Goal: Transaction & Acquisition: Obtain resource

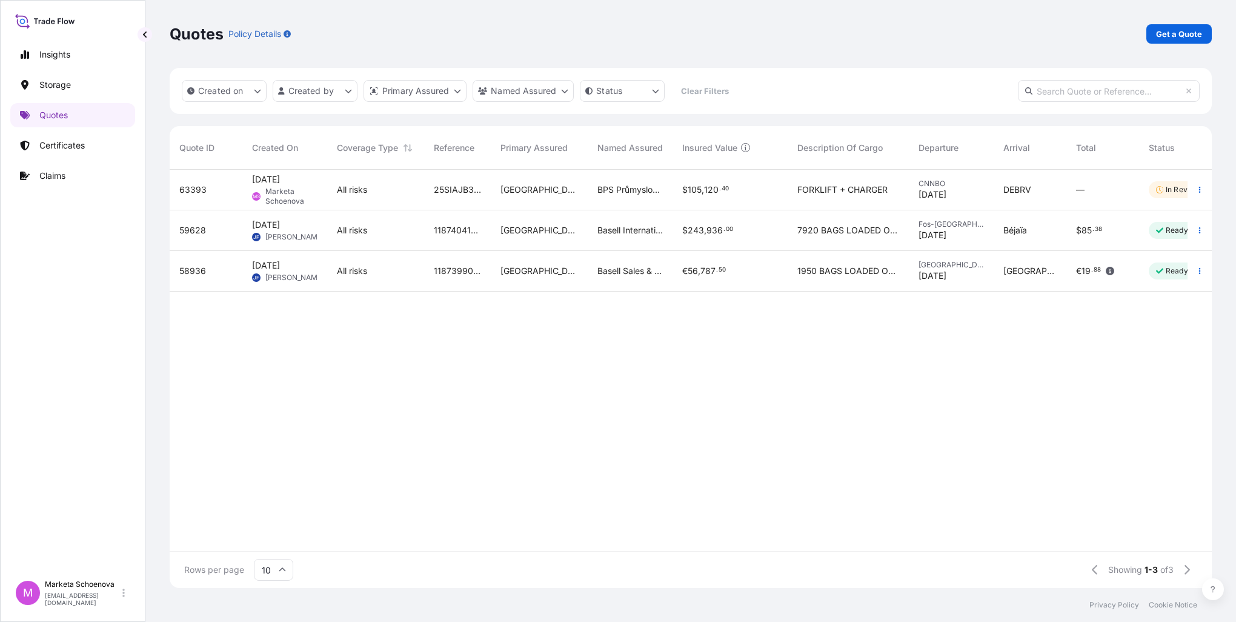
scroll to position [416, 1032]
click at [74, 125] on link "Quotes" at bounding box center [72, 115] width 125 height 24
click at [1164, 33] on p "Get a Quote" at bounding box center [1179, 34] width 46 height 12
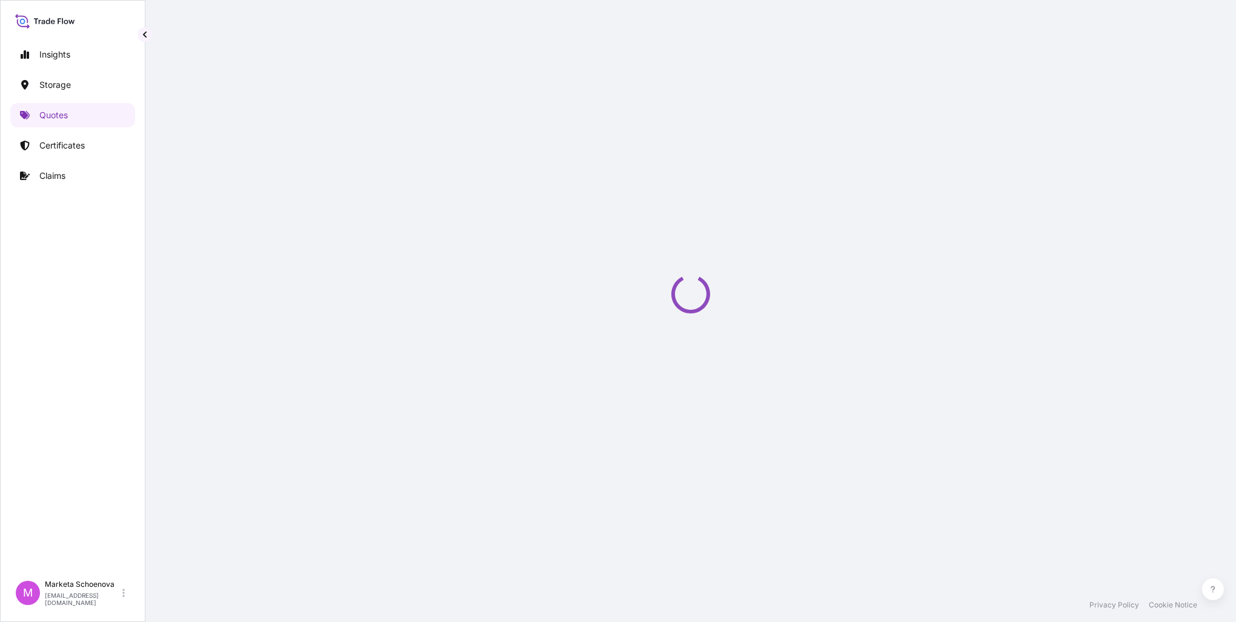
scroll to position [19, 0]
select select "Water"
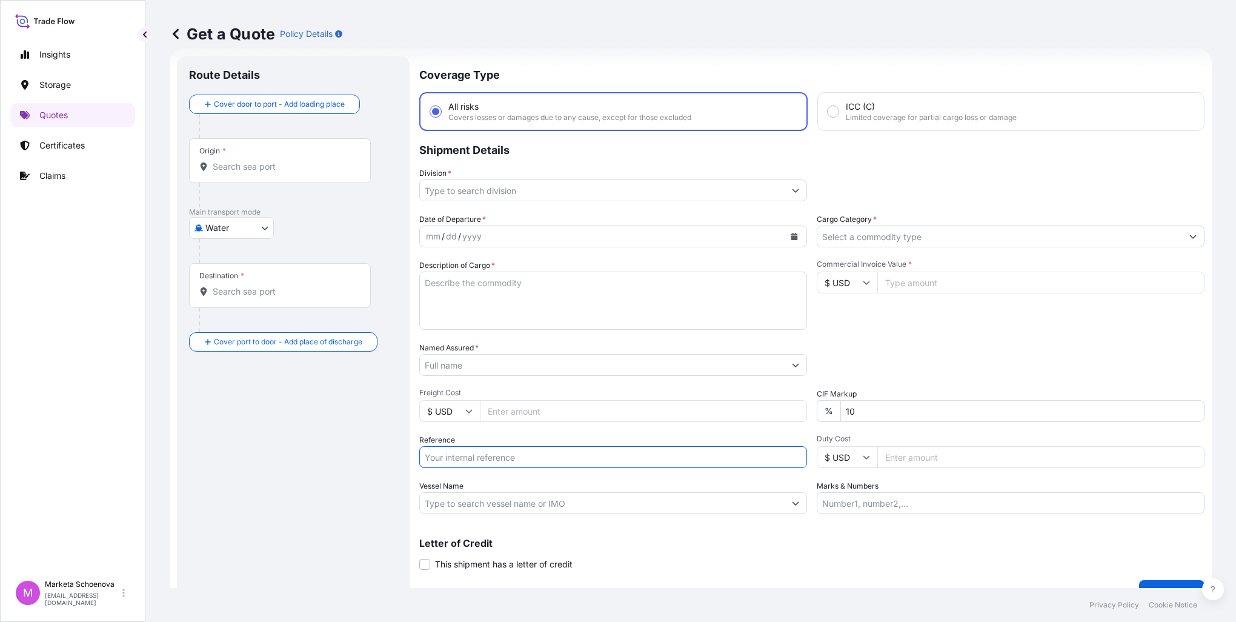
click at [459, 451] on input "Reference" at bounding box center [613, 457] width 388 height 22
paste input "25SIAEK4217"
type input "25SIAEK4217"
click at [292, 164] on input "Origin *" at bounding box center [284, 167] width 143 height 12
click at [240, 162] on input "Origin * Please select an origin" at bounding box center [284, 167] width 143 height 12
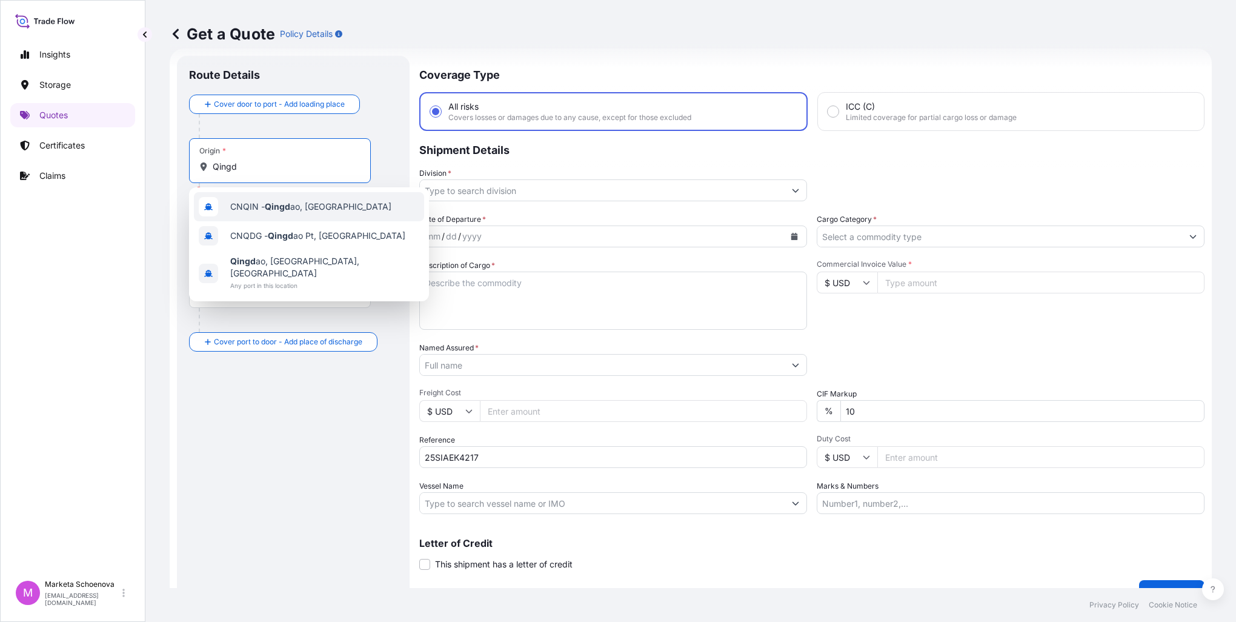
click at [256, 210] on span "CNQIN - Qingd ao, [GEOGRAPHIC_DATA]" at bounding box center [310, 207] width 161 height 12
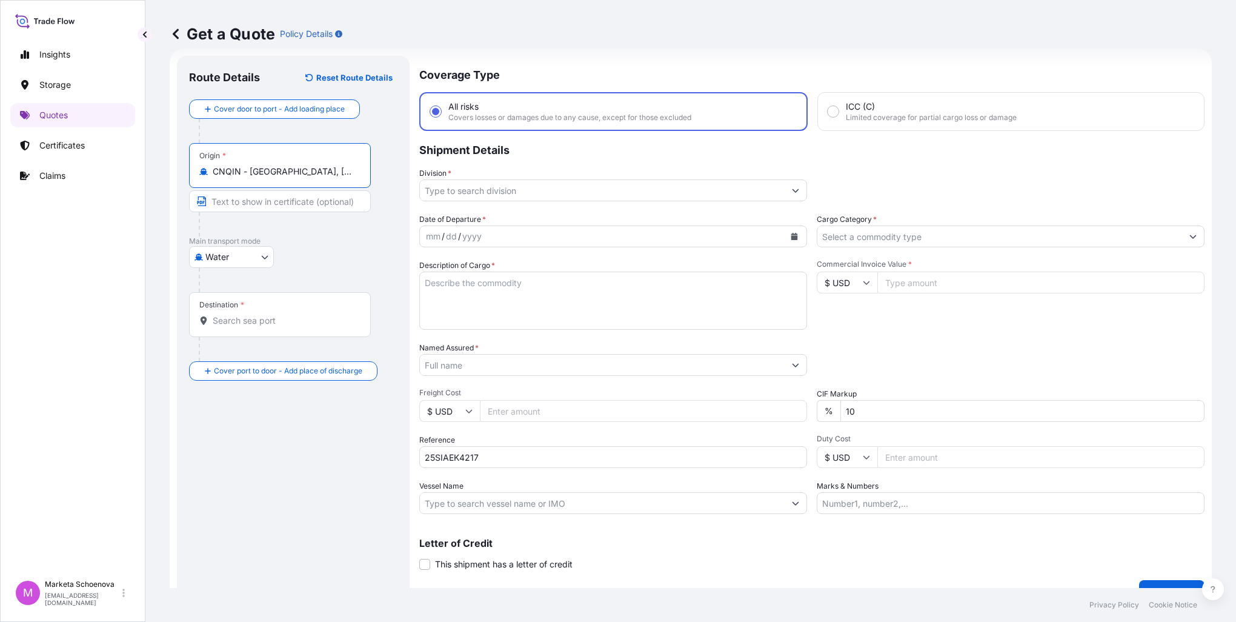
type input "CNQIN - [GEOGRAPHIC_DATA], [GEOGRAPHIC_DATA]"
click at [265, 326] on input "Destination *" at bounding box center [284, 320] width 143 height 12
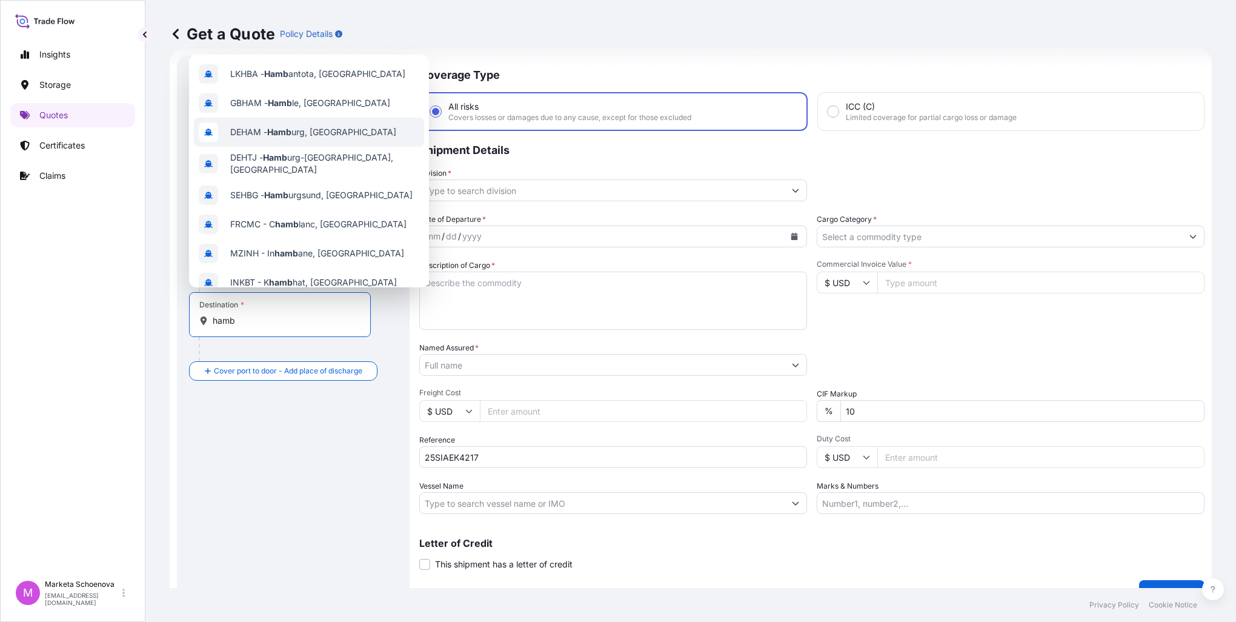
click at [293, 138] on span "DEHAM - Hamb urg, [GEOGRAPHIC_DATA]" at bounding box center [313, 132] width 166 height 12
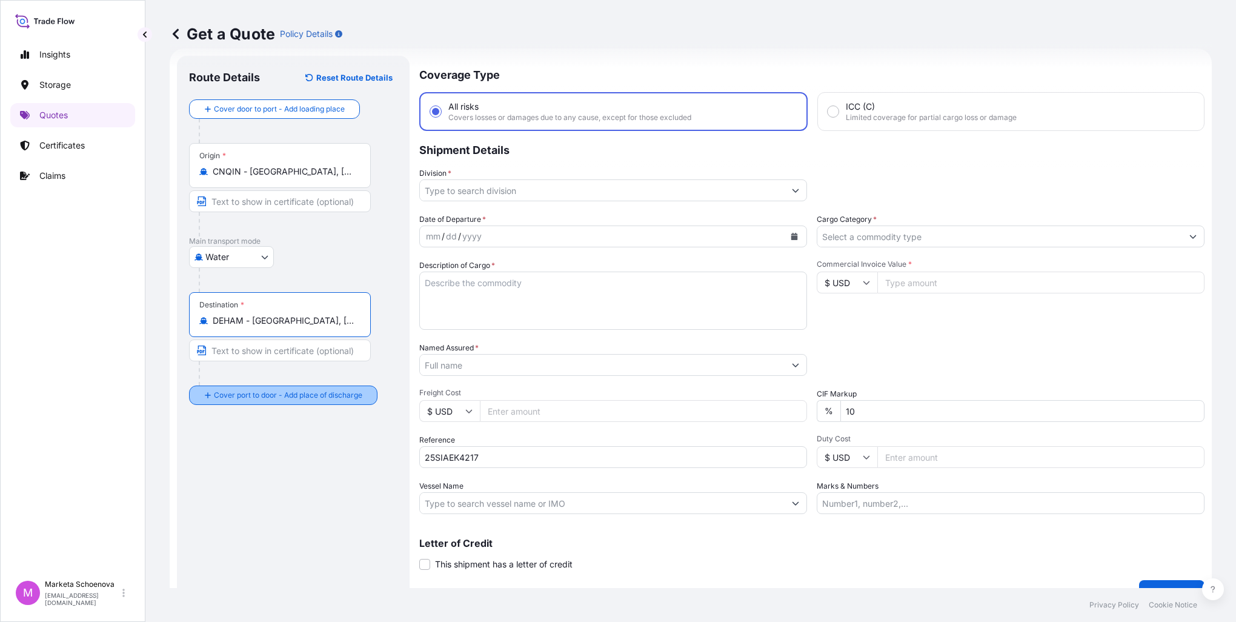
type input "DEHAM - [GEOGRAPHIC_DATA], [GEOGRAPHIC_DATA]"
click at [271, 467] on div "Place of Discharge" at bounding box center [280, 453] width 182 height 45
click at [271, 466] on input "Place of Discharge" at bounding box center [284, 460] width 143 height 12
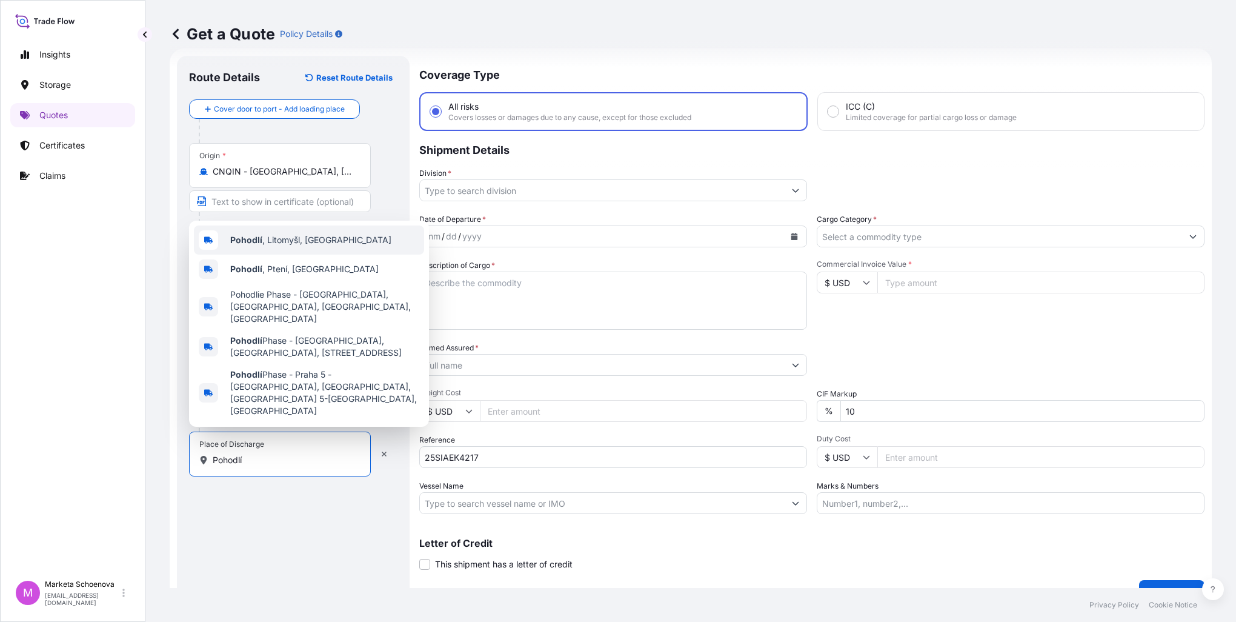
click at [282, 246] on span "Pohodlí , Litomyšl, [GEOGRAPHIC_DATA]" at bounding box center [310, 240] width 161 height 12
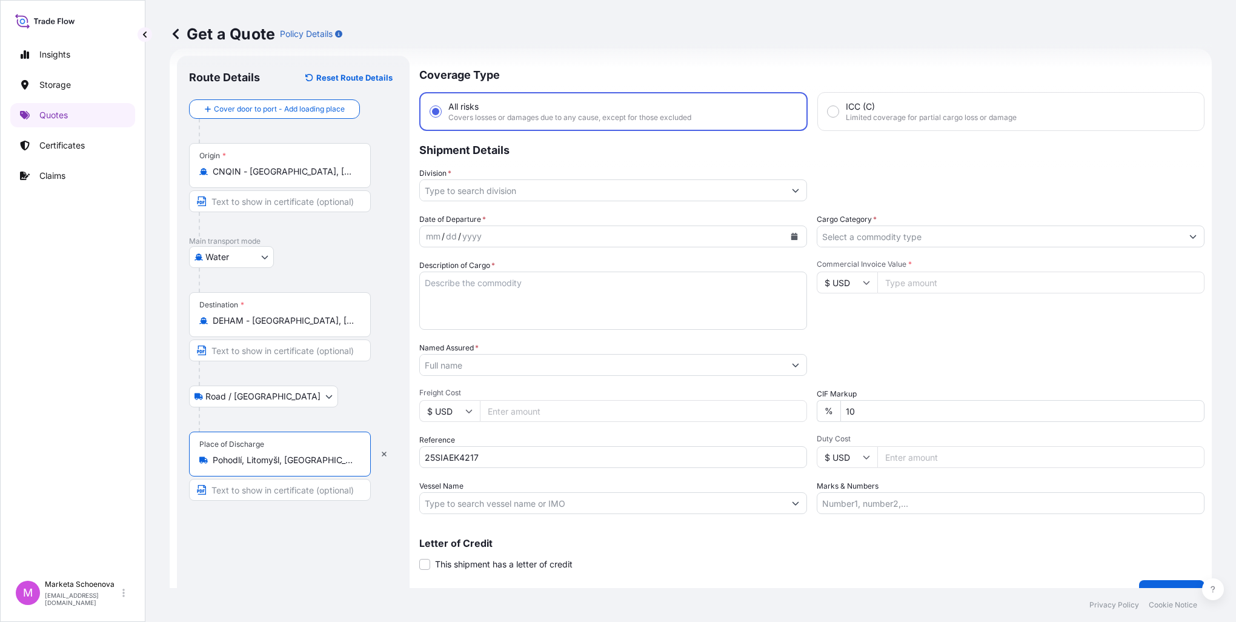
type input "Pohodlí, Litomyšl, [GEOGRAPHIC_DATA]"
click at [503, 193] on input "Division *" at bounding box center [602, 190] width 365 height 22
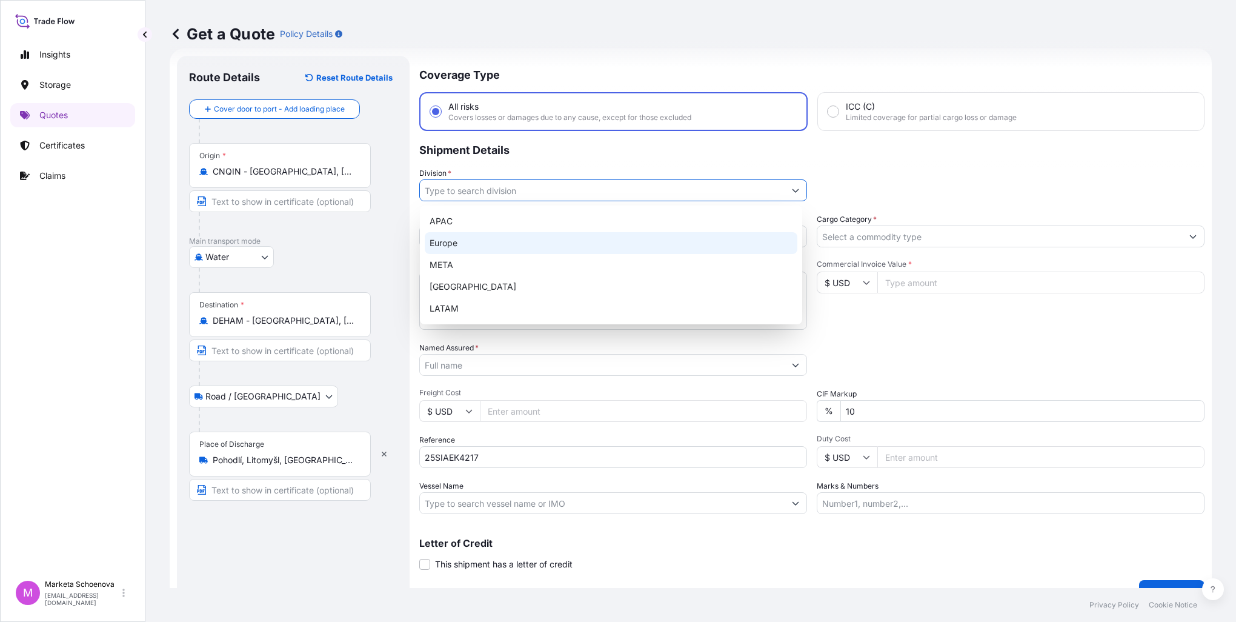
click at [485, 247] on div "Europe" at bounding box center [611, 243] width 373 height 22
type input "Europe"
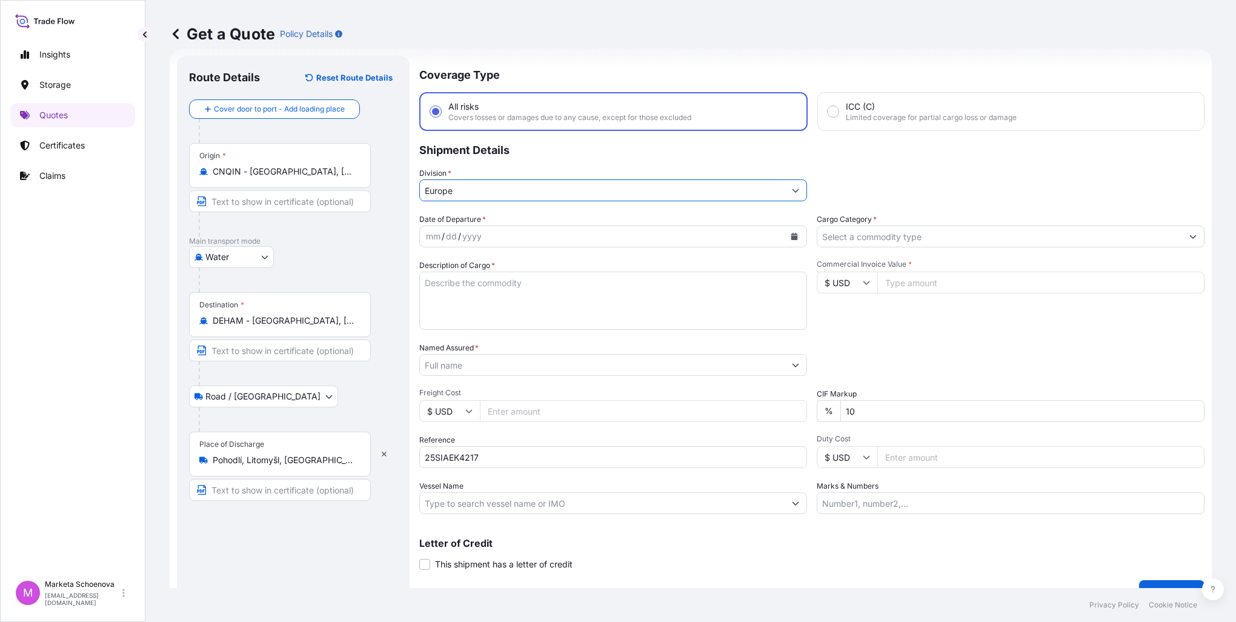
click at [532, 236] on div "mm / dd / yyyy" at bounding box center [602, 236] width 365 height 22
click at [523, 236] on div "mm / dd / yyyy" at bounding box center [602, 236] width 365 height 22
click at [786, 230] on button "Calendar" at bounding box center [794, 236] width 19 height 19
click at [448, 267] on button "Previous" at bounding box center [444, 270] width 27 height 19
click at [553, 314] on div "4" at bounding box center [556, 315] width 22 height 22
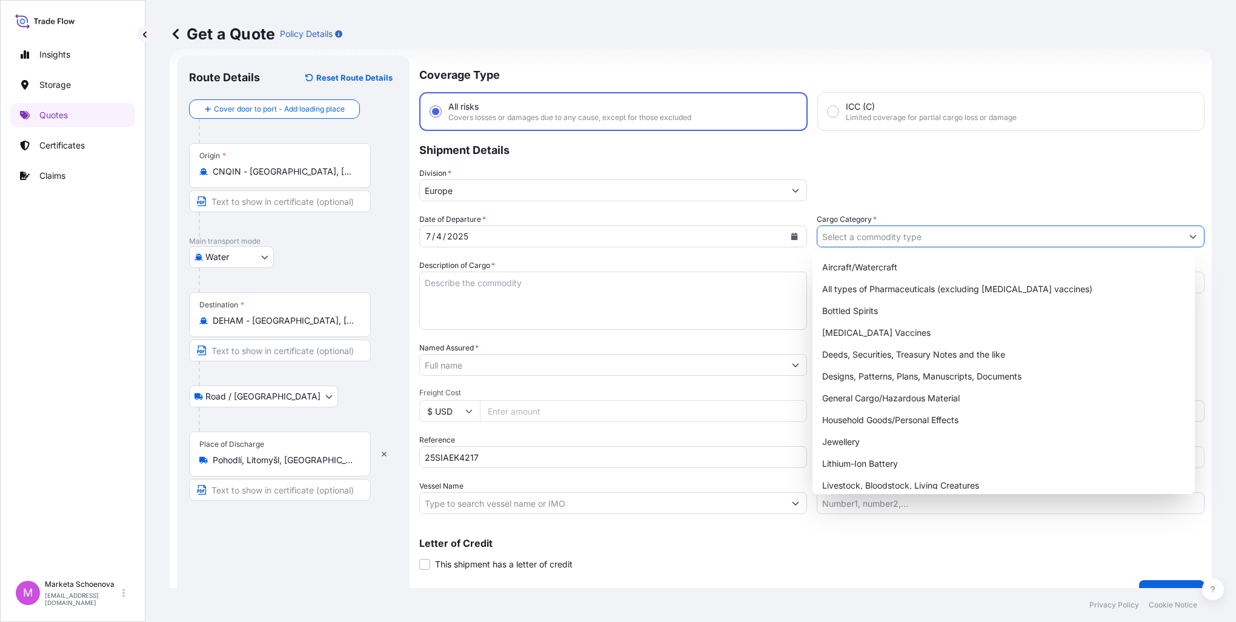
click at [869, 231] on input "Cargo Category *" at bounding box center [999, 236] width 365 height 22
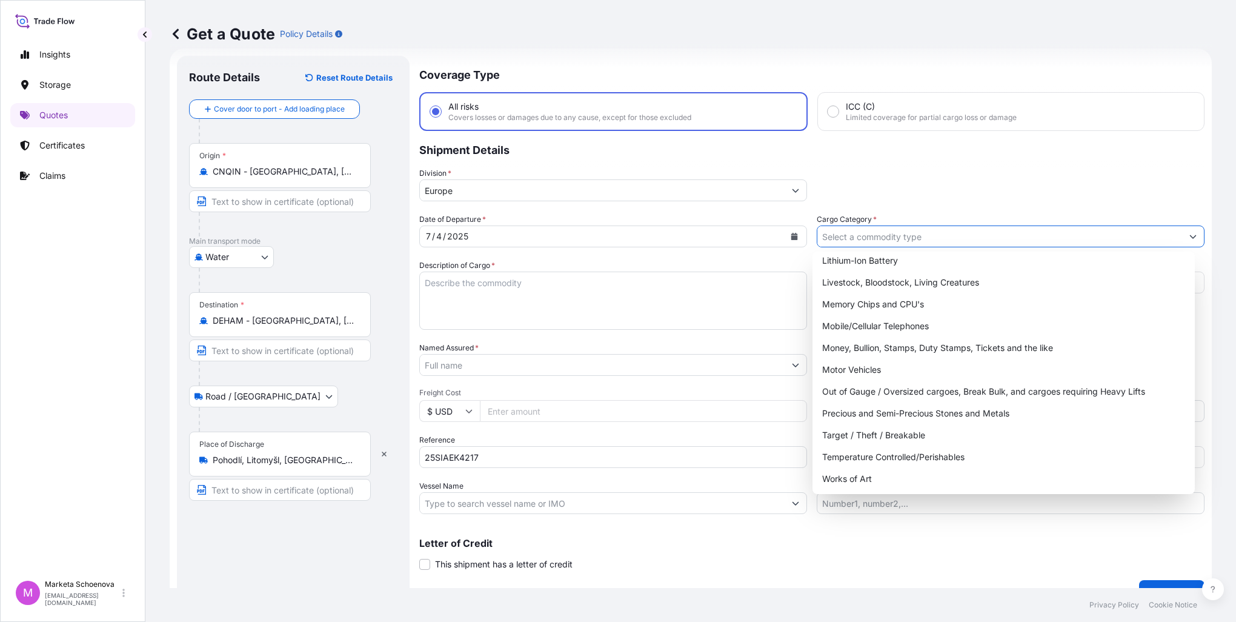
scroll to position [204, 0]
click at [892, 436] on div "Target / Theft / Breakable" at bounding box center [1003, 434] width 373 height 22
type input "Target / Theft / Breakable"
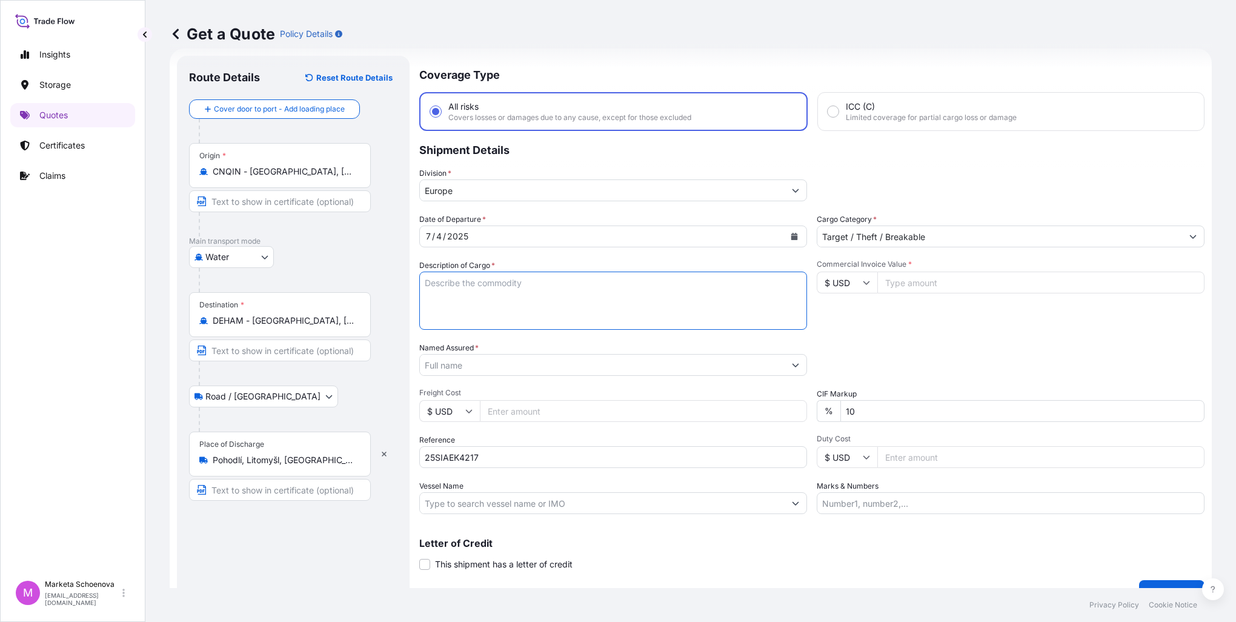
click at [606, 290] on textarea "Description of Cargo *" at bounding box center [613, 300] width 388 height 58
type textarea "Ceramics"
click at [933, 282] on input "Commercial Invoice Value *" at bounding box center [1040, 282] width 327 height 22
click at [1020, 274] on input "Commercial Invoice Value *" at bounding box center [1040, 282] width 327 height 22
paste input "21338.4000"
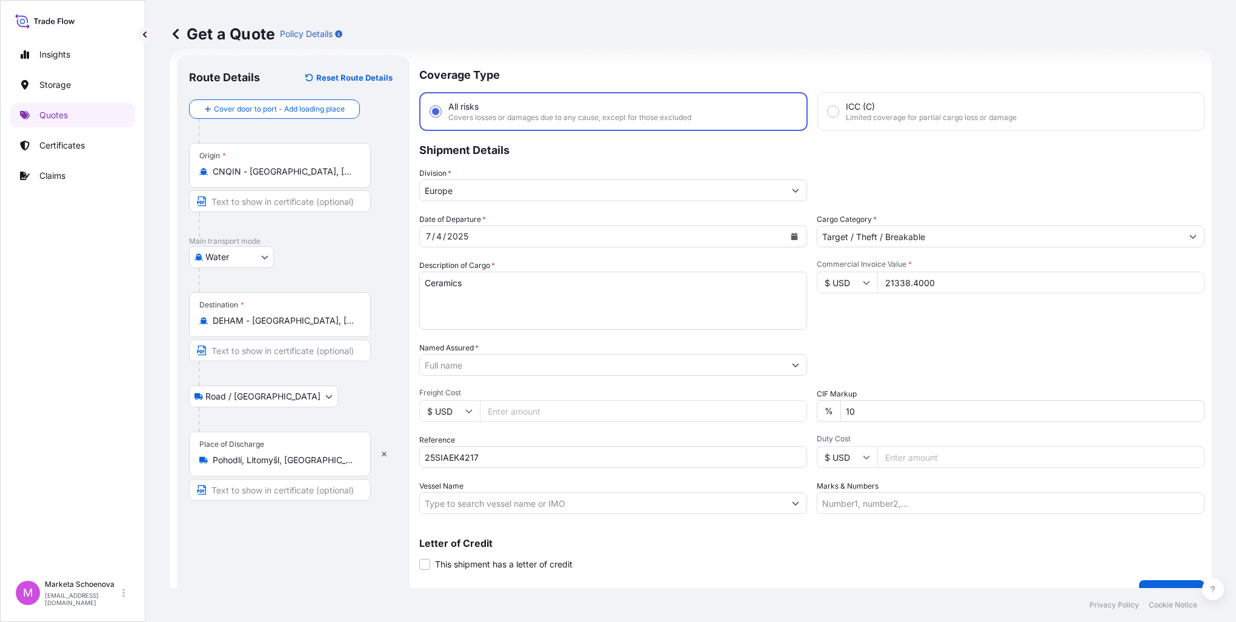
type input "21338.4000"
click at [517, 411] on input "Freight Cost" at bounding box center [643, 411] width 327 height 22
paste input "4063"
type input "4063"
click at [793, 365] on icon "Show suggestions" at bounding box center [795, 364] width 7 height 7
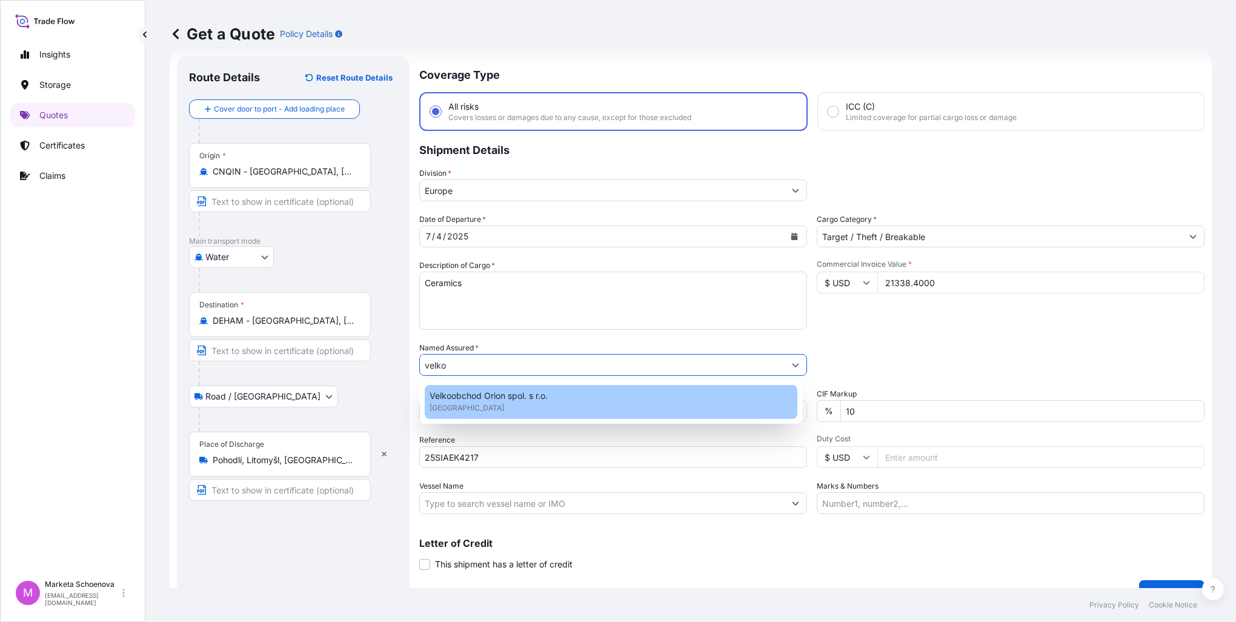
click at [504, 411] on div "Velkoobchod Orion spol. s r.o. [GEOGRAPHIC_DATA]" at bounding box center [611, 402] width 373 height 34
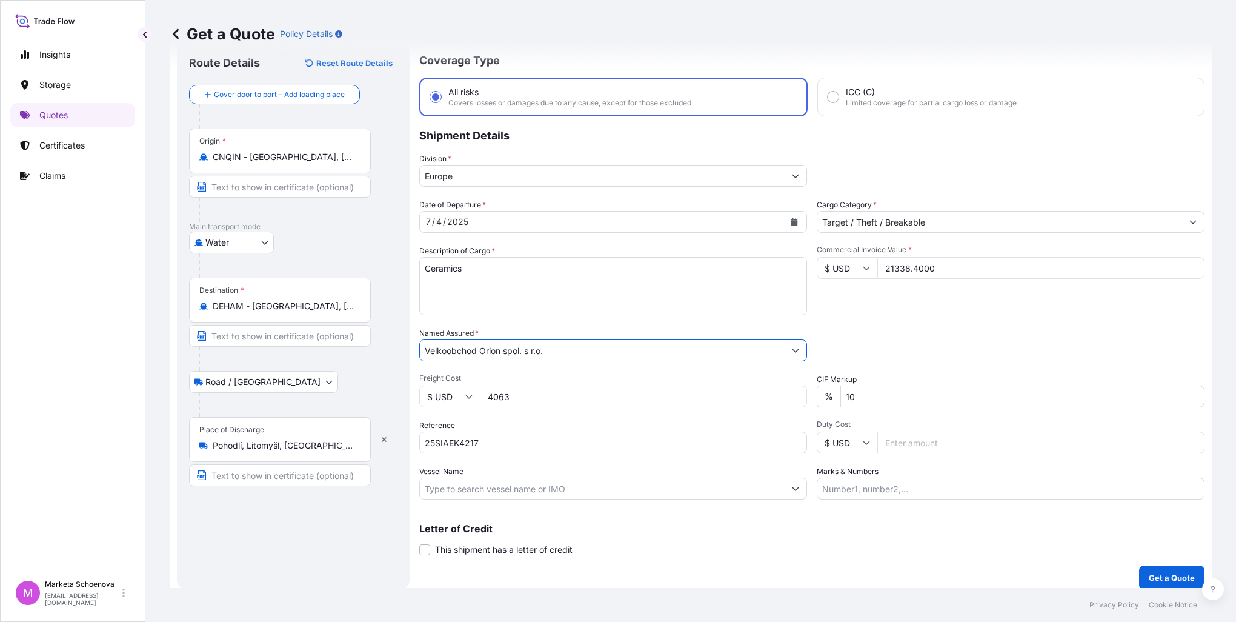
scroll to position [41, 0]
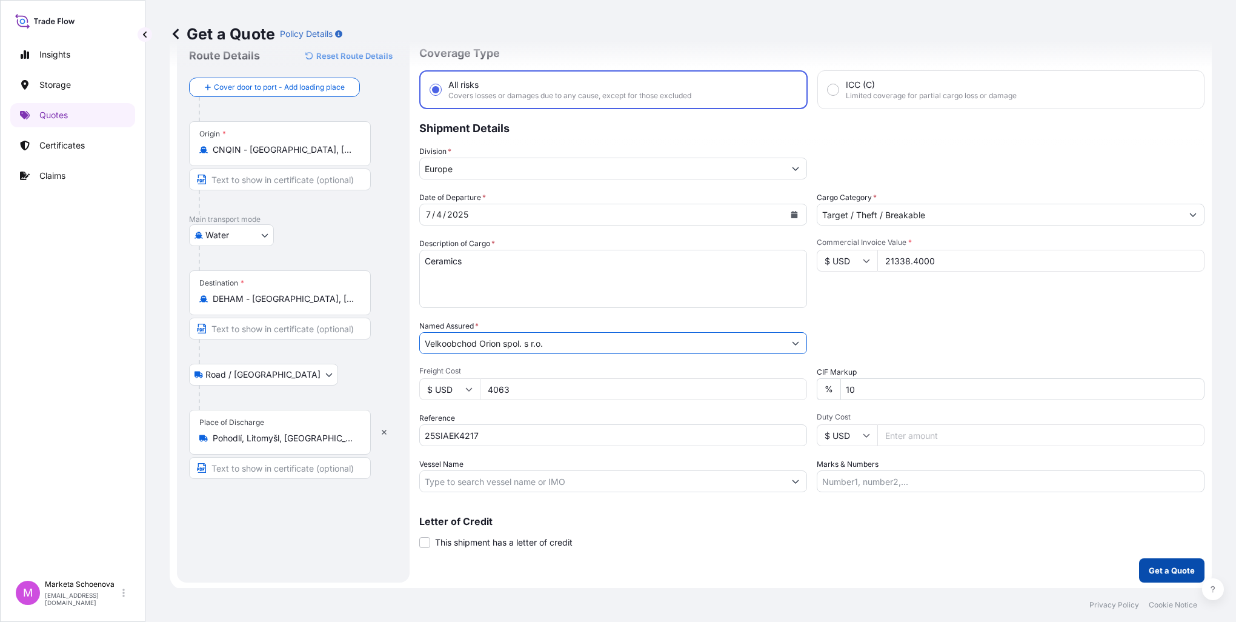
type input "Velkoobchod Orion spol. s r.o."
click at [1159, 571] on p "Get a Quote" at bounding box center [1172, 570] width 46 height 12
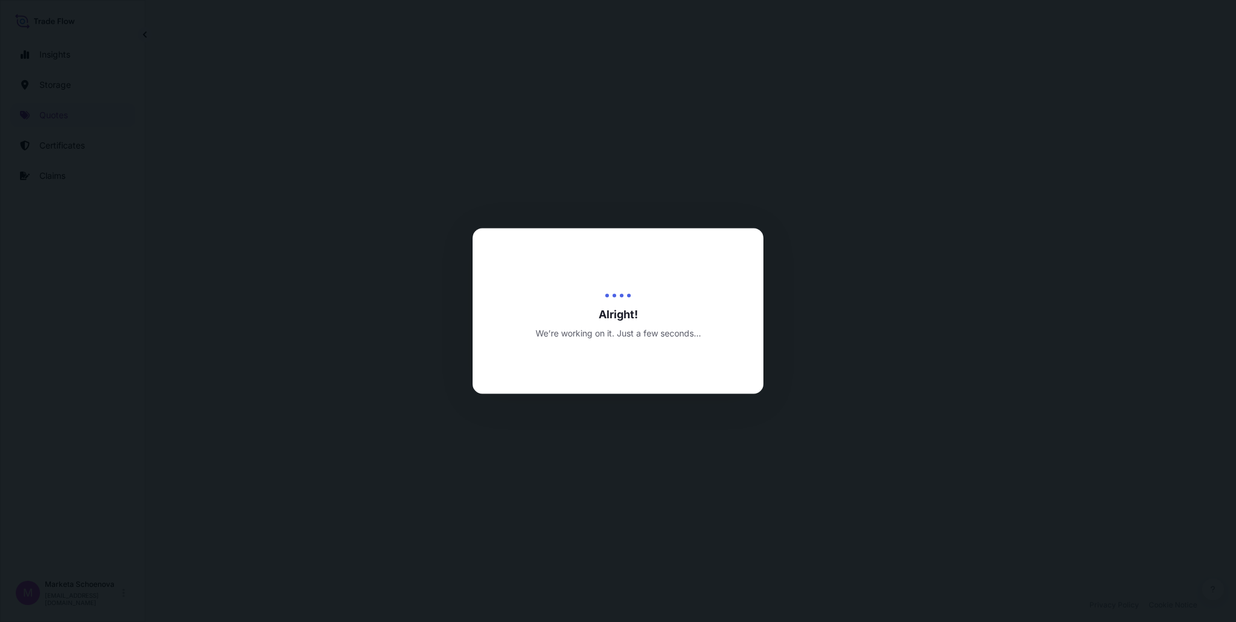
select select "Water"
select select "Road / [GEOGRAPHIC_DATA]"
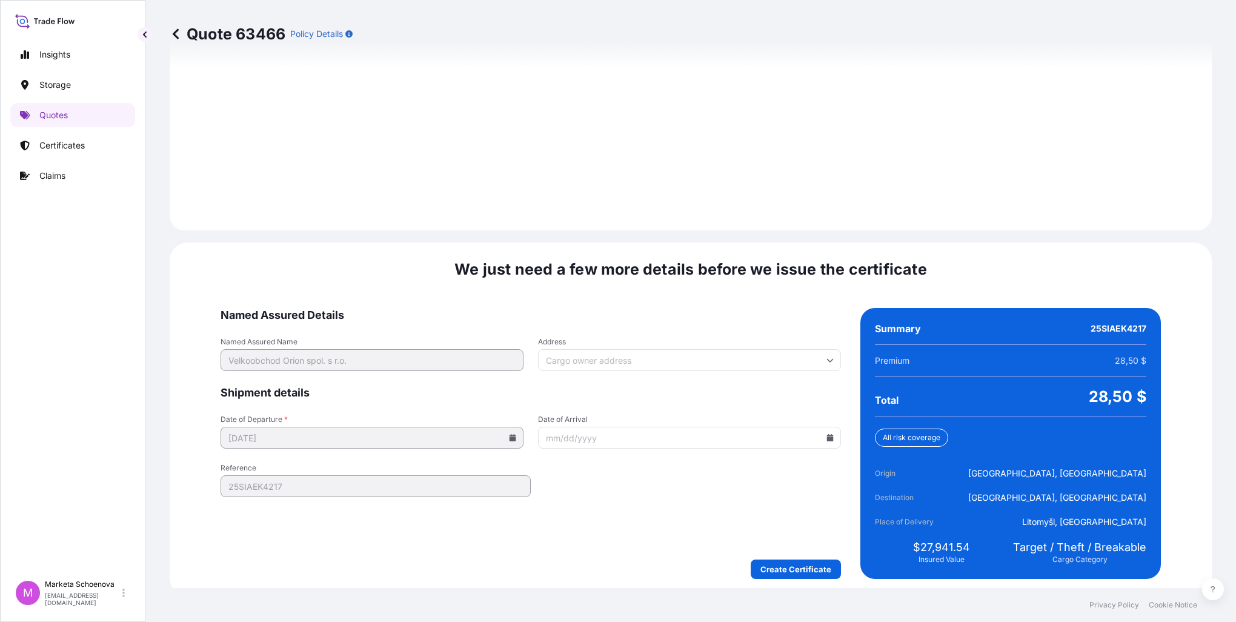
scroll to position [1682, 0]
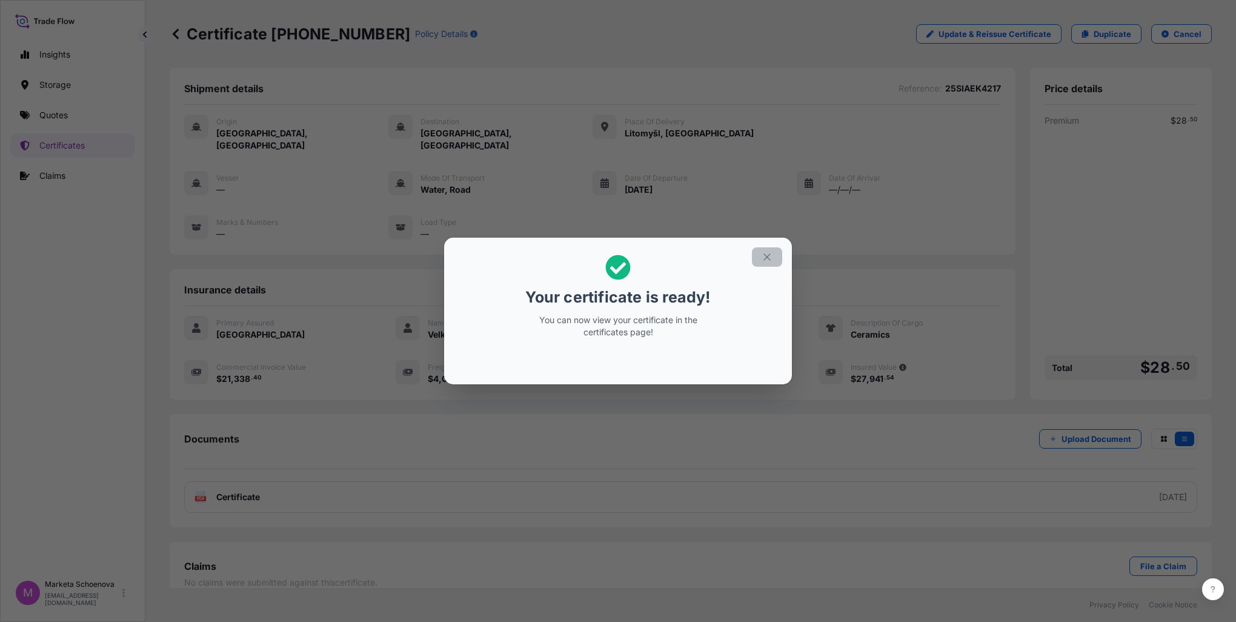
click at [763, 258] on icon "button" at bounding box center [767, 256] width 11 height 11
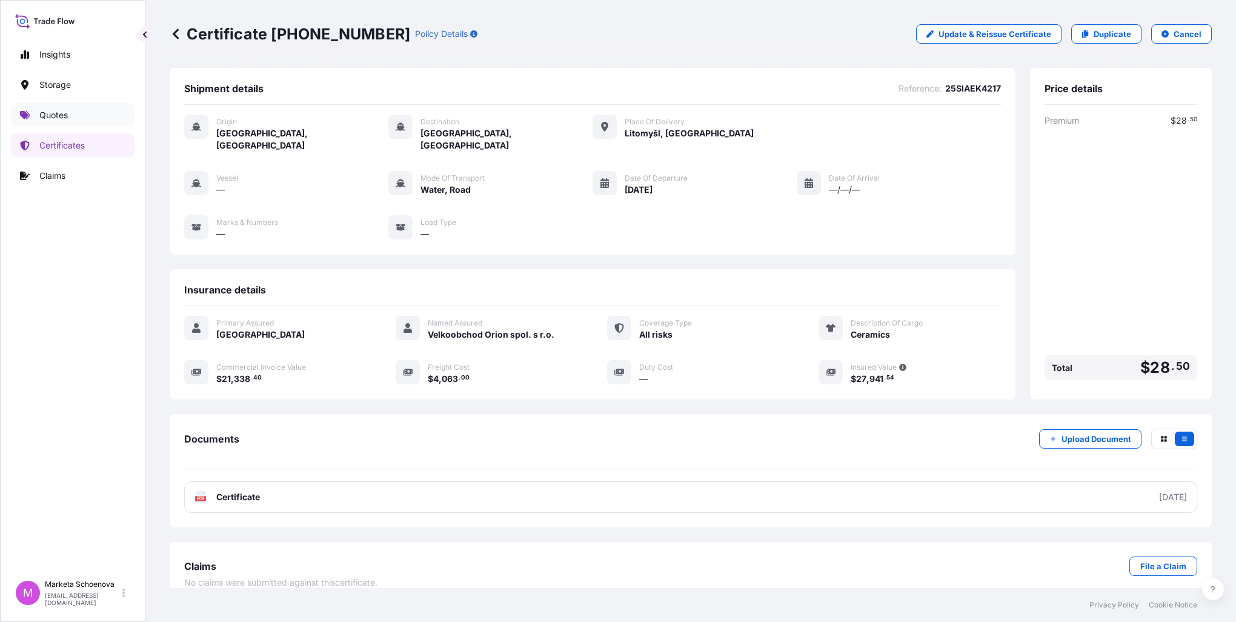
click at [59, 117] on p "Quotes" at bounding box center [53, 115] width 28 height 12
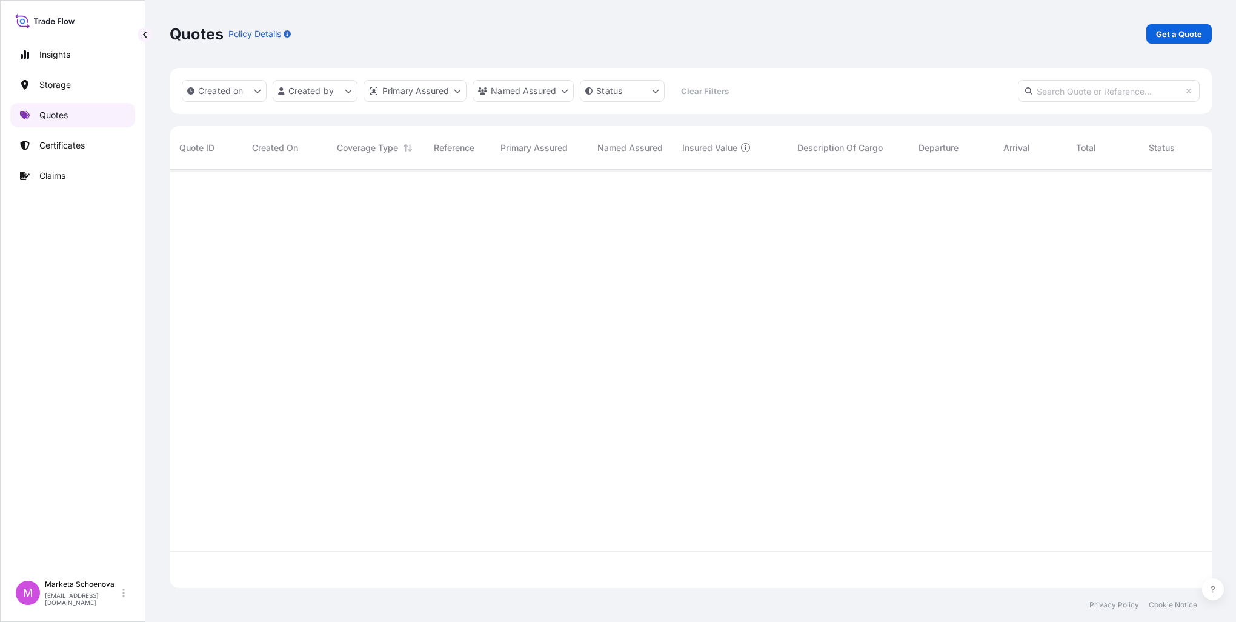
scroll to position [416, 1032]
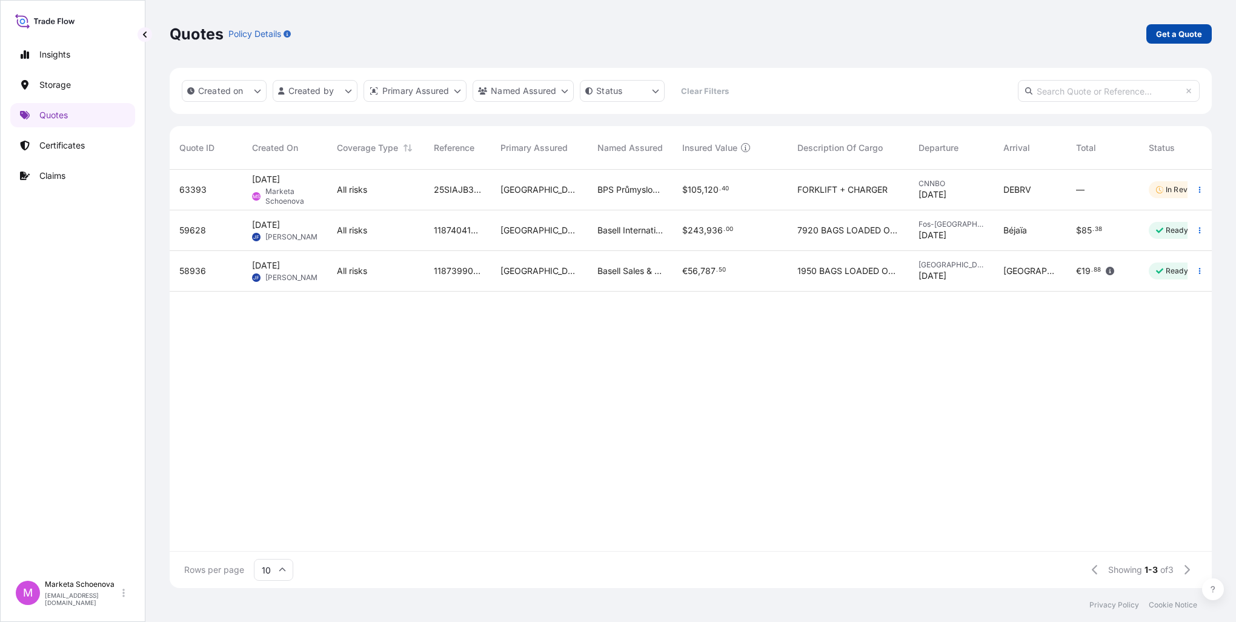
click at [1176, 32] on p "Get a Quote" at bounding box center [1179, 34] width 46 height 12
select select "Water"
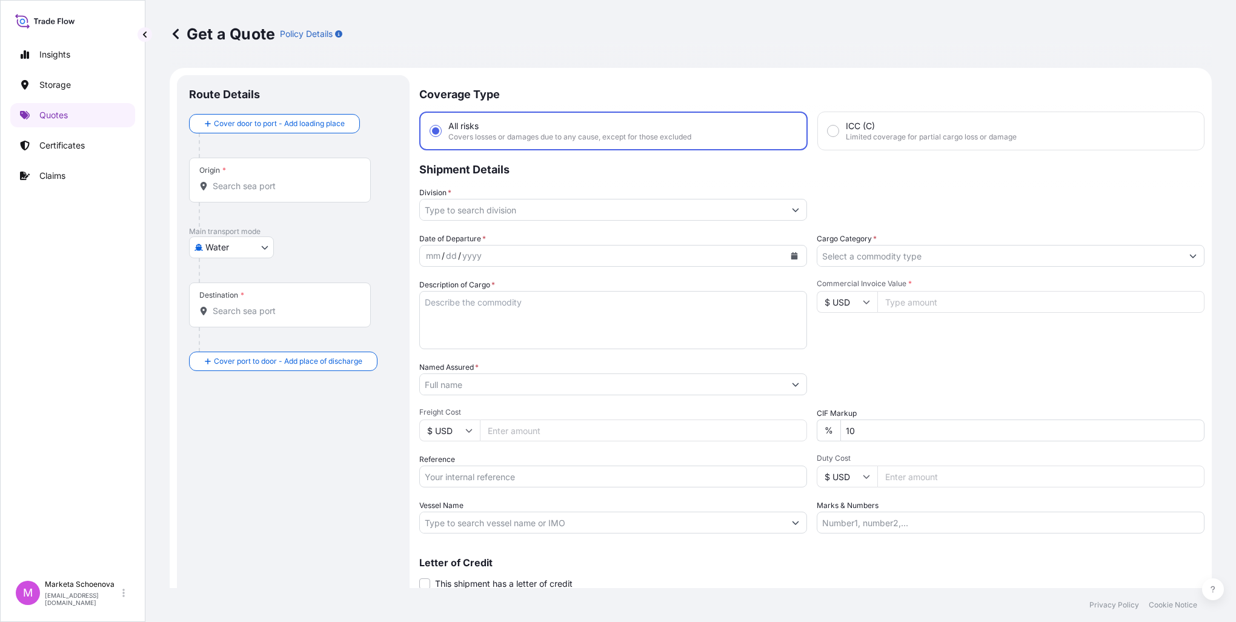
scroll to position [19, 0]
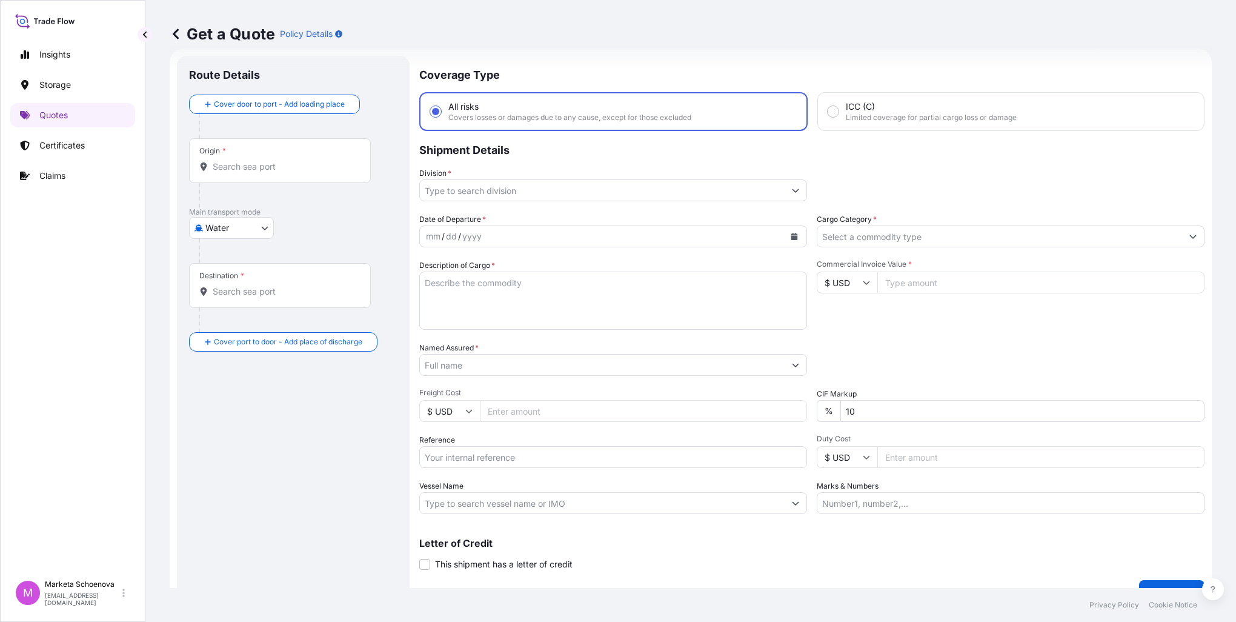
click at [239, 171] on input "Origin *" at bounding box center [284, 167] width 143 height 12
click at [248, 168] on input "Origin * Please select an origin" at bounding box center [284, 167] width 143 height 12
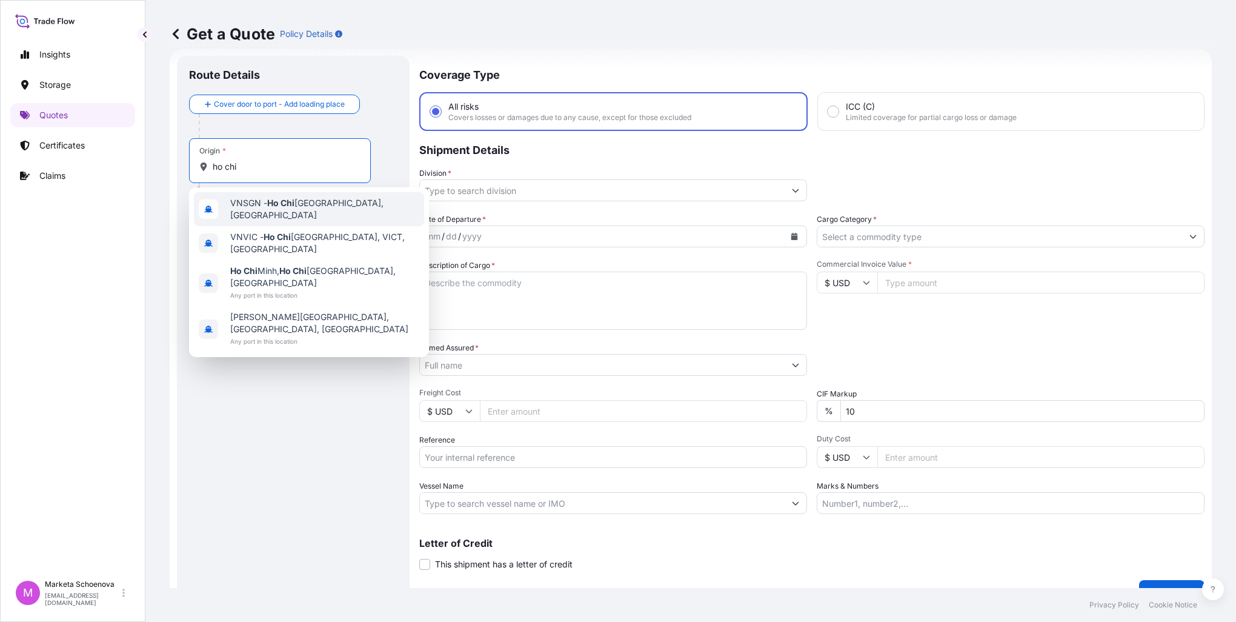
click at [307, 207] on span "VNSGN - [GEOGRAPHIC_DATA], [GEOGRAPHIC_DATA]" at bounding box center [324, 209] width 189 height 24
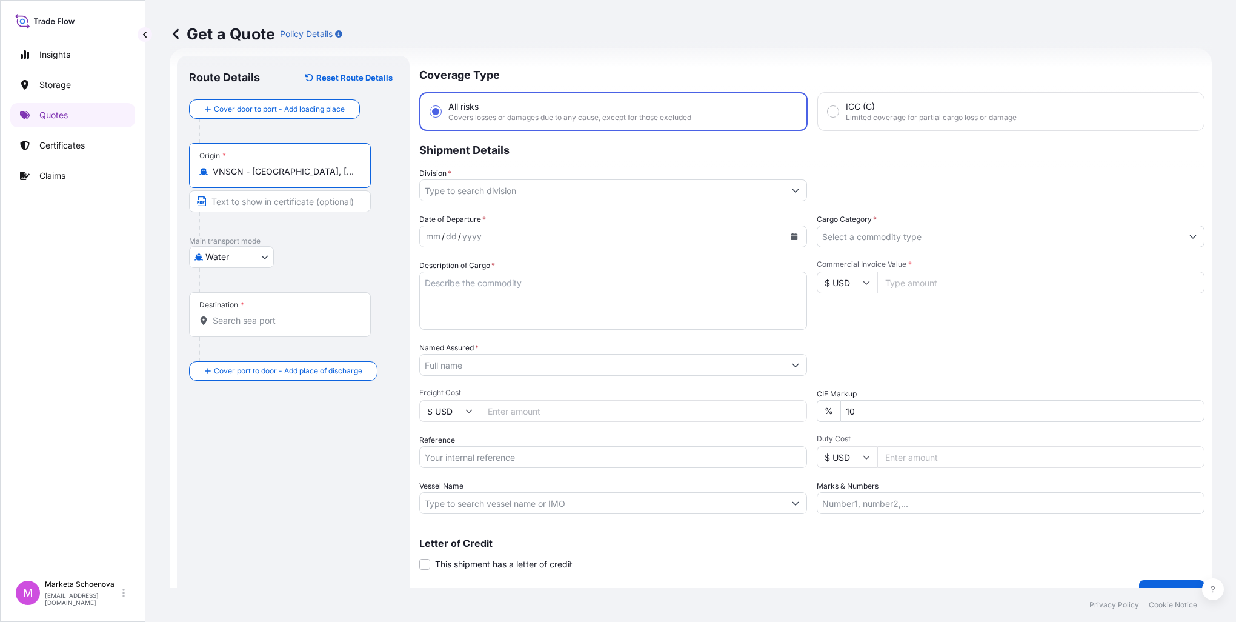
type input "VNSGN - [GEOGRAPHIC_DATA], [GEOGRAPHIC_DATA]"
click at [239, 325] on input "Destination *" at bounding box center [284, 320] width 143 height 12
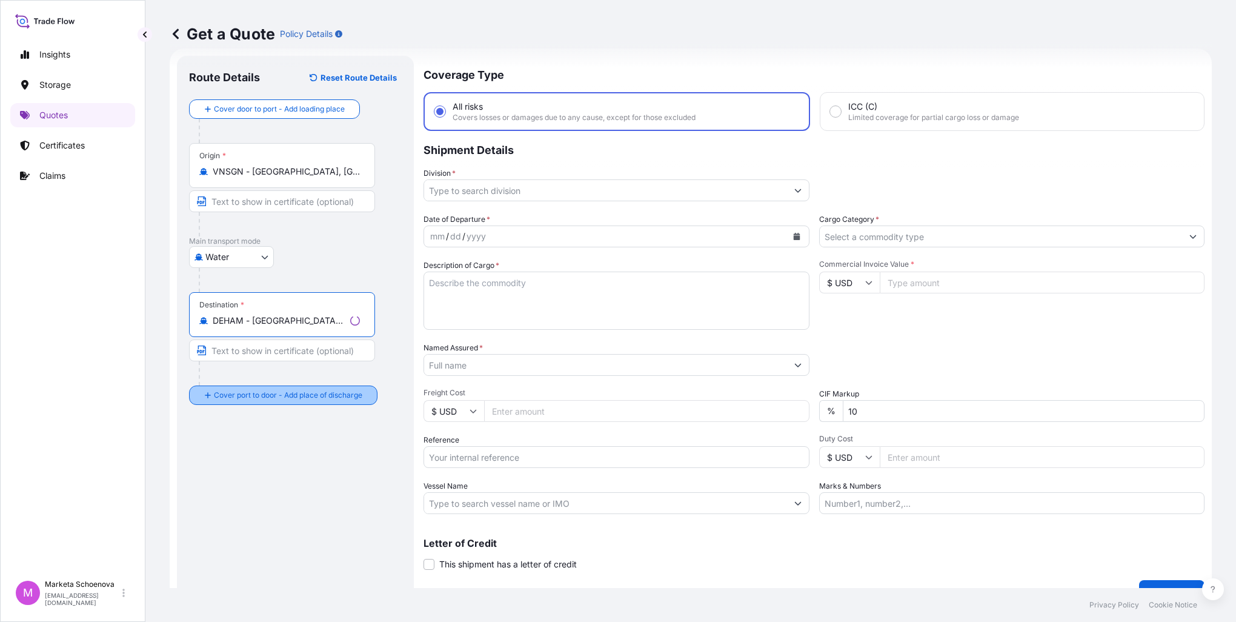
type input "DEHAM - [GEOGRAPHIC_DATA], [GEOGRAPHIC_DATA]"
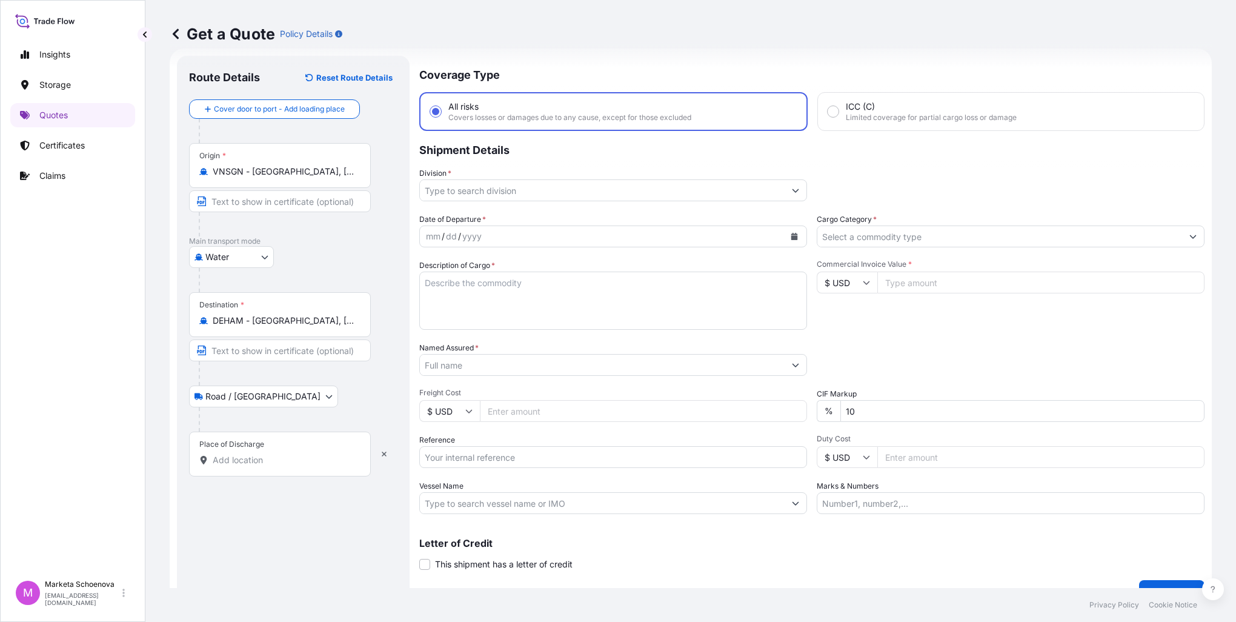
click at [270, 460] on input "Place of Discharge" at bounding box center [284, 460] width 143 height 12
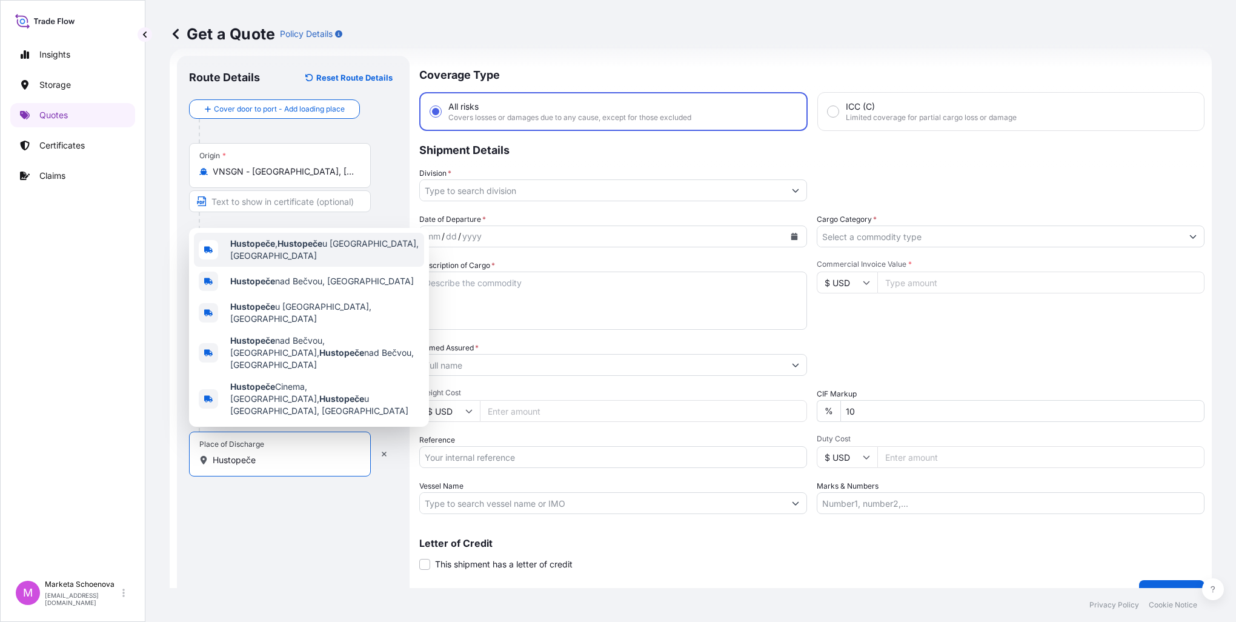
click at [247, 248] on b "Hustopeče" at bounding box center [252, 243] width 45 height 10
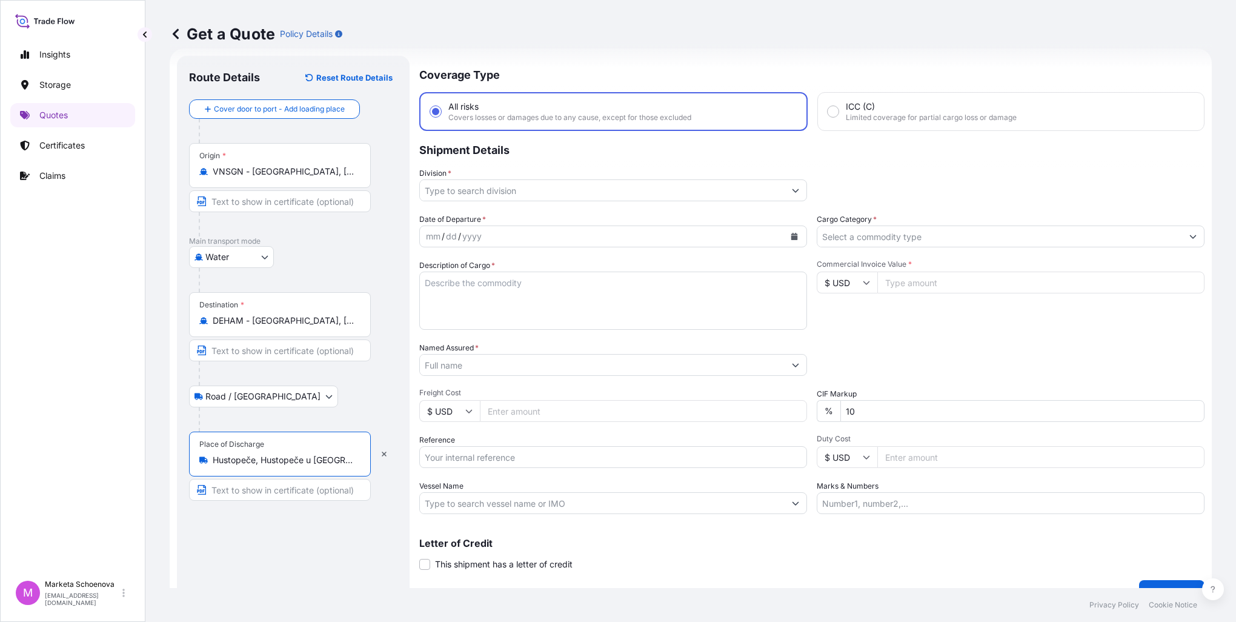
type input "Hustopeče, Hustopeče u [GEOGRAPHIC_DATA], [GEOGRAPHIC_DATA]"
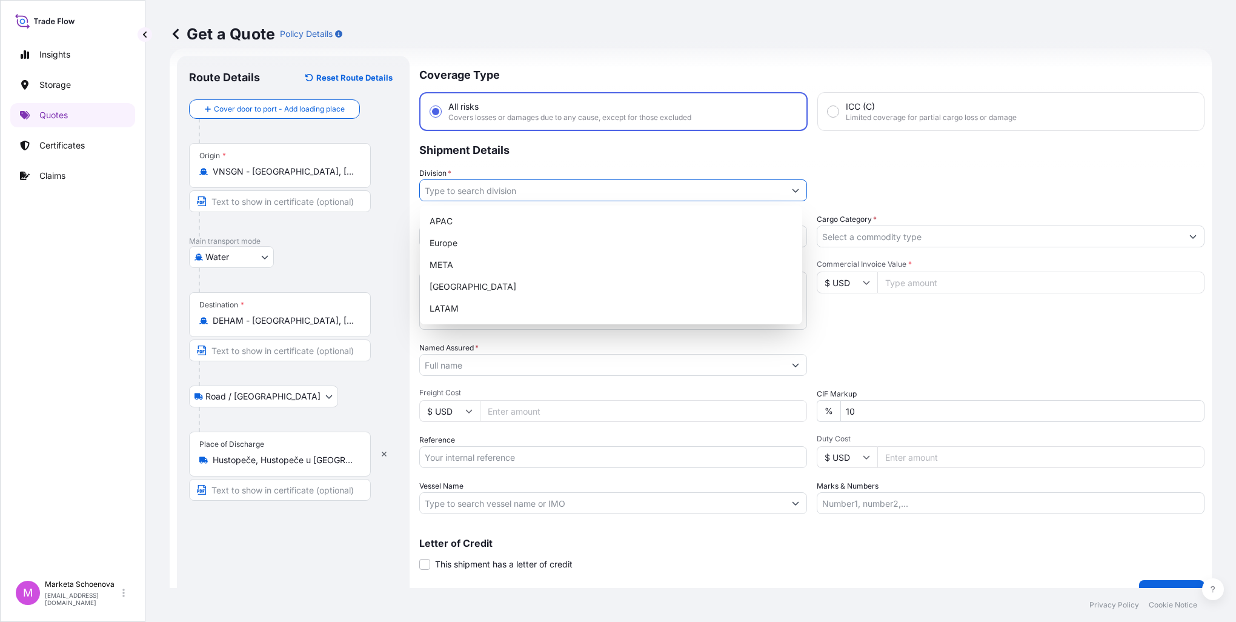
click at [792, 192] on icon "Show suggestions" at bounding box center [795, 190] width 7 height 7
click at [564, 246] on div "Europe" at bounding box center [611, 243] width 373 height 22
type input "Europe"
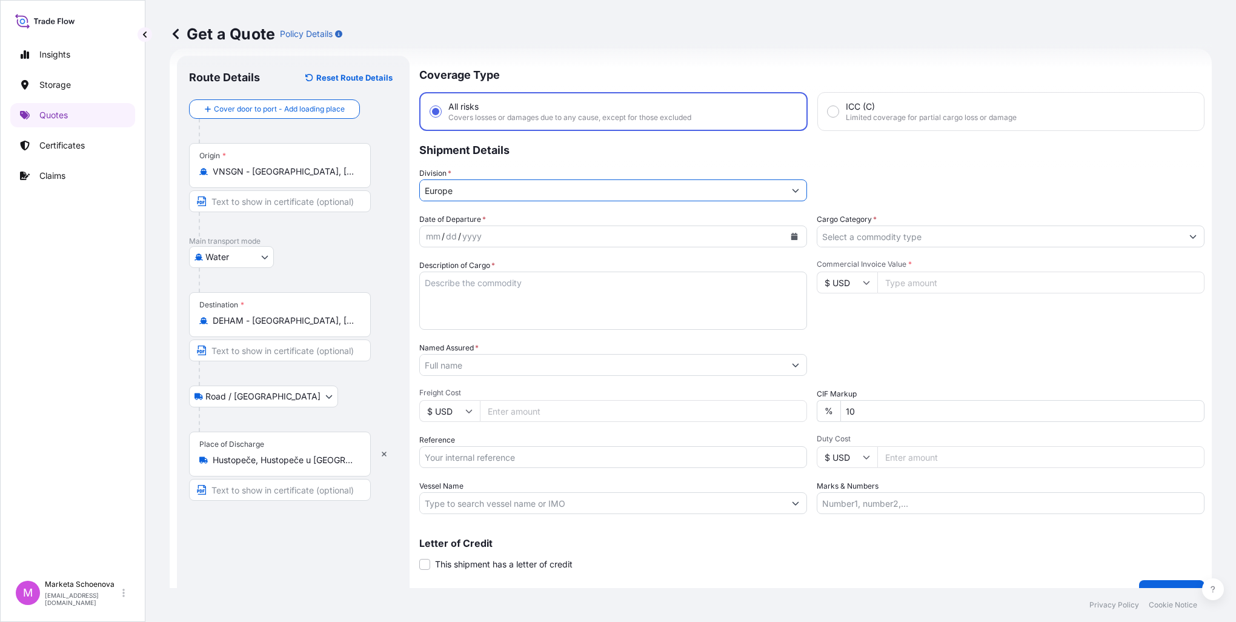
click at [540, 230] on div "mm / dd / yyyy" at bounding box center [602, 236] width 365 height 22
click at [538, 230] on div "mm / dd / yyyy" at bounding box center [602, 236] width 365 height 22
click at [786, 240] on button "Calendar" at bounding box center [794, 236] width 19 height 19
click at [443, 273] on icon "Previous" at bounding box center [444, 270] width 7 height 7
click at [445, 275] on button "Previous" at bounding box center [444, 270] width 27 height 19
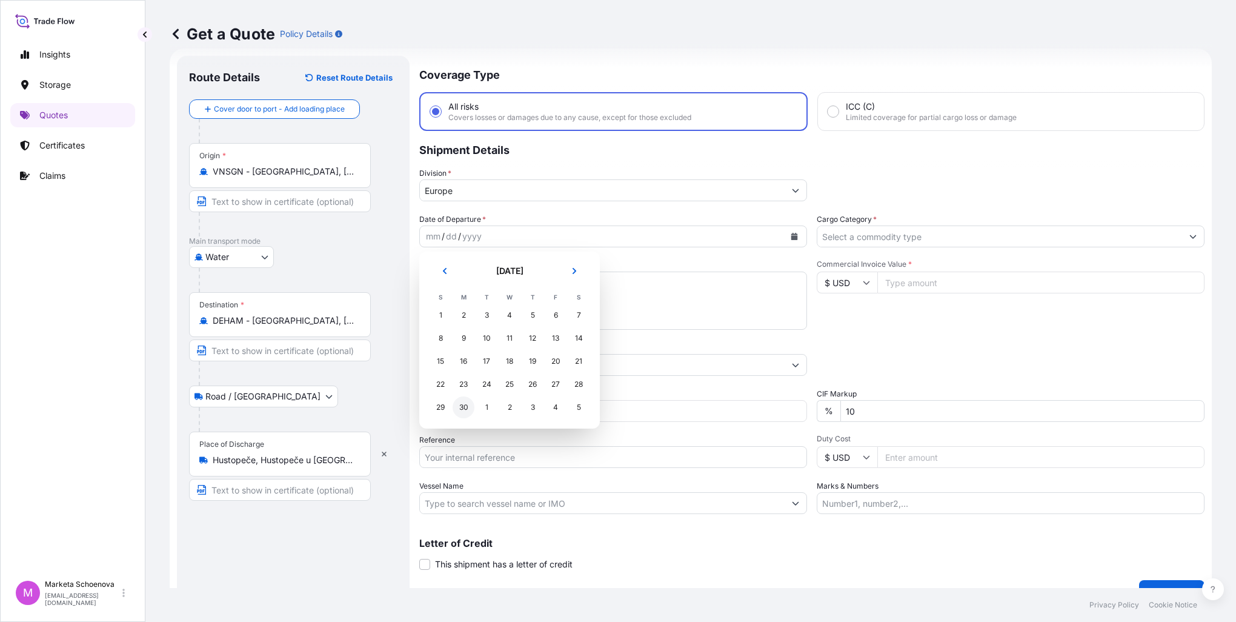
click at [463, 407] on div "30" at bounding box center [464, 407] width 22 height 22
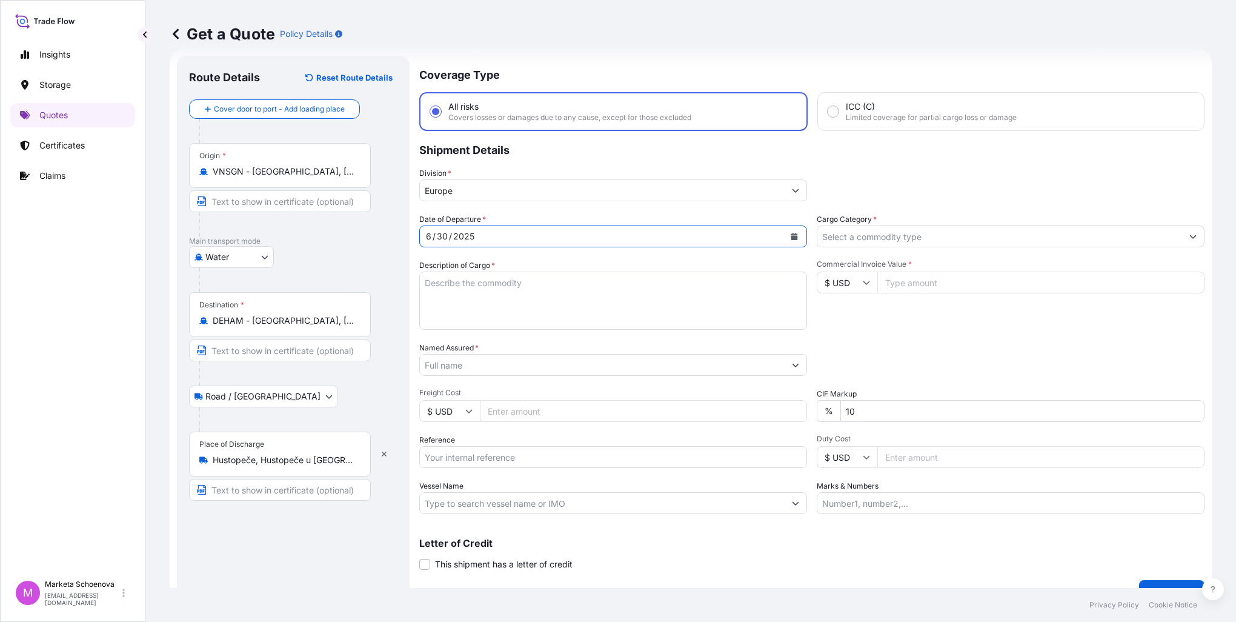
click at [850, 235] on input "Cargo Category *" at bounding box center [999, 236] width 365 height 22
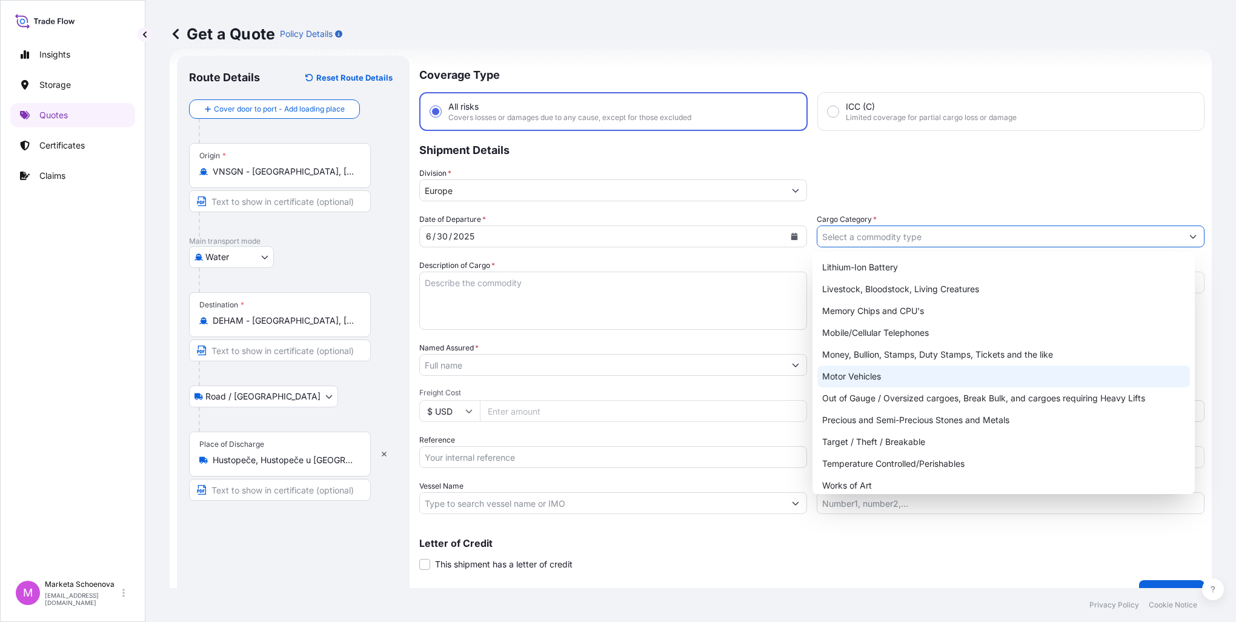
scroll to position [204, 0]
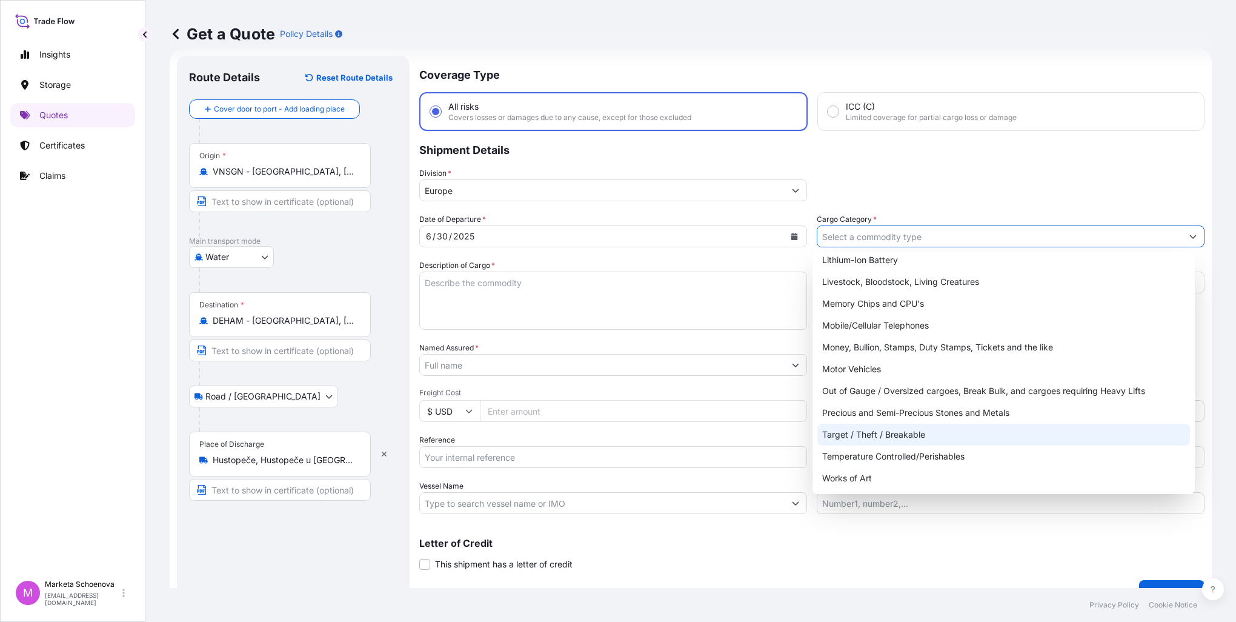
click at [887, 434] on div "Target / Theft / Breakable" at bounding box center [1003, 434] width 373 height 22
type input "Target / Theft / Breakable"
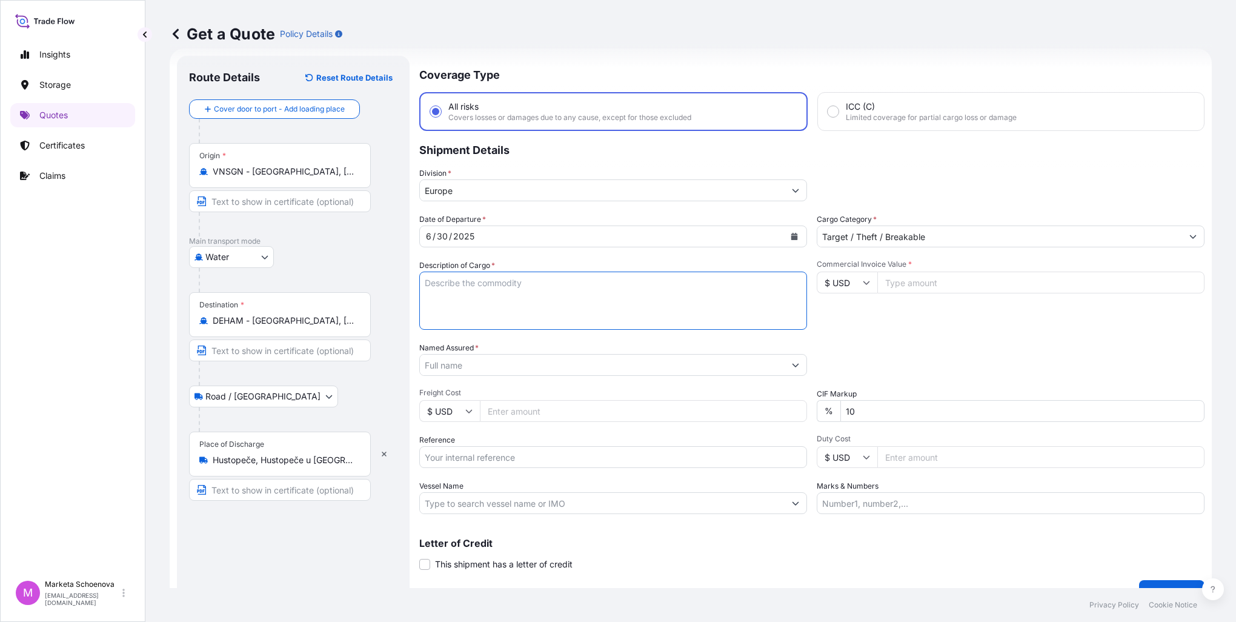
click at [550, 299] on textarea "Description of Cargo *" at bounding box center [613, 300] width 388 height 58
type textarea "shoes"
click at [792, 235] on icon "Calendar" at bounding box center [794, 236] width 7 height 7
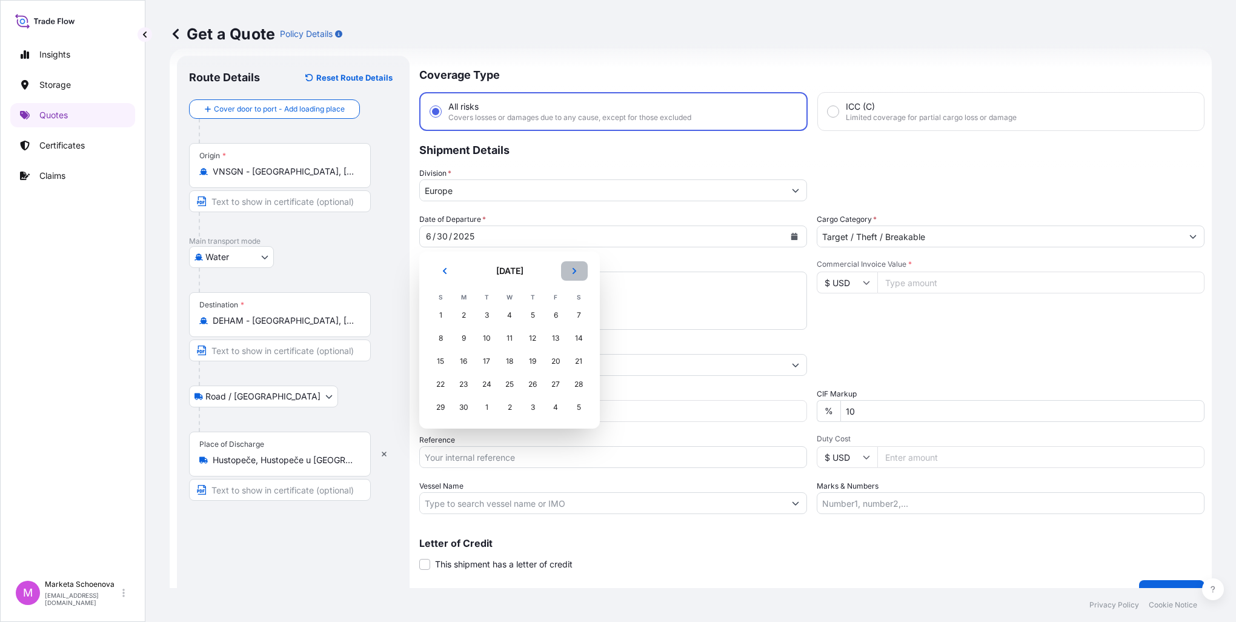
click at [572, 274] on icon "Next" at bounding box center [574, 270] width 7 height 7
click at [554, 318] on div "4" at bounding box center [556, 315] width 22 height 22
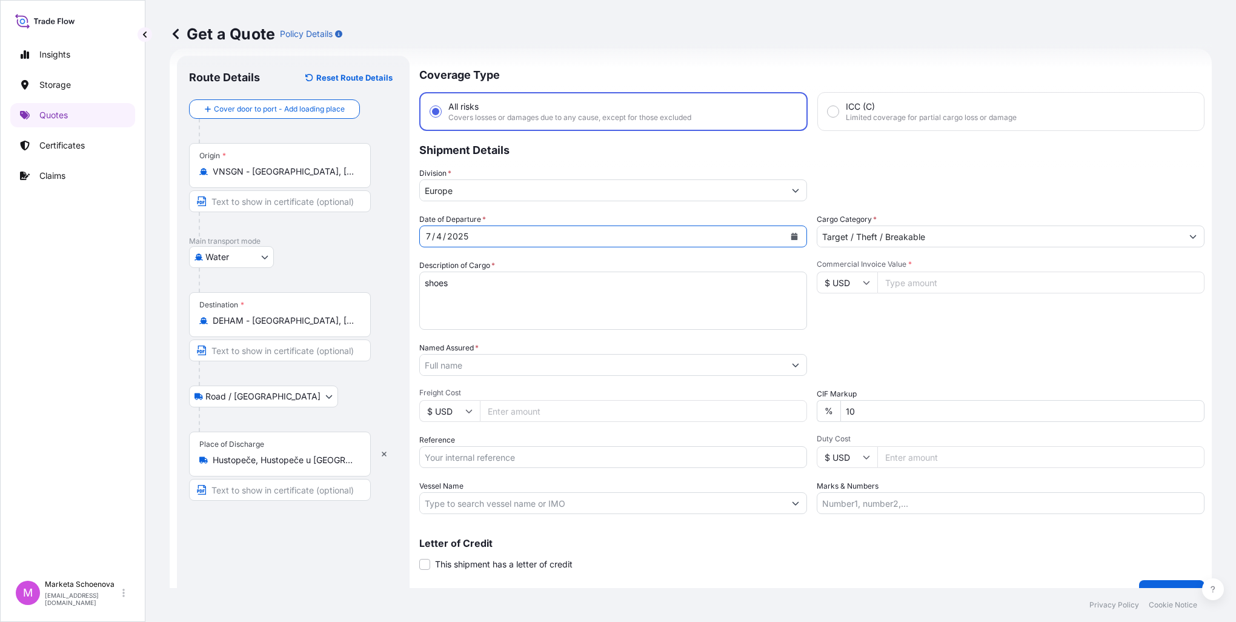
click at [931, 278] on input "Commercial Invoice Value *" at bounding box center [1040, 282] width 327 height 22
paste input "133235.2500"
type input "133235.2500"
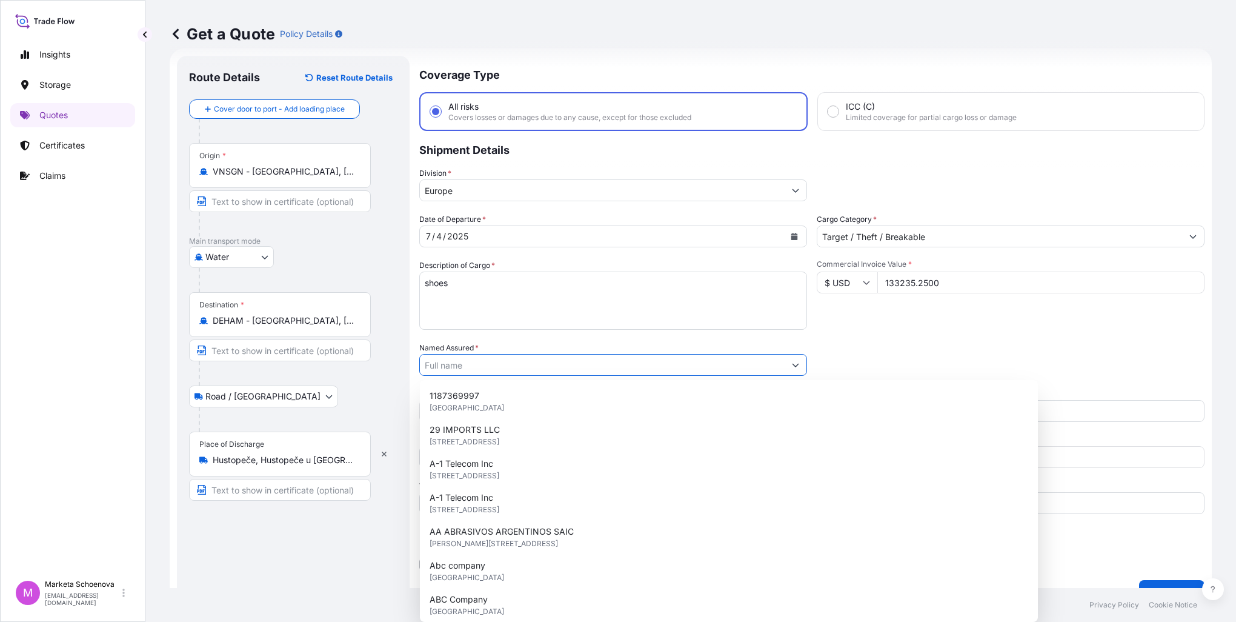
click at [464, 364] on input "Named Assured *" at bounding box center [602, 365] width 365 height 22
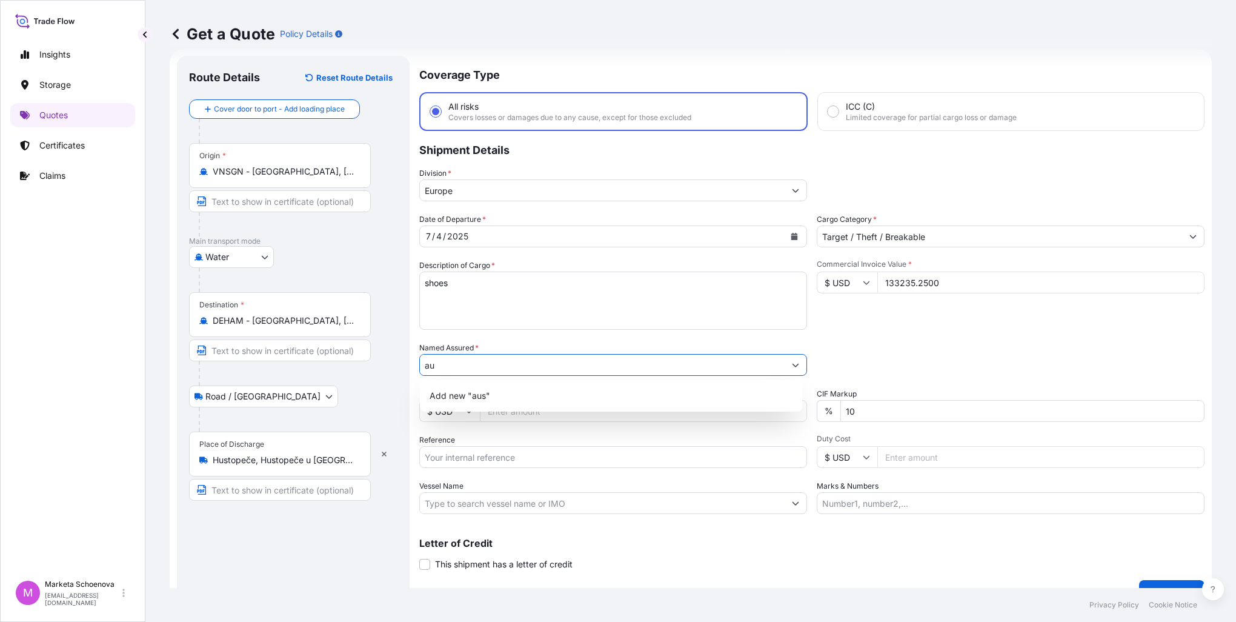
type input "a"
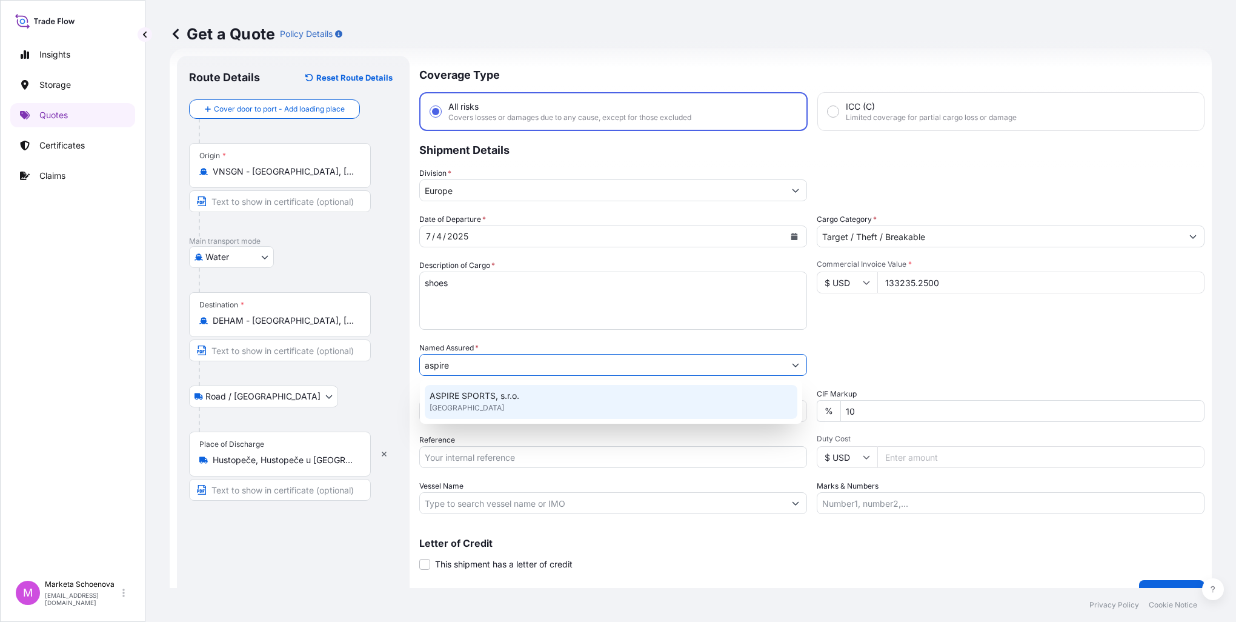
click at [567, 400] on div "ASPIRE SPORTS, s.r.o. [GEOGRAPHIC_DATA]" at bounding box center [611, 402] width 373 height 34
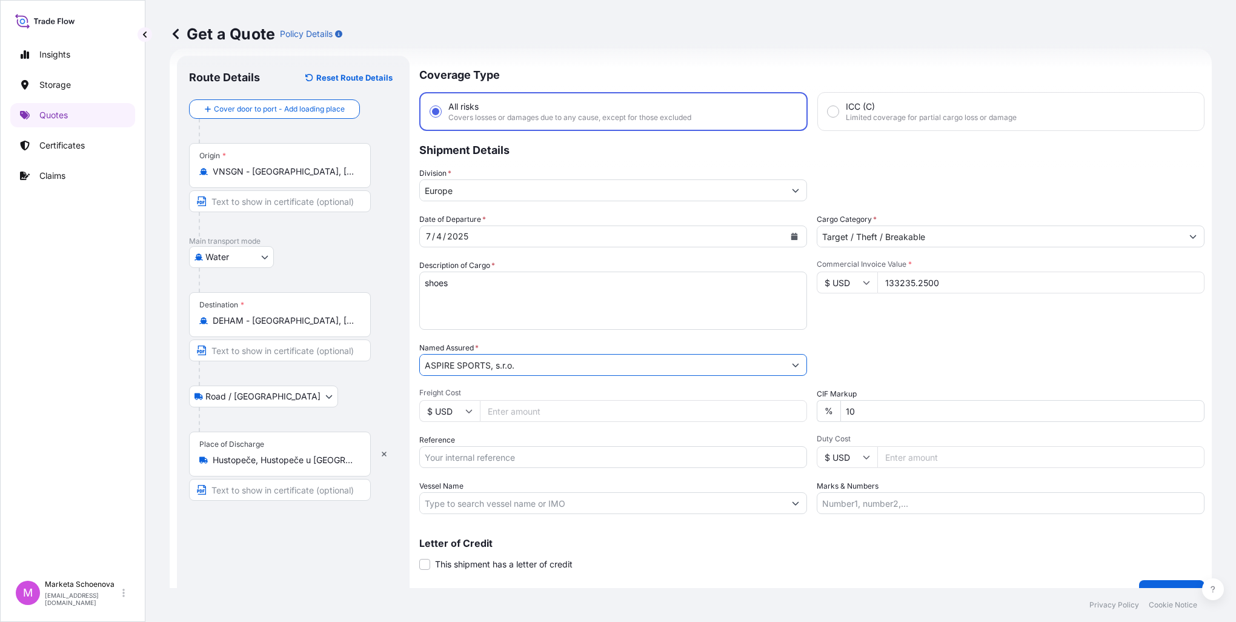
type input "ASPIRE SPORTS, s.r.o."
click at [550, 410] on input "Freight Cost" at bounding box center [643, 411] width 327 height 22
type input "4795"
click at [607, 463] on input "Reference" at bounding box center [613, 457] width 388 height 22
click at [539, 457] on input "Reference" at bounding box center [613, 457] width 388 height 22
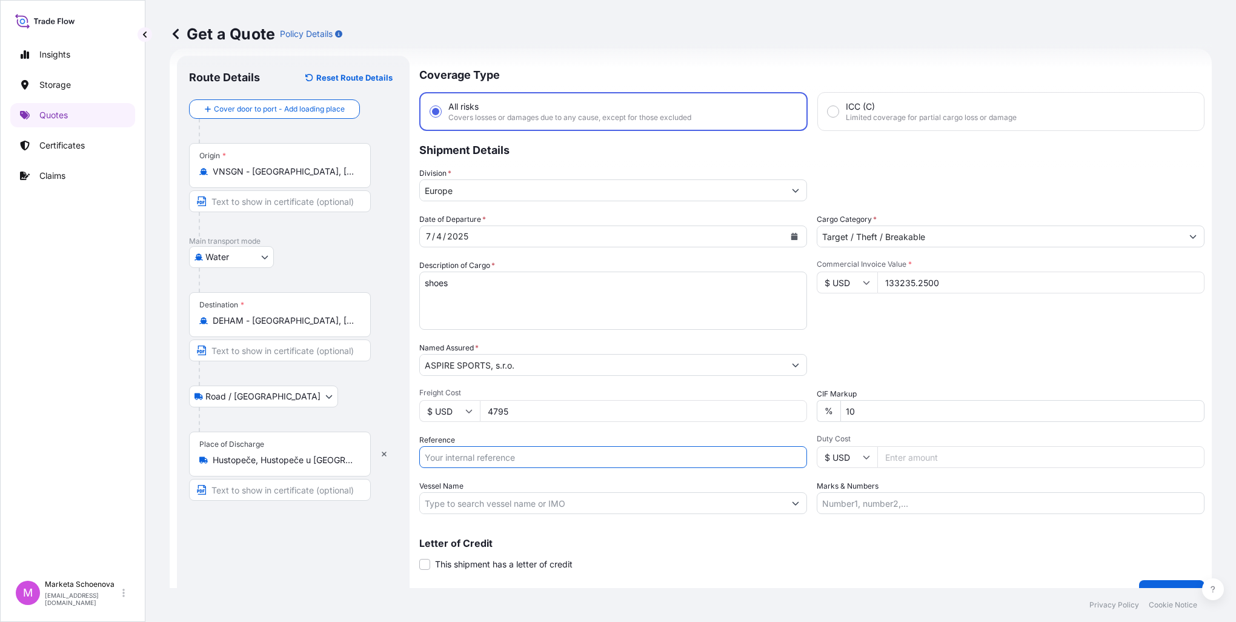
paste input "25SIAMK3985"
drag, startPoint x: 431, startPoint y: 453, endPoint x: 442, endPoint y: 461, distance: 13.8
click at [431, 453] on input "25SIAMK3985" at bounding box center [613, 457] width 388 height 22
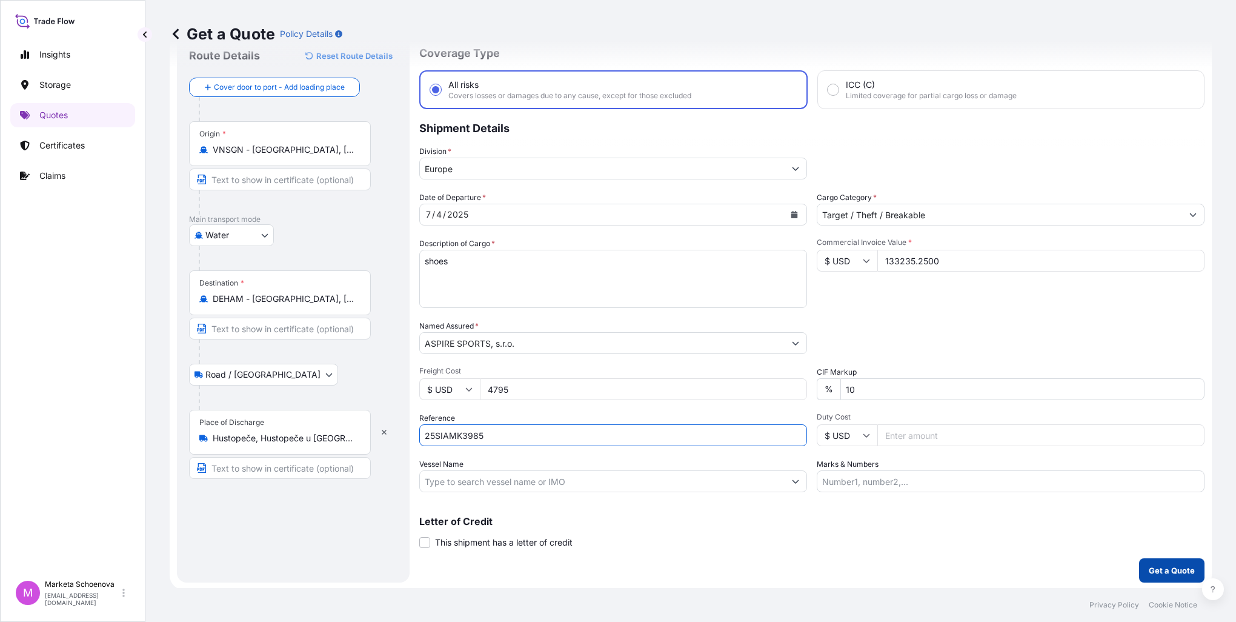
type input "25SIAMK3985"
click at [1163, 573] on p "Get a Quote" at bounding box center [1172, 570] width 46 height 12
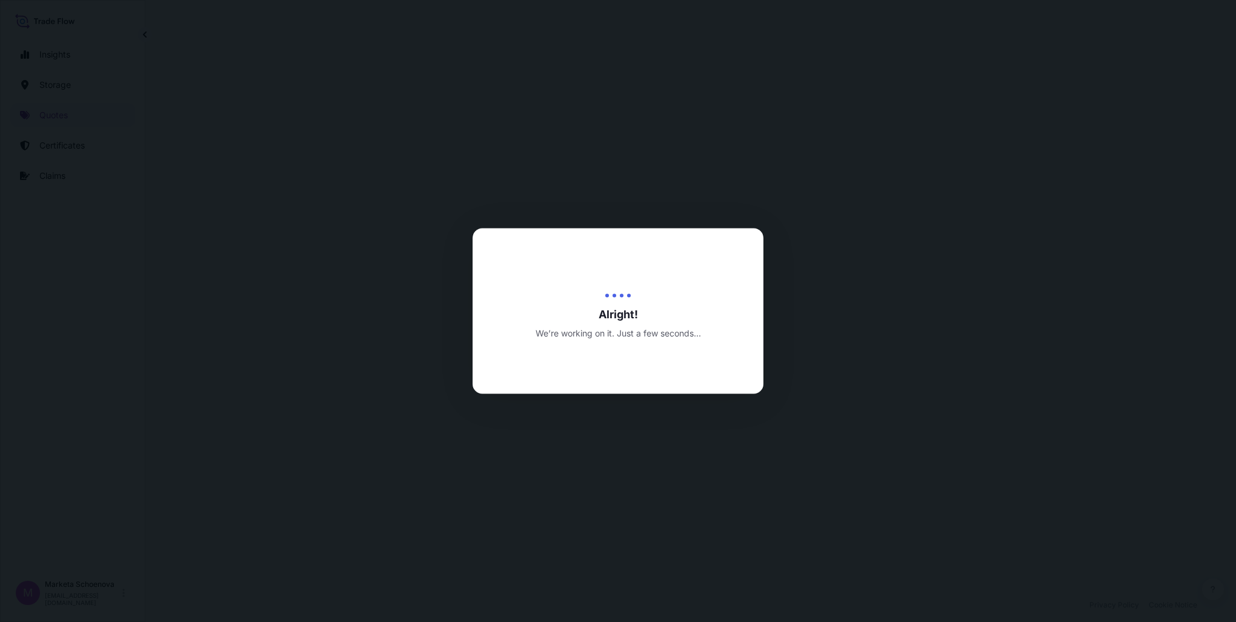
select select "Water"
select select "Road / [GEOGRAPHIC_DATA]"
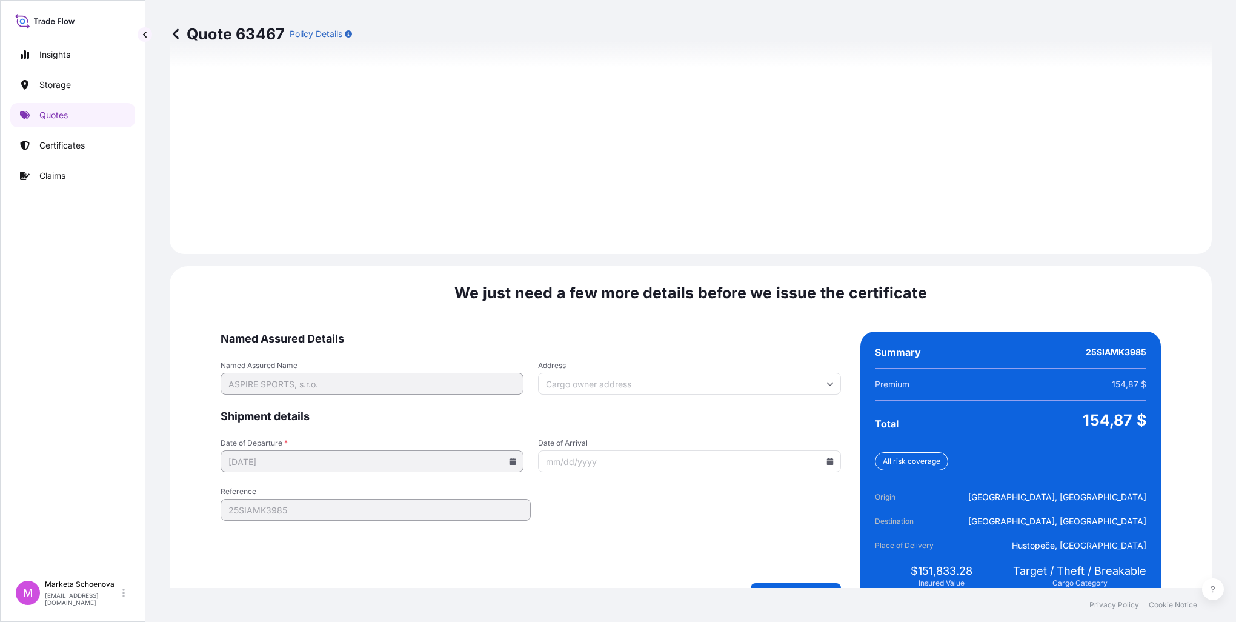
scroll to position [1682, 0]
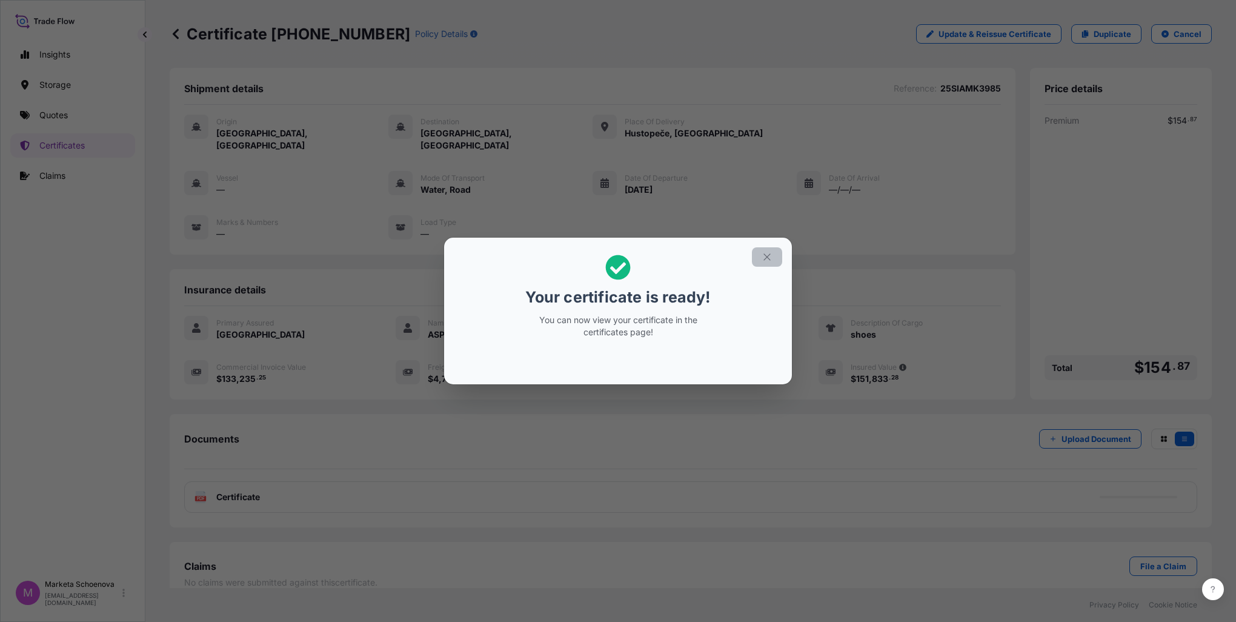
click at [766, 254] on icon "button" at bounding box center [767, 256] width 11 height 11
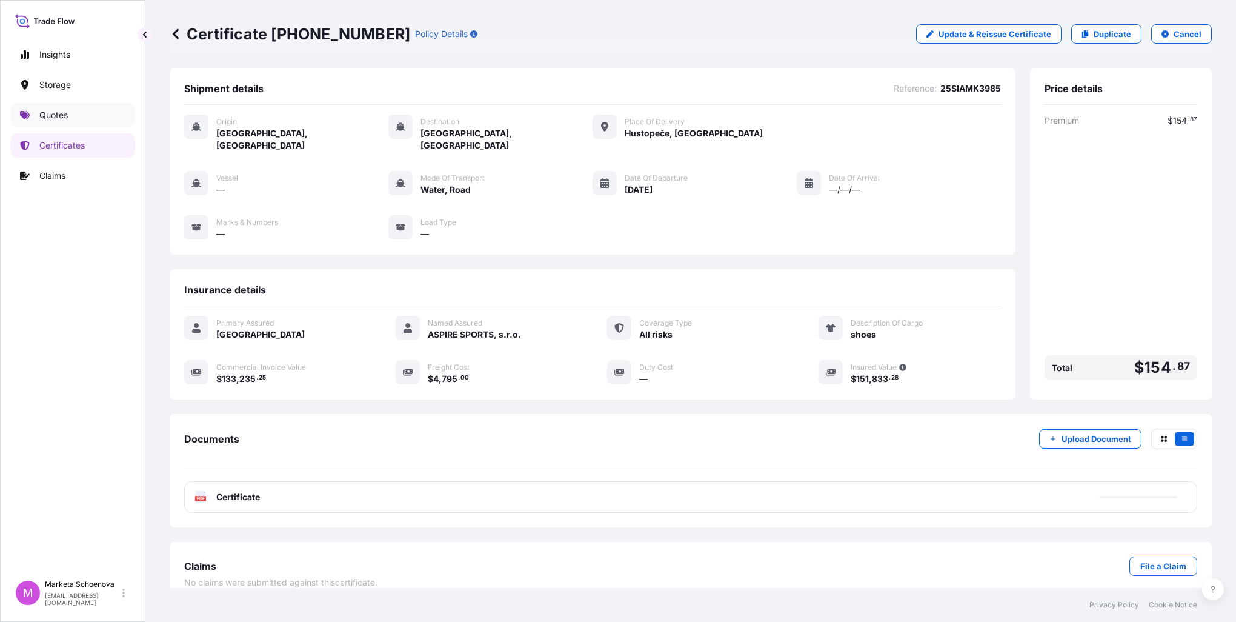
click at [61, 117] on p "Quotes" at bounding box center [53, 115] width 28 height 12
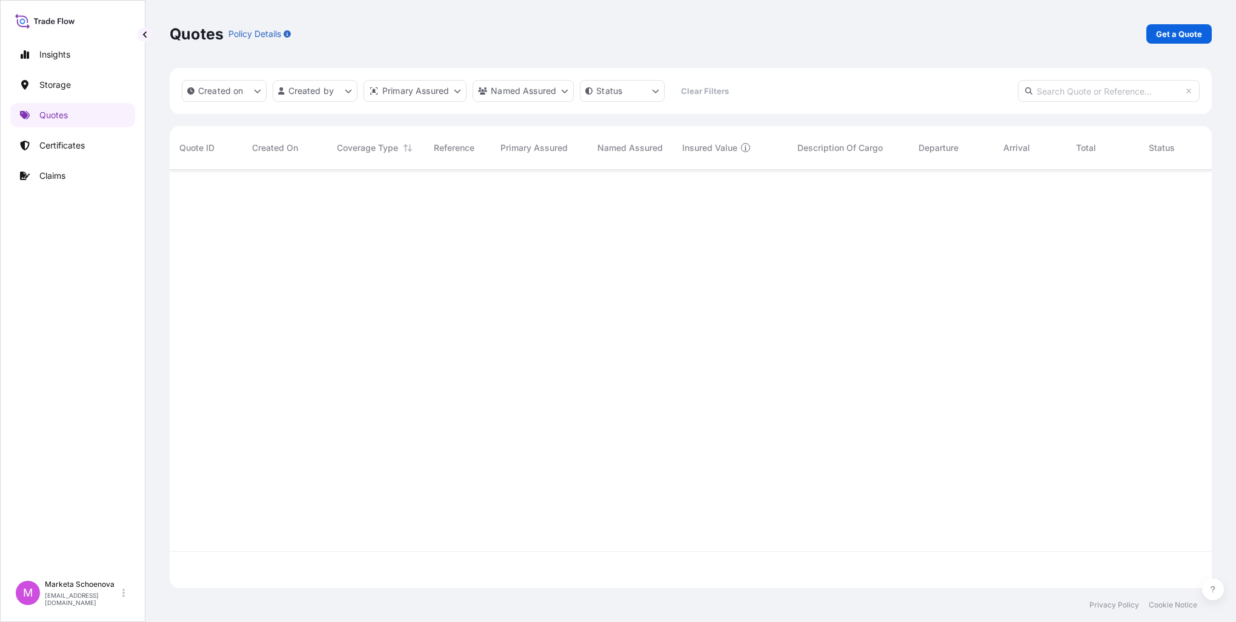
scroll to position [416, 1032]
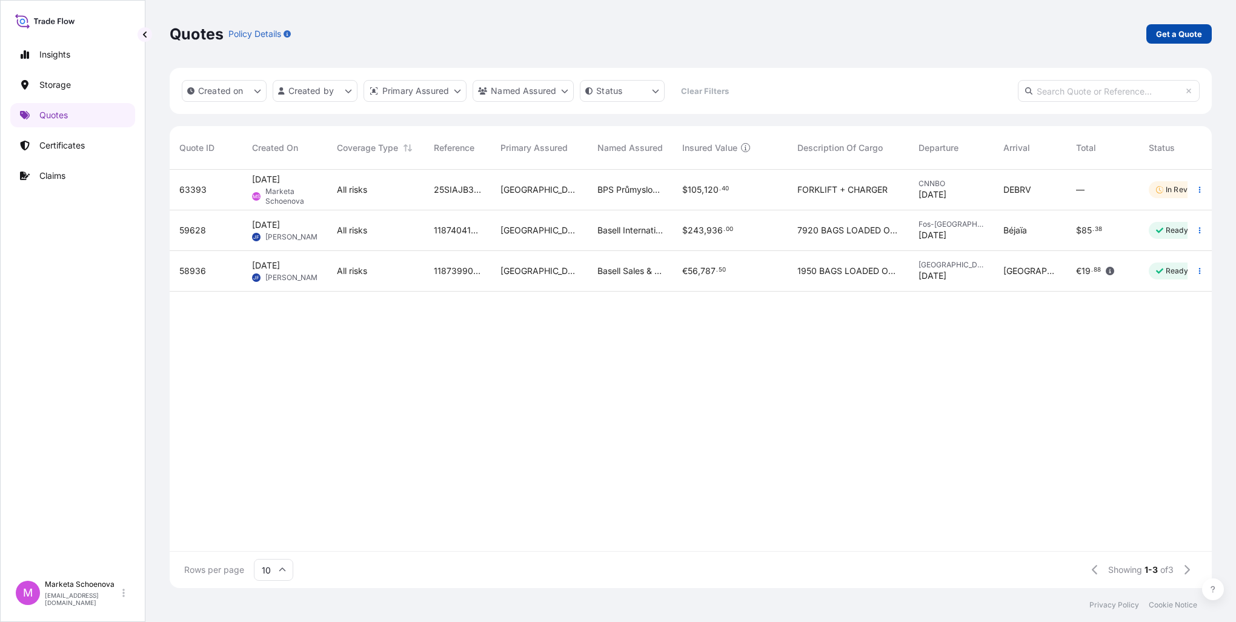
click at [1190, 30] on p "Get a Quote" at bounding box center [1179, 34] width 46 height 12
select select "Water"
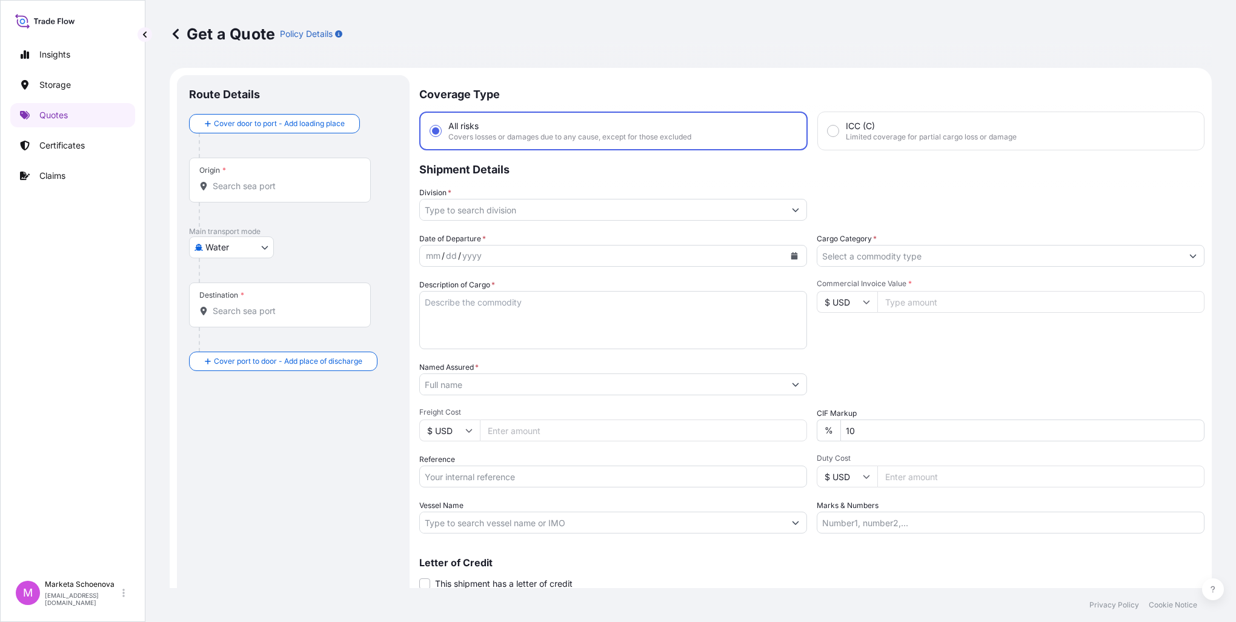
scroll to position [19, 0]
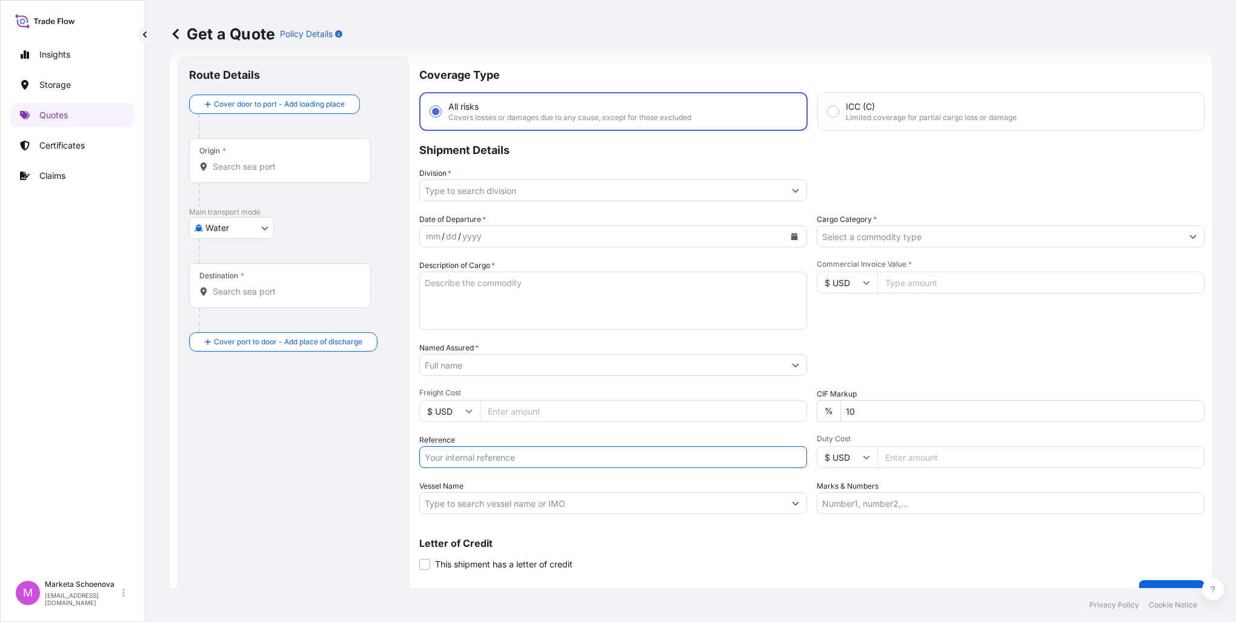
click at [458, 453] on input "Reference" at bounding box center [613, 457] width 388 height 22
paste input "25SIAEK4681"
type input "25SIAEK4681"
click at [261, 169] on input "Origin *" at bounding box center [284, 167] width 143 height 12
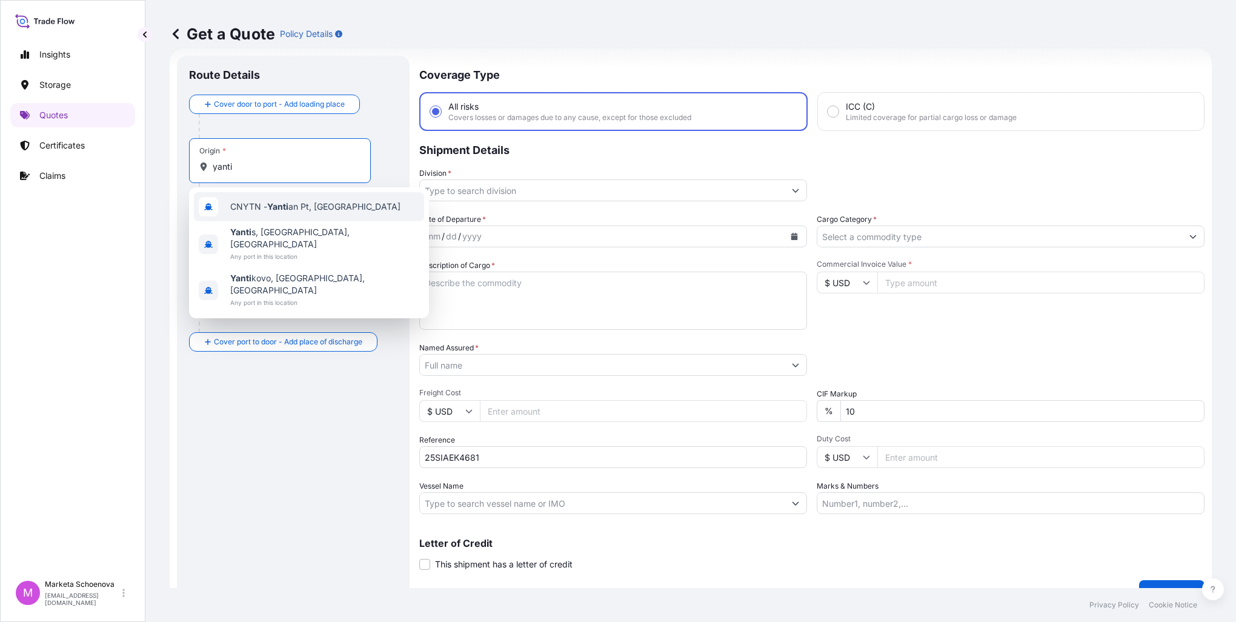
click at [312, 207] on span "CNYTN - Yanti an Pt, [GEOGRAPHIC_DATA]" at bounding box center [315, 207] width 170 height 12
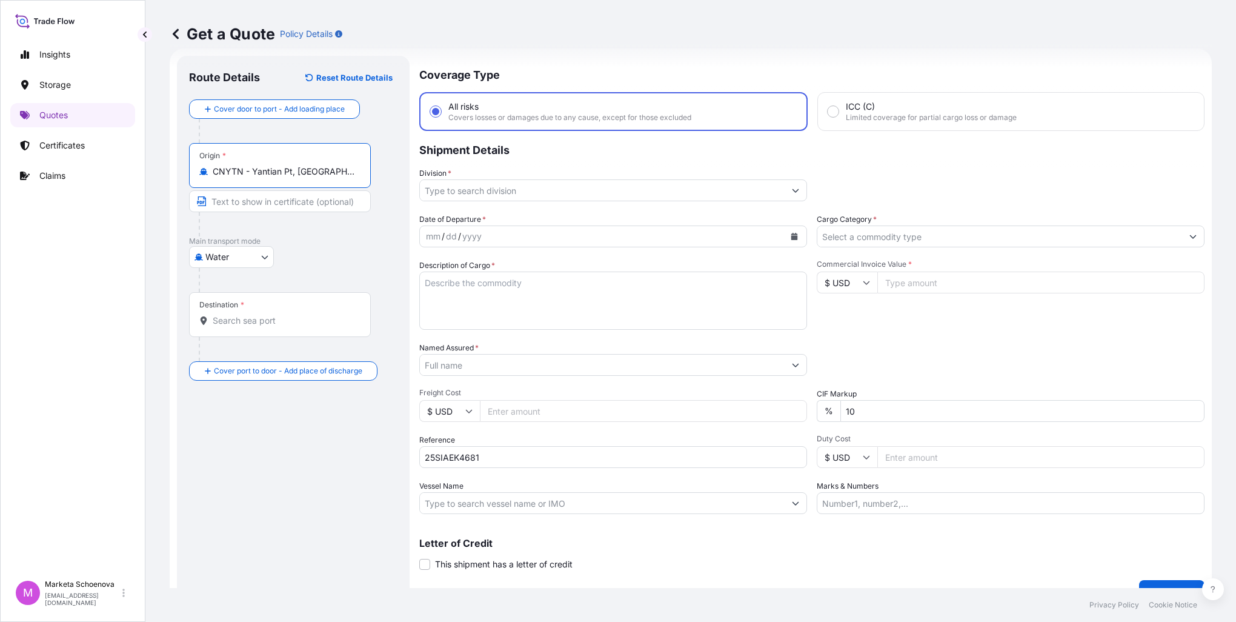
type input "CNYTN - Yantian Pt, [GEOGRAPHIC_DATA]"
click at [279, 328] on div "Destination *" at bounding box center [280, 314] width 182 height 45
click at [279, 327] on input "Destination *" at bounding box center [284, 320] width 143 height 12
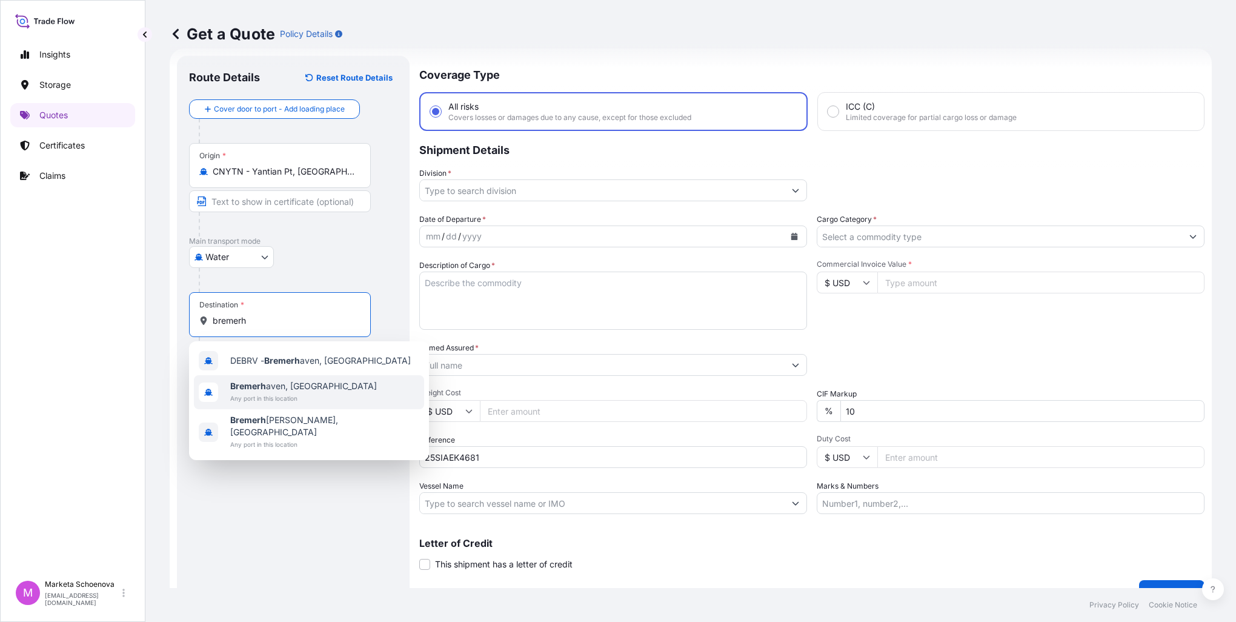
click at [283, 387] on span "[GEOGRAPHIC_DATA], [GEOGRAPHIC_DATA]" at bounding box center [303, 386] width 147 height 12
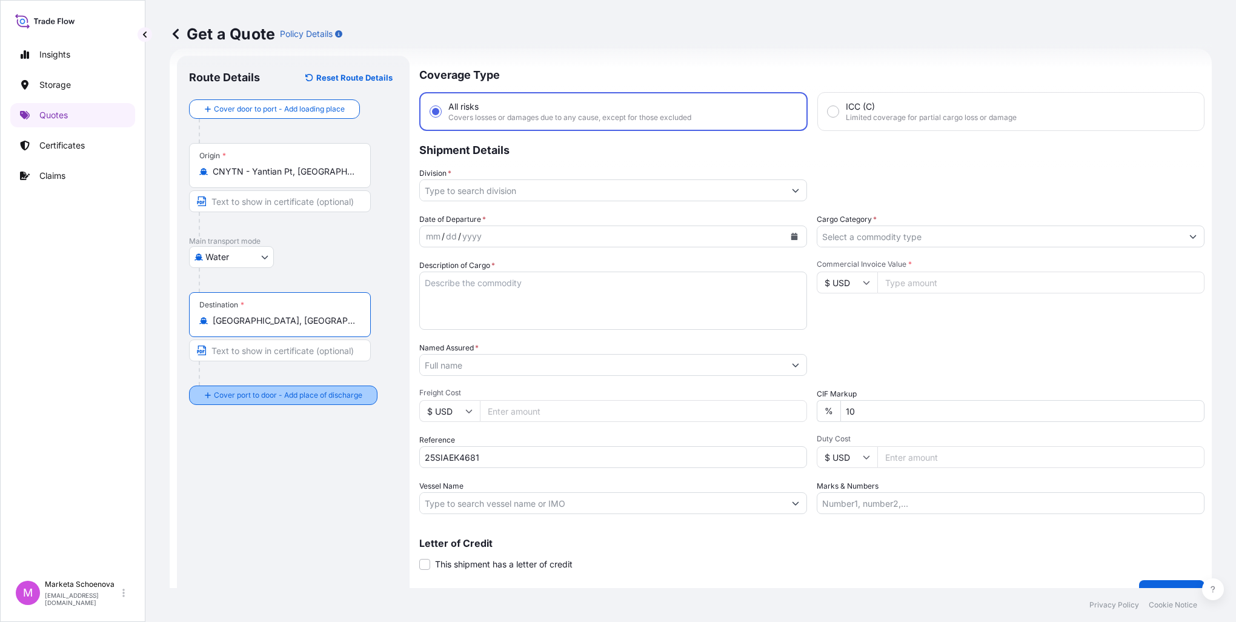
type input "[GEOGRAPHIC_DATA], [GEOGRAPHIC_DATA]"
click at [284, 466] on div "Place of Discharge" at bounding box center [280, 453] width 182 height 45
click at [284, 466] on input "Place of Discharge" at bounding box center [284, 460] width 143 height 12
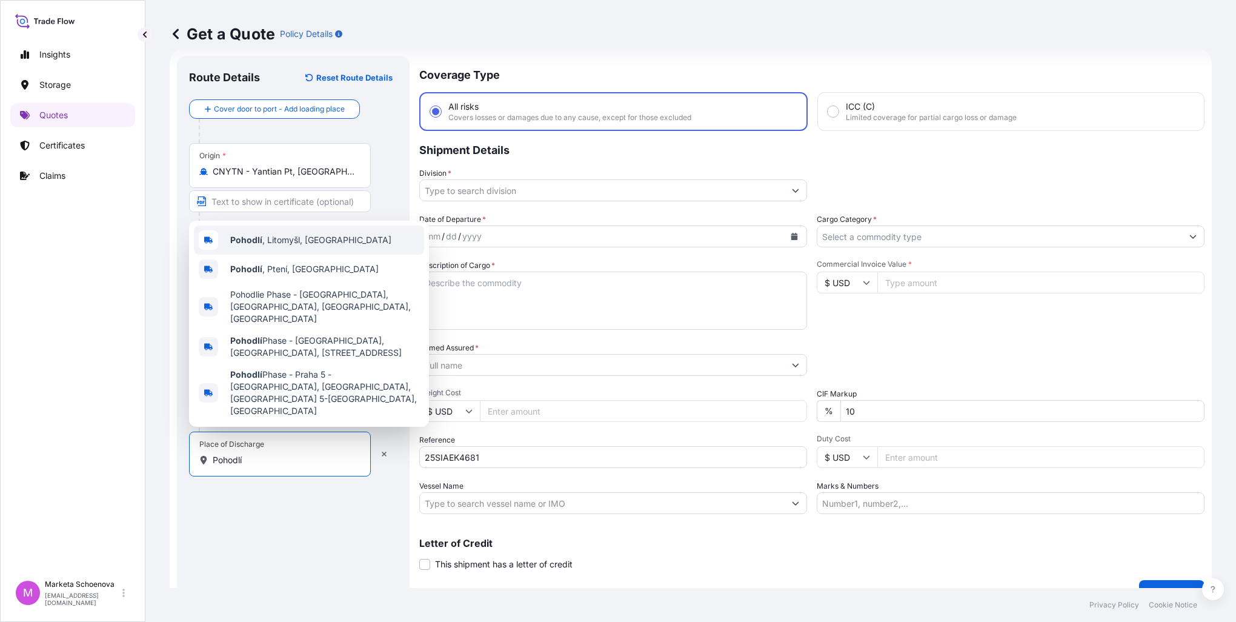
click at [307, 254] on div "Pohodlí , Litomyšl, [GEOGRAPHIC_DATA]" at bounding box center [309, 239] width 230 height 29
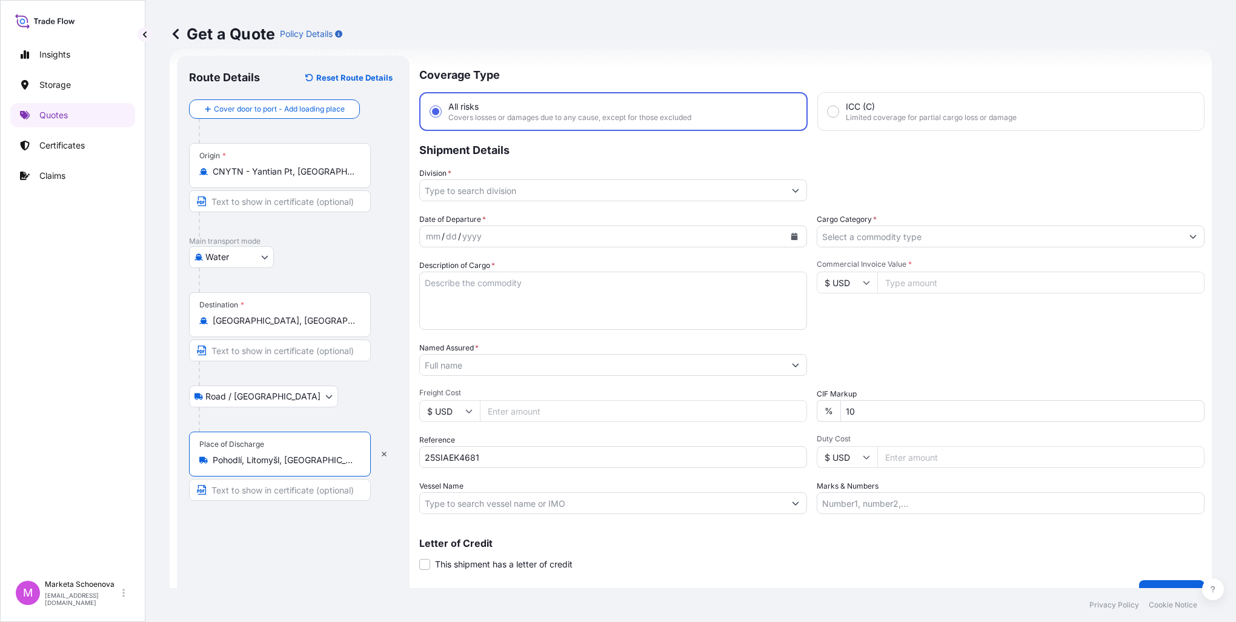
type input "Pohodlí, Litomyšl, [GEOGRAPHIC_DATA]"
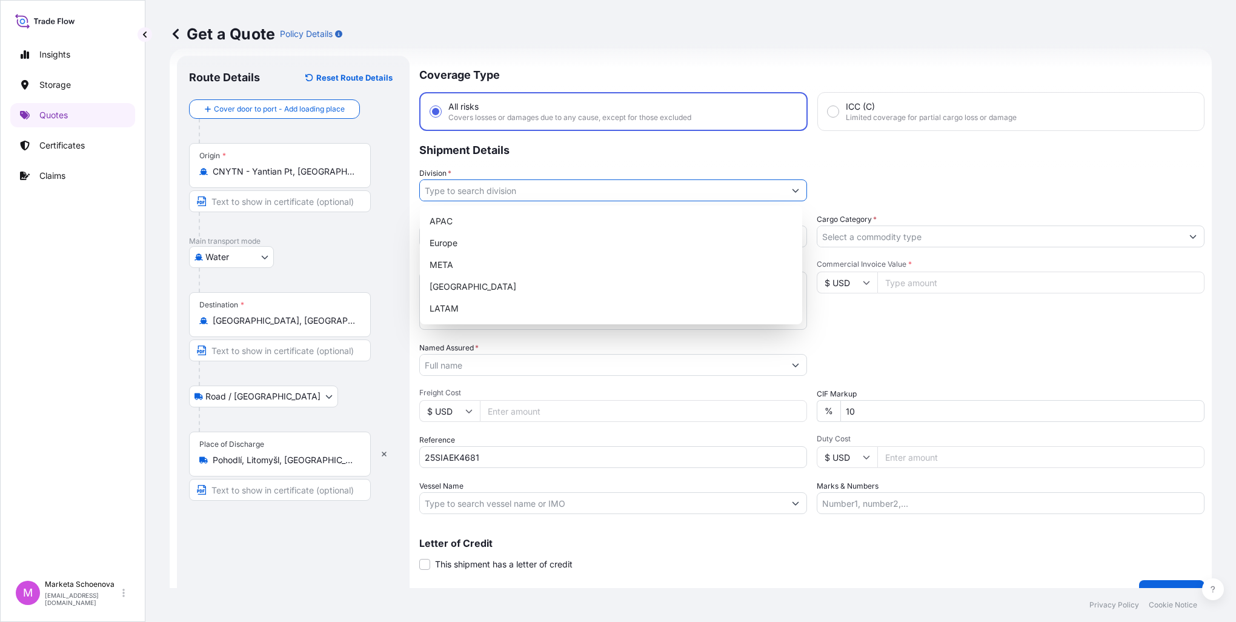
click at [548, 190] on input "Division *" at bounding box center [602, 190] width 365 height 22
click at [479, 251] on div "Europe" at bounding box center [611, 243] width 373 height 22
type input "Europe"
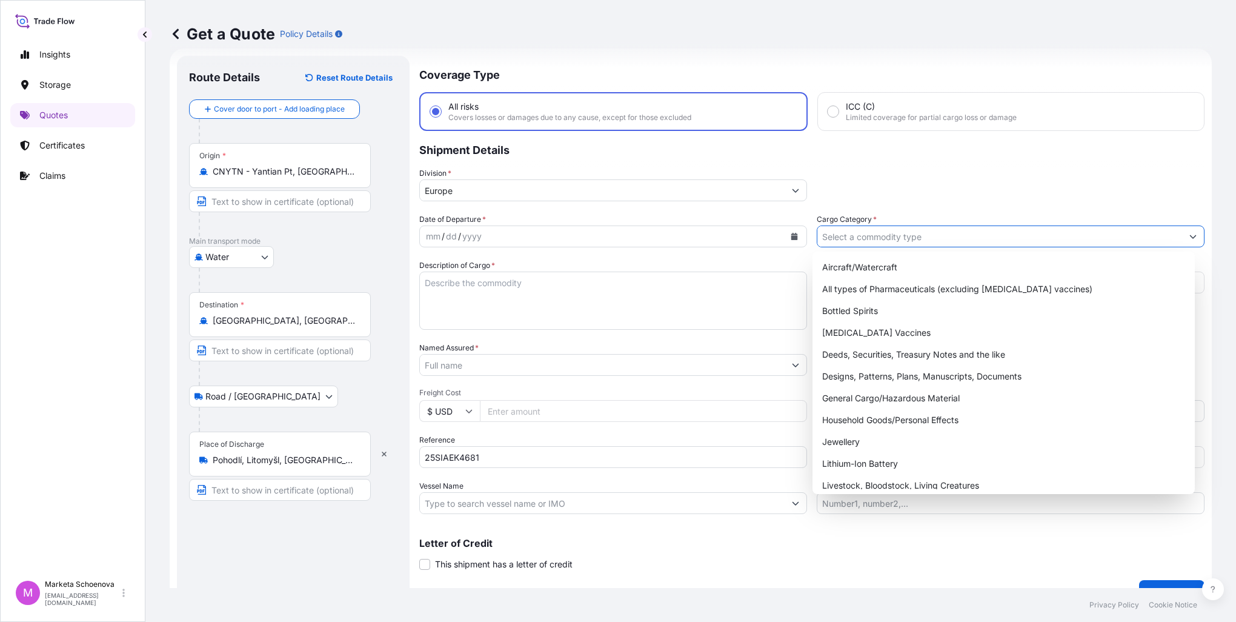
click at [917, 234] on input "Cargo Category *" at bounding box center [999, 236] width 365 height 22
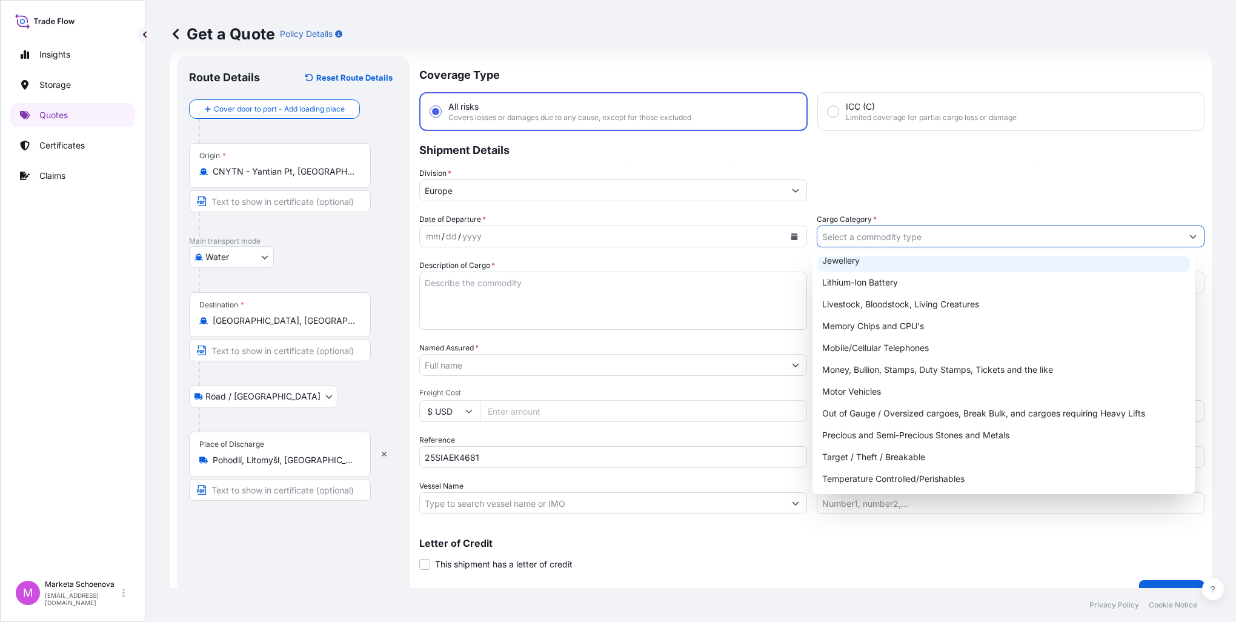
scroll to position [182, 0]
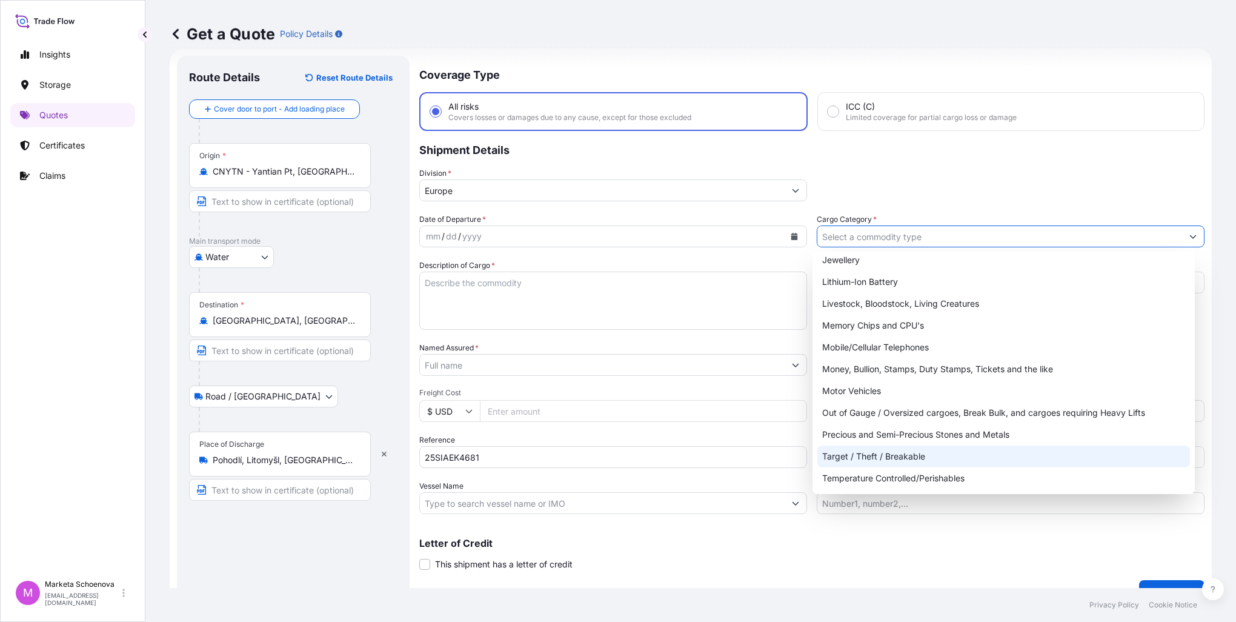
click at [871, 453] on div "Target / Theft / Breakable" at bounding box center [1003, 456] width 373 height 22
type input "Target / Theft / Breakable"
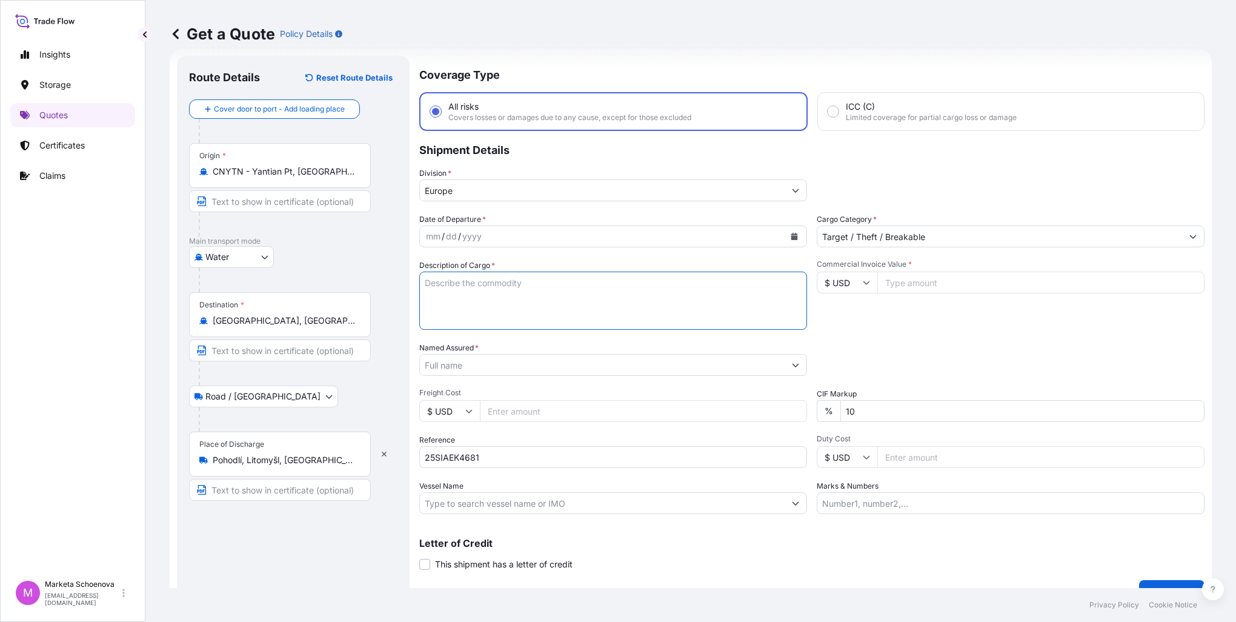
click at [485, 285] on textarea "Description of Cargo *" at bounding box center [613, 300] width 388 height 58
type textarea "Ceramics"
click at [918, 282] on input "Commercial Invoice Value *" at bounding box center [1040, 282] width 327 height 22
click at [791, 237] on icon "Calendar" at bounding box center [794, 236] width 7 height 7
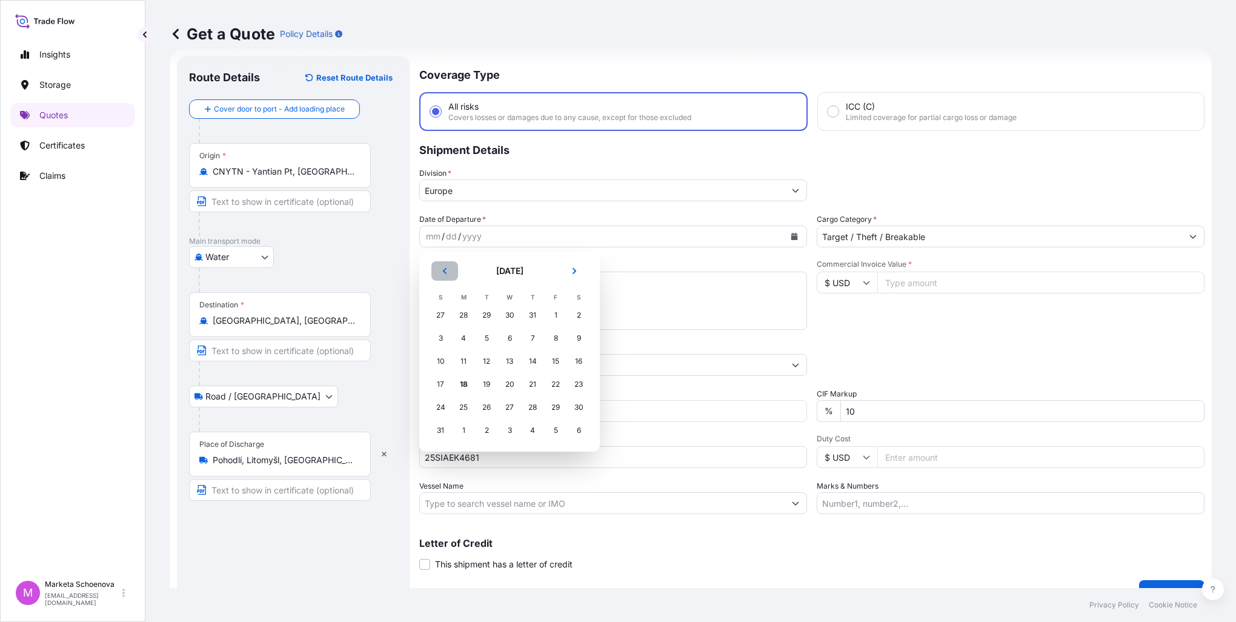
click at [447, 268] on icon "Previous" at bounding box center [444, 270] width 7 height 7
click at [439, 404] on div "27" at bounding box center [441, 407] width 22 height 22
click at [532, 411] on input "Freight Cost" at bounding box center [643, 411] width 327 height 22
click at [923, 277] on input "Commercial Invoice Value *" at bounding box center [1040, 282] width 327 height 22
paste input "41925.3600"
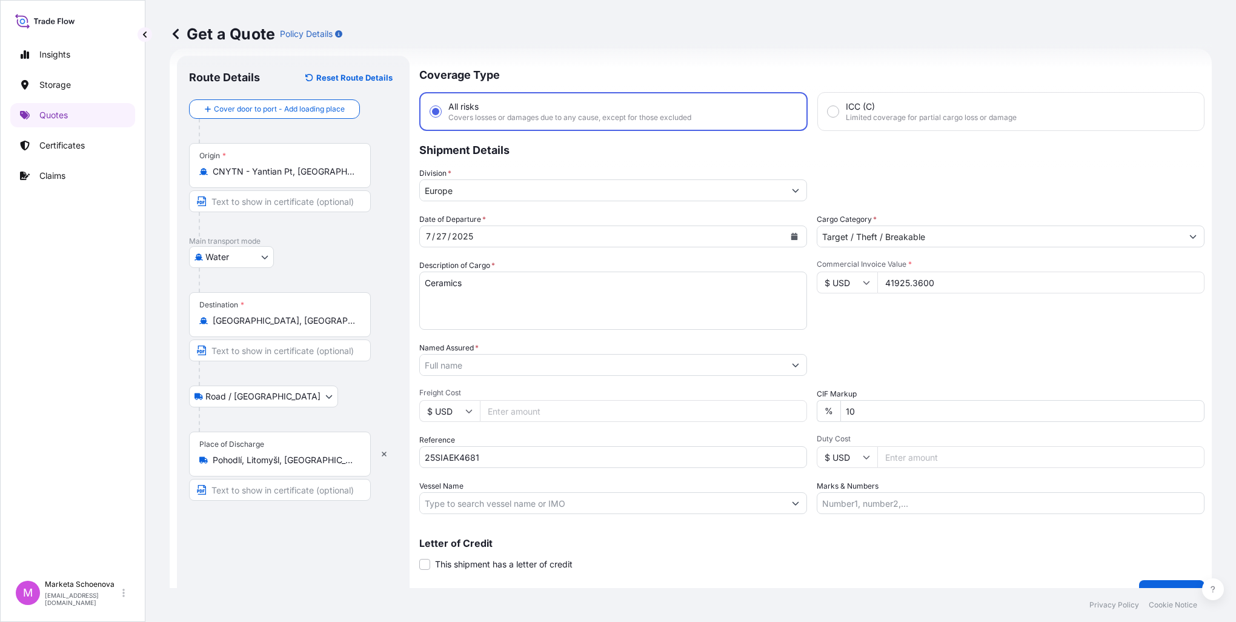
type input "41925.3600"
click at [544, 413] on input "Freight Cost" at bounding box center [643, 411] width 327 height 22
type input "4063"
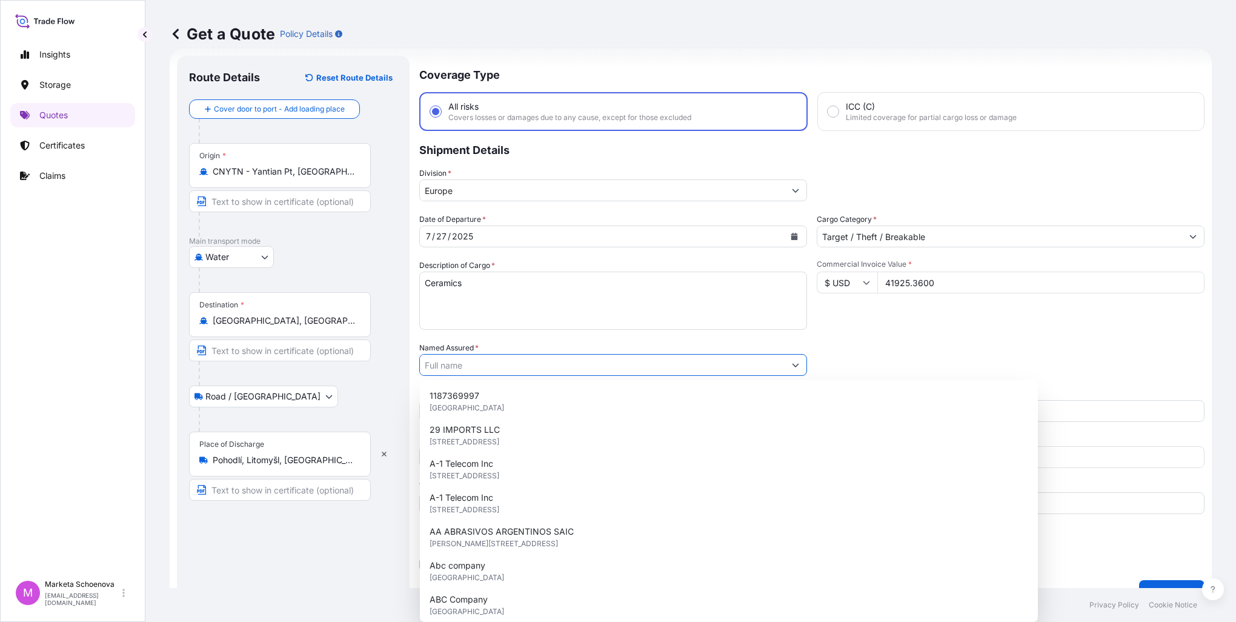
click at [526, 367] on input "Named Assured *" at bounding box center [602, 365] width 365 height 22
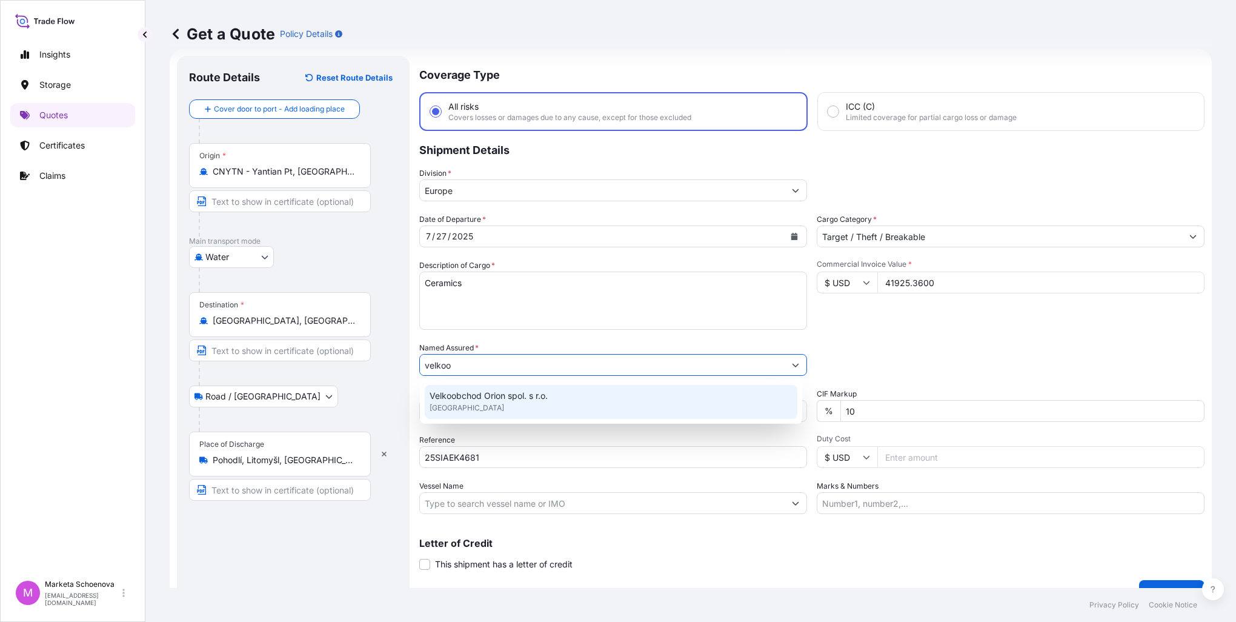
click at [497, 399] on span "Velkoobchod Orion spol. s r.o." at bounding box center [489, 396] width 118 height 12
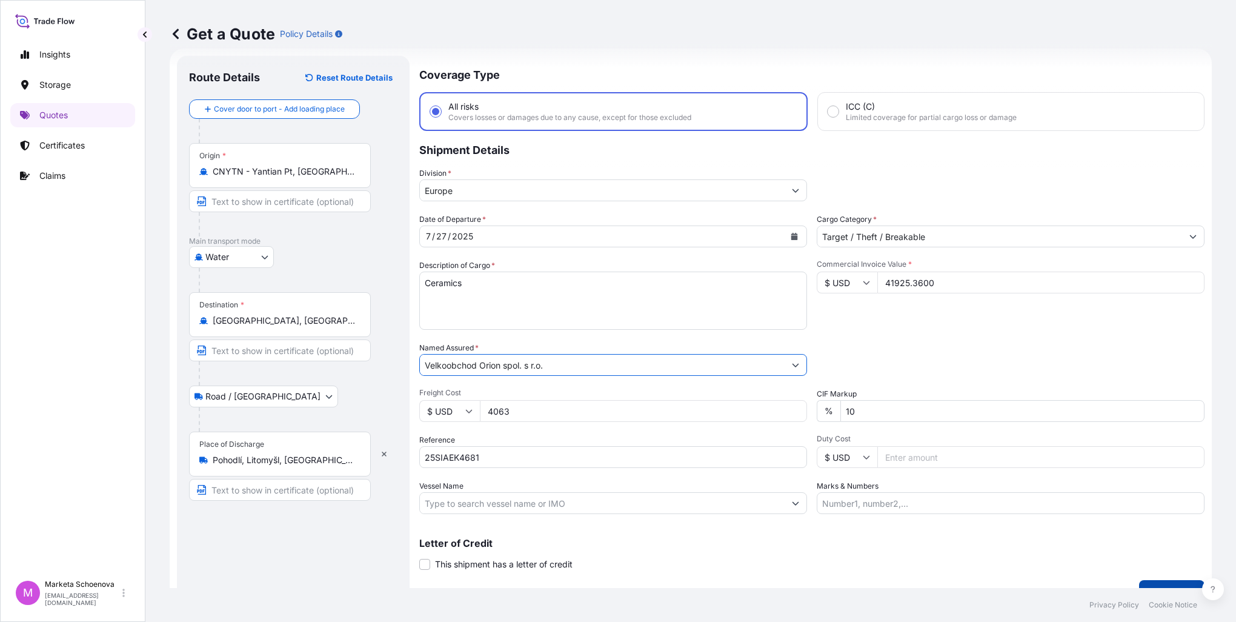
type input "Velkoobchod Orion spol. s r.o."
click at [1141, 580] on button "Get a Quote" at bounding box center [1171, 592] width 65 height 24
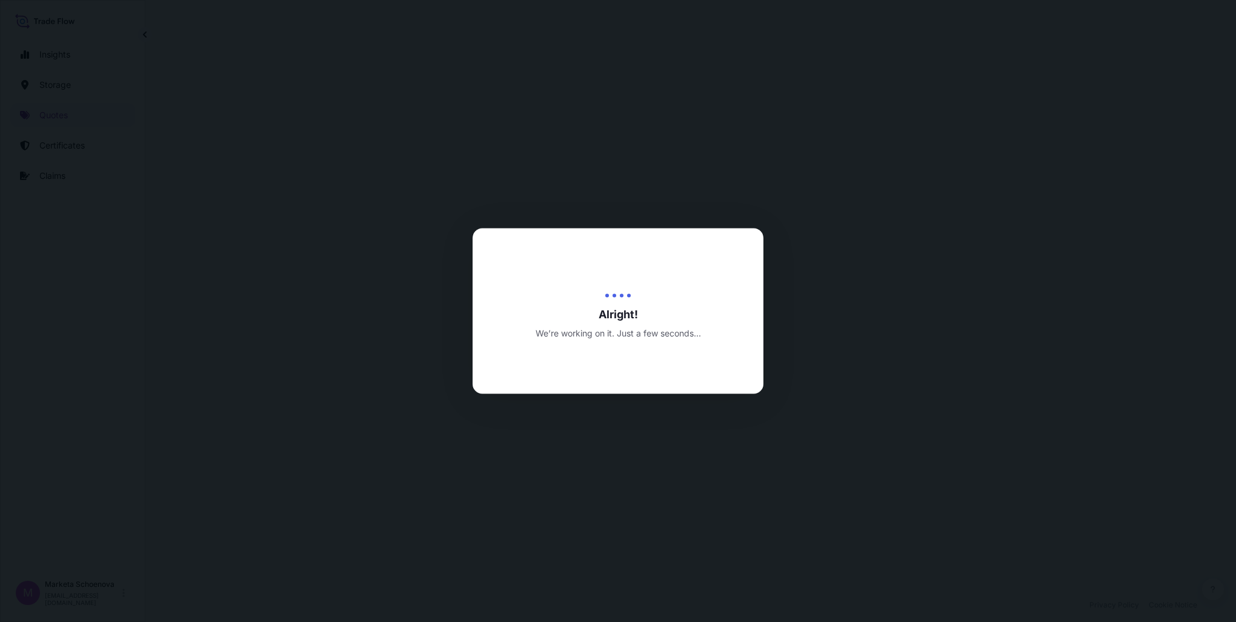
select select "Water"
select select "Road / [GEOGRAPHIC_DATA]"
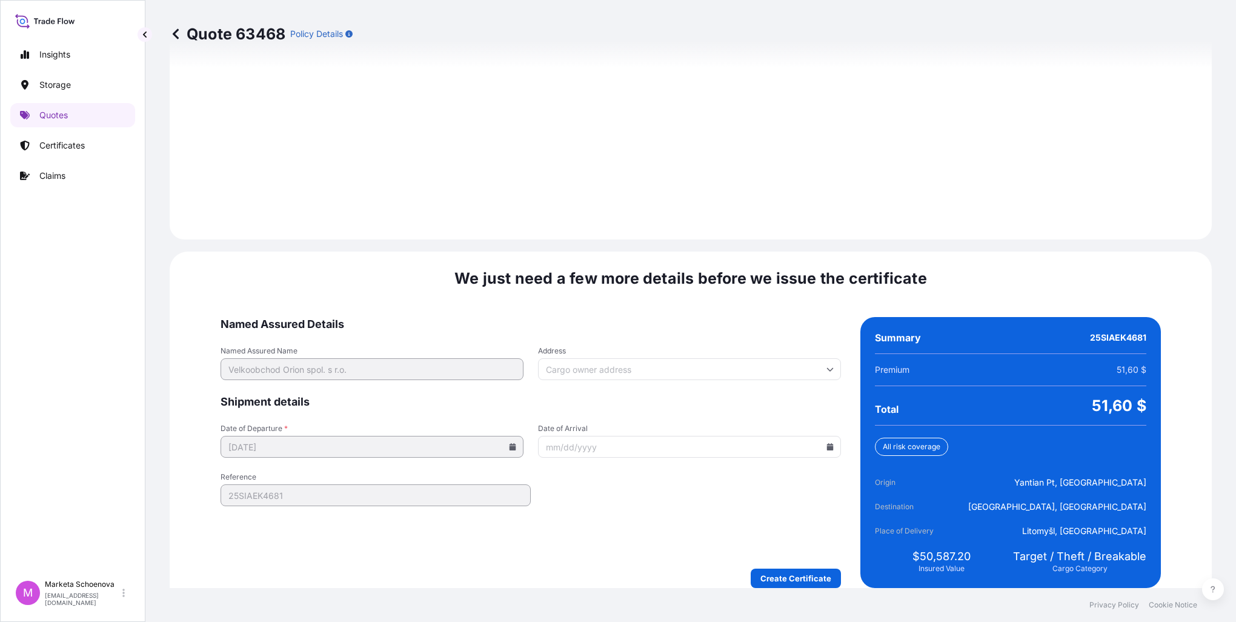
scroll to position [1682, 0]
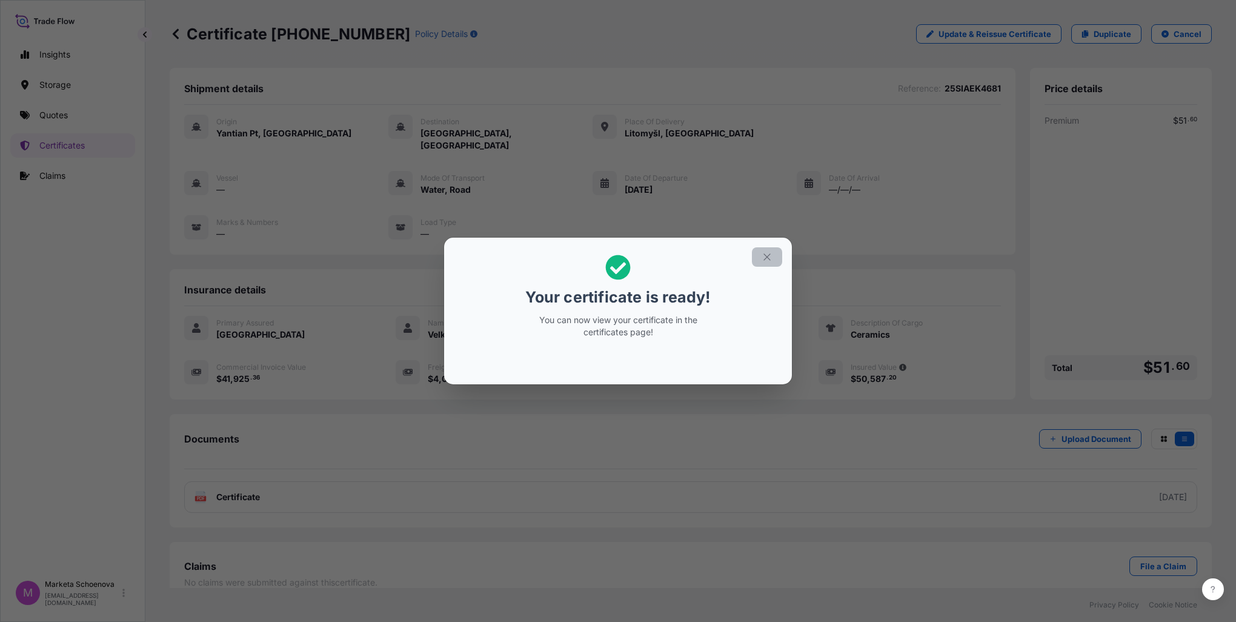
click at [772, 253] on icon "button" at bounding box center [767, 256] width 11 height 11
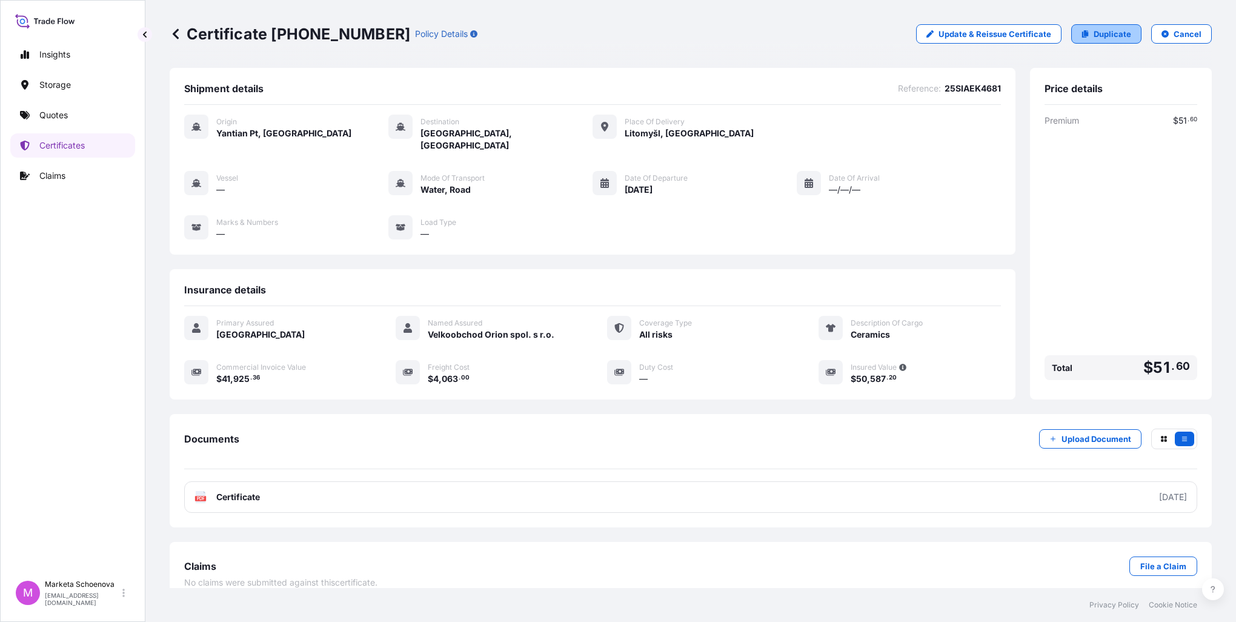
click at [1095, 35] on link "Duplicate" at bounding box center [1106, 33] width 70 height 19
select select "Water"
select select "Road / [GEOGRAPHIC_DATA]"
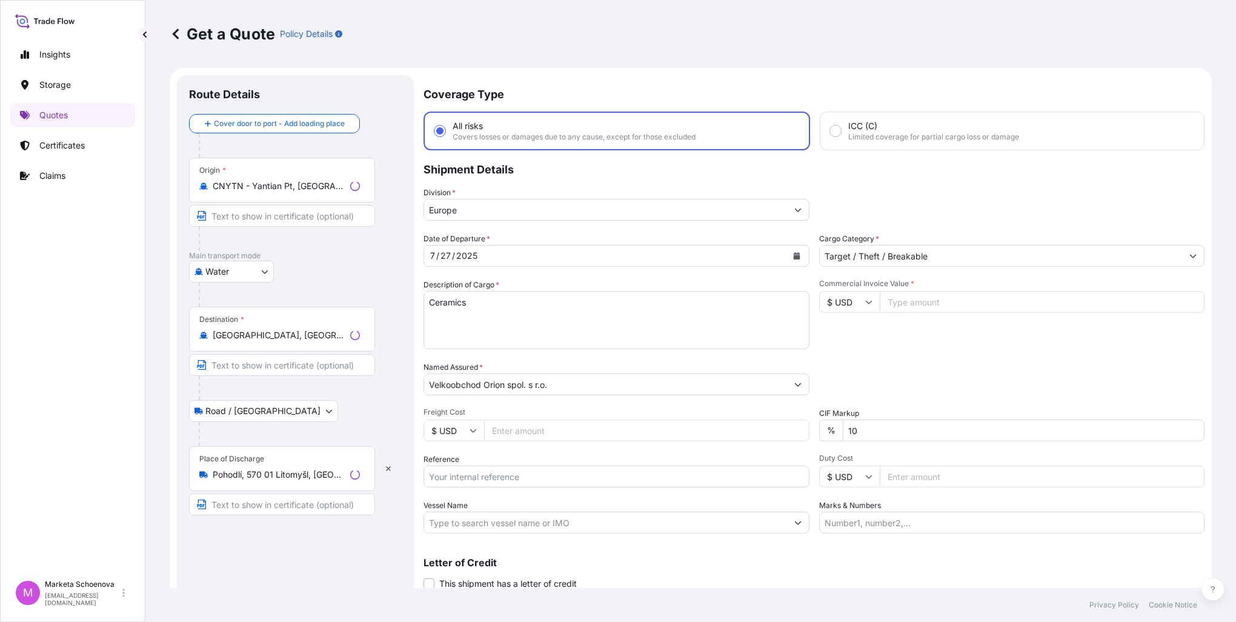
scroll to position [19, 0]
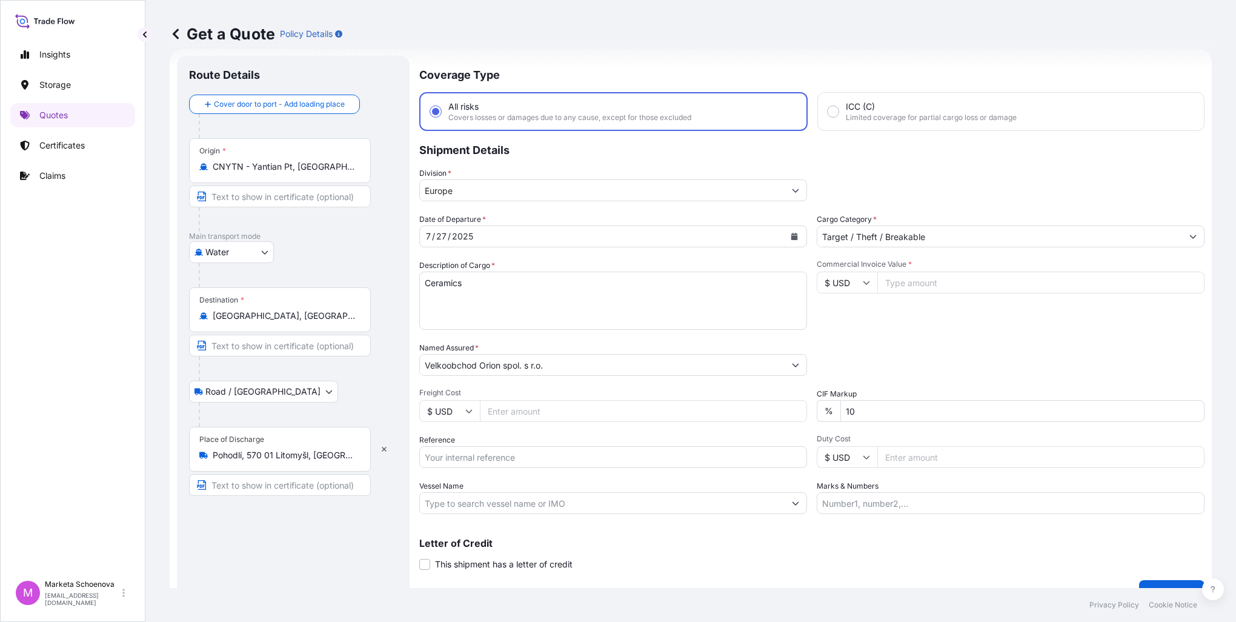
click at [176, 30] on icon at bounding box center [176, 34] width 12 height 12
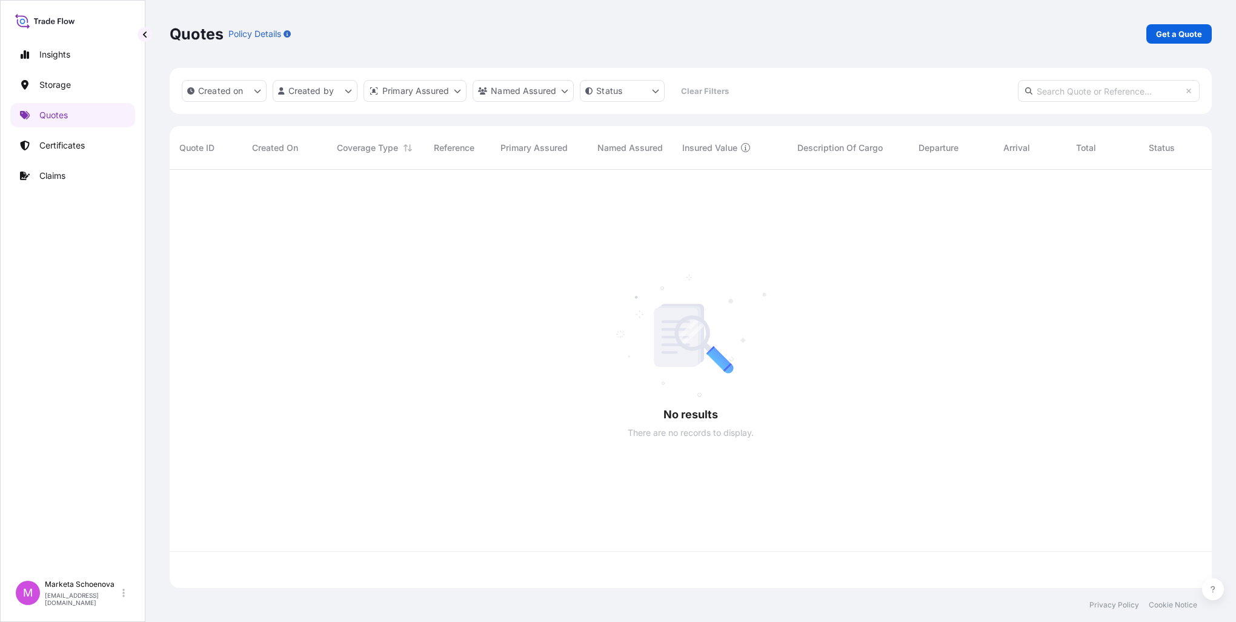
scroll to position [416, 1032]
click at [60, 118] on p "Quotes" at bounding box center [53, 115] width 28 height 12
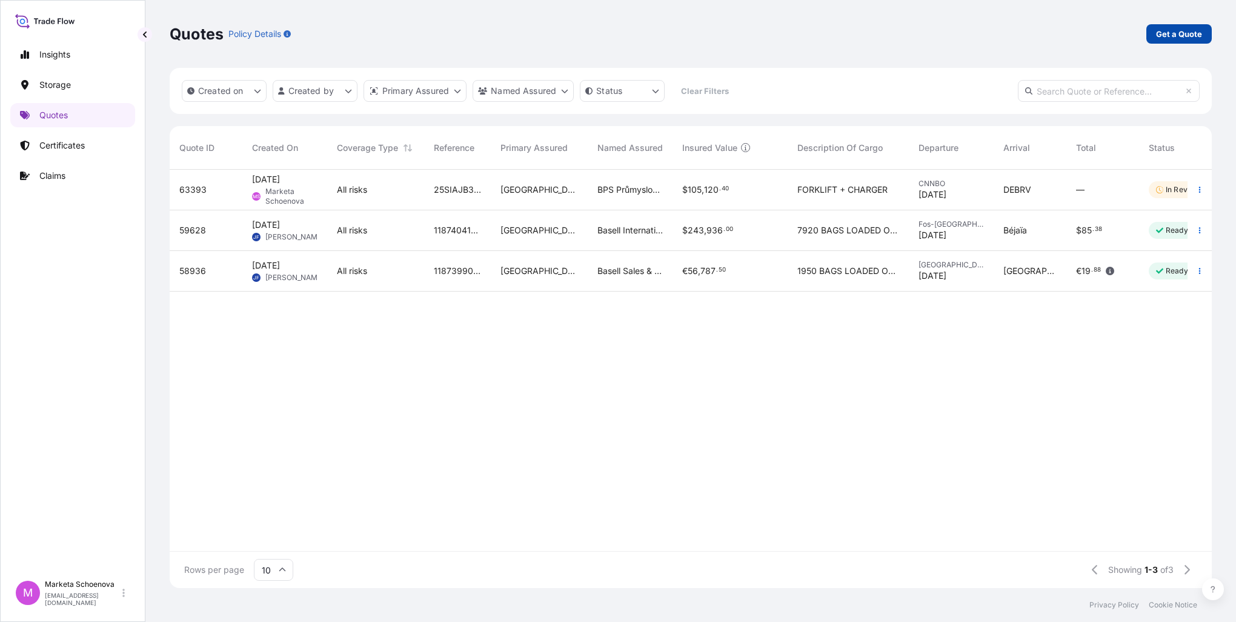
click at [1181, 29] on p "Get a Quote" at bounding box center [1179, 34] width 46 height 12
select select "Water"
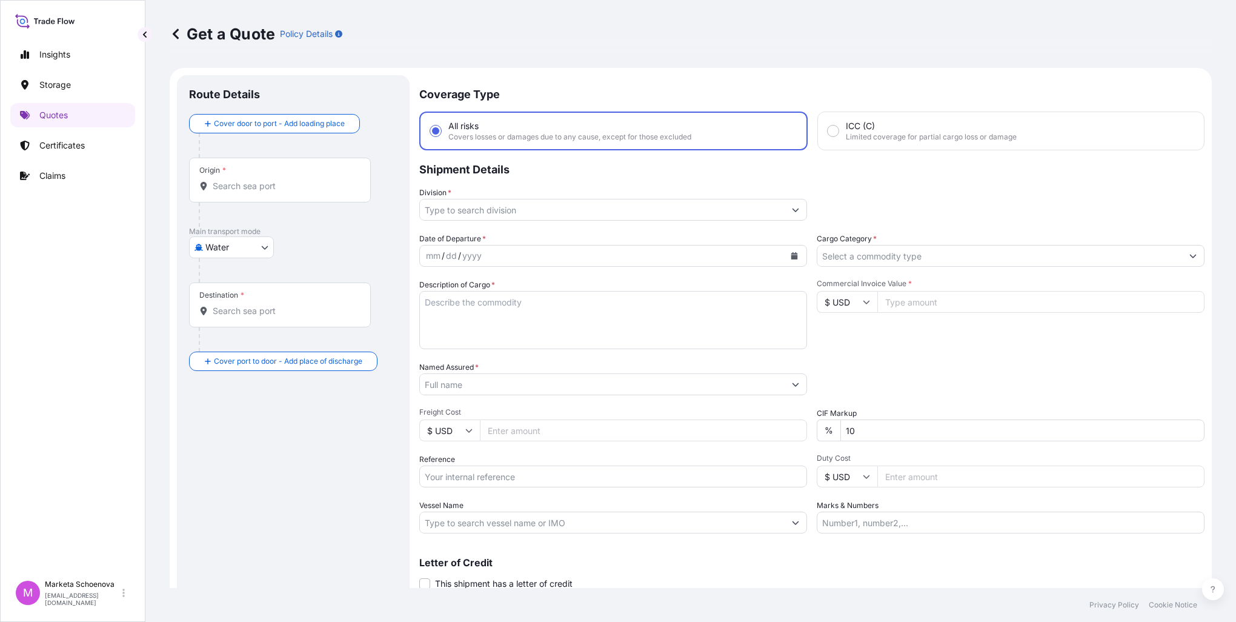
scroll to position [19, 0]
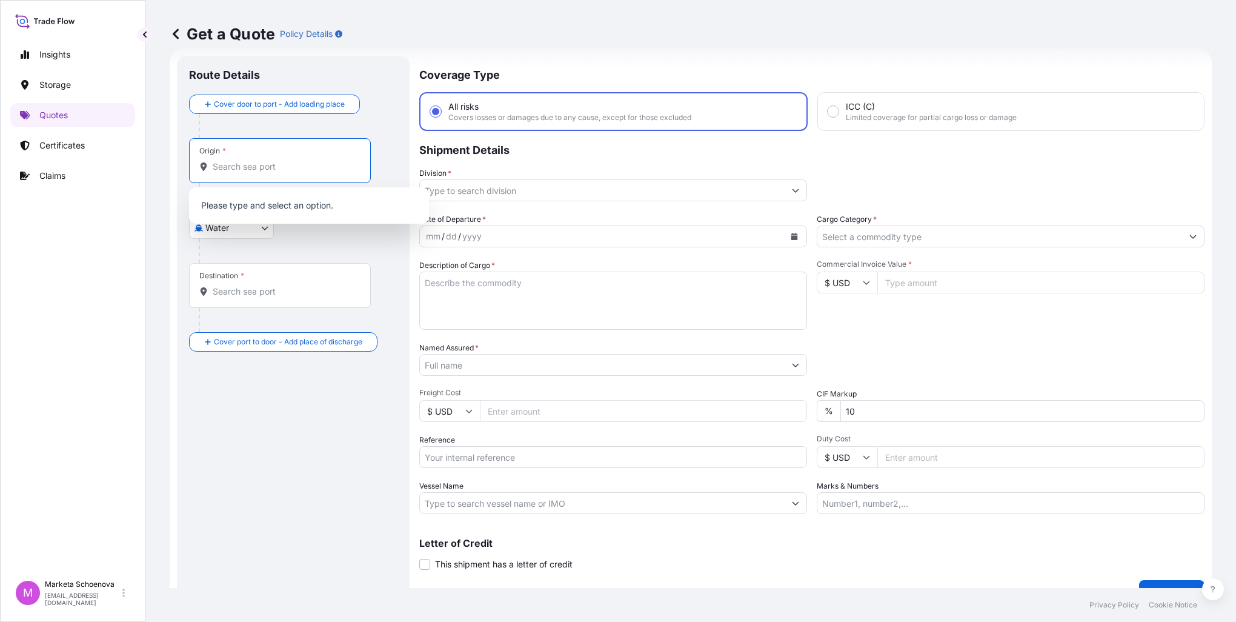
click at [260, 165] on input "Origin *" at bounding box center [284, 167] width 143 height 12
click at [317, 166] on input "Origin * Please select an origin" at bounding box center [284, 167] width 143 height 12
drag, startPoint x: 502, startPoint y: 456, endPoint x: 490, endPoint y: 450, distance: 13.3
click at [499, 454] on input "Reference" at bounding box center [613, 457] width 388 height 22
paste input "25SIAJB3809"
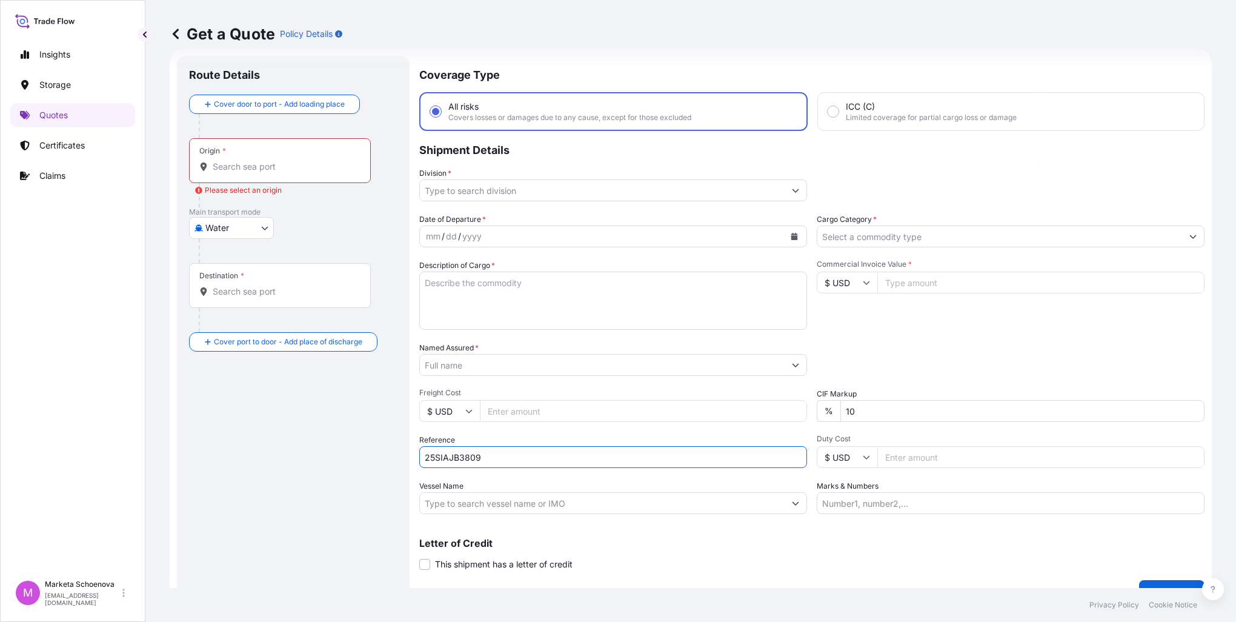
type input "25SIAJB3809"
click at [223, 170] on input "Origin * Please select an origin" at bounding box center [284, 167] width 143 height 12
type input "m"
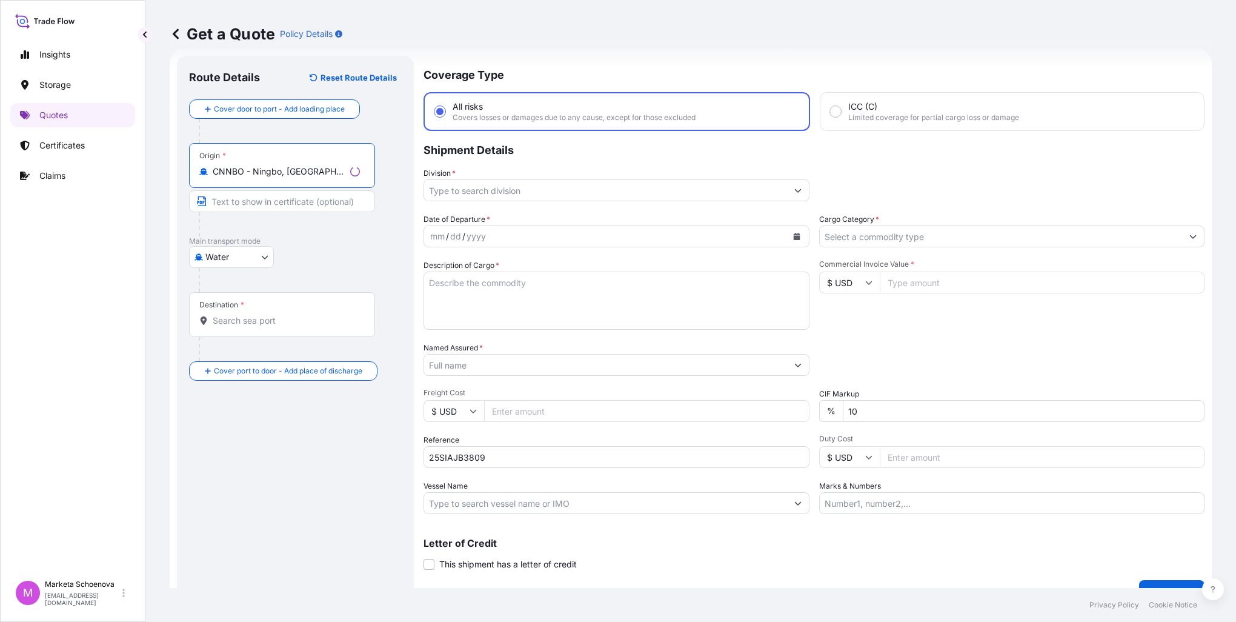
type input "CNNBO - Ningbo, [GEOGRAPHIC_DATA]"
click at [262, 317] on input "Destination *" at bounding box center [286, 320] width 147 height 12
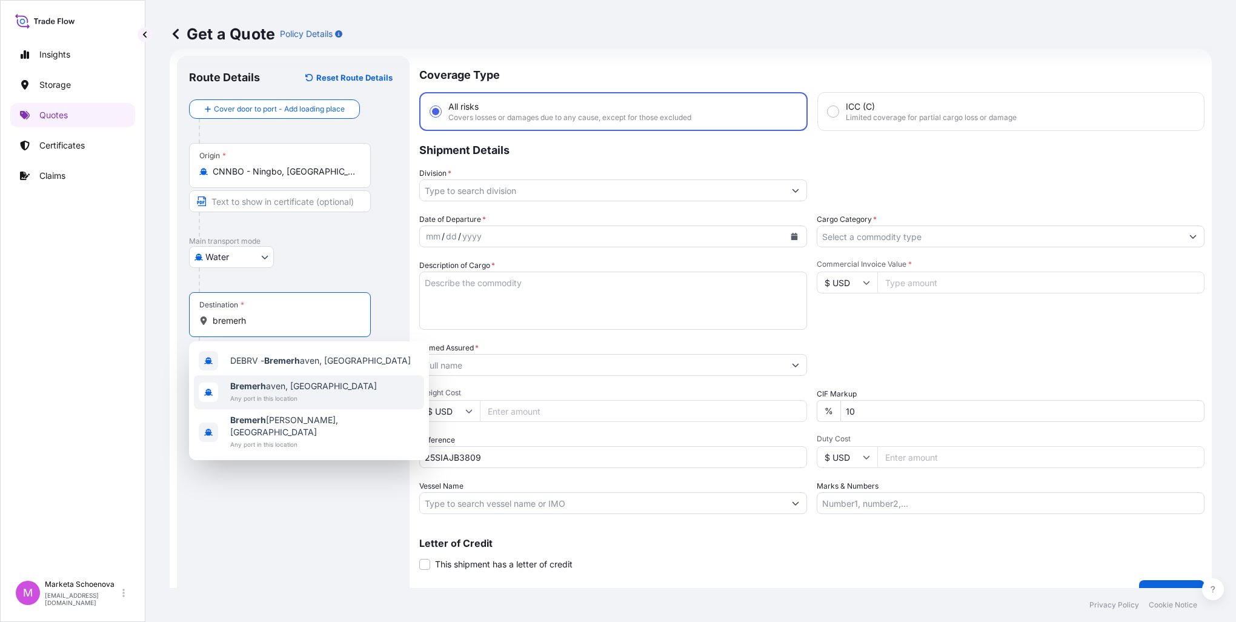
click at [294, 396] on span "Any port in this location" at bounding box center [303, 398] width 147 height 12
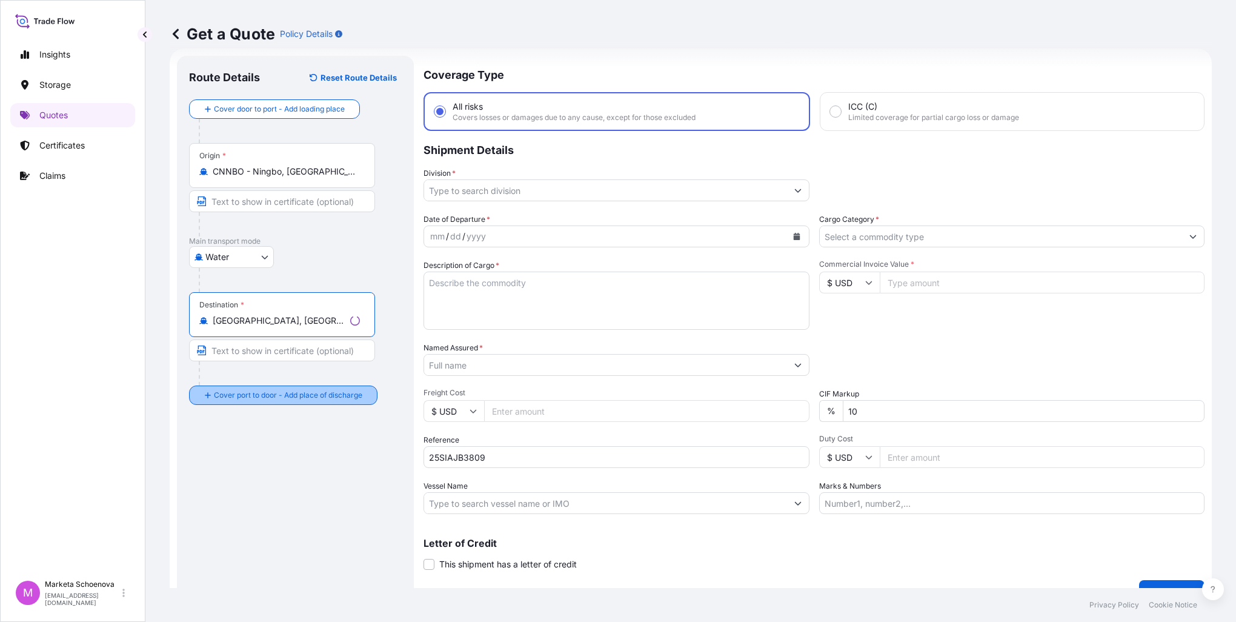
type input "[GEOGRAPHIC_DATA], [GEOGRAPHIC_DATA]"
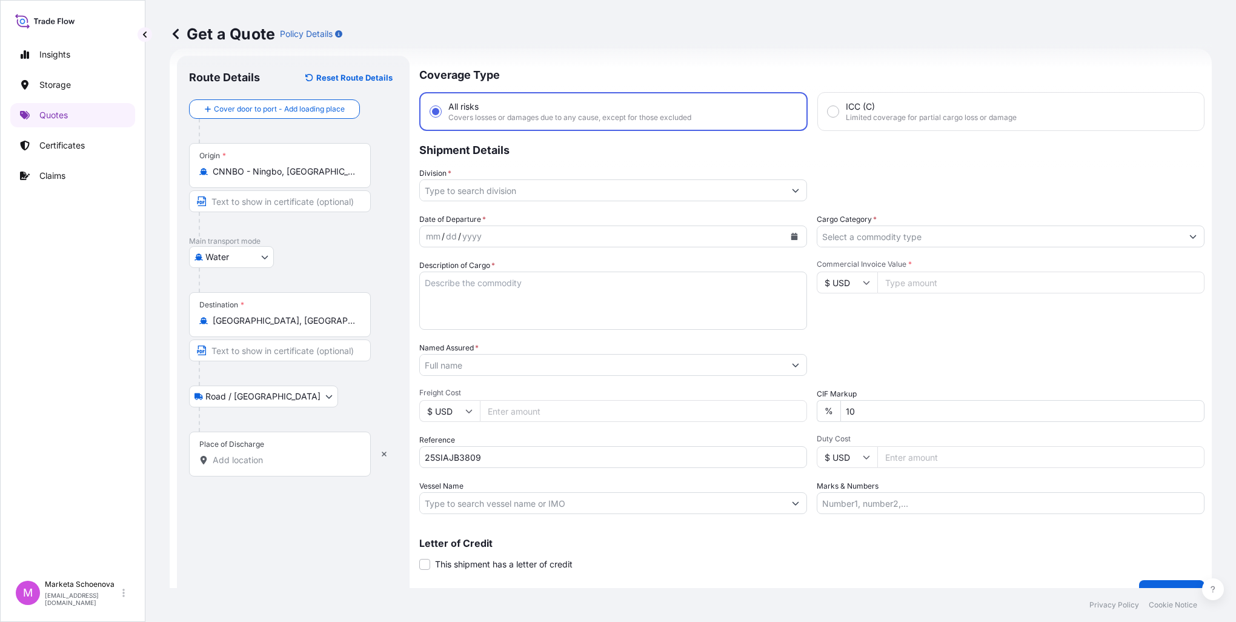
click at [241, 465] on input "Place of Discharge" at bounding box center [284, 460] width 143 height 12
paste input "Krnsko"
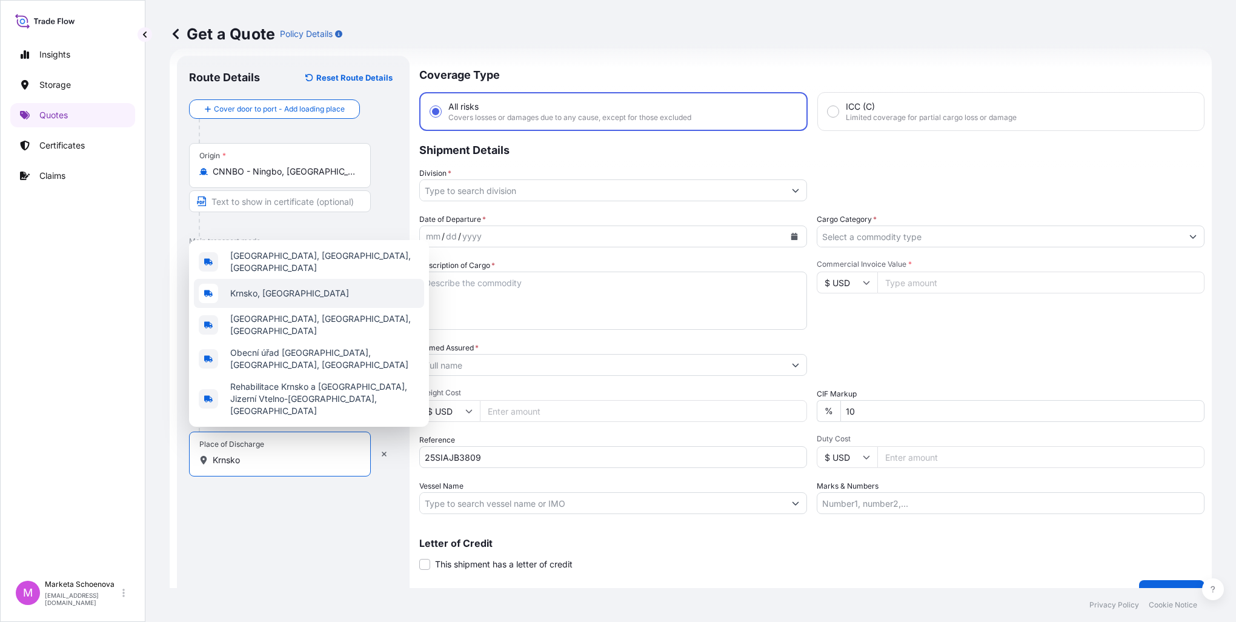
click at [308, 308] on div "Krnsko, [GEOGRAPHIC_DATA]" at bounding box center [309, 293] width 230 height 29
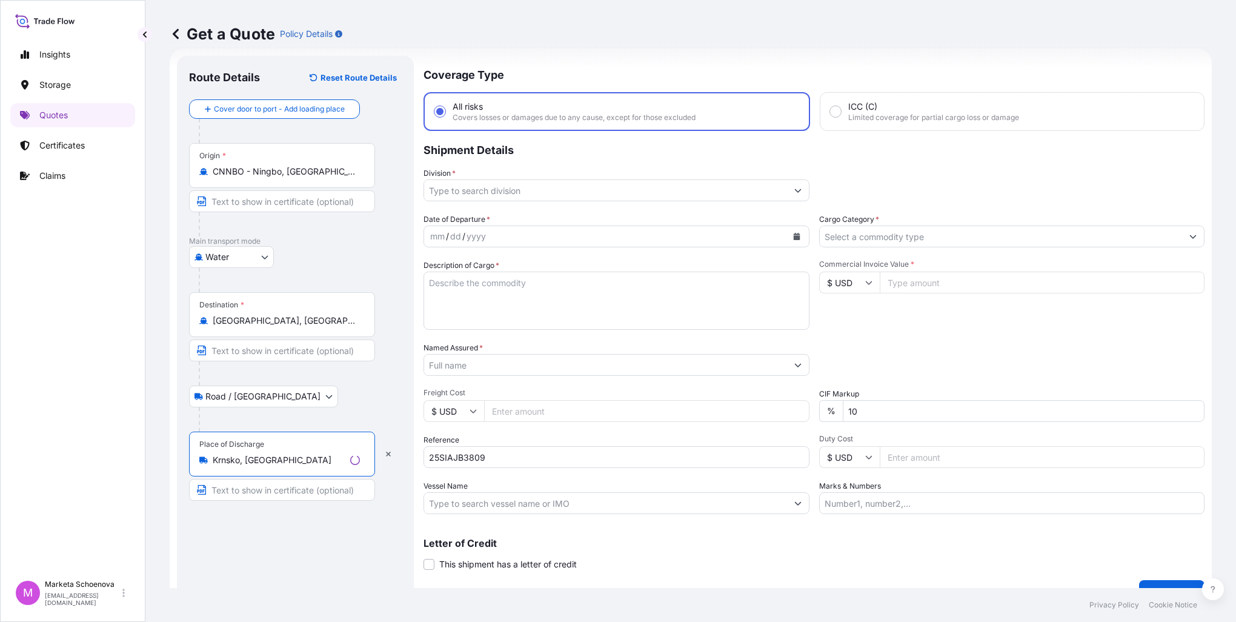
type input "Krnsko, [GEOGRAPHIC_DATA]"
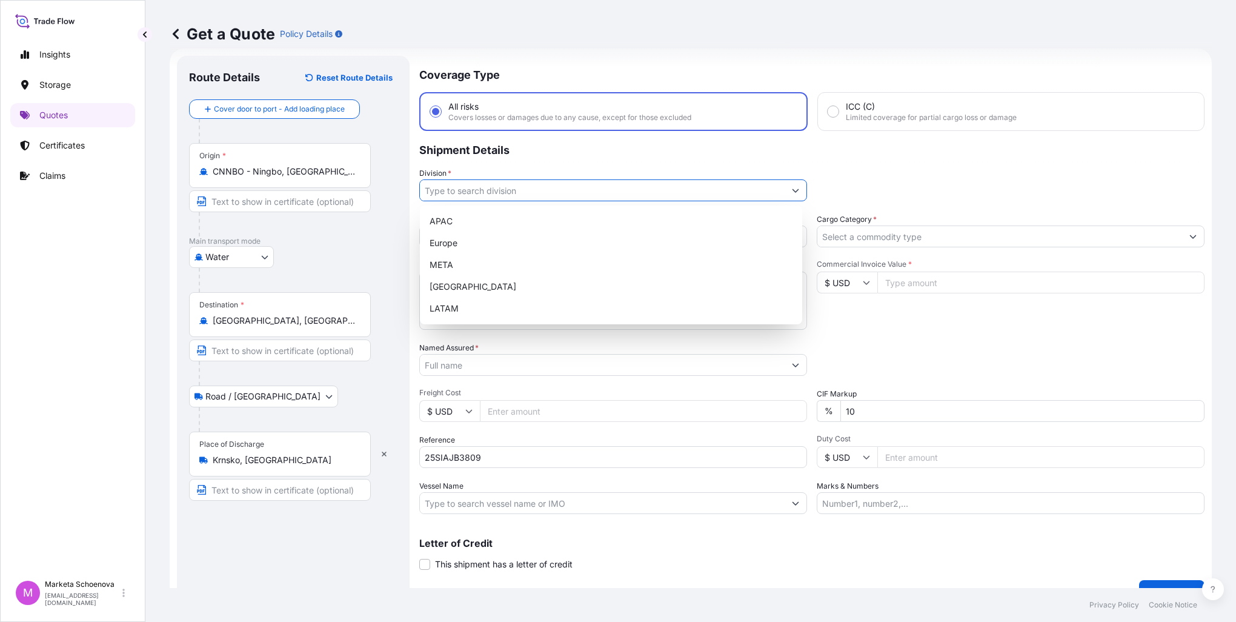
click at [576, 197] on input "Division *" at bounding box center [602, 190] width 365 height 22
click at [523, 236] on div "Europe" at bounding box center [611, 243] width 373 height 22
type input "Europe"
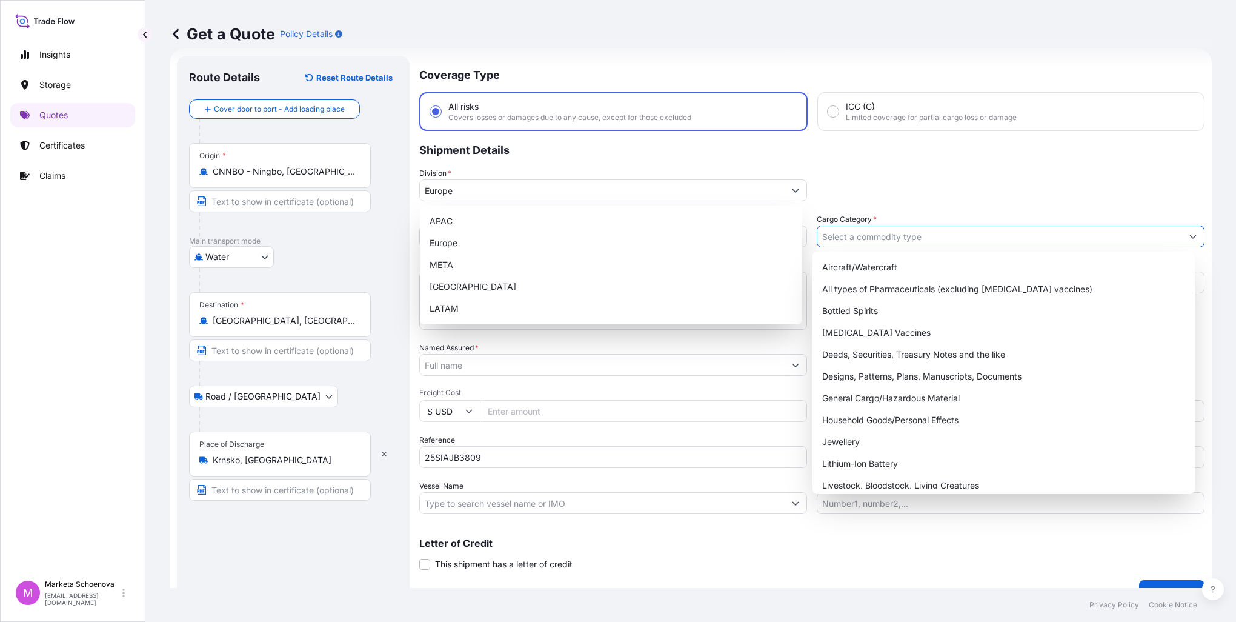
click at [1189, 238] on icon "Show suggestions" at bounding box center [1192, 236] width 7 height 7
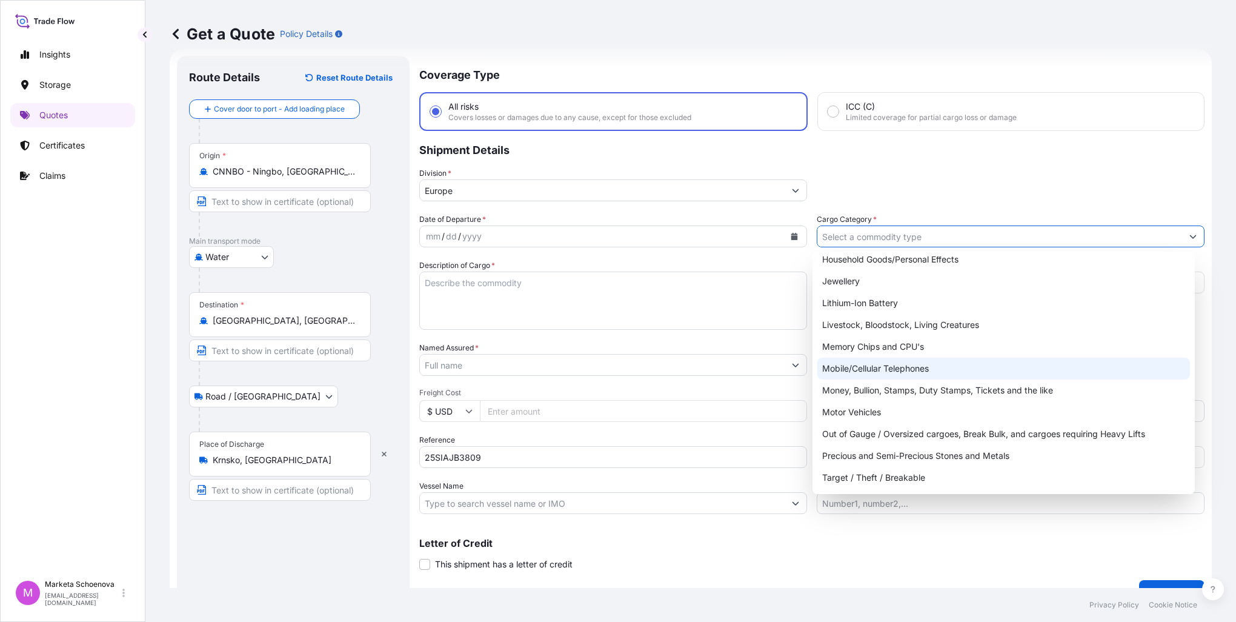
scroll to position [143, 0]
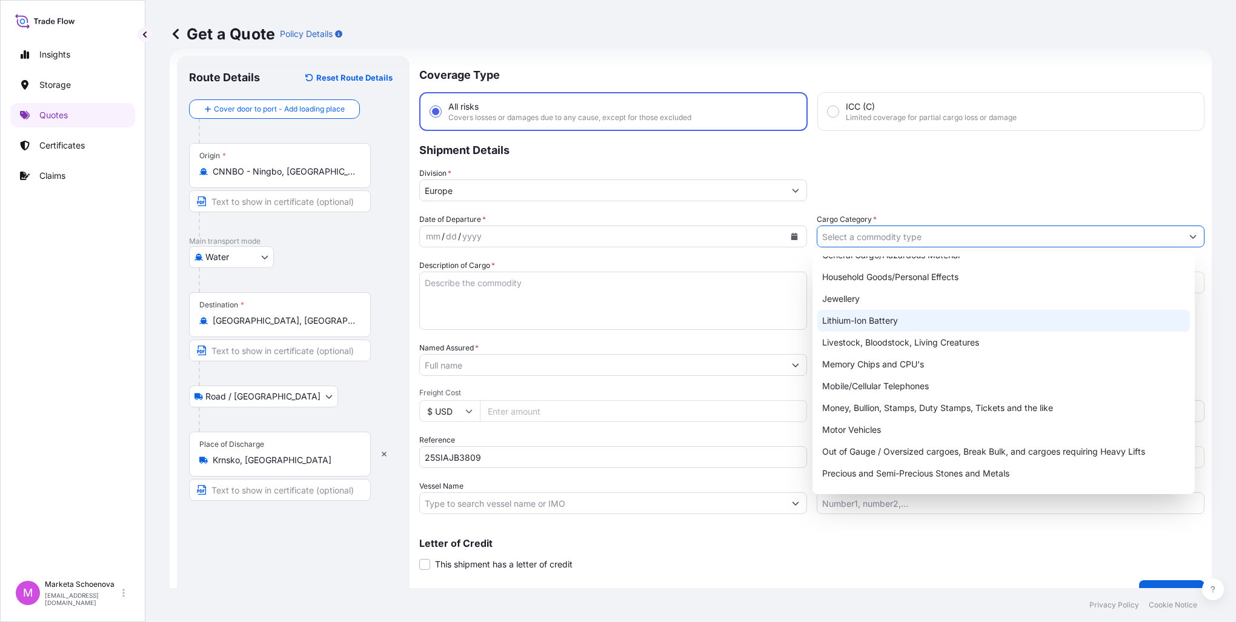
click at [868, 318] on div "Lithium-Ion Battery" at bounding box center [1003, 321] width 373 height 22
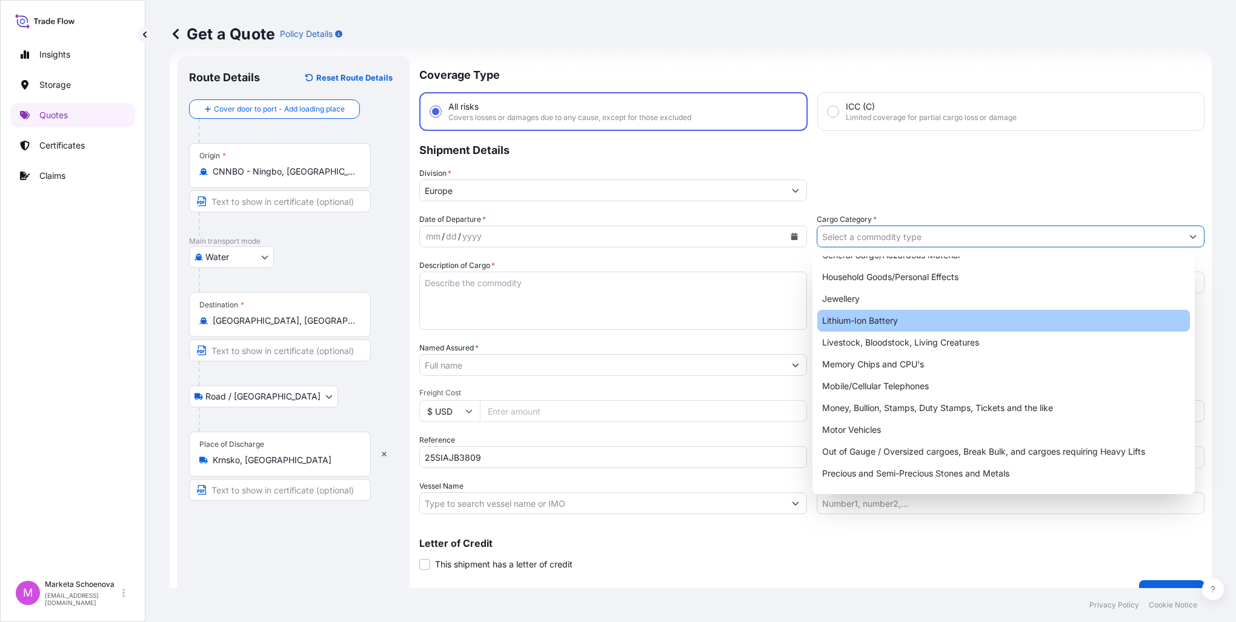
type input "Lithium-Ion Battery"
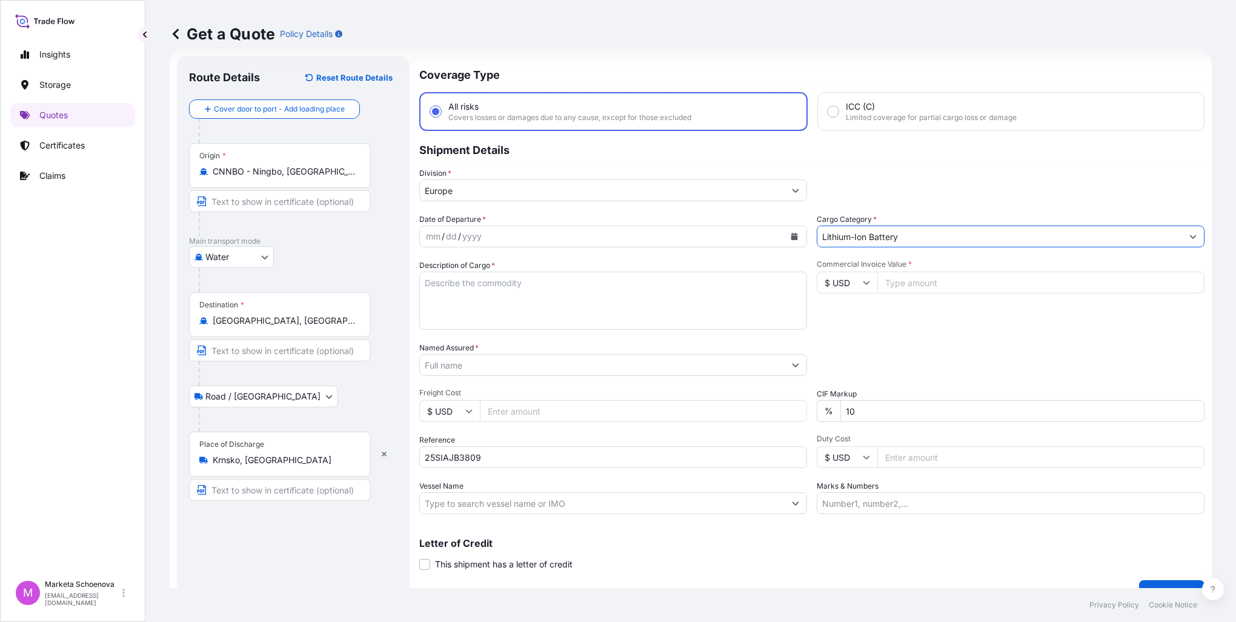
click at [517, 238] on div "mm / dd / yyyy" at bounding box center [602, 236] width 365 height 22
click at [785, 236] on button "Calendar" at bounding box center [794, 236] width 19 height 19
click at [72, 118] on link "Quotes" at bounding box center [72, 115] width 125 height 24
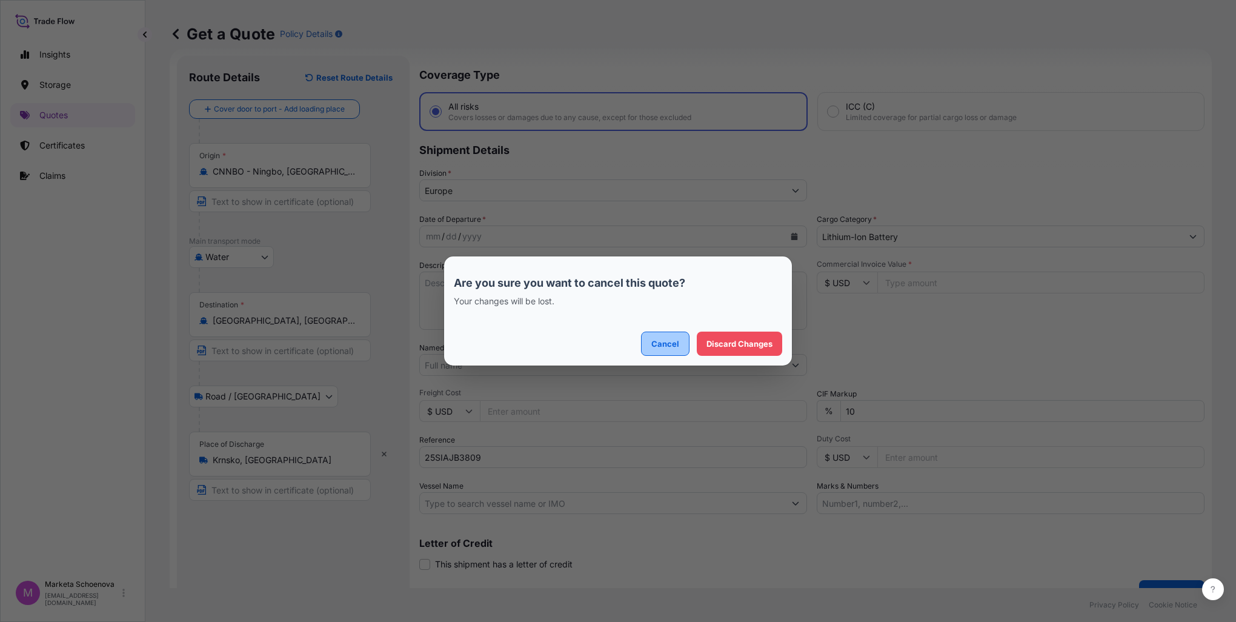
click at [657, 344] on p "Cancel" at bounding box center [665, 343] width 28 height 12
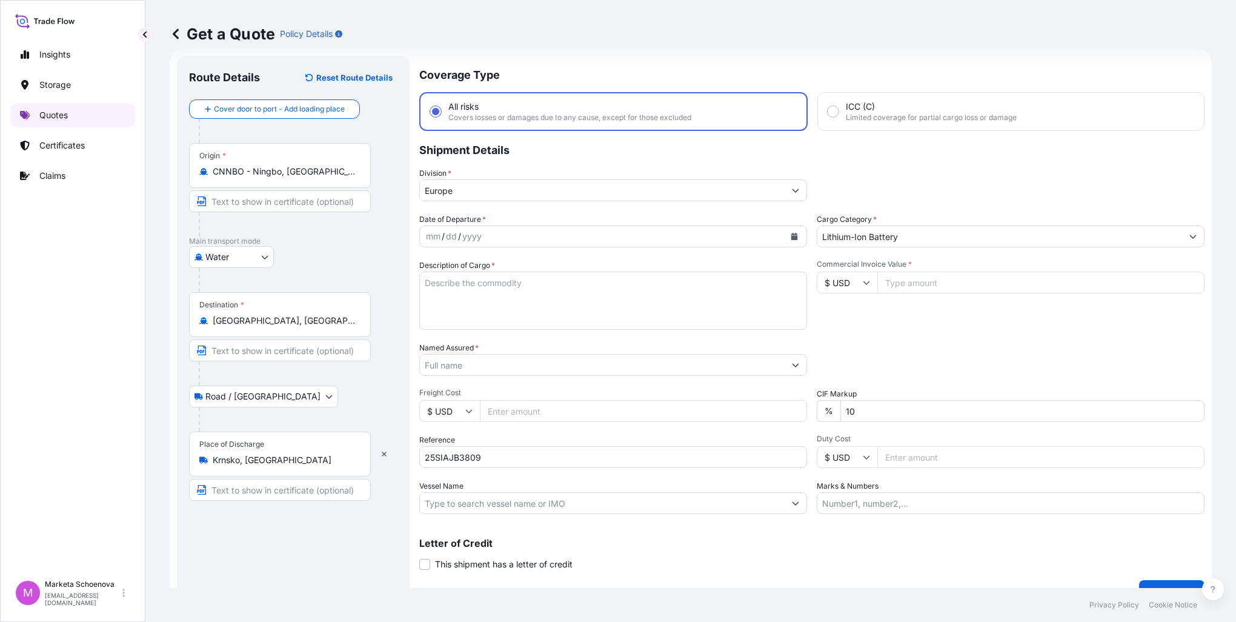
click at [70, 121] on link "Quotes" at bounding box center [72, 115] width 125 height 24
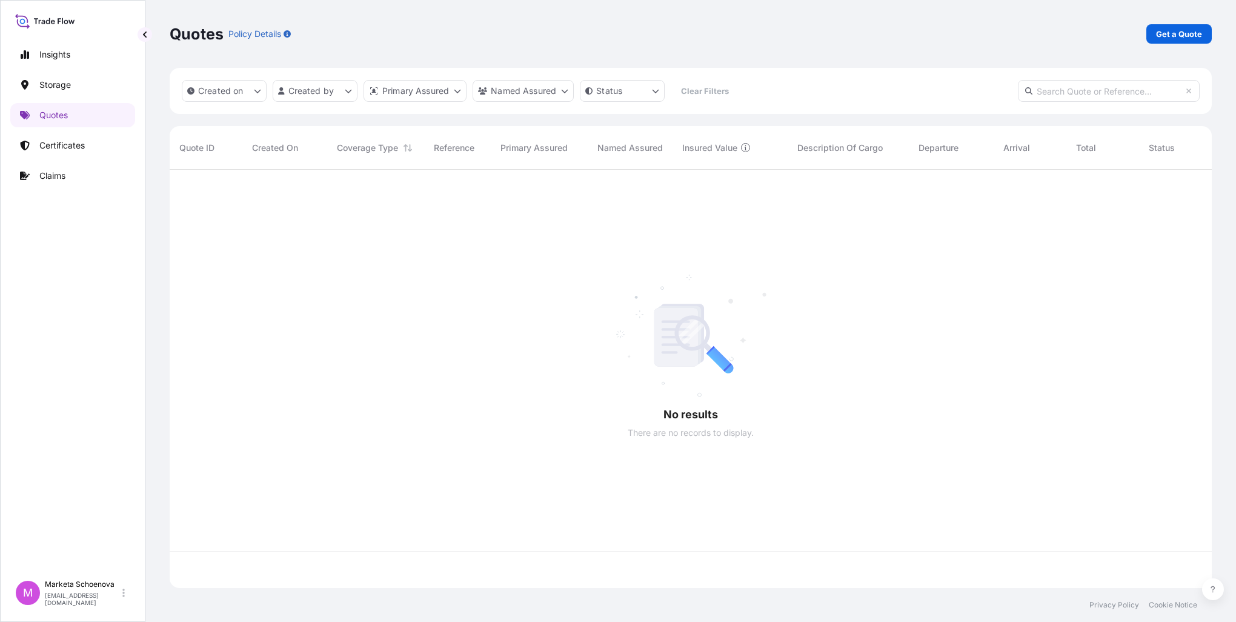
scroll to position [416, 1032]
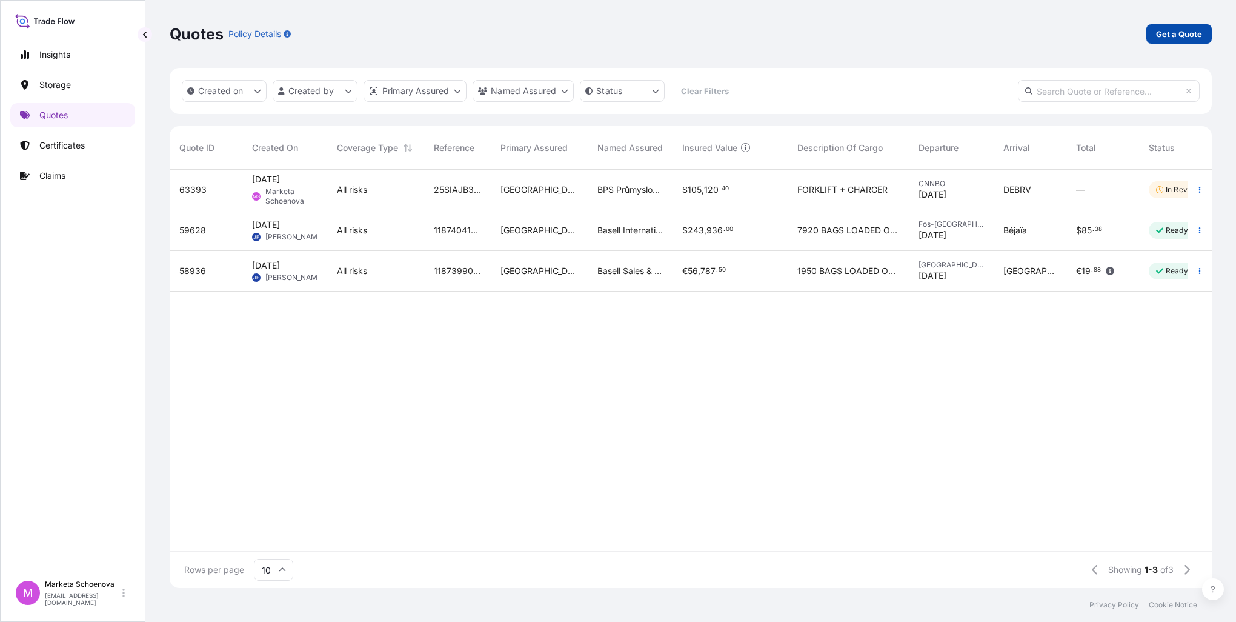
click at [1173, 29] on p "Get a Quote" at bounding box center [1179, 34] width 46 height 12
select select "Water"
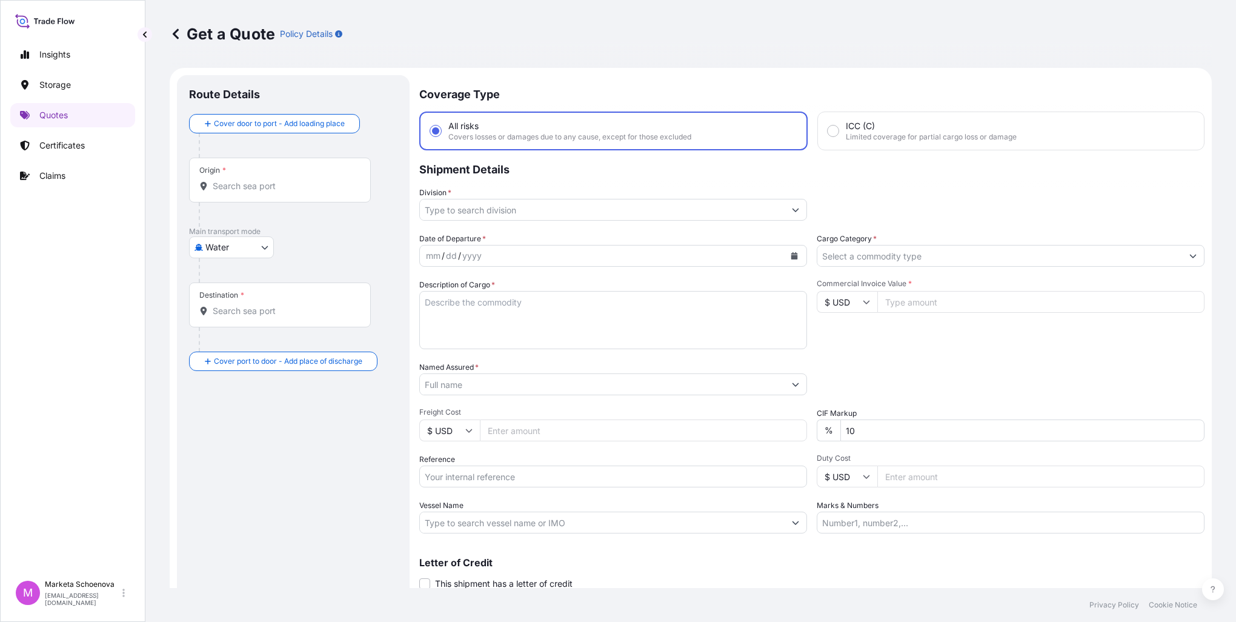
scroll to position [19, 0]
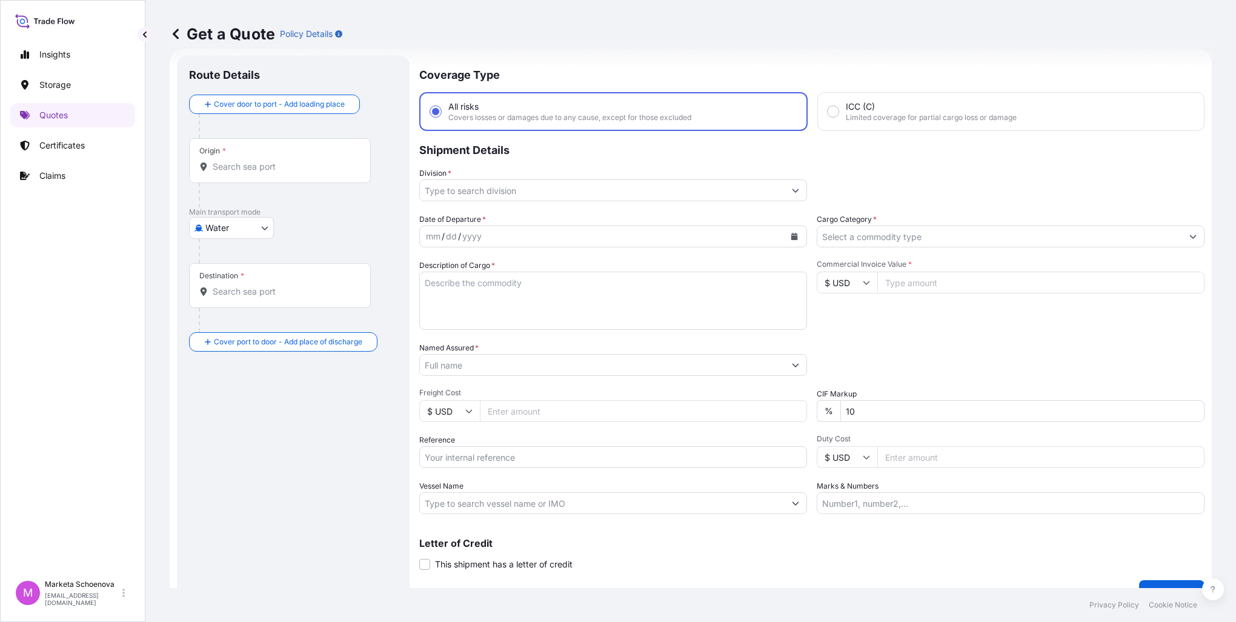
click at [293, 165] on input "Origin *" at bounding box center [284, 167] width 143 height 12
click at [497, 454] on input "Reference" at bounding box center [613, 457] width 388 height 22
paste input "25SIAEK4159"
type input "25SIAEK4159"
click at [236, 173] on div "Origin *" at bounding box center [280, 160] width 182 height 45
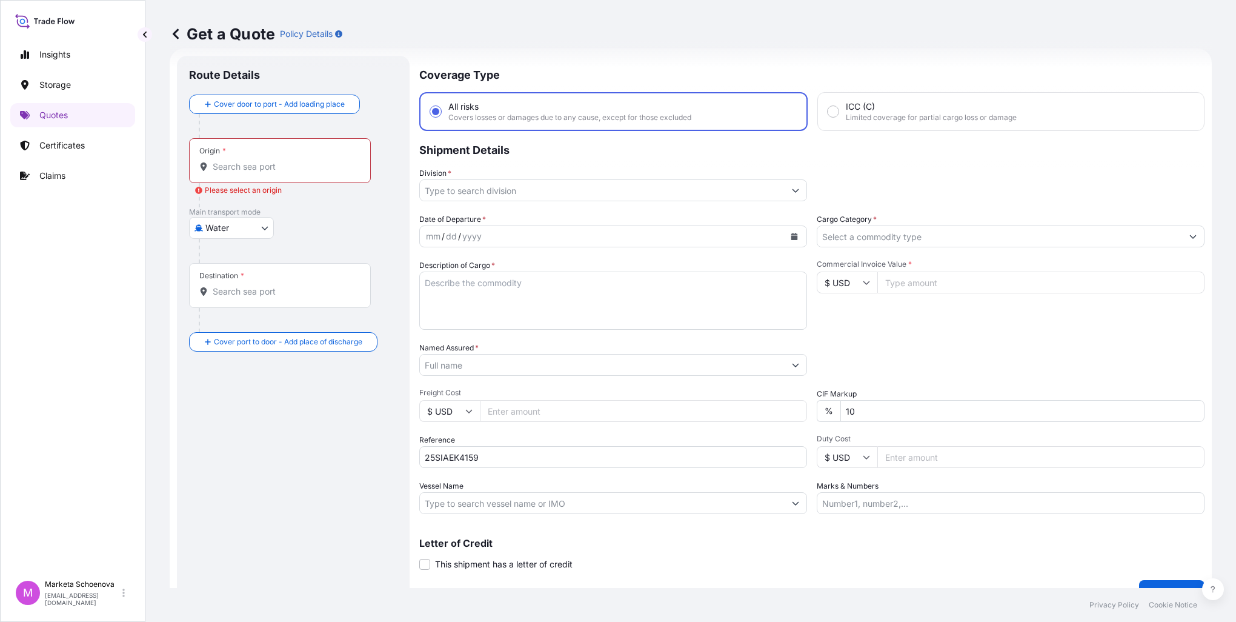
click at [236, 173] on input "Origin * Please select an origin" at bounding box center [284, 167] width 143 height 12
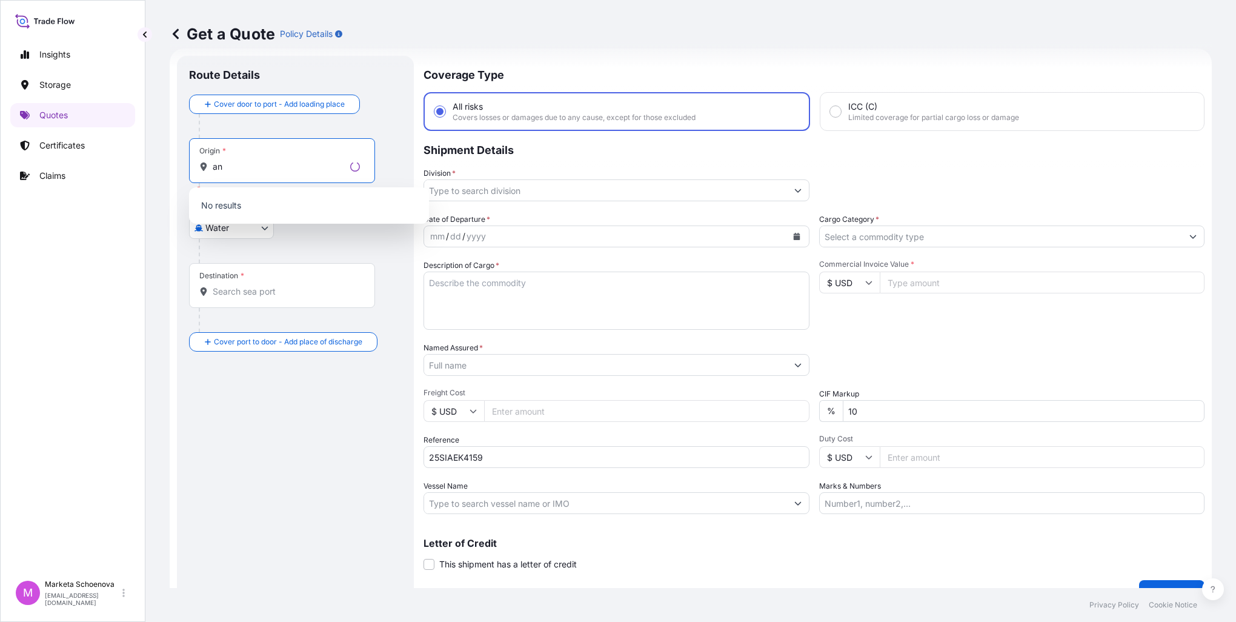
type input "a"
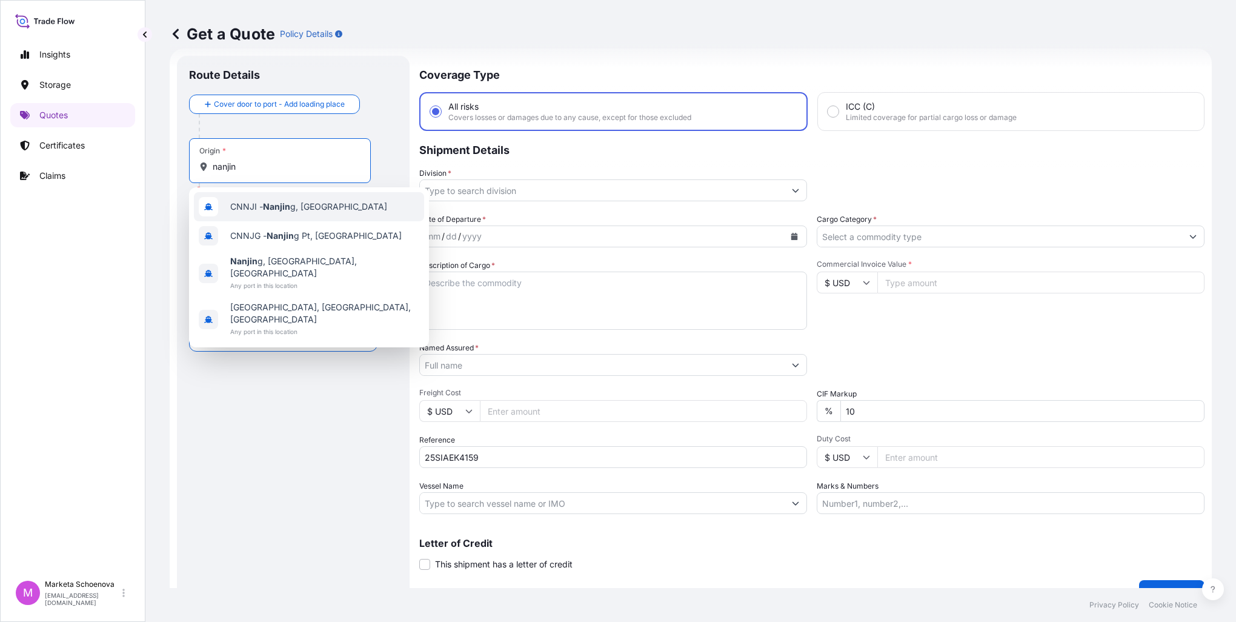
click at [271, 213] on div "CNNJI - Nanjin g, [GEOGRAPHIC_DATA]" at bounding box center [309, 206] width 230 height 29
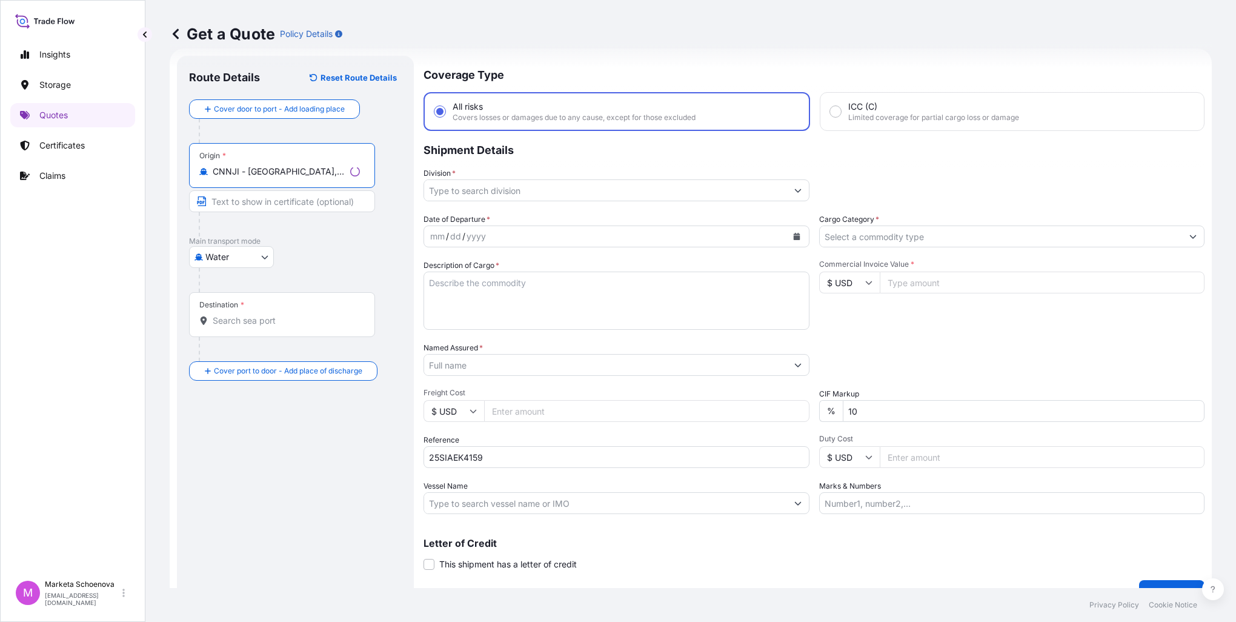
type input "CNNJI - [GEOGRAPHIC_DATA], [GEOGRAPHIC_DATA]"
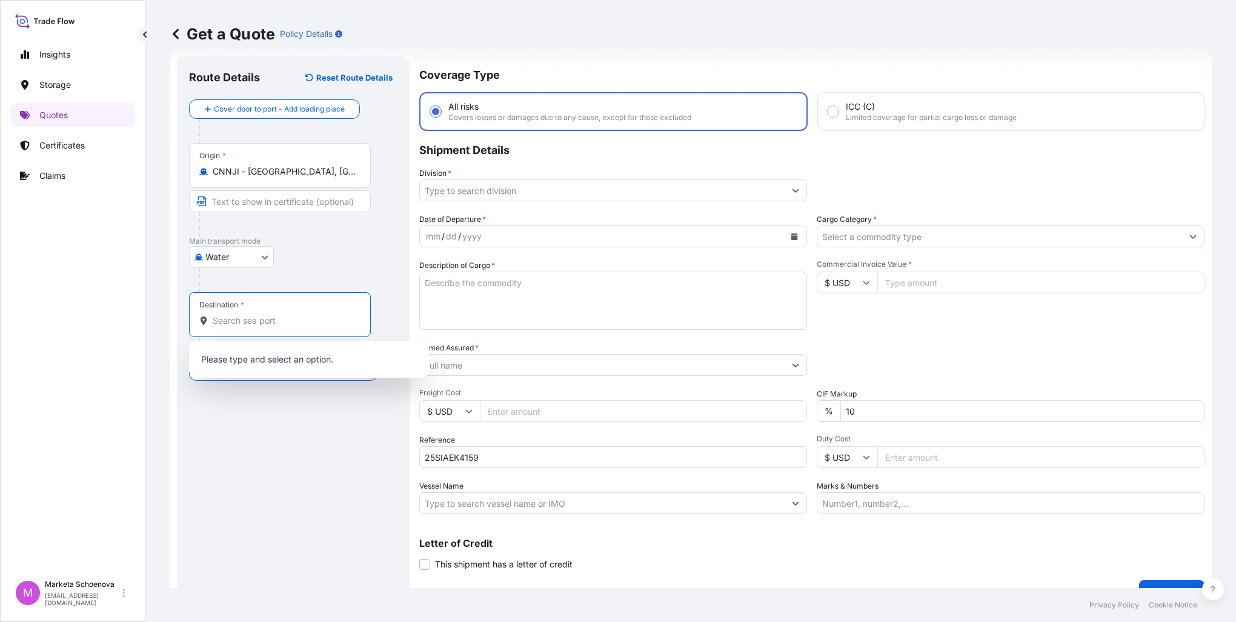
click at [270, 325] on input "Destination *" at bounding box center [284, 320] width 143 height 12
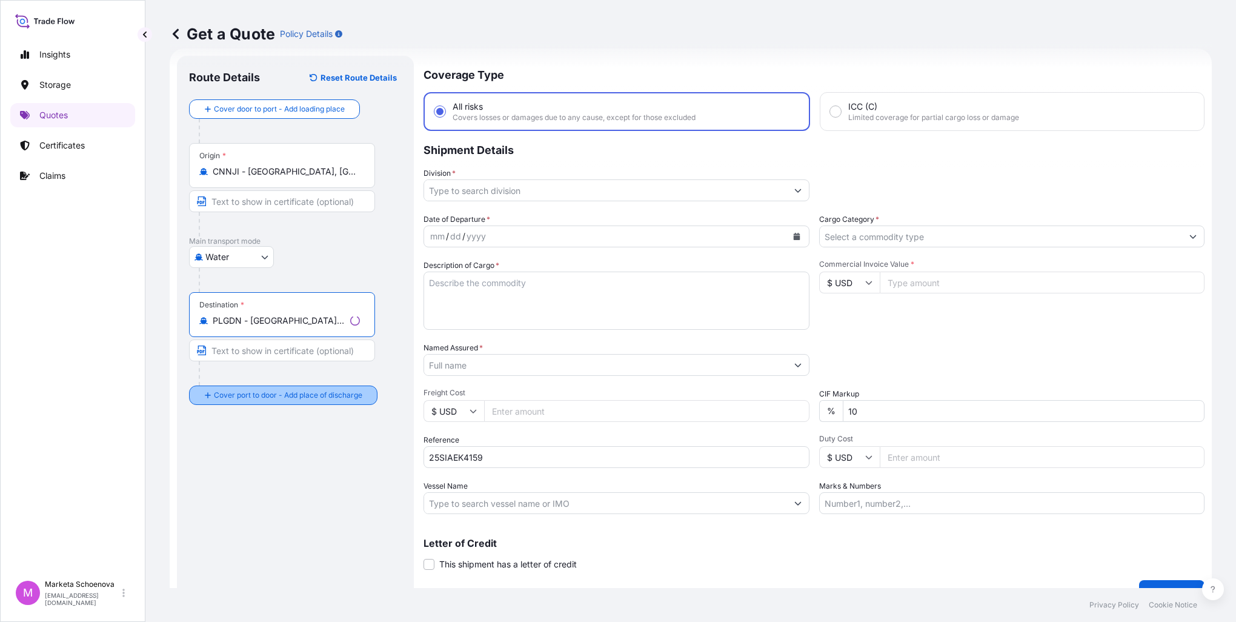
type input "PLGDN - [GEOGRAPHIC_DATA], [GEOGRAPHIC_DATA]"
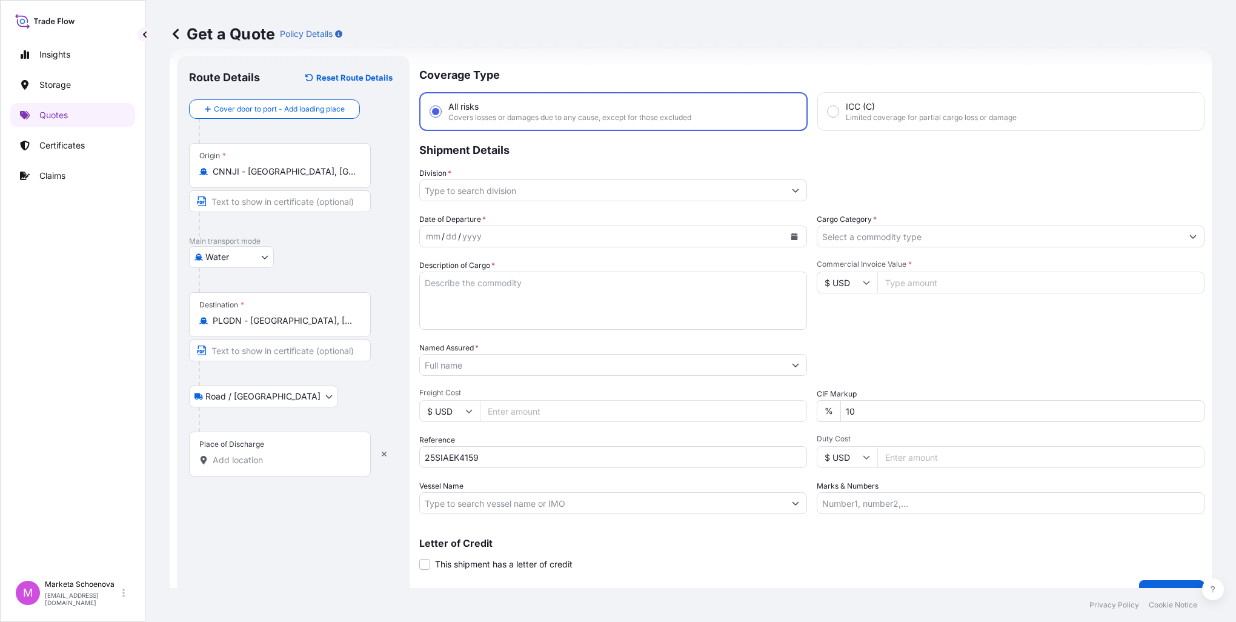
click at [269, 461] on input "Place of Discharge" at bounding box center [284, 460] width 143 height 12
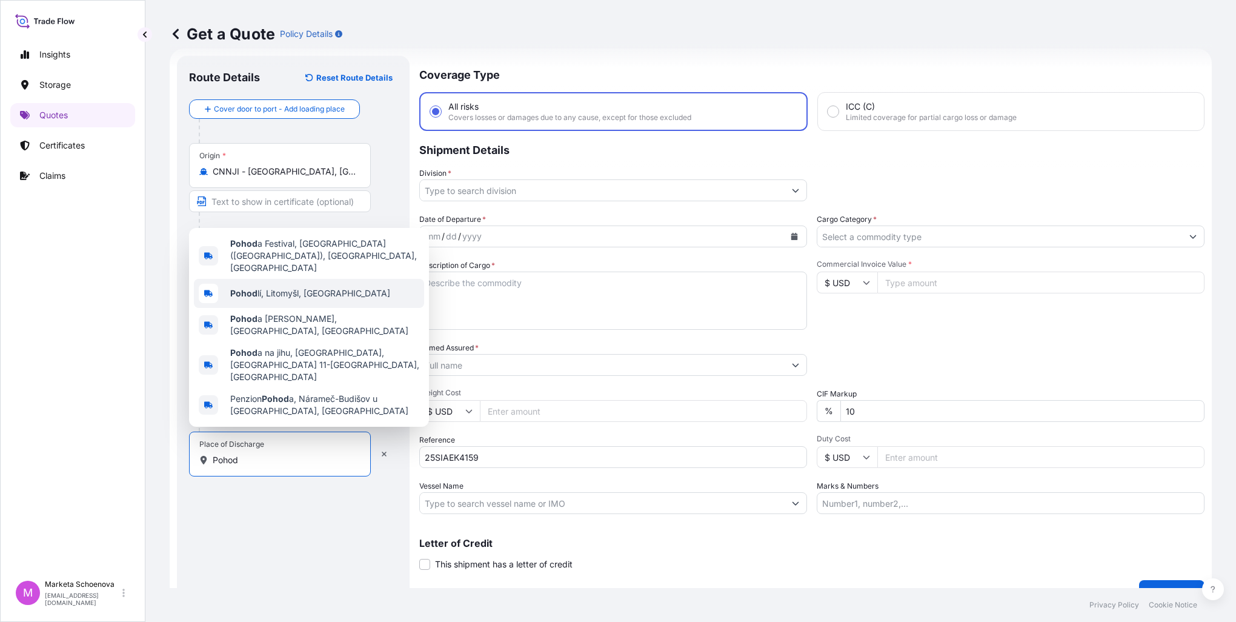
click at [269, 299] on span "Pohod lí, Litomyšl, [GEOGRAPHIC_DATA]" at bounding box center [310, 293] width 160 height 12
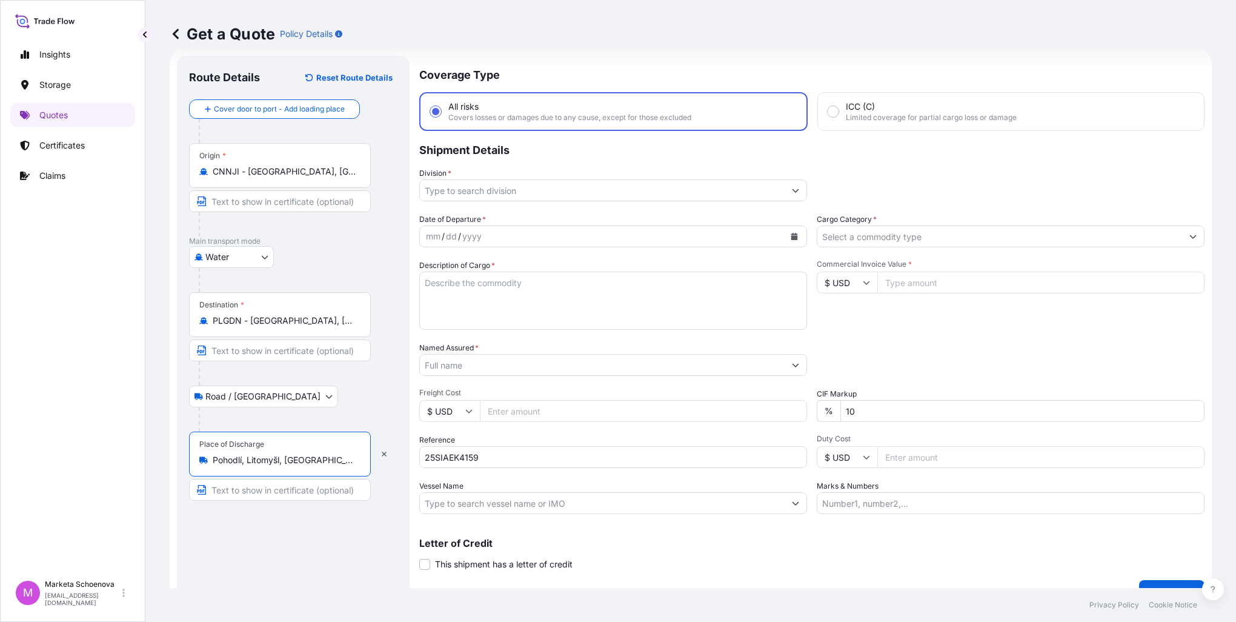
type input "Pohodlí, Litomyšl, [GEOGRAPHIC_DATA]"
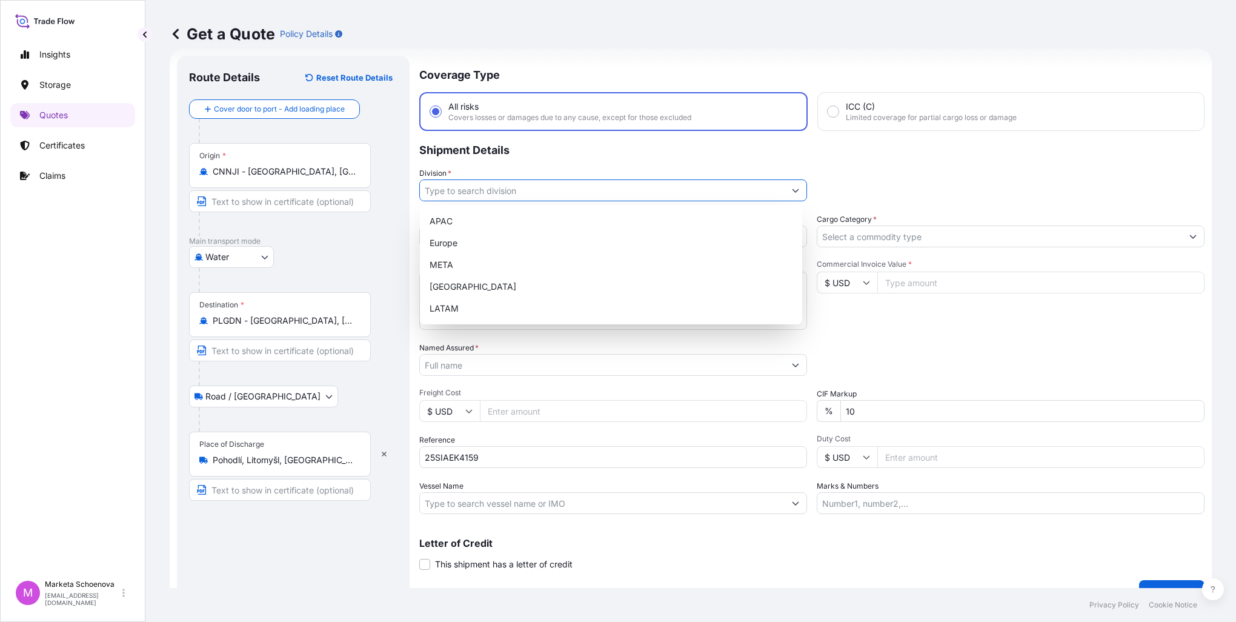
click at [490, 189] on input "Division *" at bounding box center [602, 190] width 365 height 22
click at [482, 237] on div "Europe" at bounding box center [611, 243] width 373 height 22
type input "Europe"
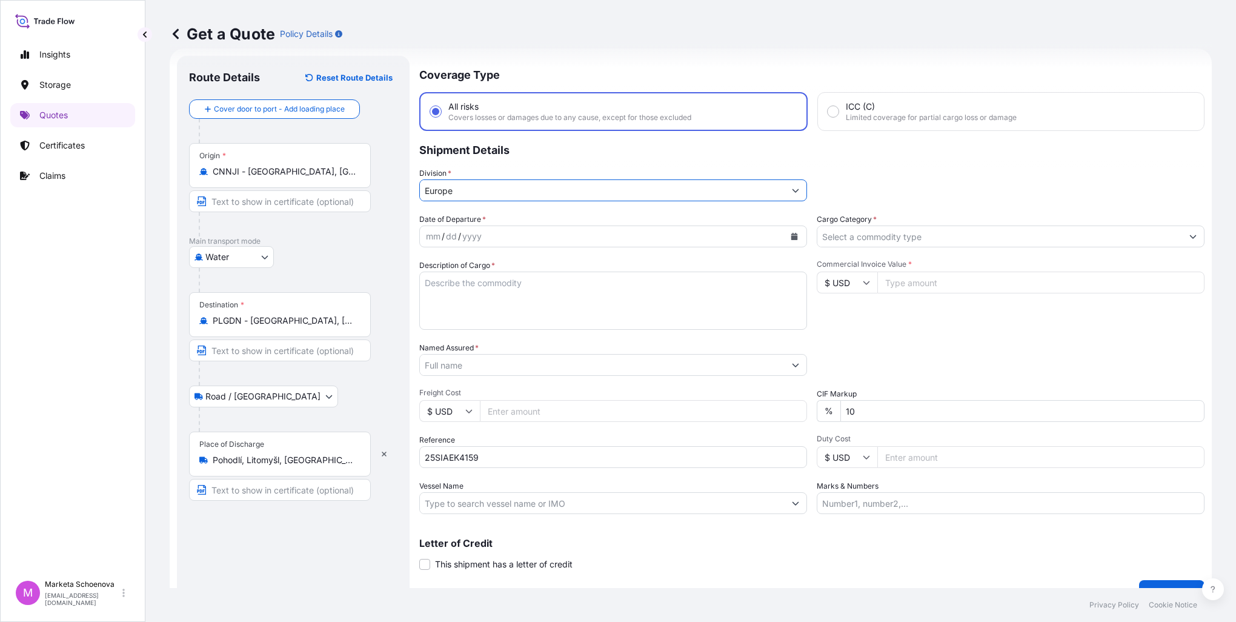
click at [844, 236] on input "Cargo Category *" at bounding box center [999, 236] width 365 height 22
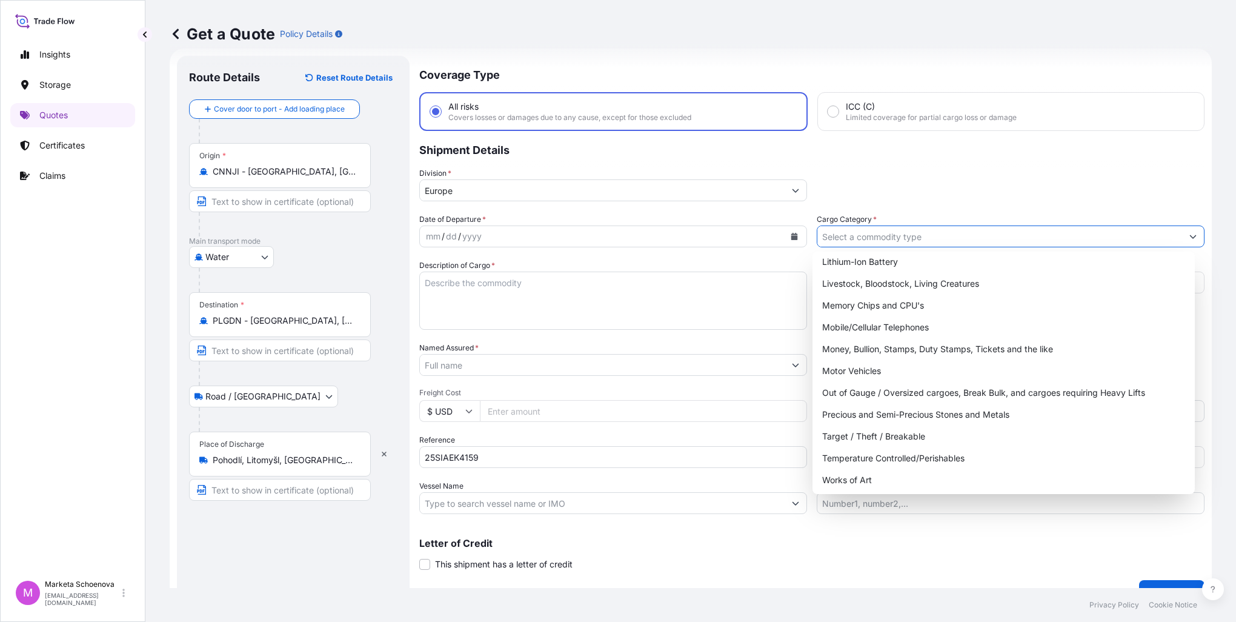
scroll to position [204, 0]
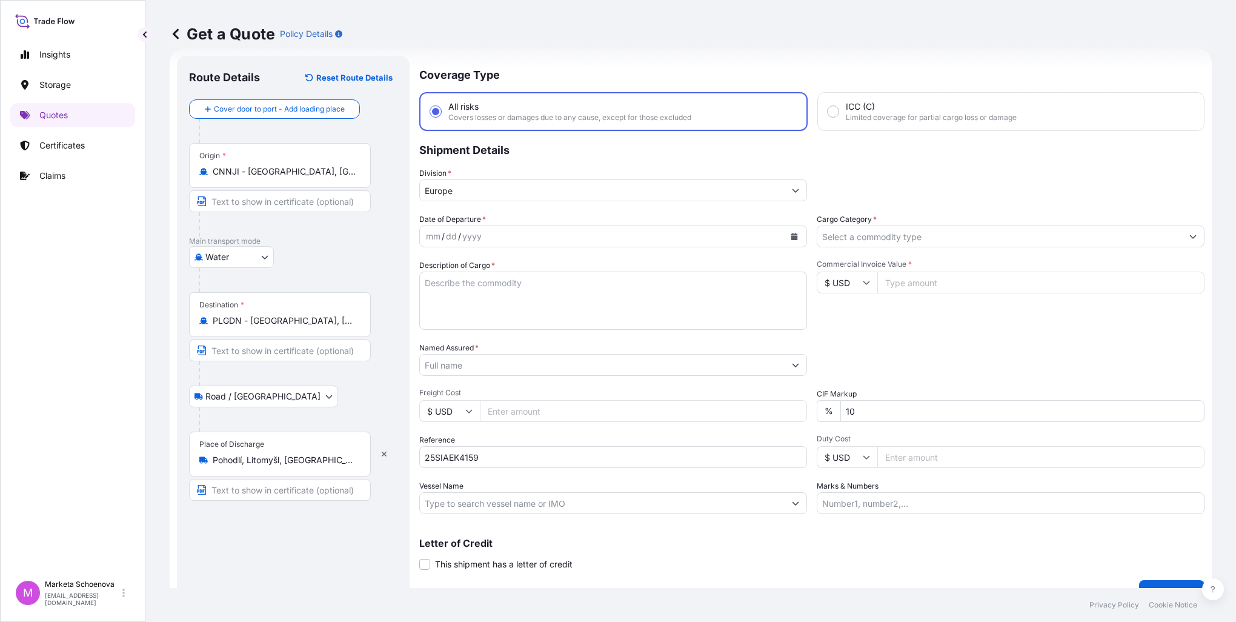
click at [860, 230] on input "Cargo Category *" at bounding box center [999, 236] width 365 height 22
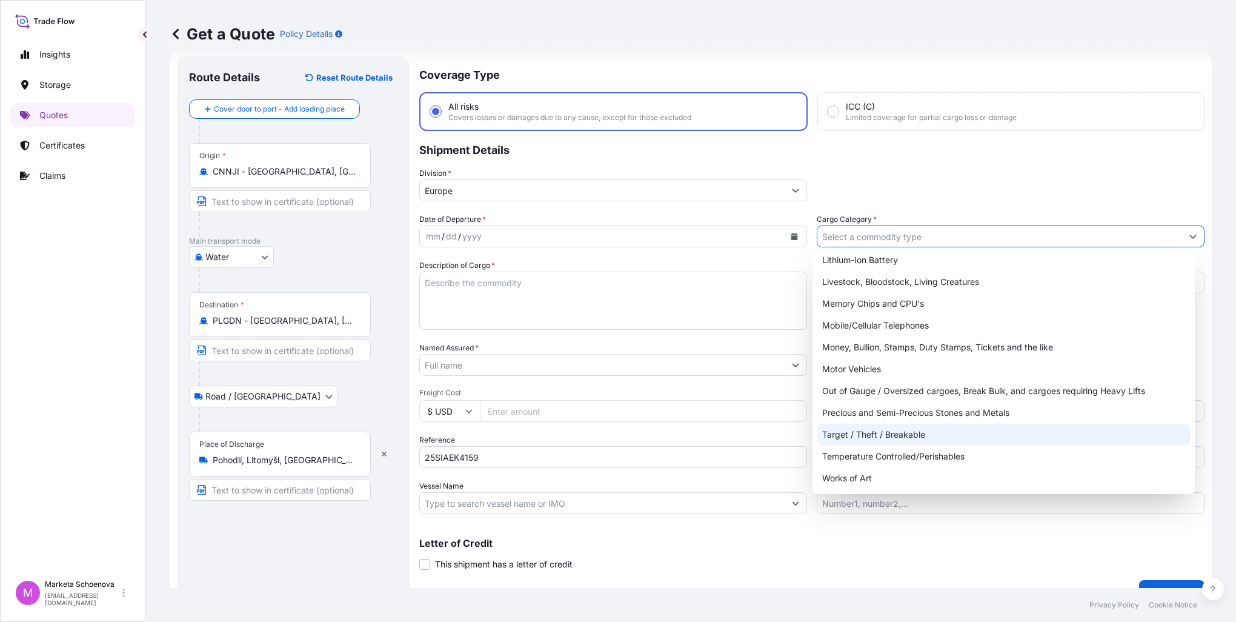
click at [871, 433] on div "Target / Theft / Breakable" at bounding box center [1003, 434] width 373 height 22
type input "Target / Theft / Breakable"
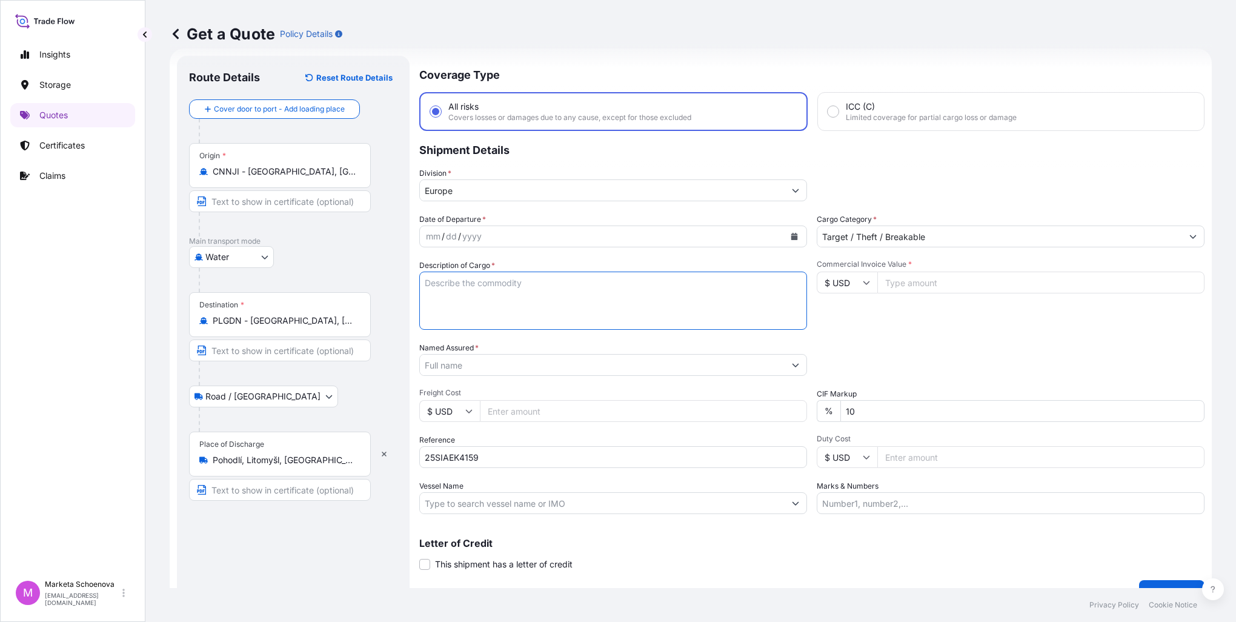
click at [451, 289] on textarea "Description of Cargo *" at bounding box center [613, 300] width 388 height 58
type textarea "glass"
click at [903, 277] on input "Commercial Invoice Value *" at bounding box center [1040, 282] width 327 height 22
click at [794, 233] on button "Calendar" at bounding box center [794, 236] width 19 height 19
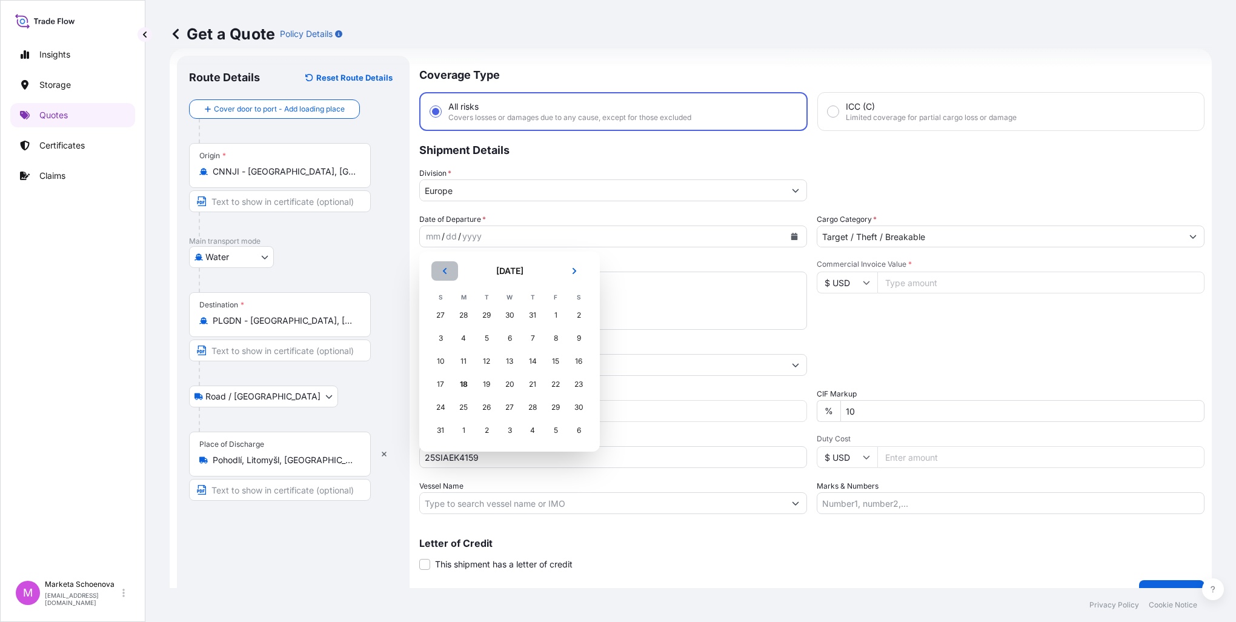
click at [443, 270] on icon "Previous" at bounding box center [444, 270] width 7 height 7
click at [463, 359] on div "14" at bounding box center [464, 361] width 22 height 22
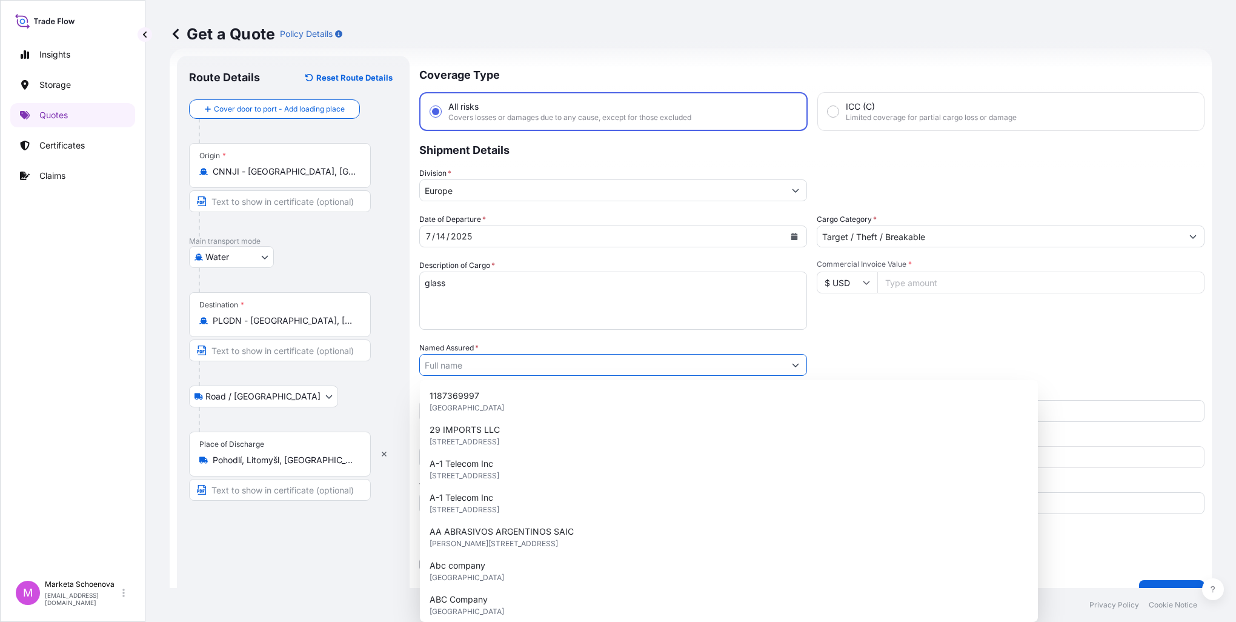
click at [494, 360] on input "Named Assured *" at bounding box center [602, 365] width 365 height 22
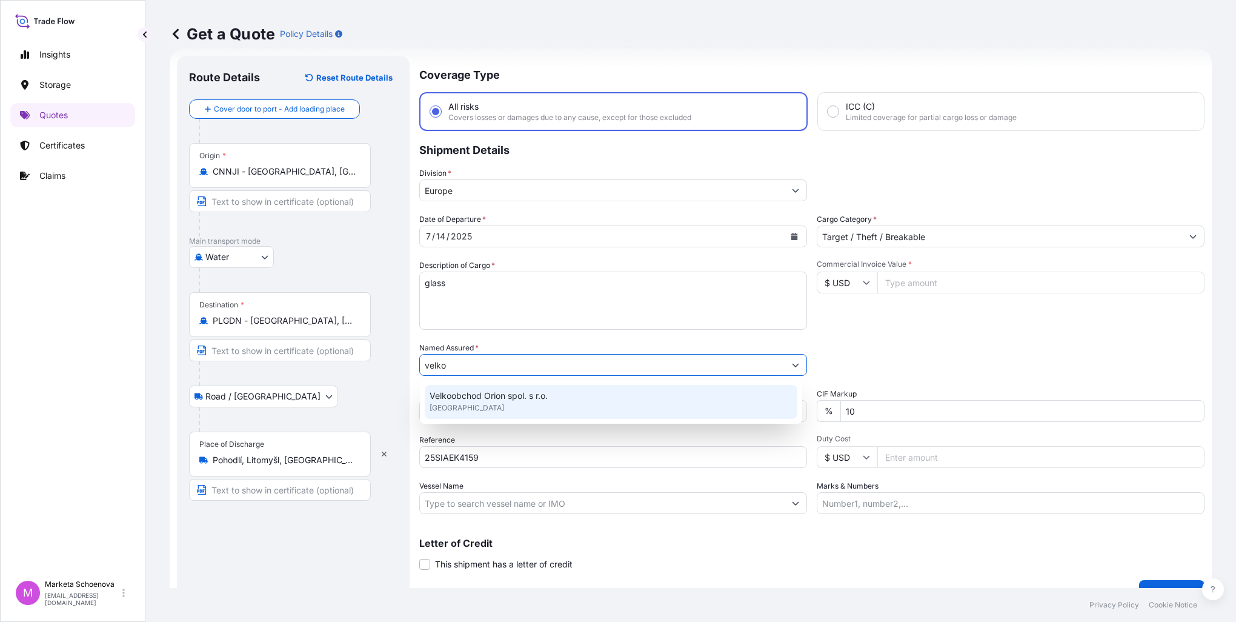
click at [520, 397] on span "Velkoobchod Orion spol. s r.o." at bounding box center [489, 396] width 118 height 12
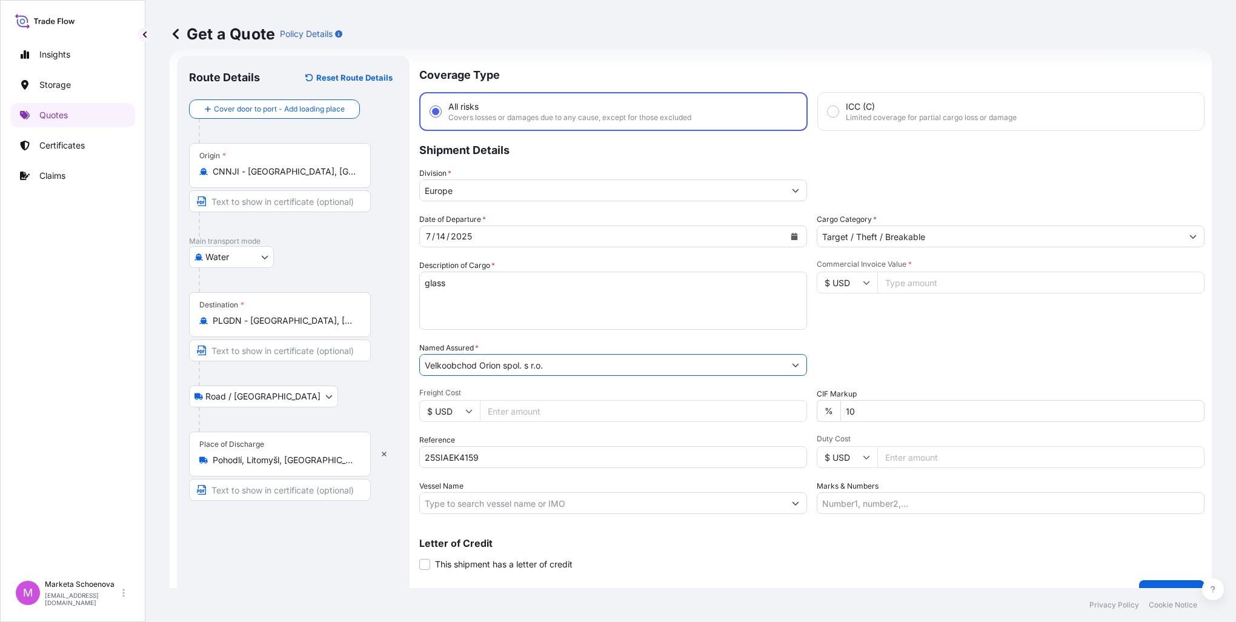
type input "Velkoobchod Orion spol. s r.o."
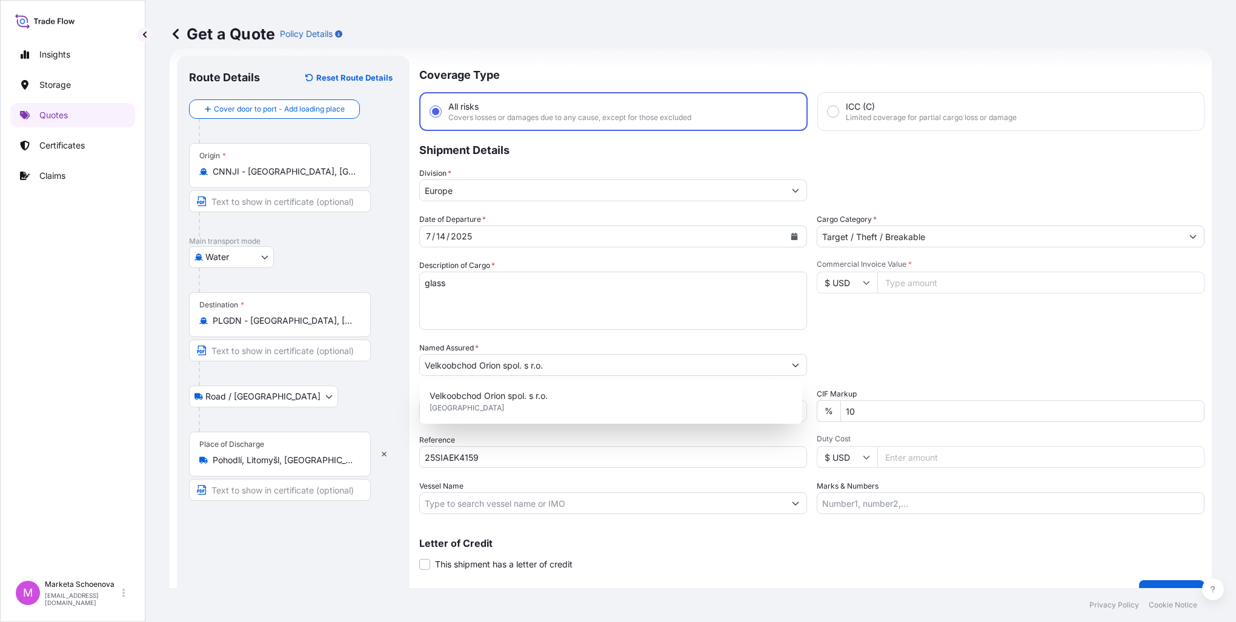
click at [965, 282] on input "Commercial Invoice Value *" at bounding box center [1040, 282] width 327 height 22
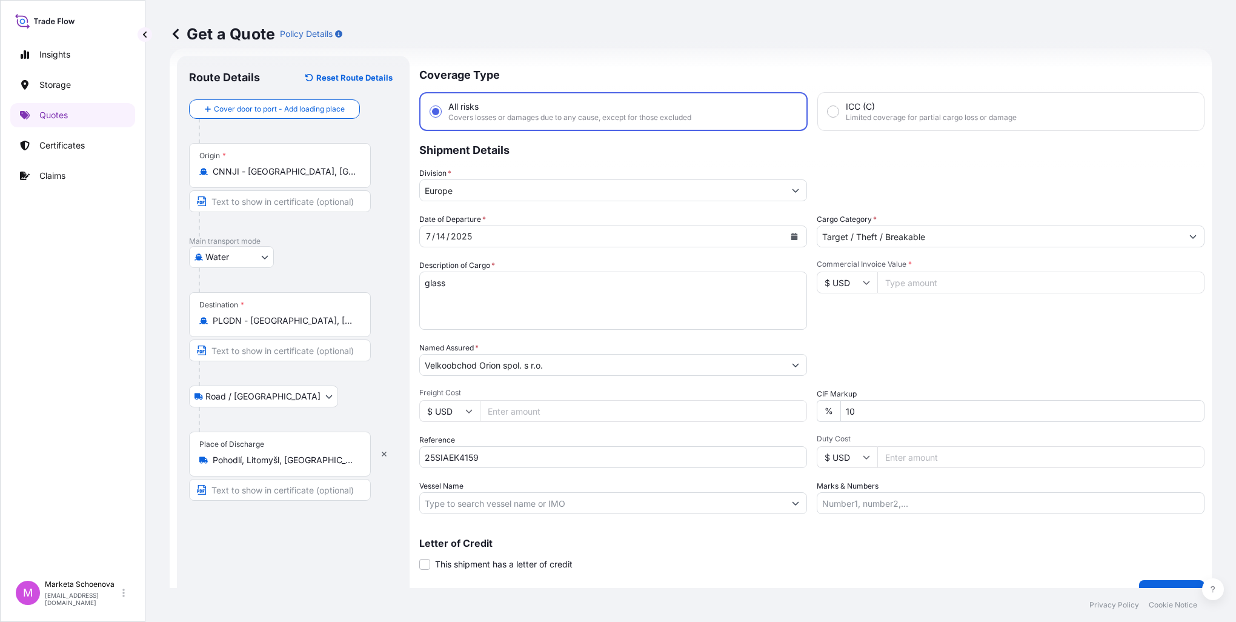
paste input "13868.4000"
type input "13868.4000"
click at [510, 407] on input "Freight Cost" at bounding box center [643, 411] width 327 height 22
paste input "3727"
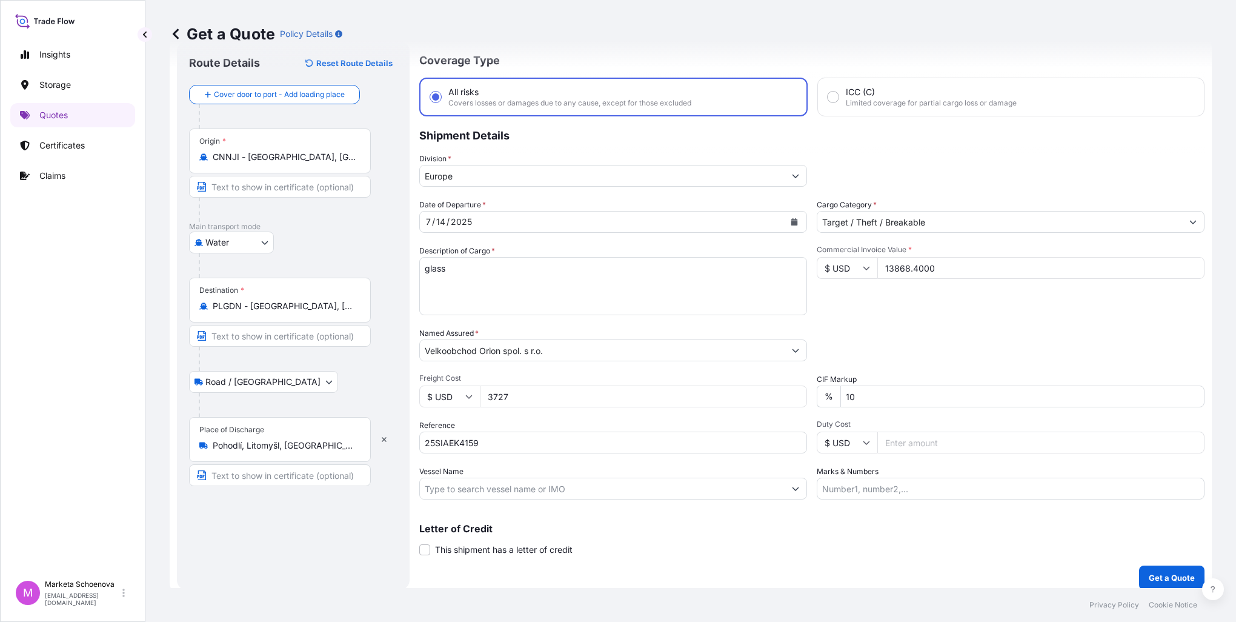
scroll to position [41, 0]
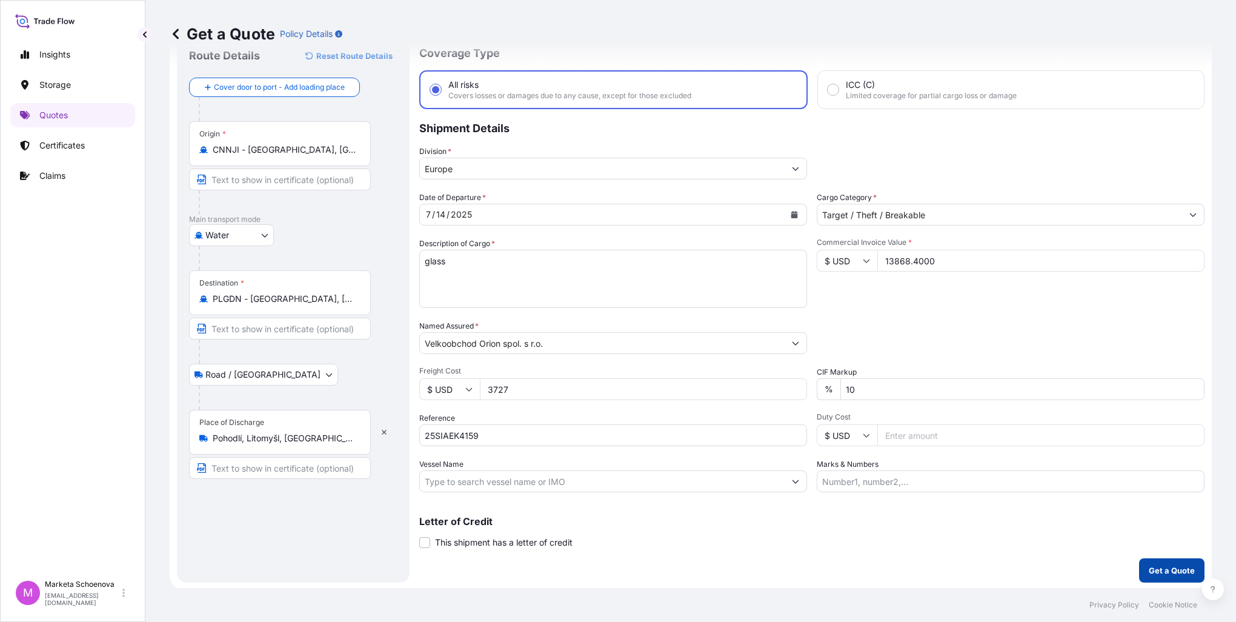
type input "3727"
click at [1158, 568] on p "Get a Quote" at bounding box center [1172, 570] width 46 height 12
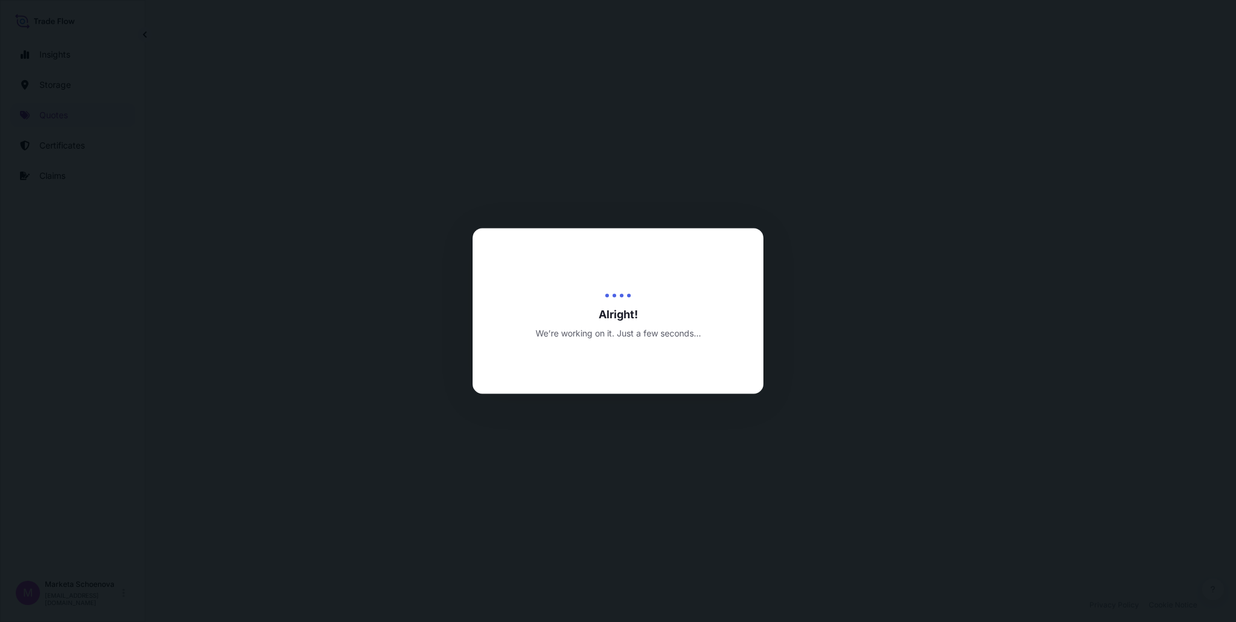
select select "Water"
select select "Road / [GEOGRAPHIC_DATA]"
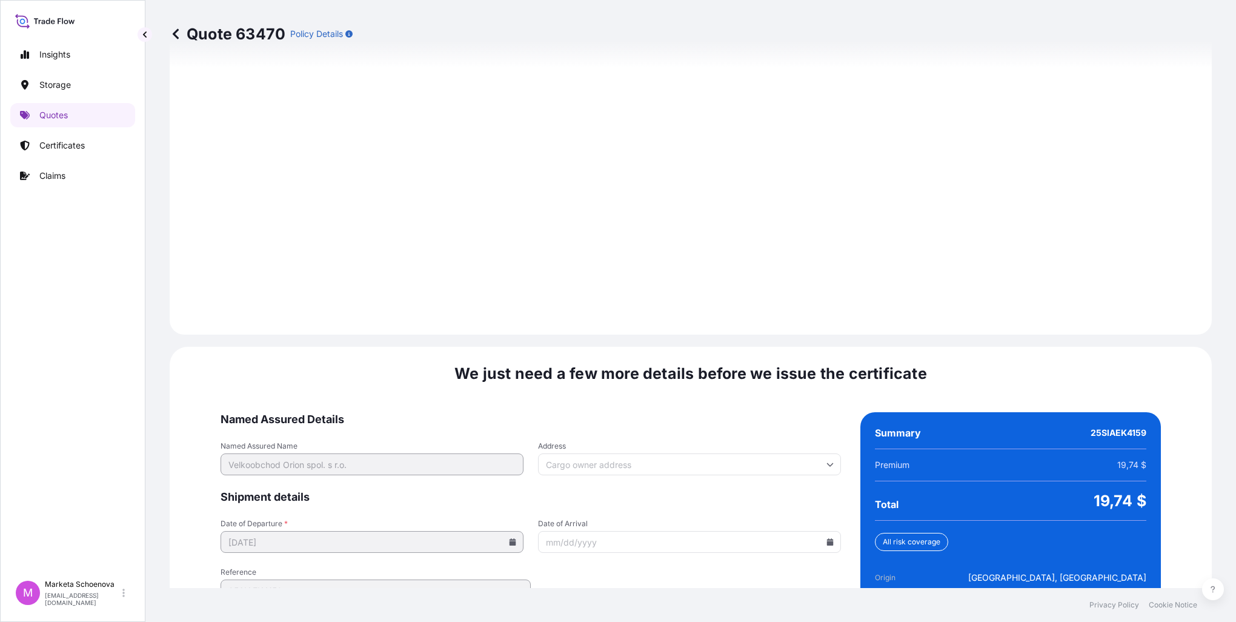
scroll to position [1682, 0]
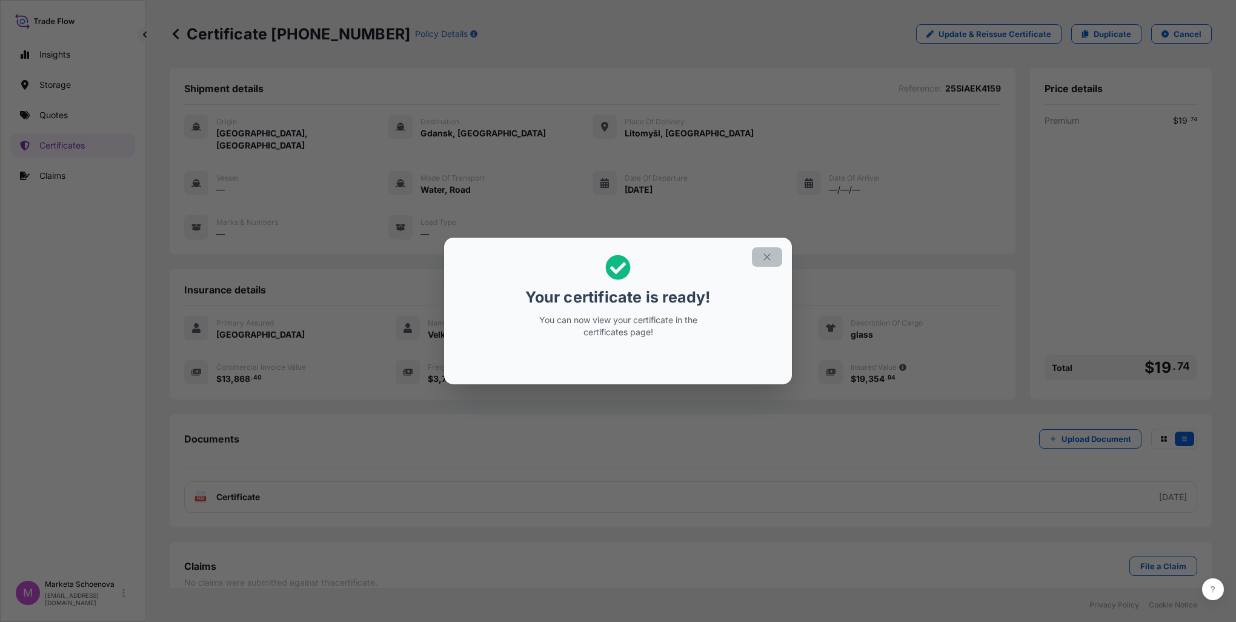
click at [771, 262] on icon "button" at bounding box center [767, 256] width 11 height 11
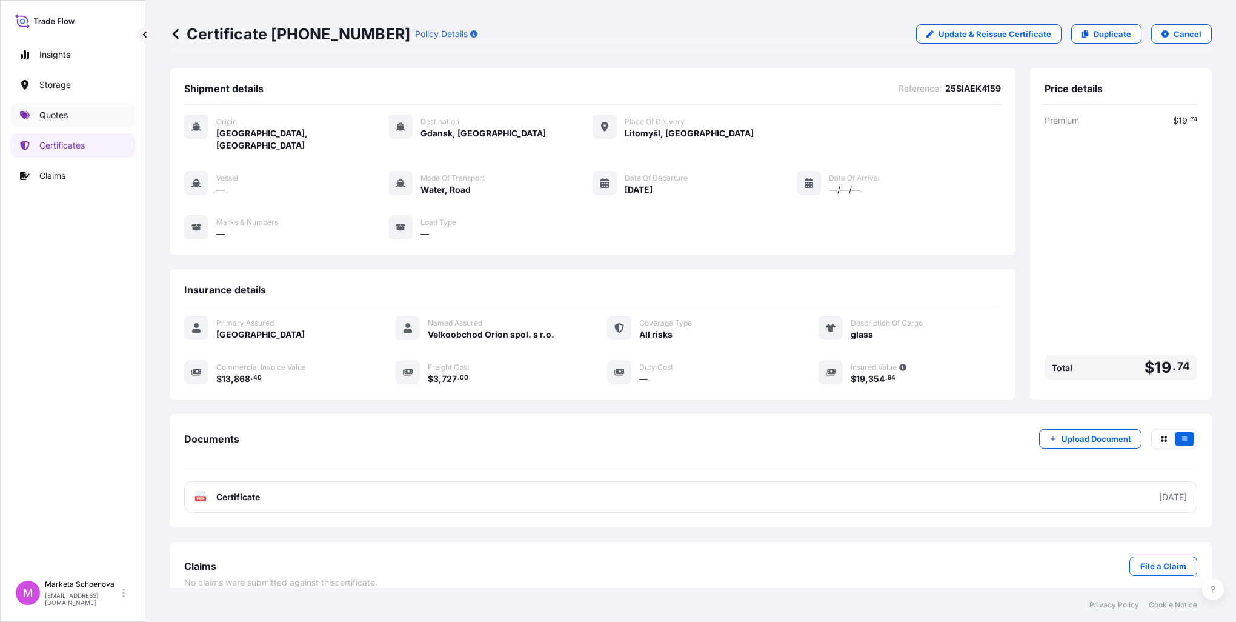
click at [53, 115] on p "Quotes" at bounding box center [53, 115] width 28 height 12
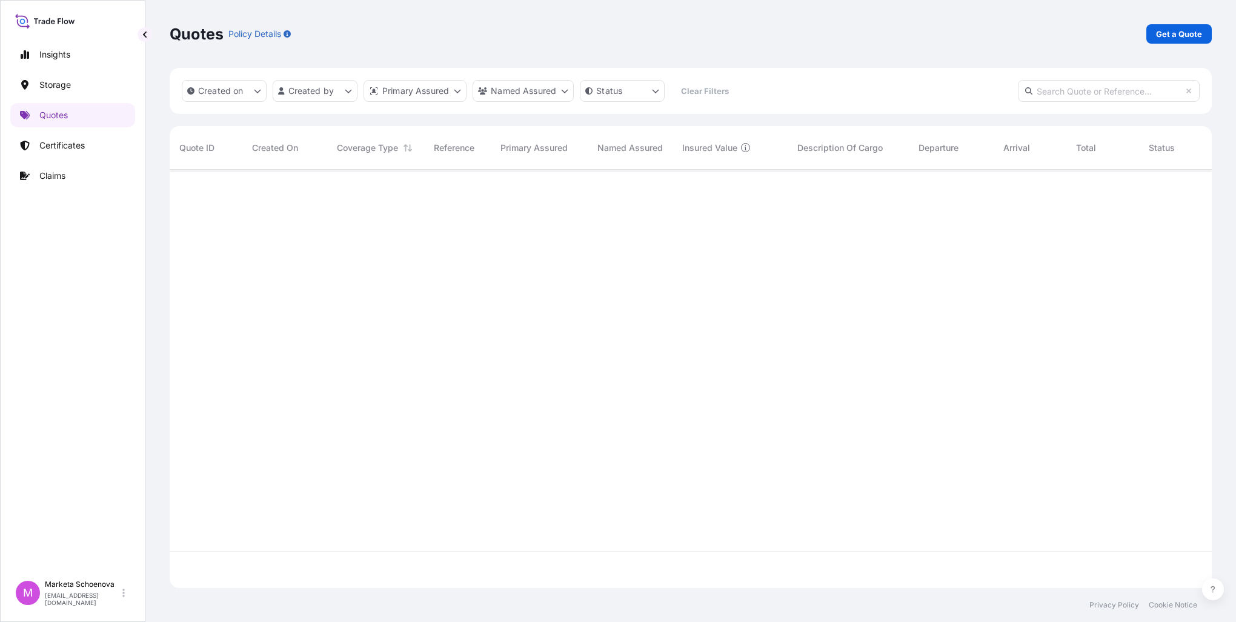
scroll to position [416, 1032]
click at [1155, 25] on link "Get a Quote" at bounding box center [1178, 33] width 65 height 19
select select "Water"
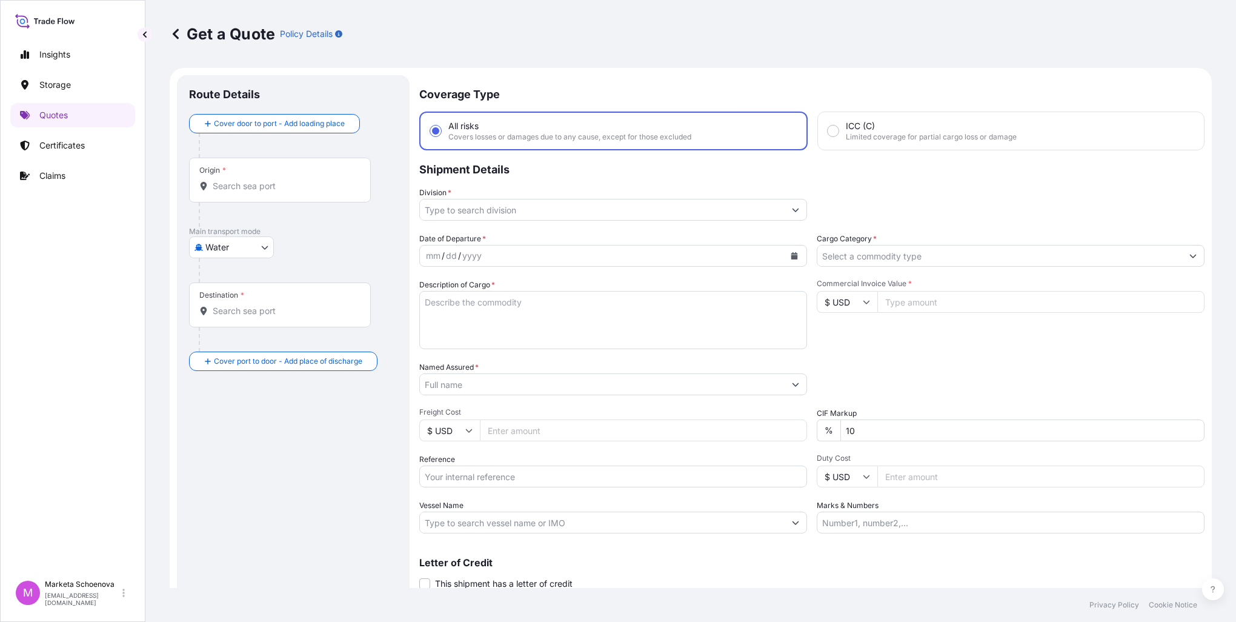
scroll to position [19, 0]
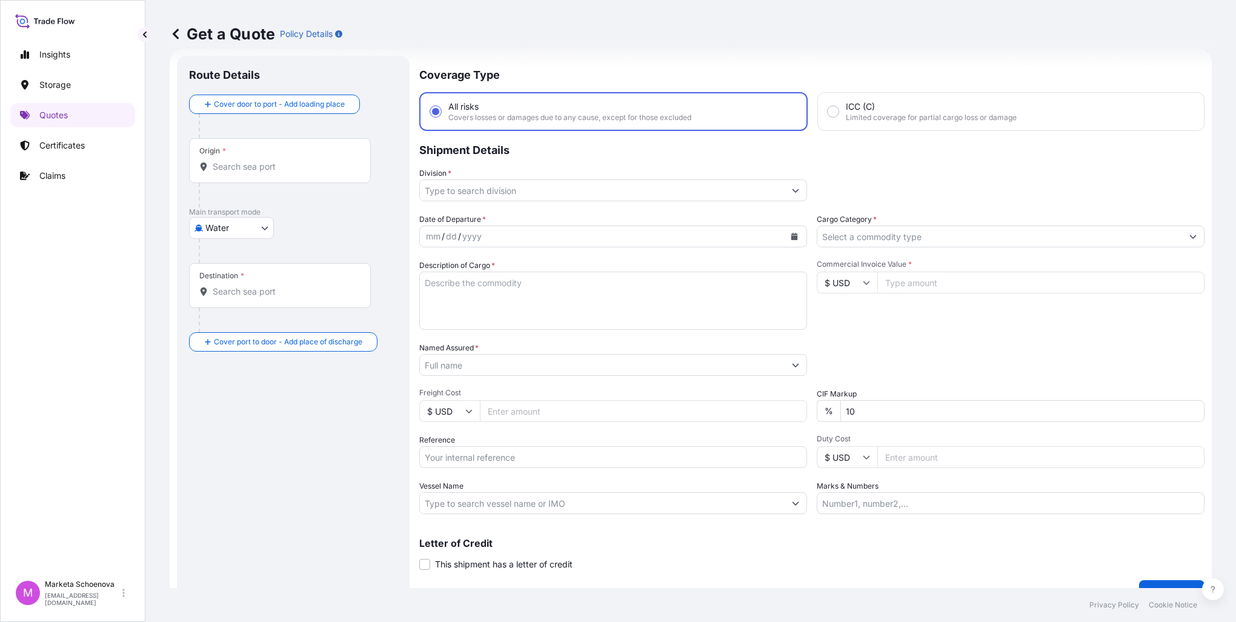
click at [234, 162] on input "Origin *" at bounding box center [284, 167] width 143 height 12
click at [492, 462] on input "Reference" at bounding box center [613, 457] width 388 height 22
paste input "25SEAMG5292"
type input "25SEAMG5292"
click at [289, 167] on input "Origin * Please select an origin" at bounding box center [284, 167] width 143 height 12
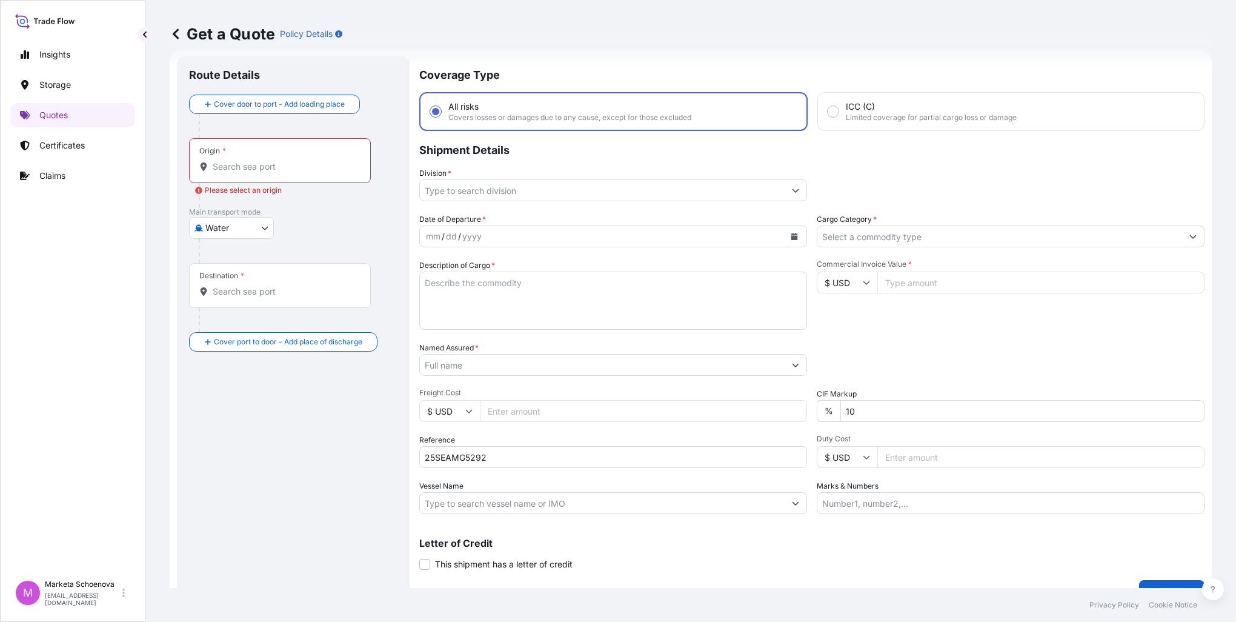
drag, startPoint x: 322, startPoint y: 170, endPoint x: 315, endPoint y: 167, distance: 8.1
click at [322, 170] on input "Origin * Please select an origin" at bounding box center [284, 167] width 143 height 12
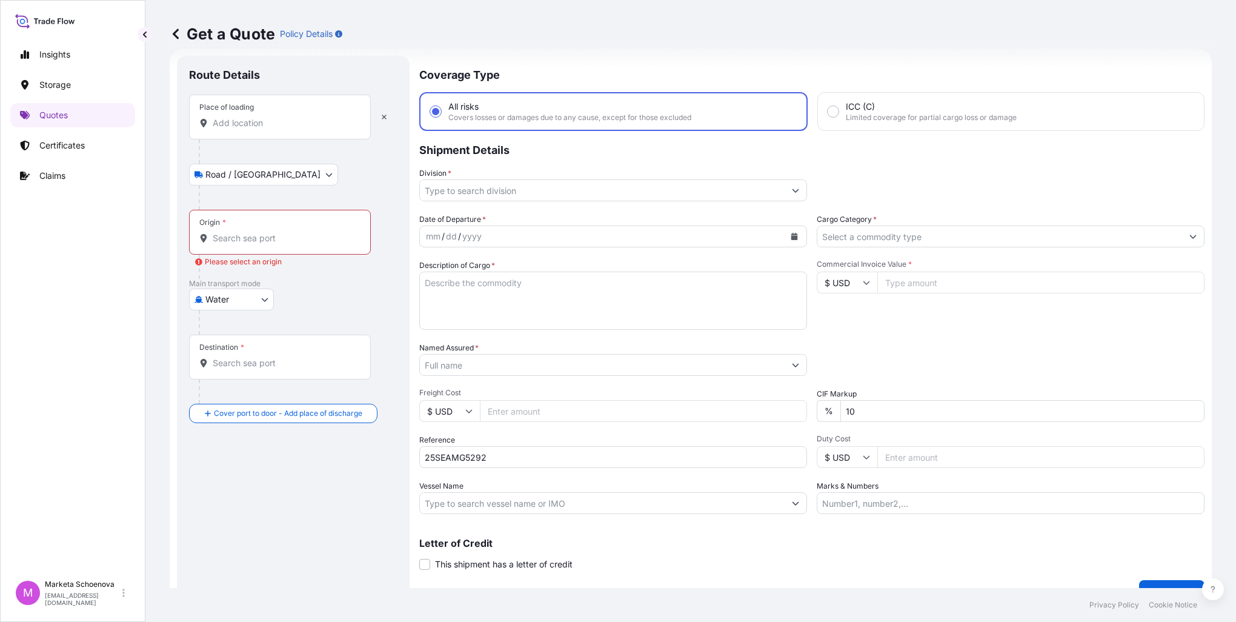
click at [237, 125] on input "Place of loading" at bounding box center [284, 123] width 143 height 12
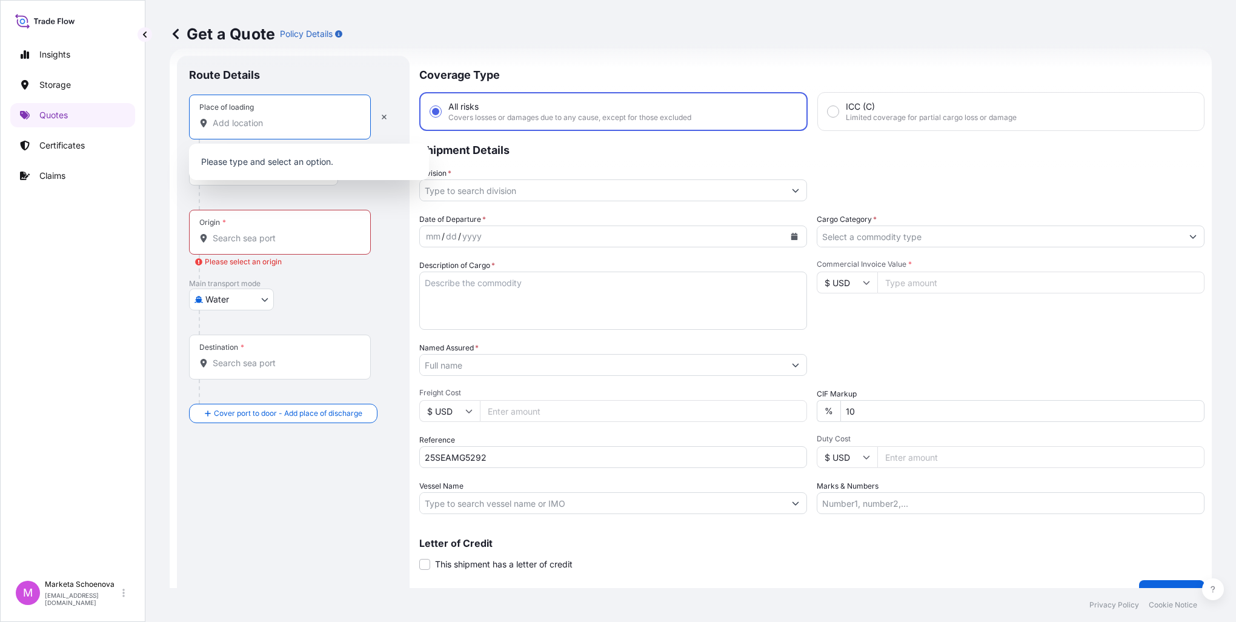
click at [254, 127] on input "Place of loading" at bounding box center [284, 123] width 143 height 12
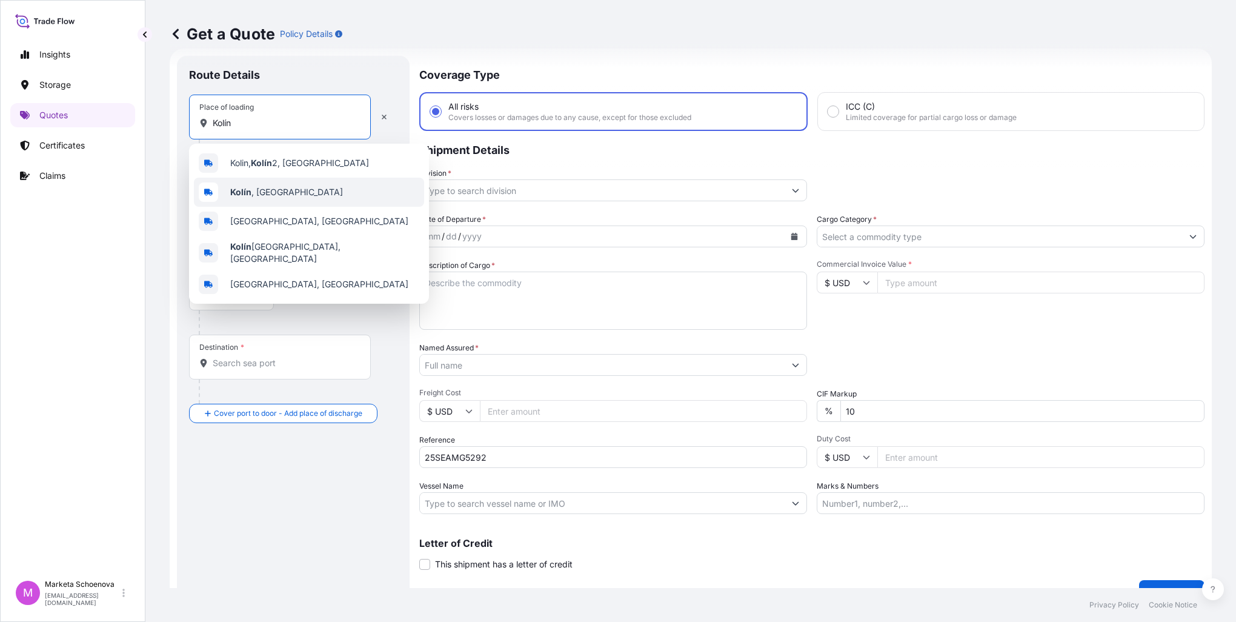
click at [262, 190] on span "[GEOGRAPHIC_DATA] , [GEOGRAPHIC_DATA]" at bounding box center [286, 192] width 113 height 12
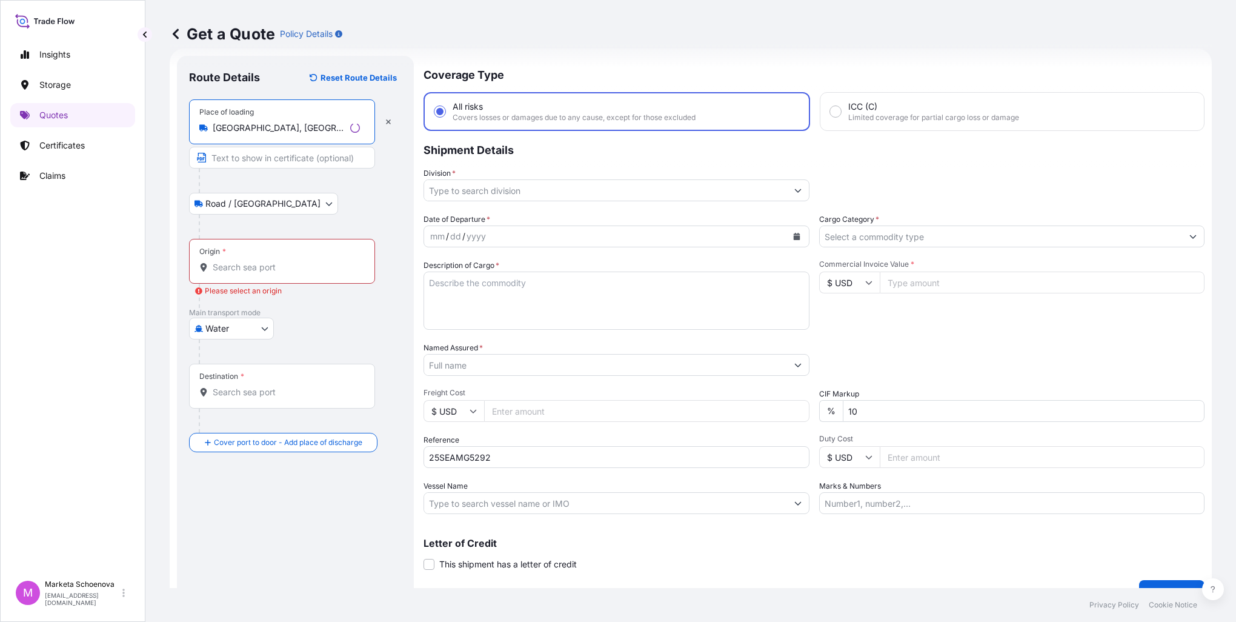
type input "[GEOGRAPHIC_DATA], [GEOGRAPHIC_DATA]"
click at [240, 148] on input "Text to appear on certificate" at bounding box center [280, 158] width 182 height 22
type input "[GEOGRAPHIC_DATA], [GEOGRAPHIC_DATA]"
type input "138483.0000"
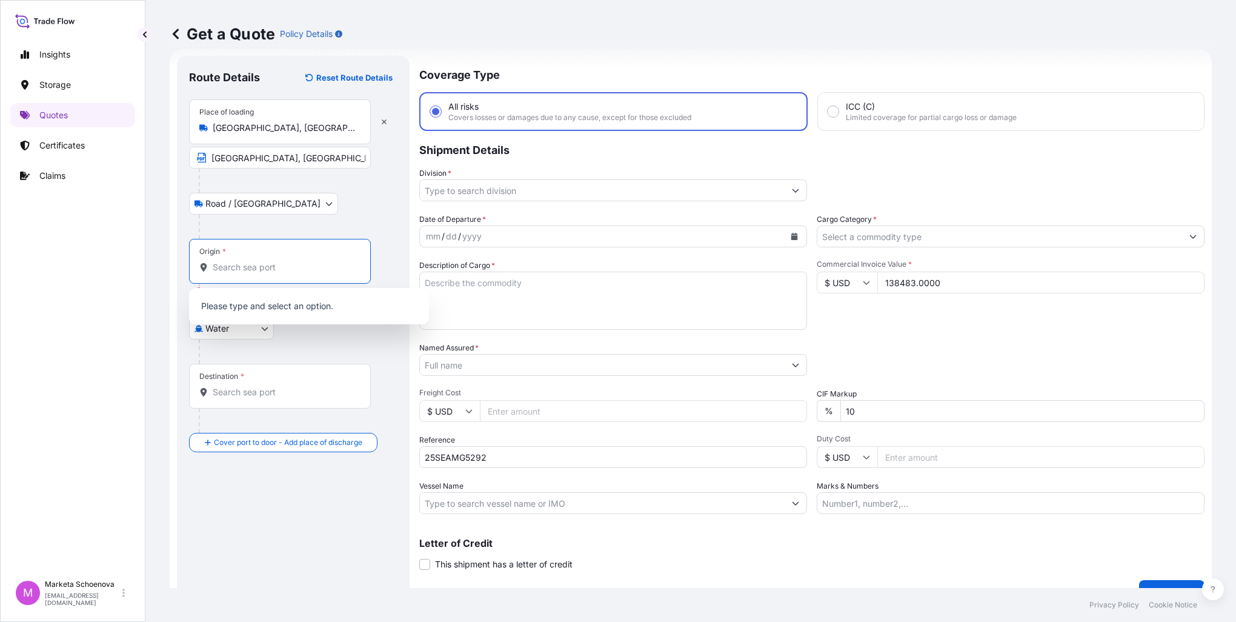
click at [258, 270] on input "Origin * Please select an origin" at bounding box center [284, 267] width 143 height 12
click at [256, 268] on input "Origin * Please select an origin" at bounding box center [284, 267] width 143 height 12
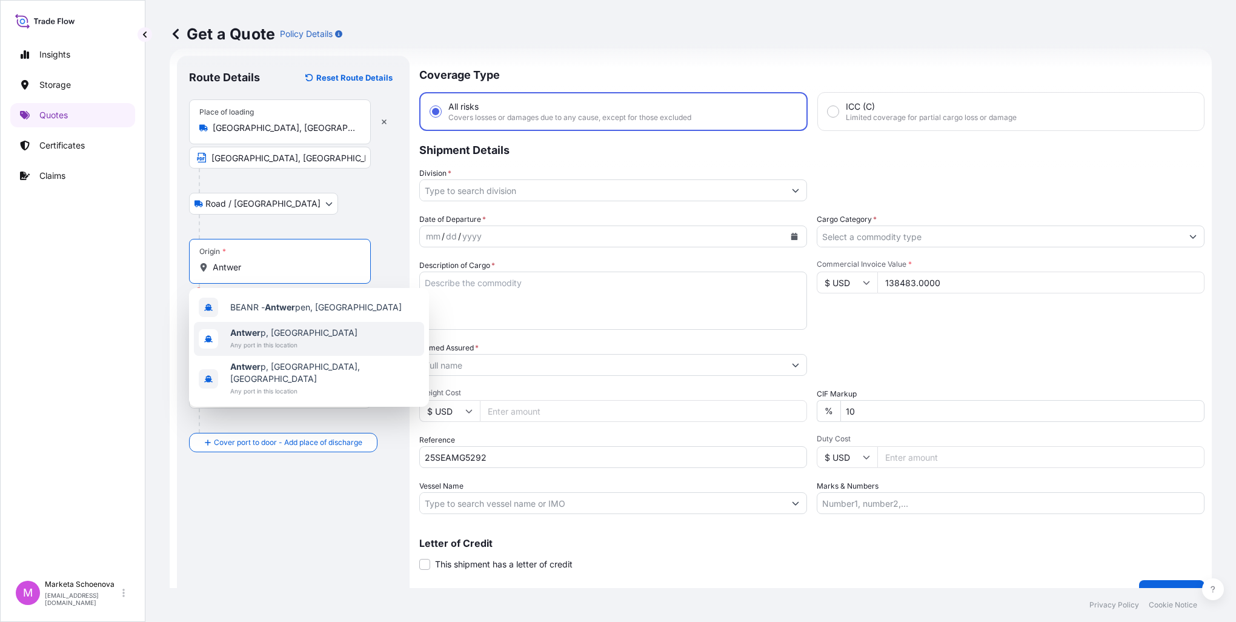
click at [279, 330] on span "Antwer p, [GEOGRAPHIC_DATA]" at bounding box center [293, 333] width 127 height 12
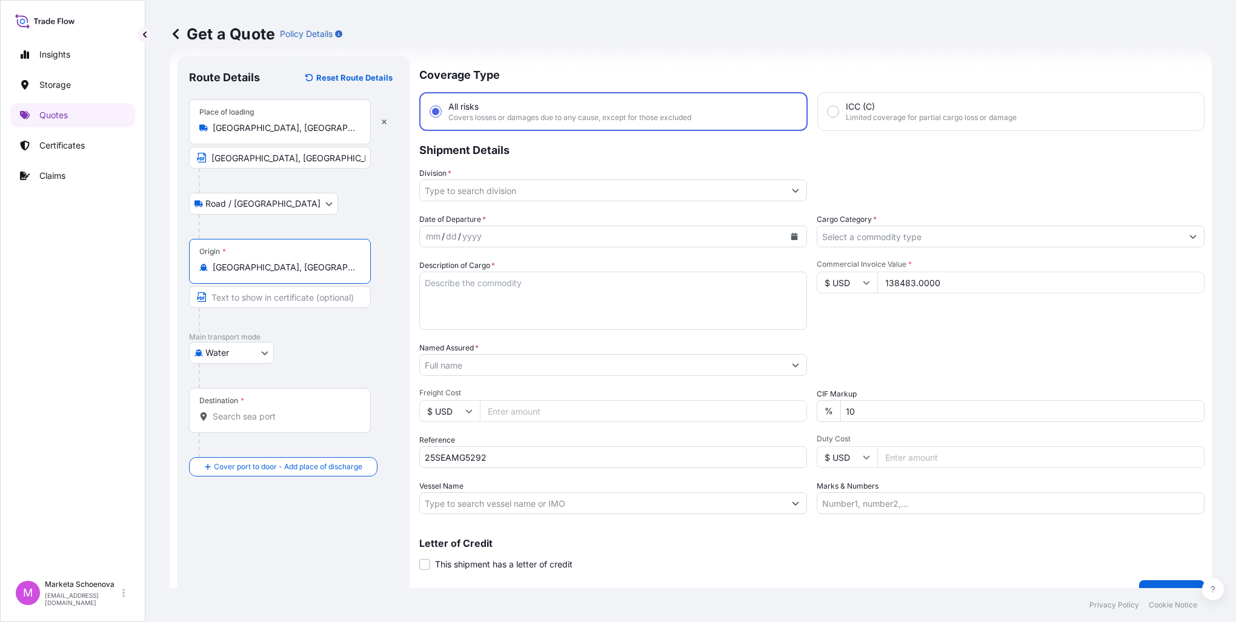
type input "[GEOGRAPHIC_DATA], [GEOGRAPHIC_DATA]"
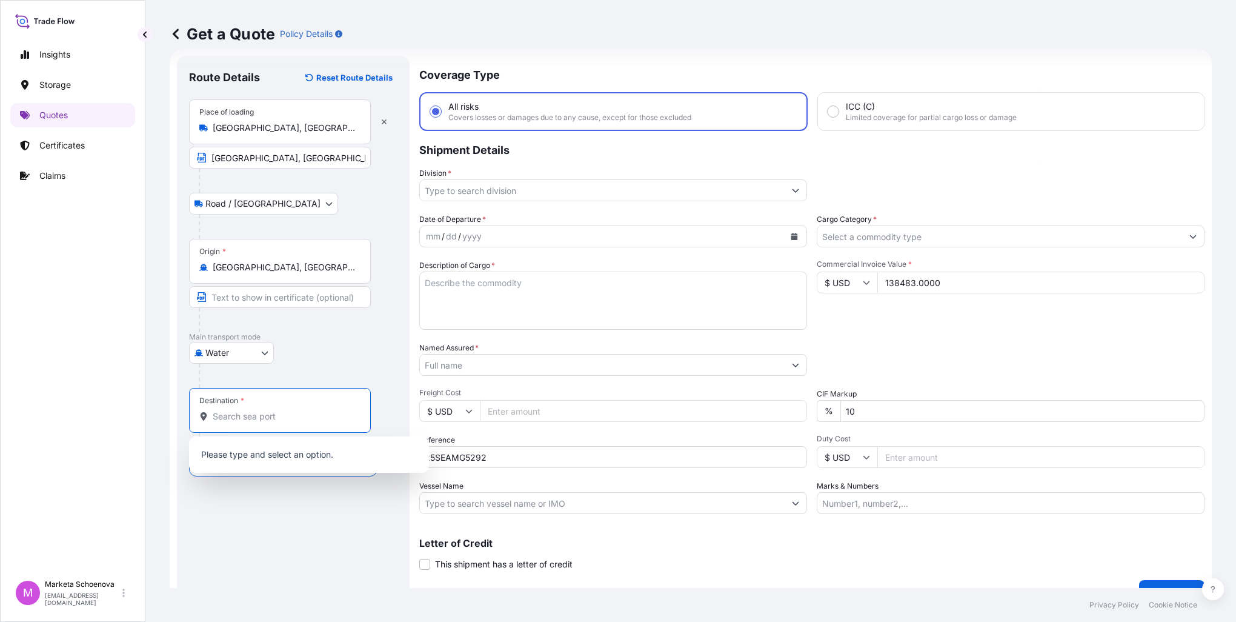
click at [257, 416] on input "Destination *" at bounding box center [284, 416] width 143 height 12
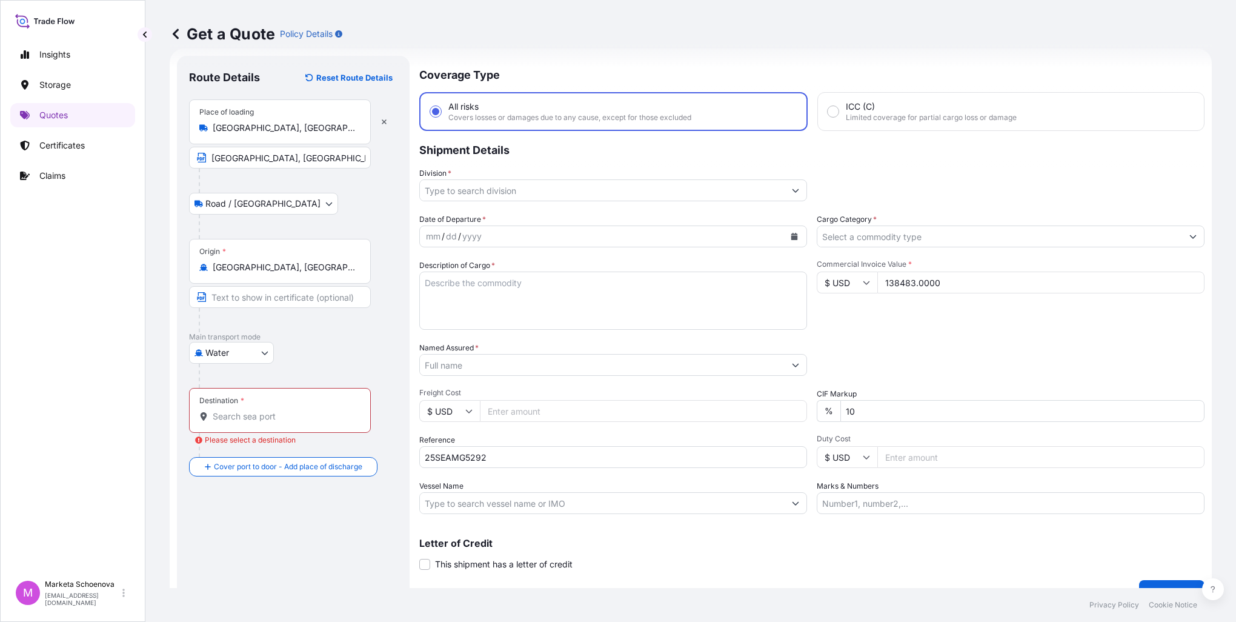
click at [291, 414] on input "Destination * Please select a destination" at bounding box center [284, 416] width 143 height 12
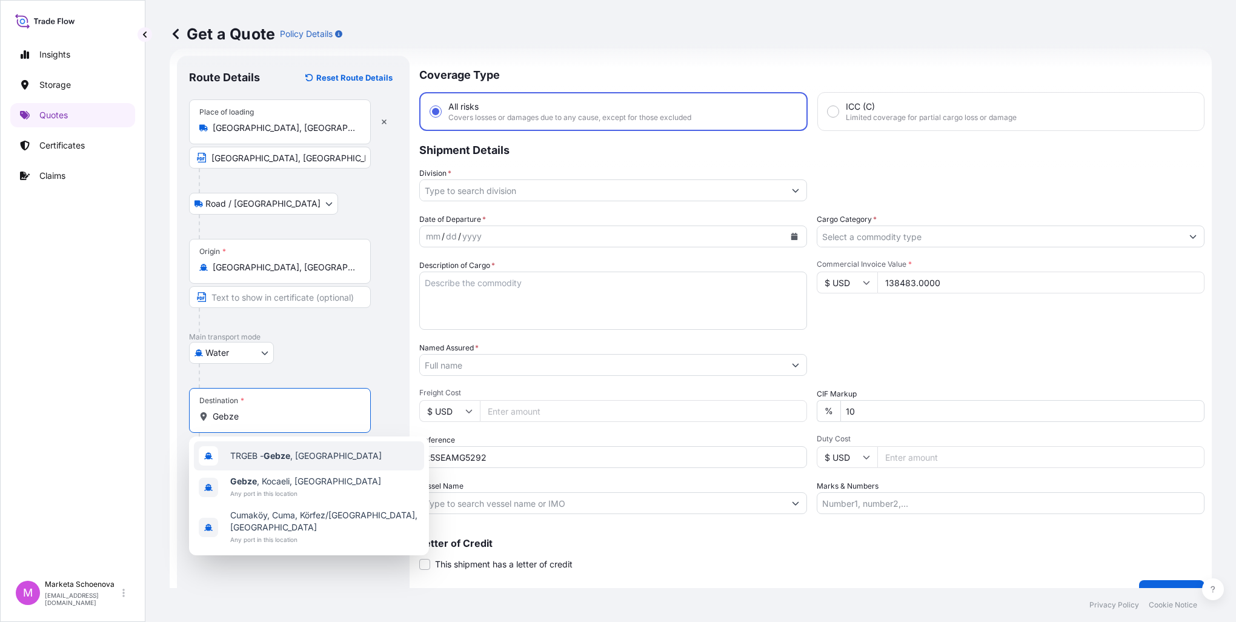
click at [313, 459] on span "TRGEB - Gebze , [GEOGRAPHIC_DATA]" at bounding box center [305, 456] width 151 height 12
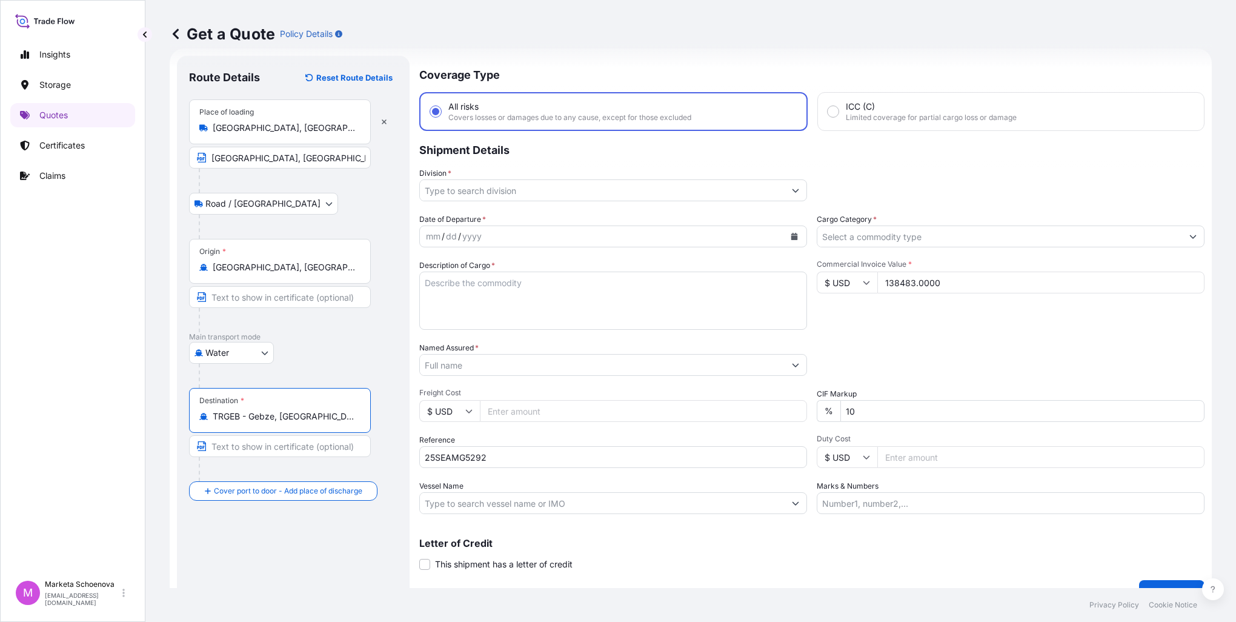
type input "TRGEB - Gebze, [GEOGRAPHIC_DATA]"
click at [264, 444] on input "Text to appear on certificate" at bounding box center [280, 446] width 182 height 22
drag, startPoint x: 250, startPoint y: 413, endPoint x: 308, endPoint y: 416, distance: 57.6
click at [308, 416] on input "TRGEB - Gebze, [GEOGRAPHIC_DATA]" at bounding box center [284, 416] width 143 height 12
click at [167, 440] on div "Get a Quote Policy Details Route Details Reset Route Details Place of loading […" at bounding box center [690, 294] width 1091 height 588
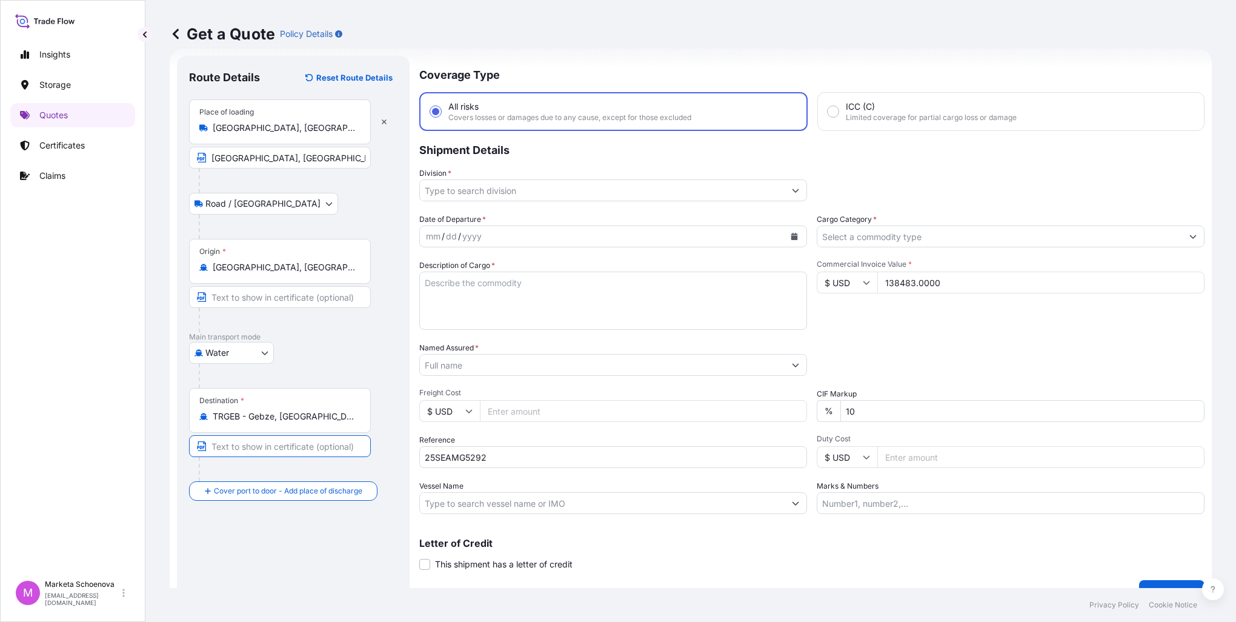
click at [233, 446] on input "Text to appear on certificate" at bounding box center [280, 446] width 182 height 22
paste input "Gebze, [GEOGRAPHIC_DATA]"
type input "Gebze, [GEOGRAPHIC_DATA]"
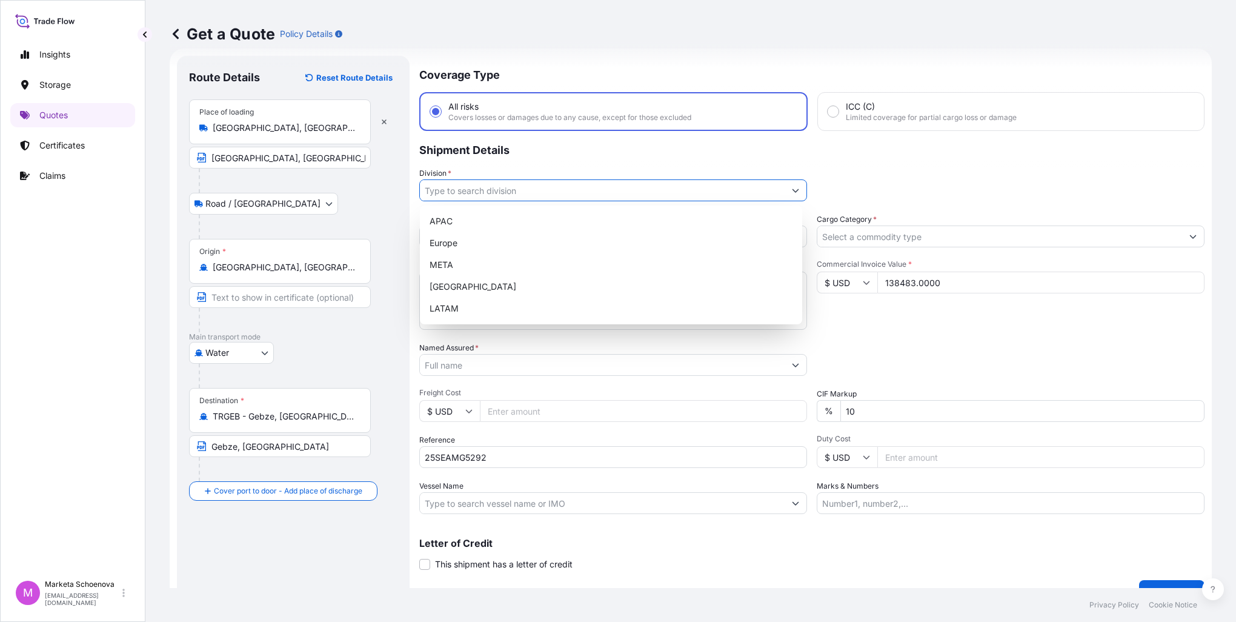
click at [787, 188] on button "Show suggestions" at bounding box center [796, 190] width 22 height 22
click at [640, 244] on div "Europe" at bounding box center [611, 243] width 373 height 22
type input "Europe"
click at [786, 234] on div "Europe" at bounding box center [611, 243] width 373 height 22
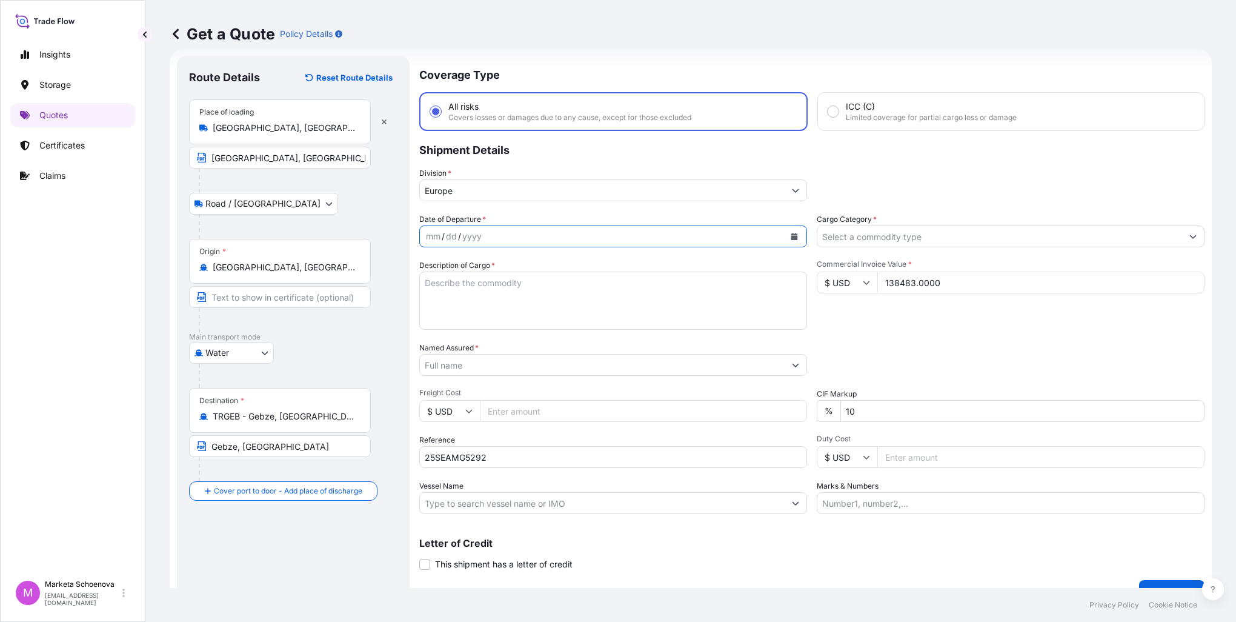
click at [791, 237] on icon "Calendar" at bounding box center [794, 236] width 7 height 7
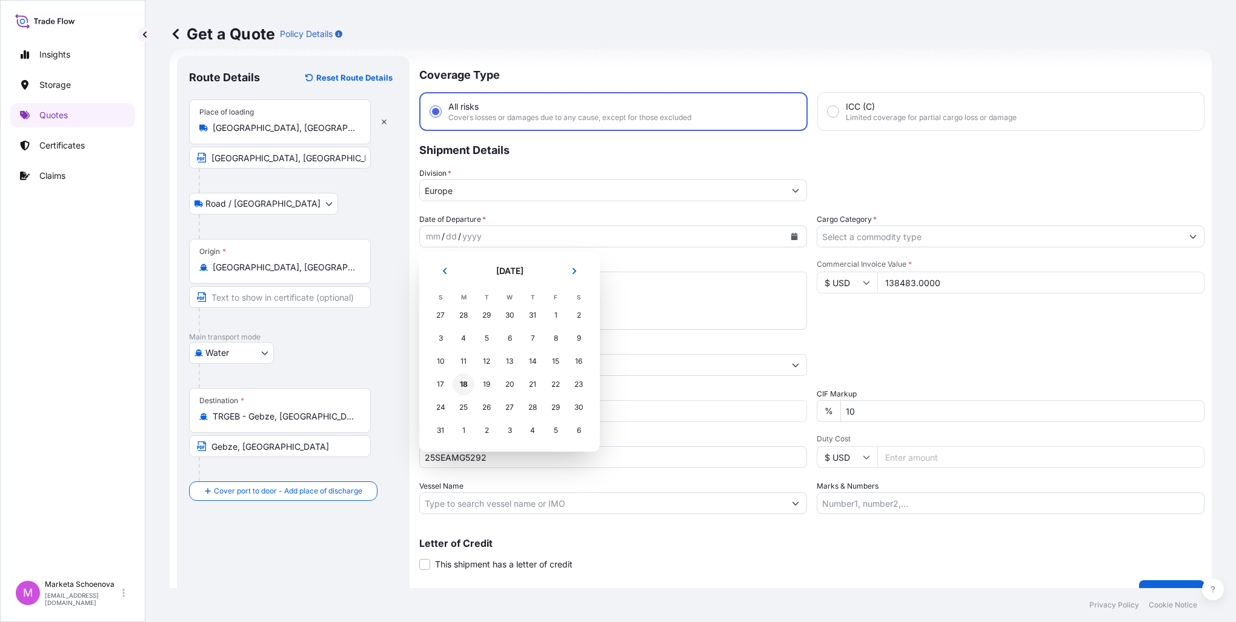
click at [465, 387] on div "18" at bounding box center [464, 384] width 22 height 22
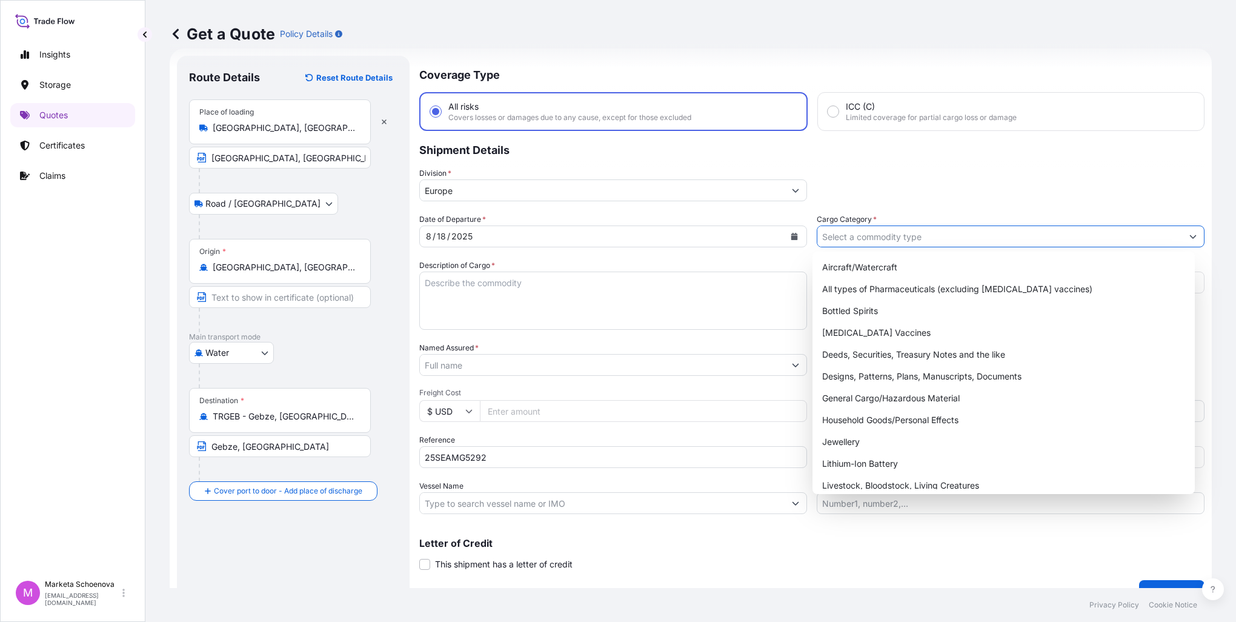
click at [954, 231] on input "Cargo Category *" at bounding box center [999, 236] width 365 height 22
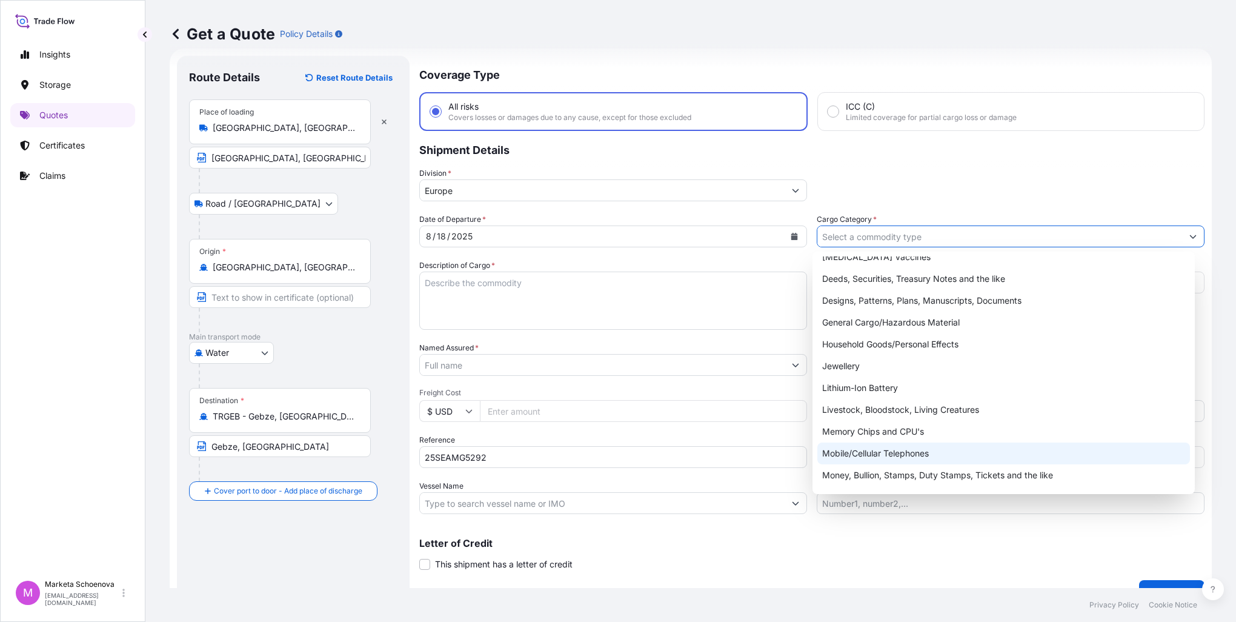
scroll to position [204, 0]
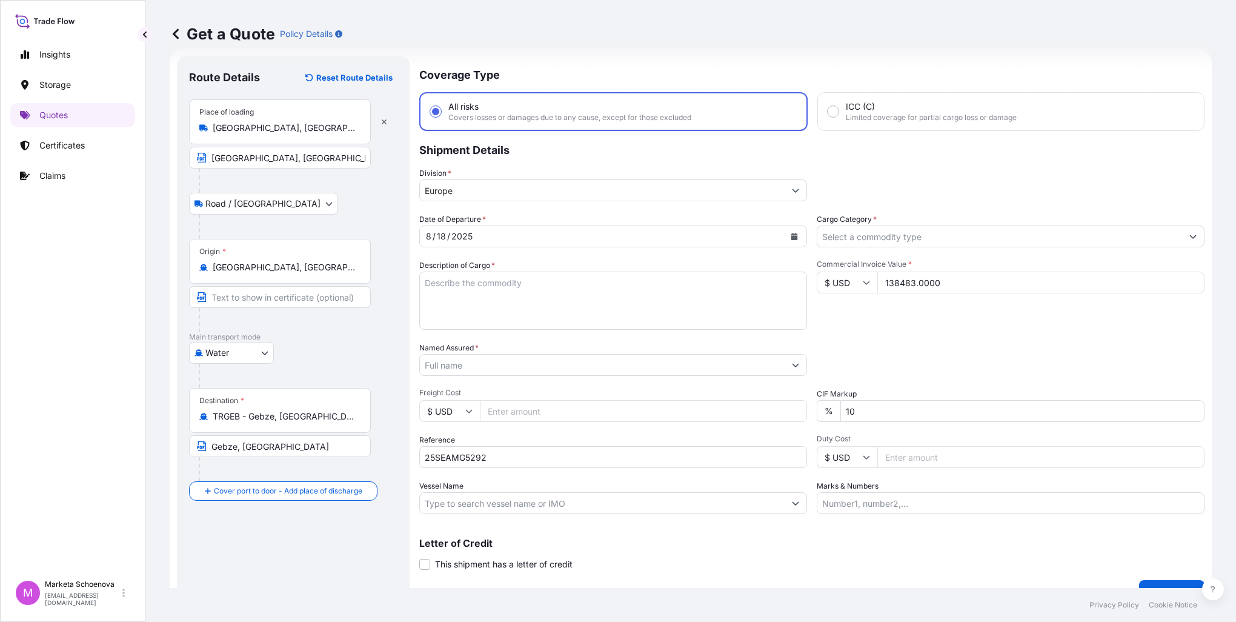
click at [838, 232] on input "Cargo Category *" at bounding box center [999, 236] width 365 height 22
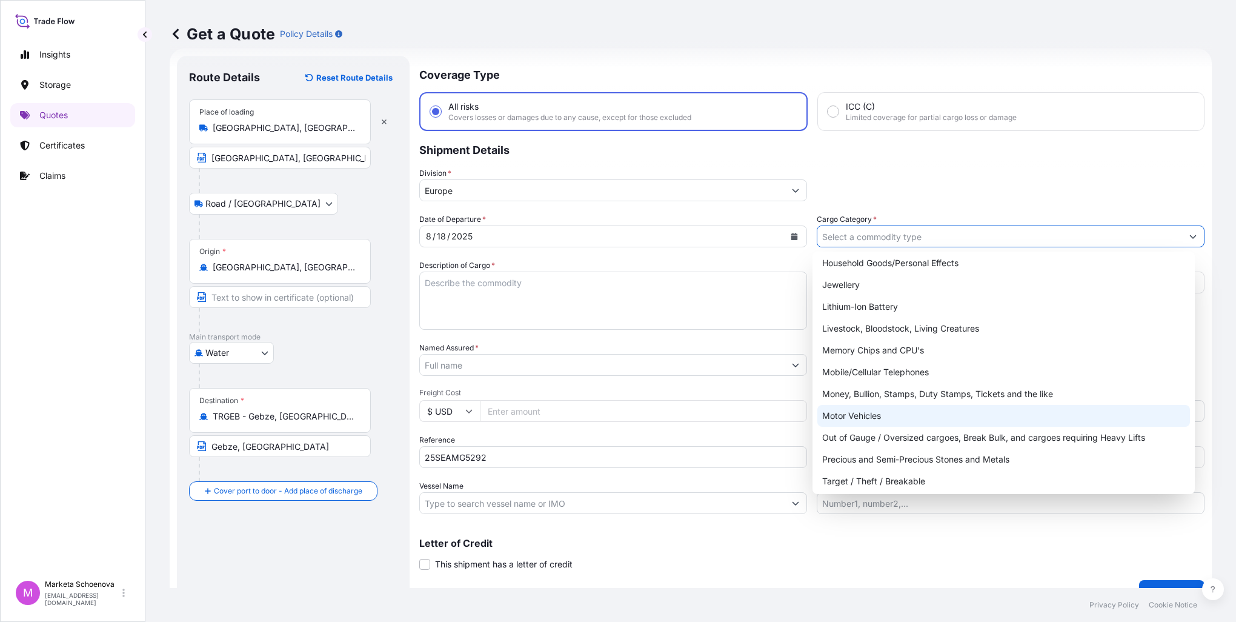
scroll to position [82, 0]
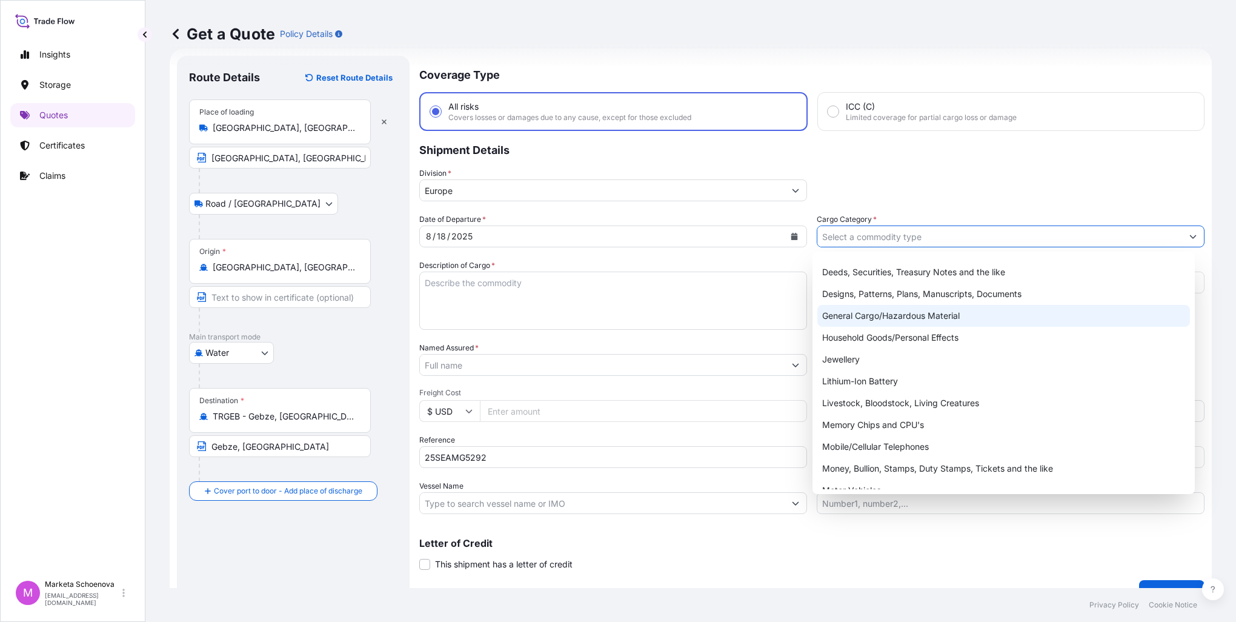
click at [854, 320] on div "General Cargo/Hazardous Material" at bounding box center [1003, 316] width 373 height 22
type input "General Cargo/Hazardous Material"
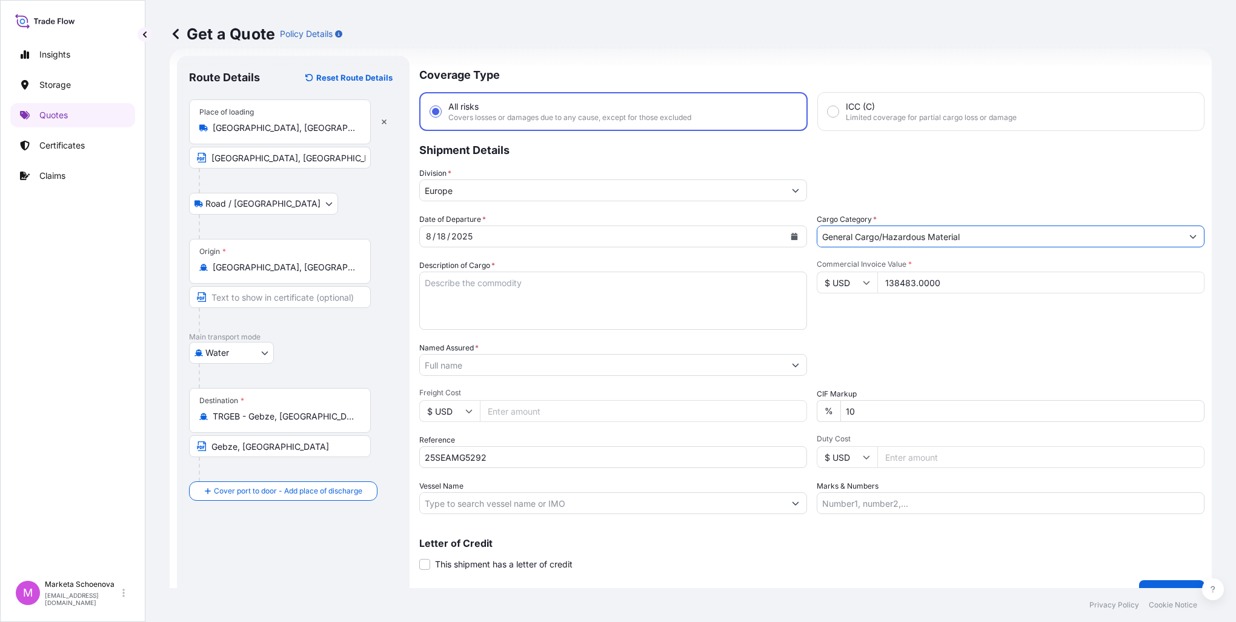
click at [584, 290] on textarea "Description of Cargo *" at bounding box center [613, 300] width 388 height 58
type textarea "S"
click at [587, 288] on textarea "Description of Cargo *" at bounding box center [613, 300] width 388 height 58
paste textarea "sodium cyanide"
type textarea "sodium cyanide"
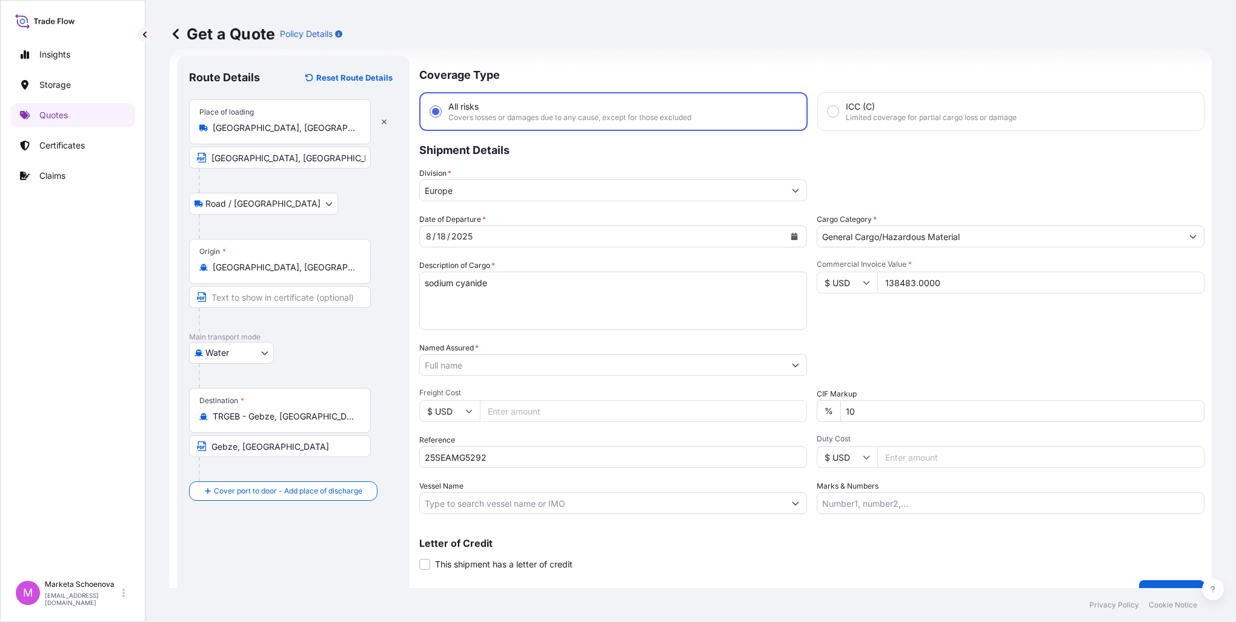
drag, startPoint x: 943, startPoint y: 283, endPoint x: 711, endPoint y: 271, distance: 232.4
click at [711, 271] on div "Date of Departure * [DATE] Cargo Category * General Cargo/Hazardous Material De…" at bounding box center [811, 363] width 785 height 301
paste input "59600"
type input "159600.0000"
click at [428, 283] on textarea "sodium cyanide" at bounding box center [613, 300] width 388 height 58
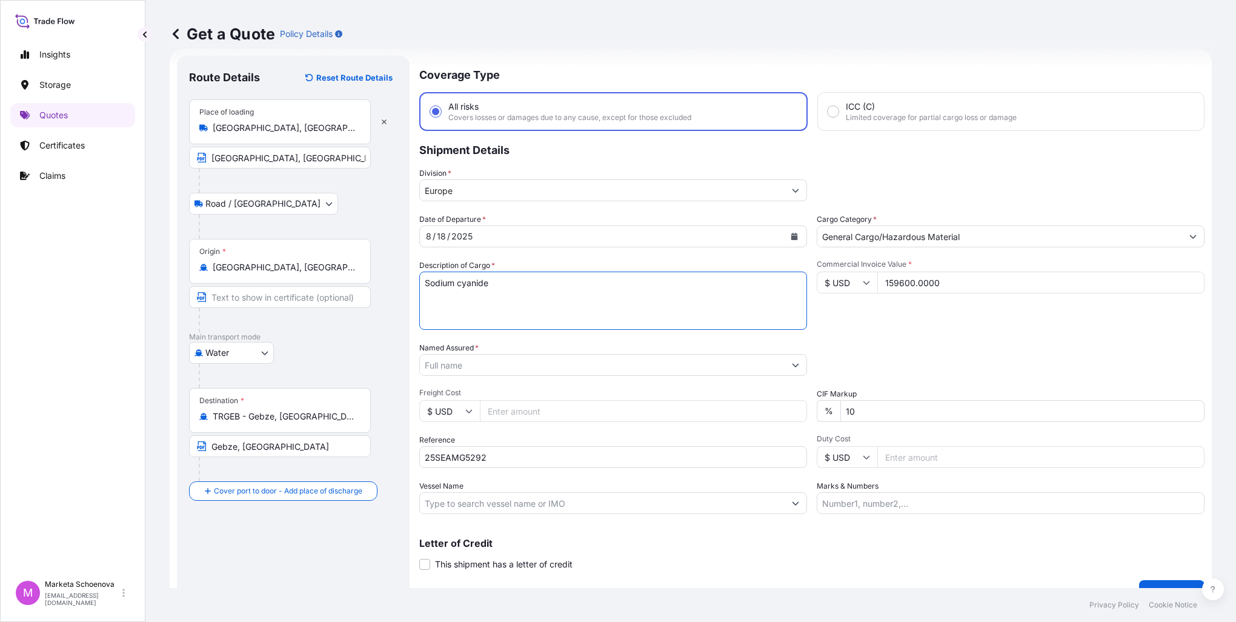
click at [493, 281] on textarea "Sodium cyanide" at bounding box center [613, 300] width 388 height 58
paste textarea "Container Nr. TRHU2618050 TLLU2725625 TRHU3167670 CSLU2397395"
type textarea "Sodium cyanide Container Nr. TRHU2618050 TLLU2725625 TRHU3167670 CSLU2397395"
click at [529, 502] on input "Vessel Name" at bounding box center [602, 503] width 365 height 22
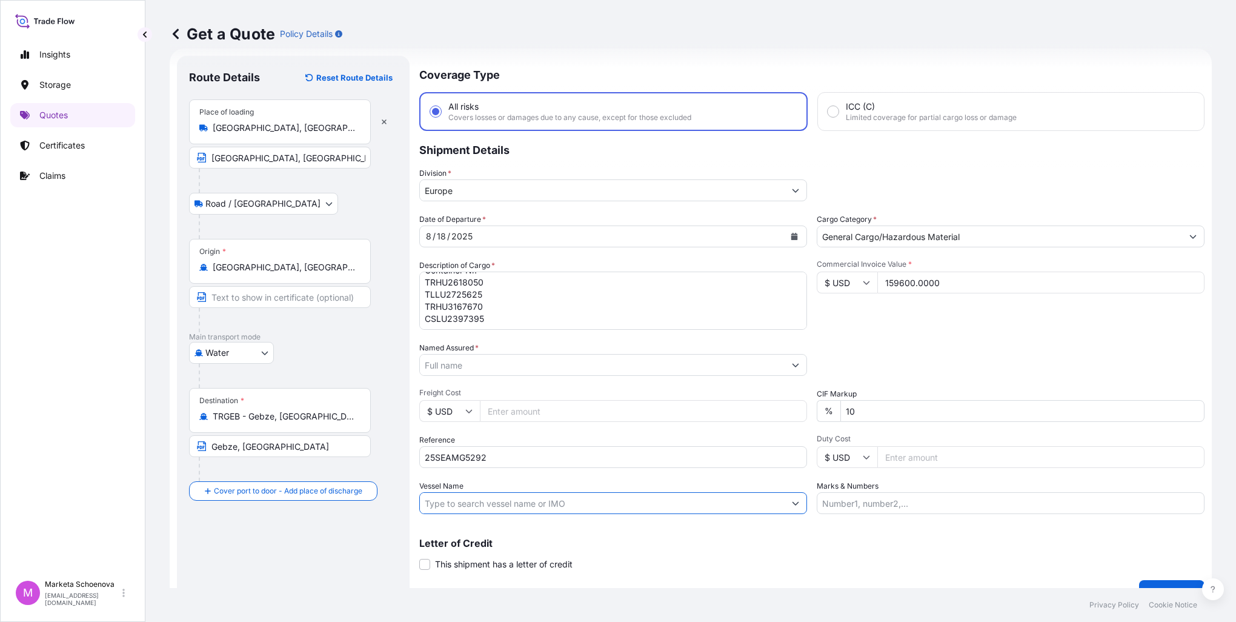
click at [597, 501] on input "Vessel Name" at bounding box center [602, 503] width 365 height 22
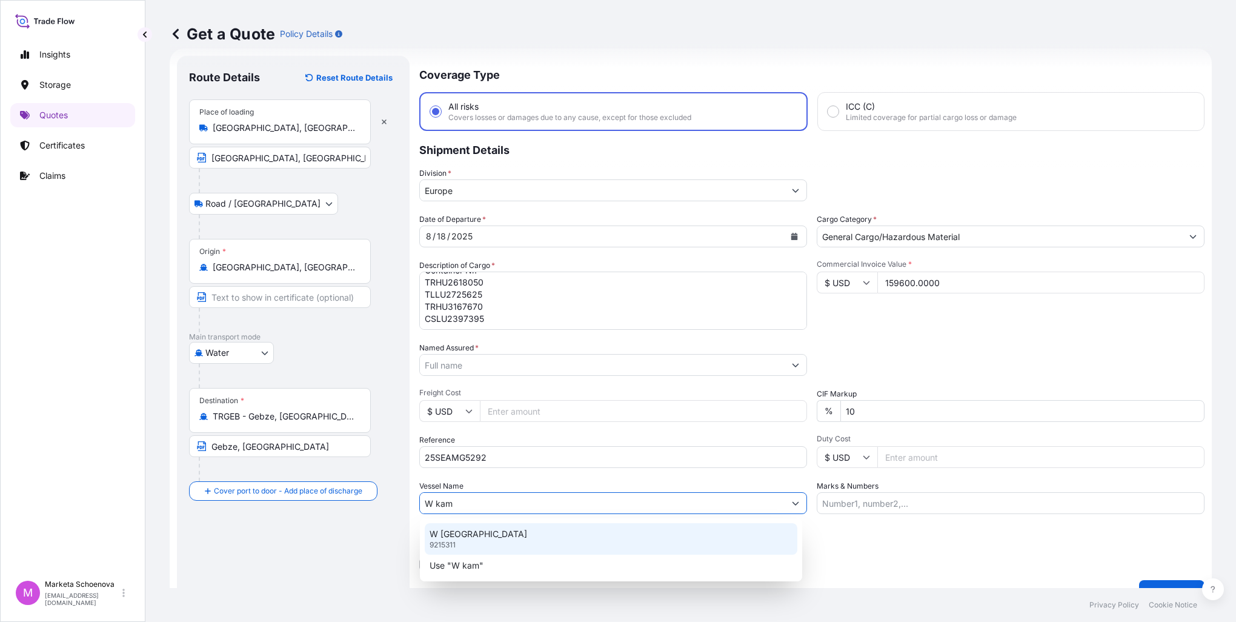
click at [608, 524] on div "W KAMPALA 9215311" at bounding box center [611, 539] width 373 height 32
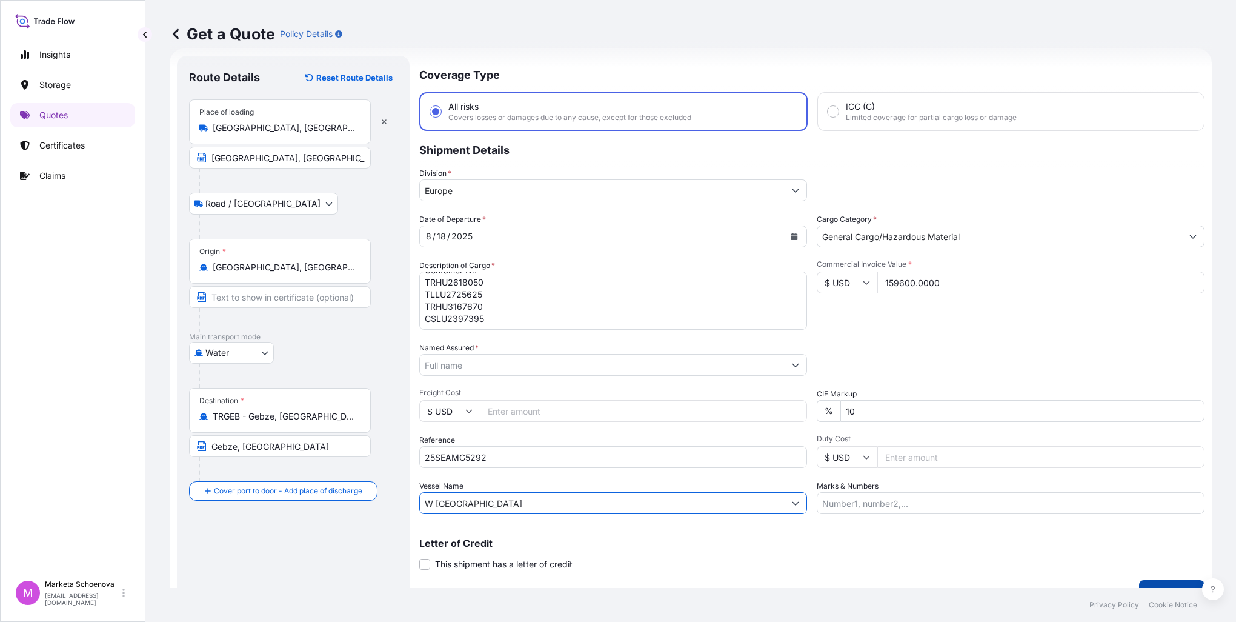
type input "W [GEOGRAPHIC_DATA]"
click at [1151, 586] on p "Get a Quote" at bounding box center [1172, 592] width 46 height 12
click at [601, 360] on input "Named Assured *" at bounding box center [602, 365] width 365 height 22
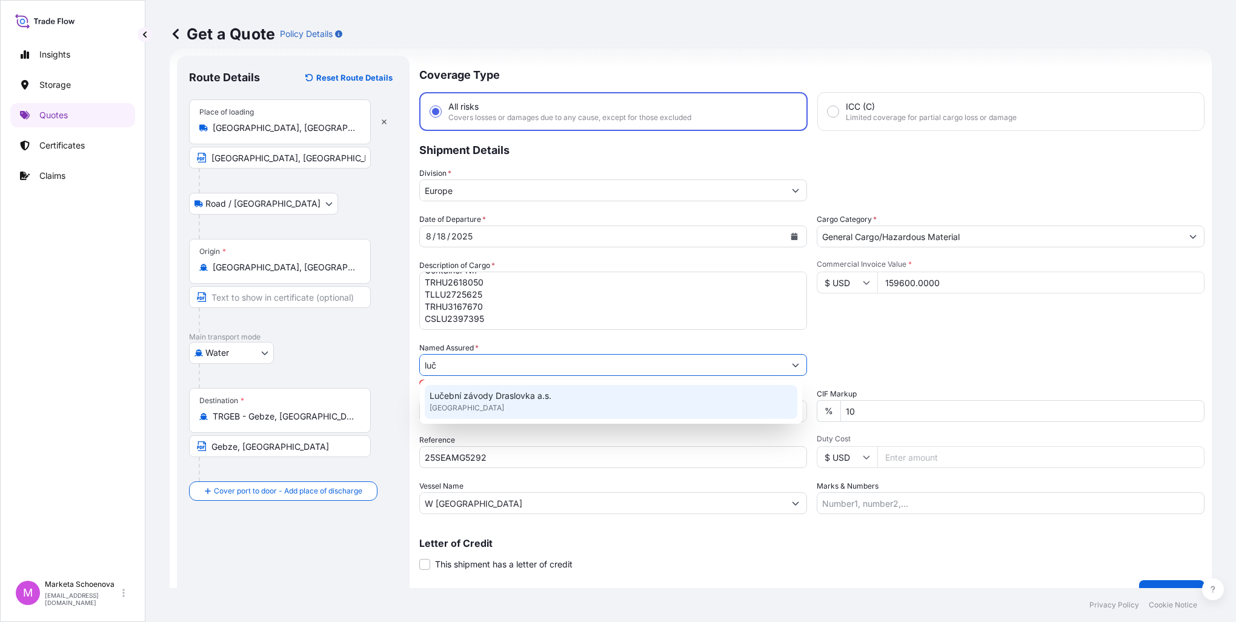
click at [563, 401] on div "Lučební závody Draslovka a.s. [GEOGRAPHIC_DATA]" at bounding box center [611, 402] width 373 height 34
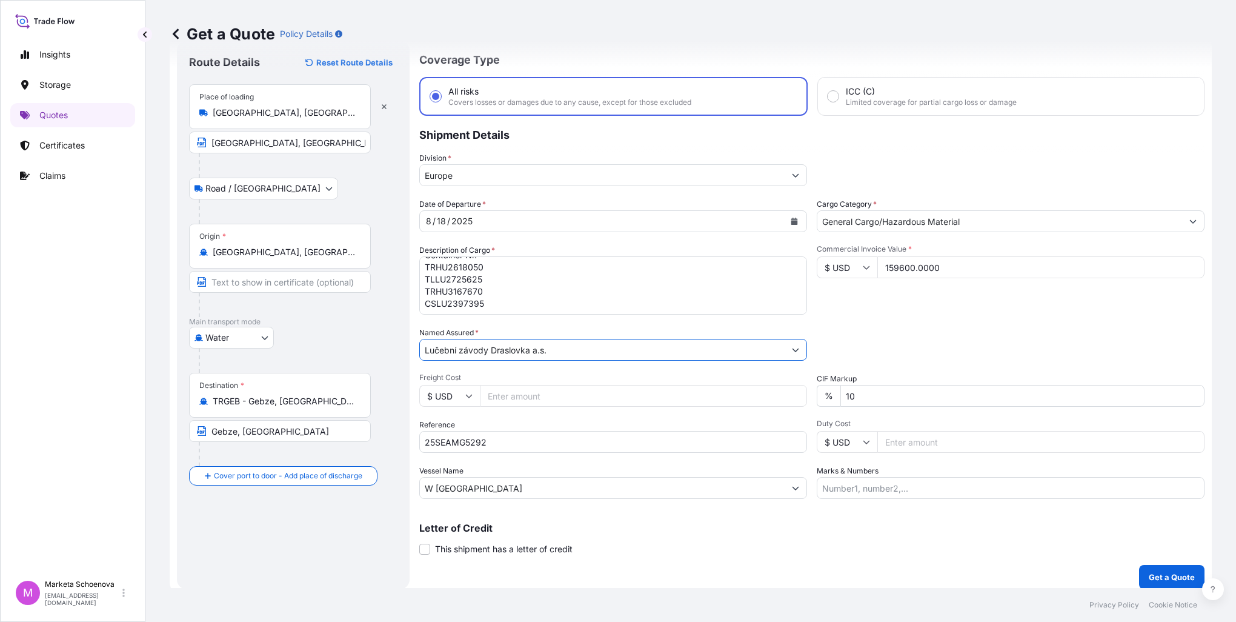
scroll to position [41, 0]
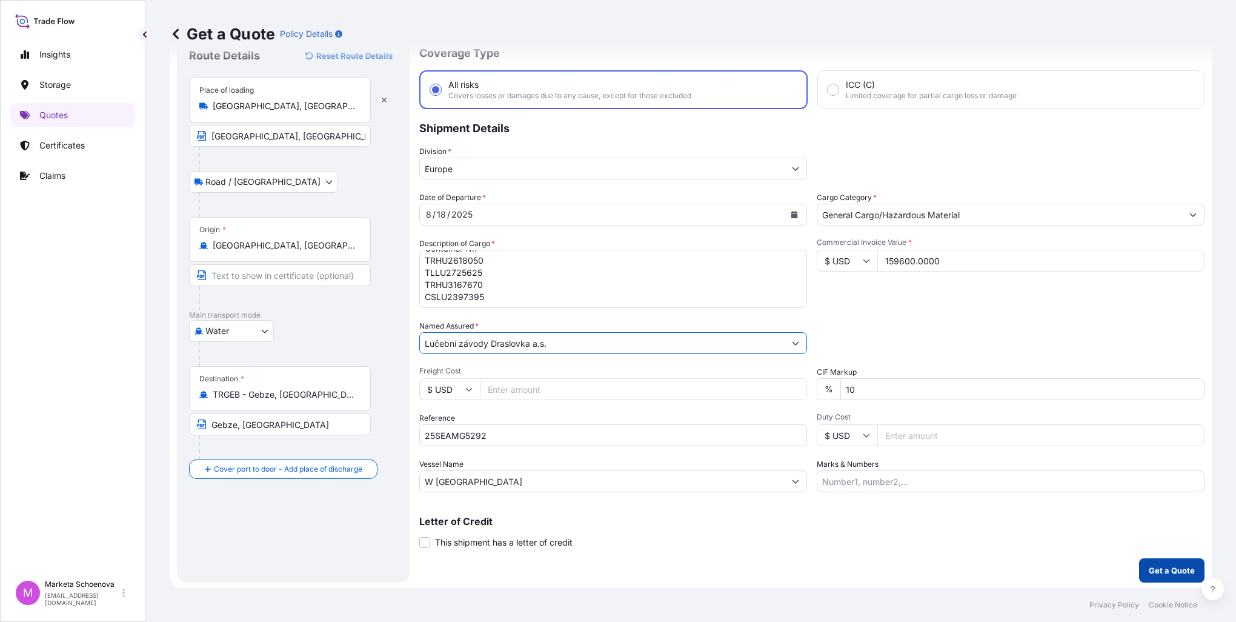
type input "Lučební závody Draslovka a.s."
click at [1155, 568] on p "Get a Quote" at bounding box center [1172, 570] width 46 height 12
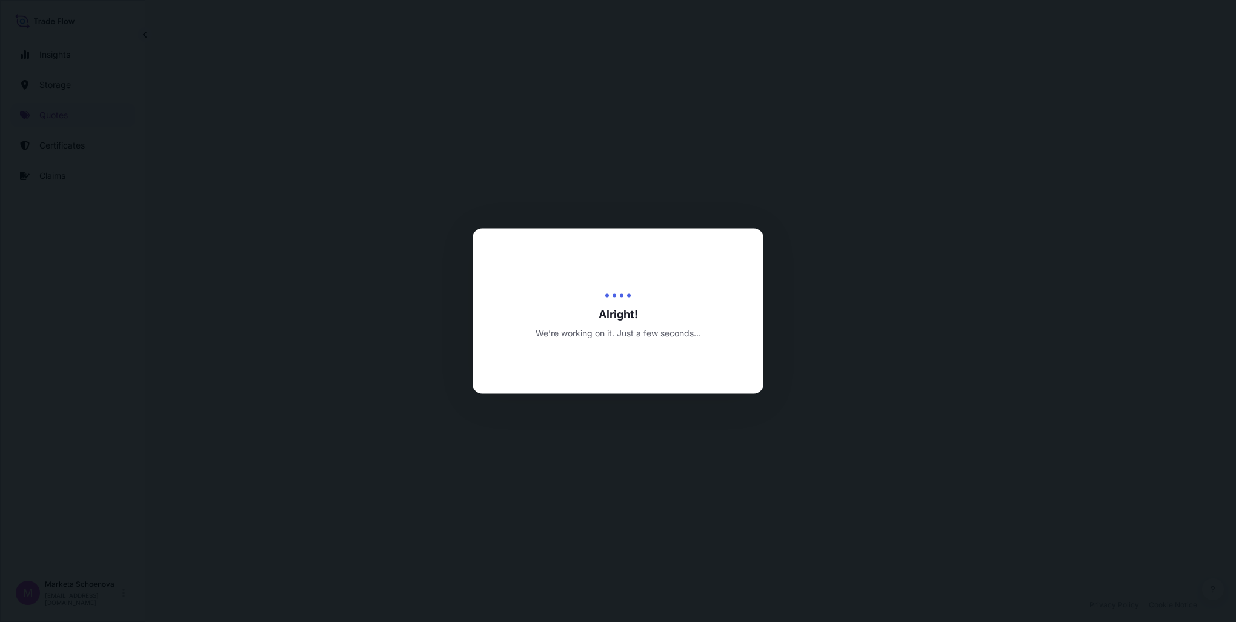
select select "Road / [GEOGRAPHIC_DATA]"
select select "Water"
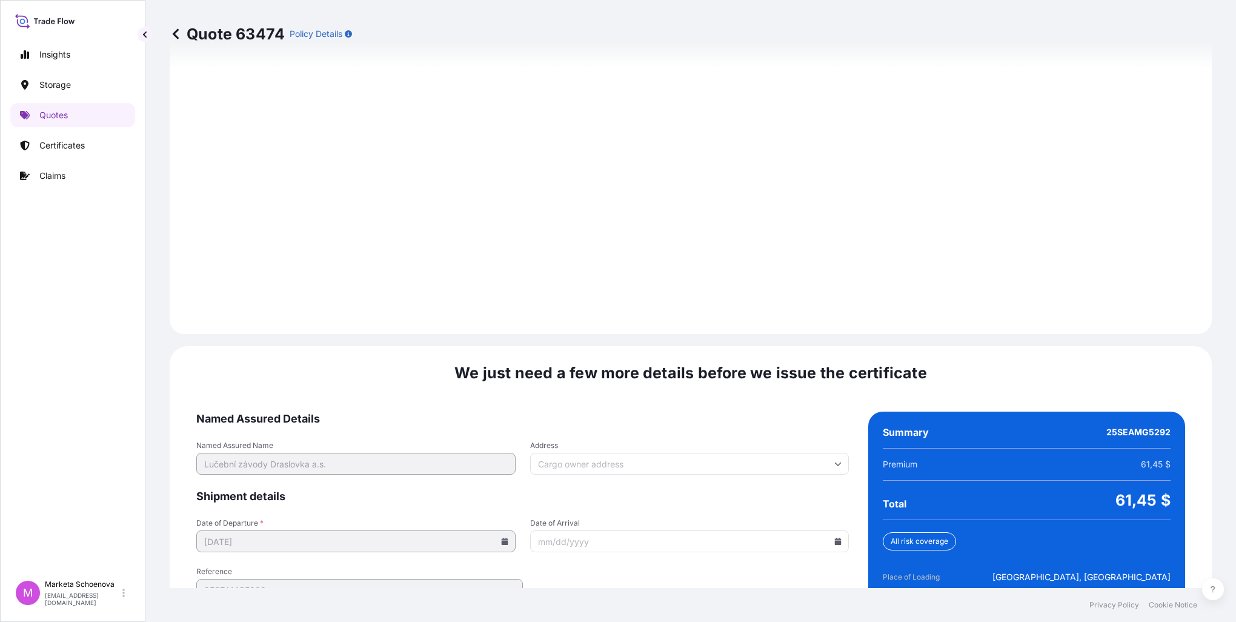
scroll to position [1670, 0]
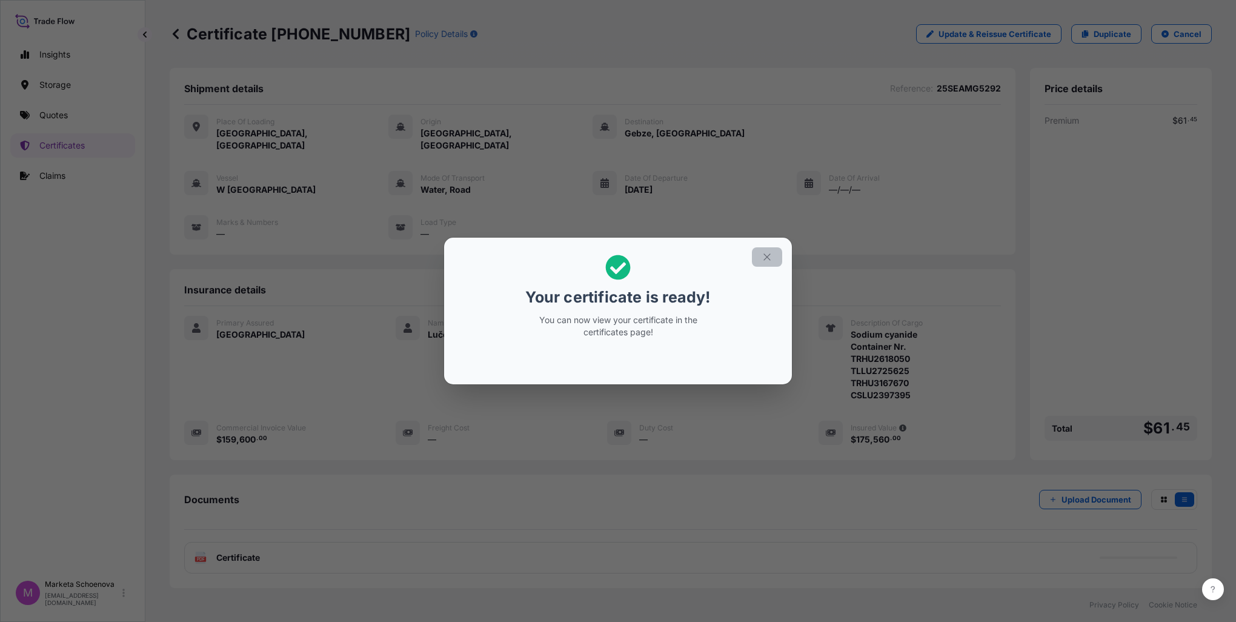
click at [768, 256] on icon "button" at bounding box center [767, 256] width 11 height 11
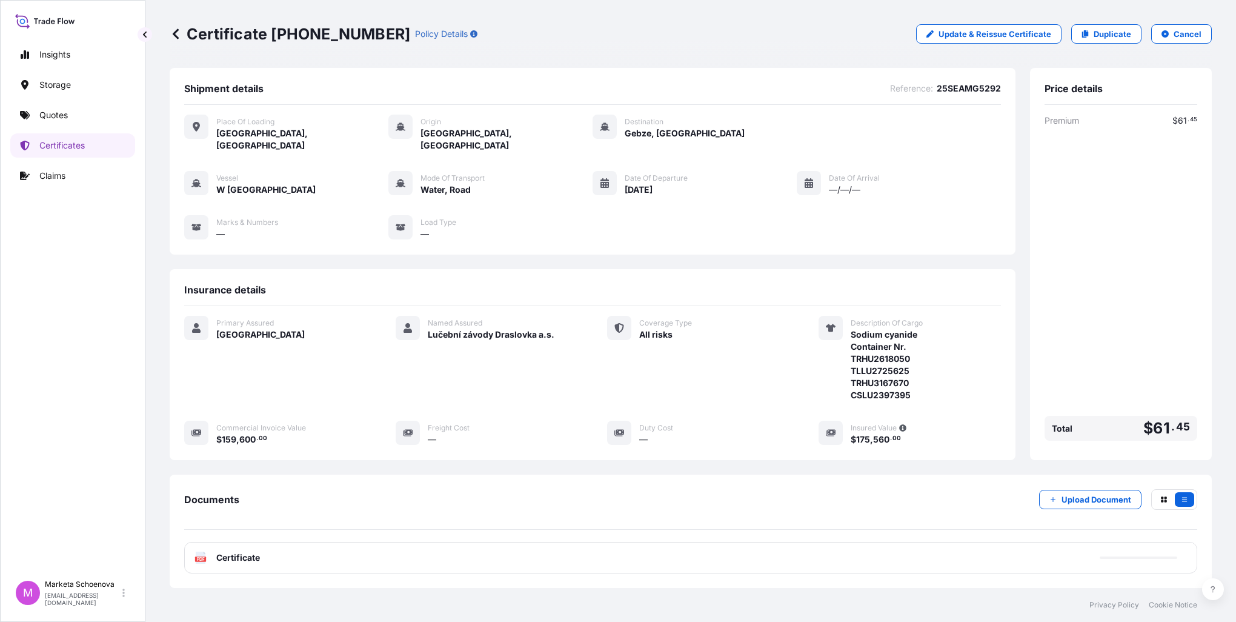
click at [248, 551] on span "Certificate" at bounding box center [238, 557] width 44 height 12
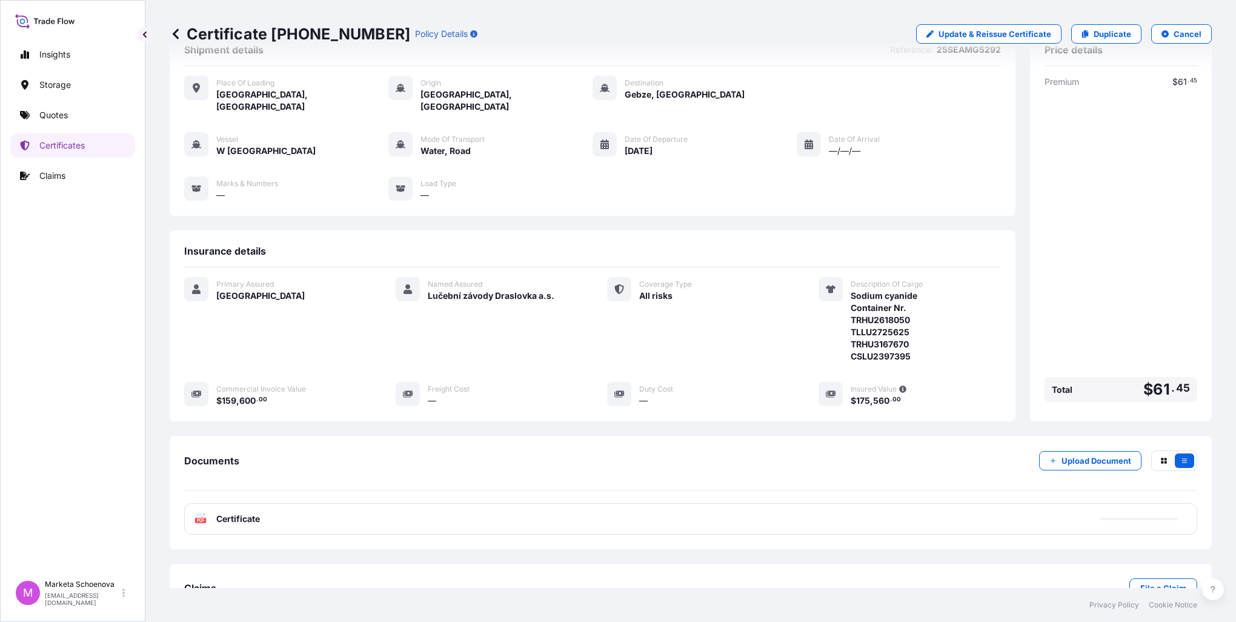
scroll to position [59, 0]
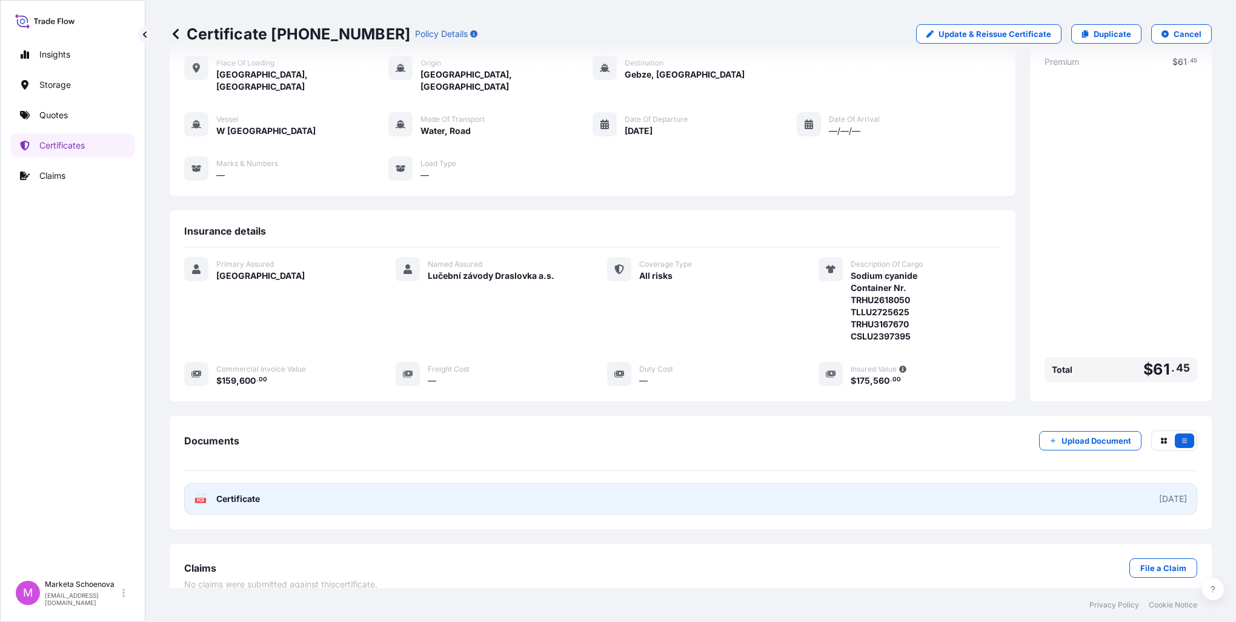
click at [230, 493] on span "Certificate" at bounding box center [238, 499] width 44 height 12
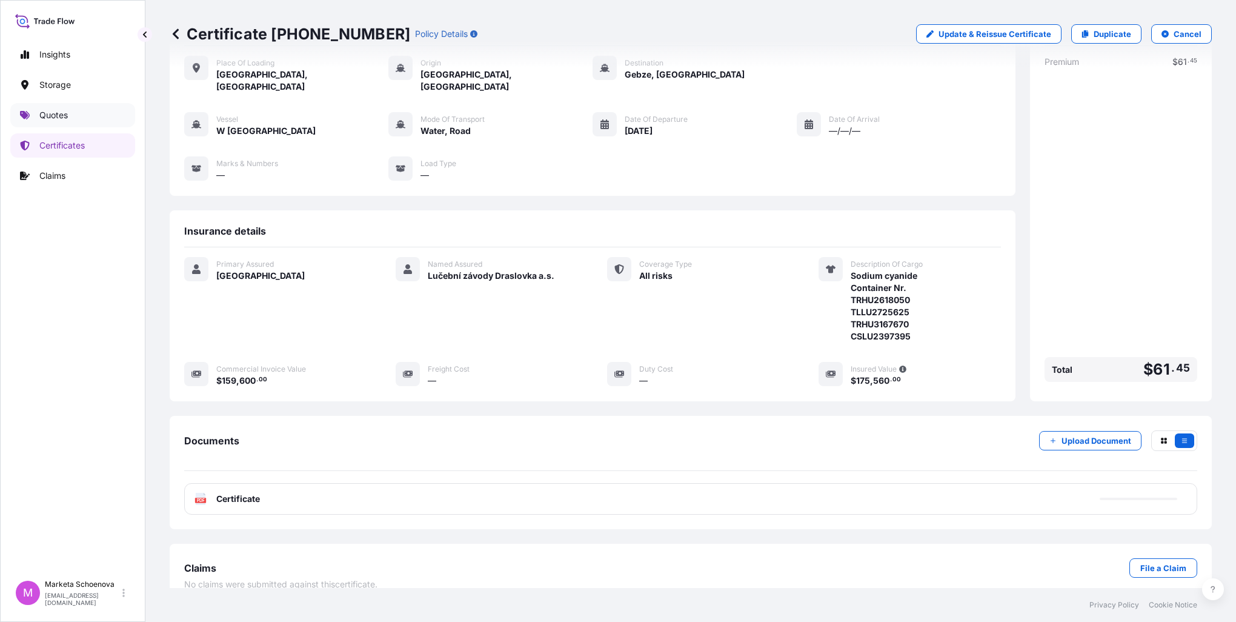
click at [61, 115] on p "Quotes" at bounding box center [53, 115] width 28 height 12
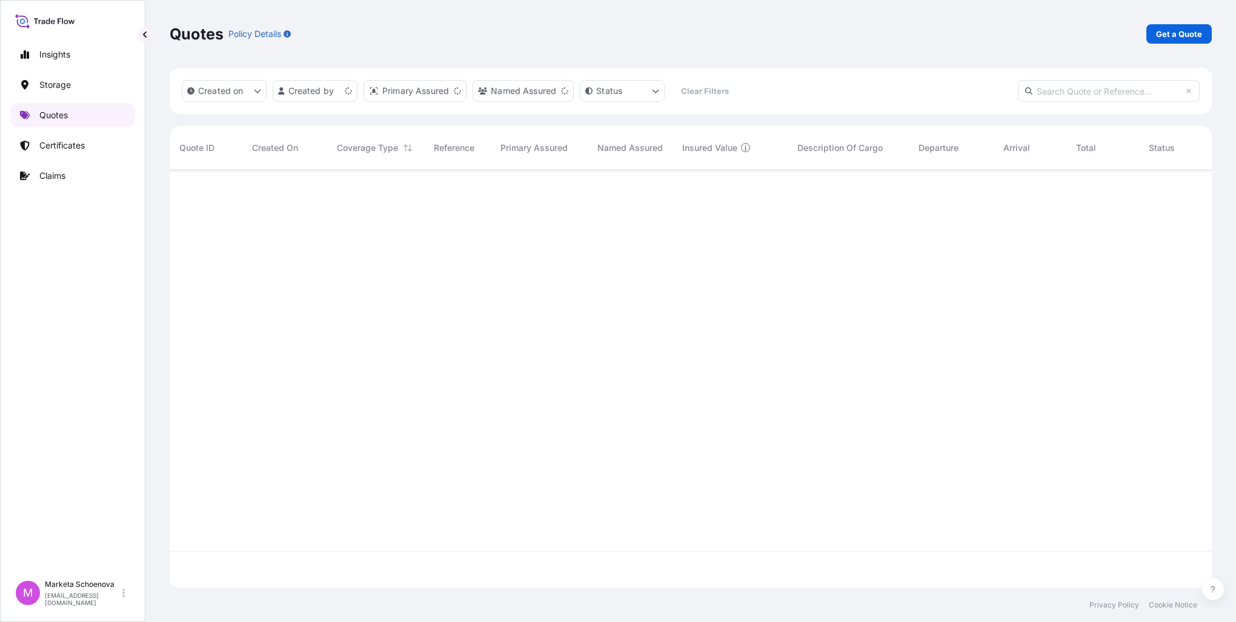
scroll to position [416, 1032]
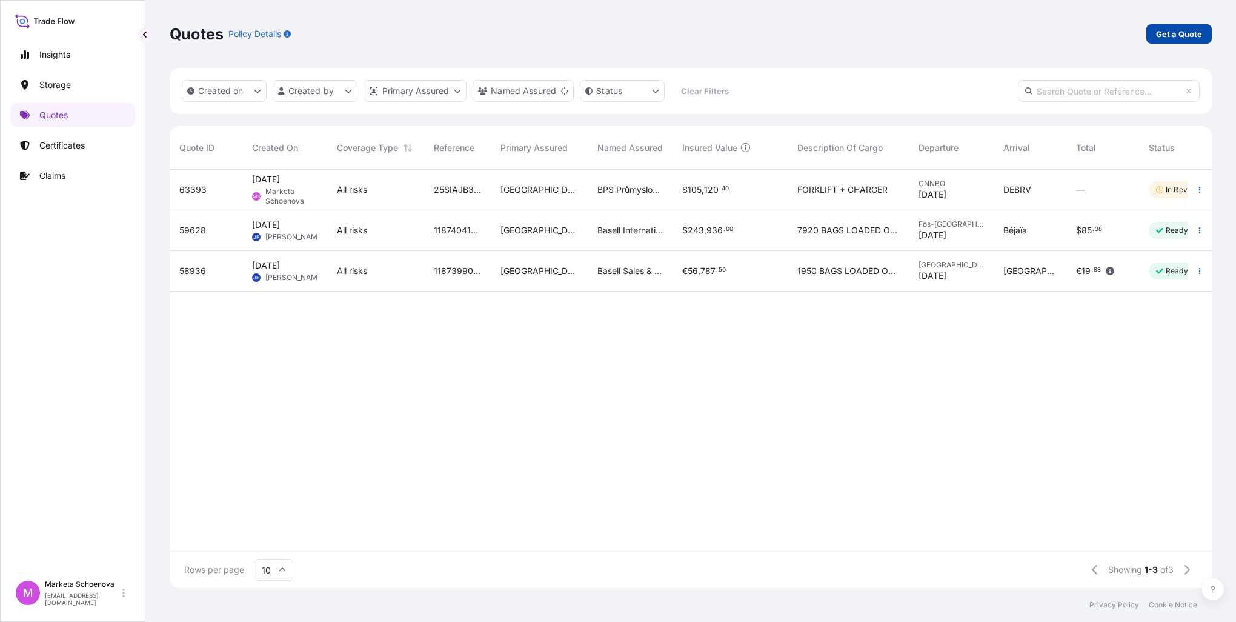
click at [1164, 35] on p "Get a Quote" at bounding box center [1179, 34] width 46 height 12
select select "Water"
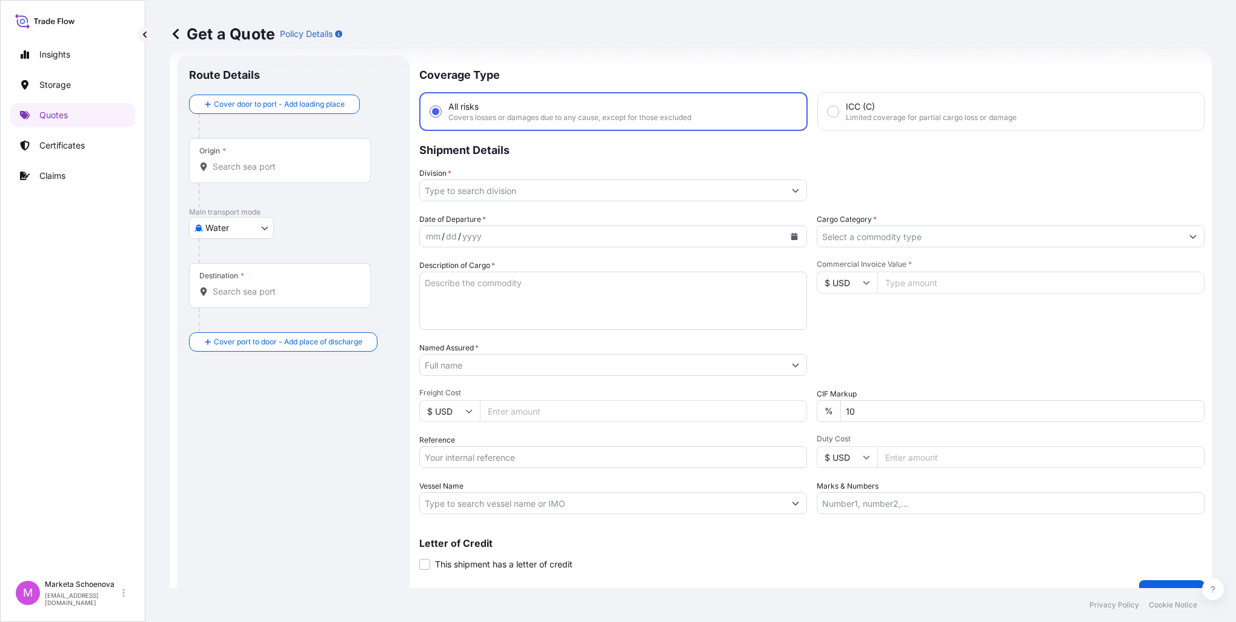
click at [342, 164] on input "Origin *" at bounding box center [284, 167] width 143 height 12
click at [219, 170] on input "Origin * Please select an origin" at bounding box center [284, 167] width 143 height 12
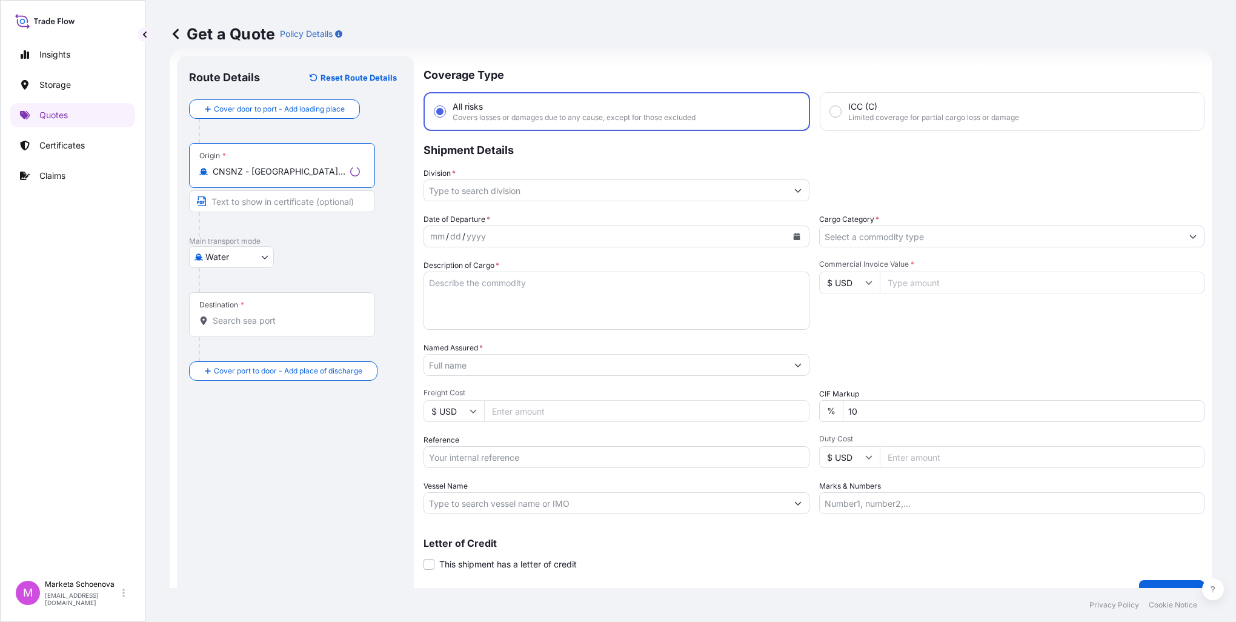
click at [257, 198] on input "Text to appear on certificate" at bounding box center [282, 201] width 186 height 22
click at [231, 442] on div "Route Details Reset Route Details Cover door to port - Add loading place Place …" at bounding box center [293, 330] width 208 height 524
drag, startPoint x: 231, startPoint y: 442, endPoint x: 239, endPoint y: 312, distance: 130.5
click at [239, 312] on div "Destination *" at bounding box center [280, 314] width 182 height 45
click at [239, 314] on input "Destination *" at bounding box center [284, 320] width 143 height 12
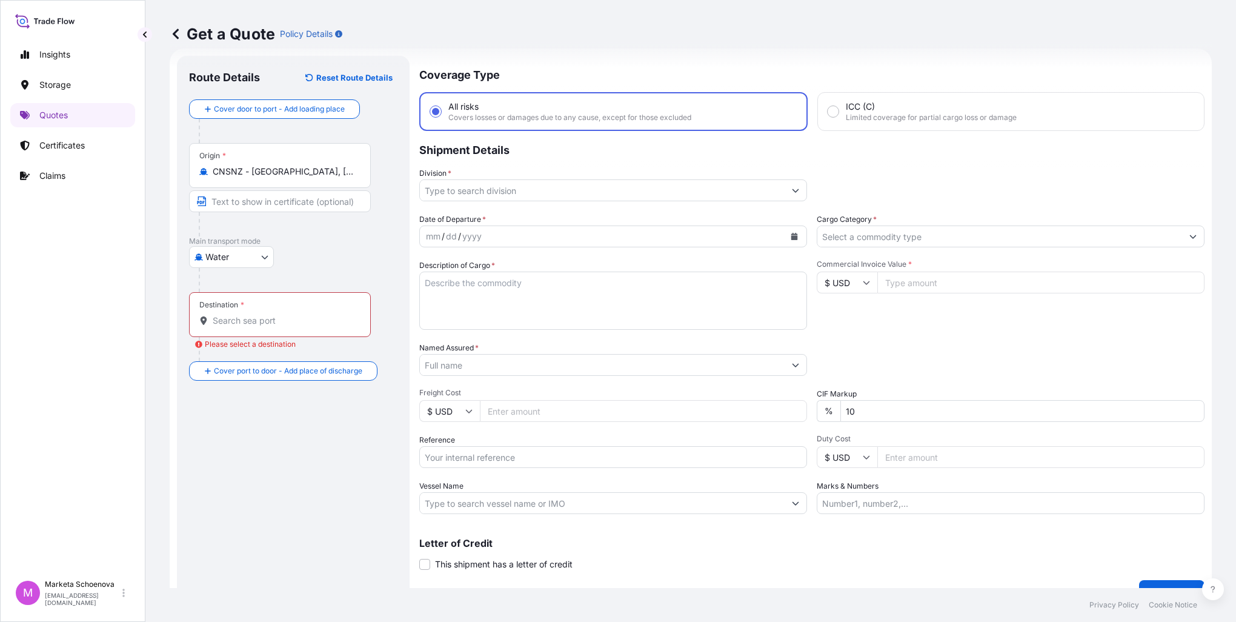
click at [344, 174] on input "CNSNZ - [GEOGRAPHIC_DATA], [GEOGRAPHIC_DATA]" at bounding box center [284, 171] width 143 height 12
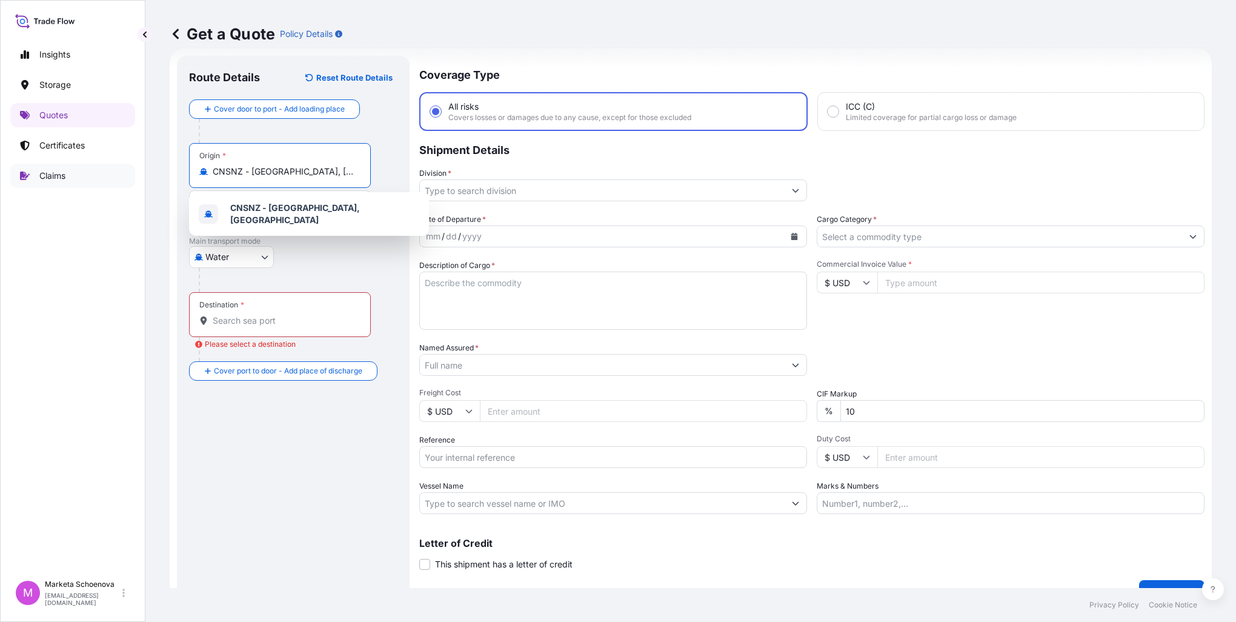
drag, startPoint x: 341, startPoint y: 176, endPoint x: -2, endPoint y: 191, distance: 343.9
click at [0, 191] on html "0 options available. 1 option available. Insights Storage Quotes Certificates C…" at bounding box center [618, 311] width 1236 height 622
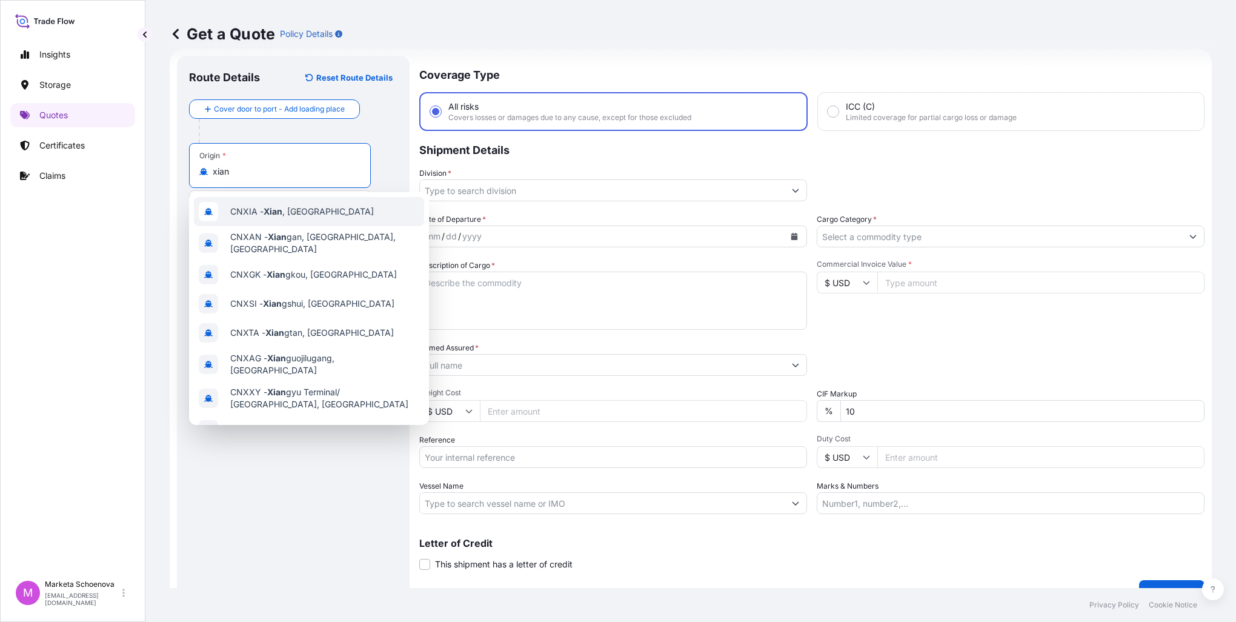
click at [302, 210] on span "CNXIA - [GEOGRAPHIC_DATA] , [GEOGRAPHIC_DATA]" at bounding box center [302, 211] width 144 height 12
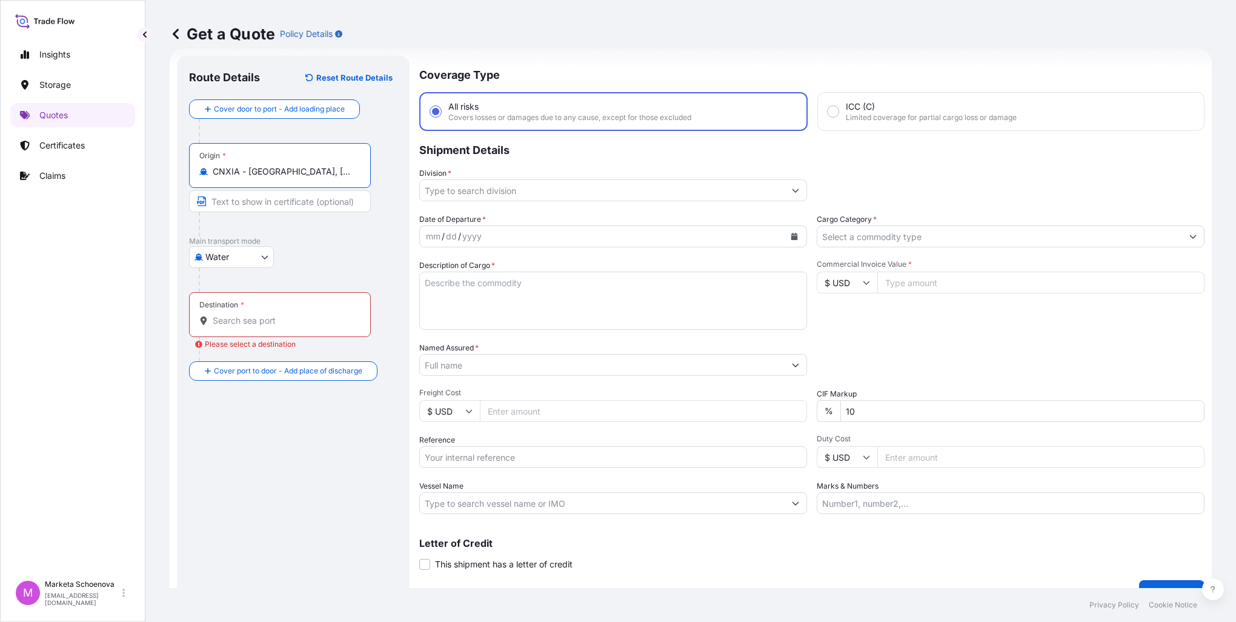
type input "CNXIA - [GEOGRAPHIC_DATA], [GEOGRAPHIC_DATA]"
click at [272, 321] on input "Destination * Please select a destination" at bounding box center [284, 320] width 143 height 12
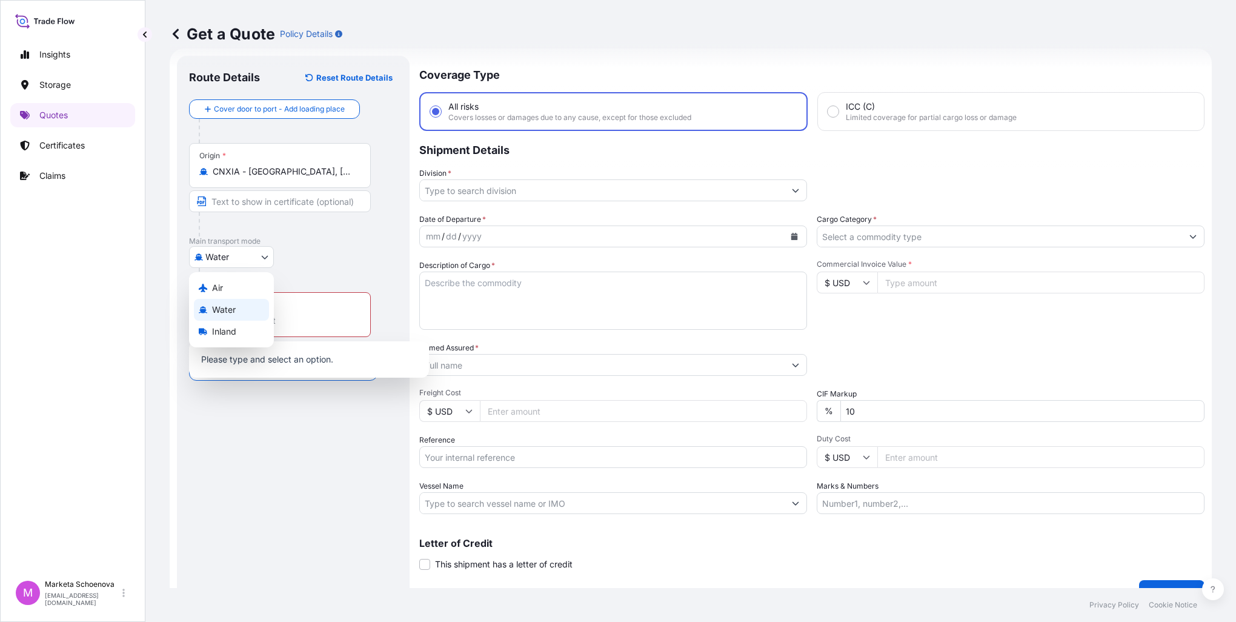
click at [264, 261] on body "Insights Storage Quotes Certificates Claims M Marketa Schoenova [EMAIL_ADDRESS]…" at bounding box center [618, 311] width 1236 height 622
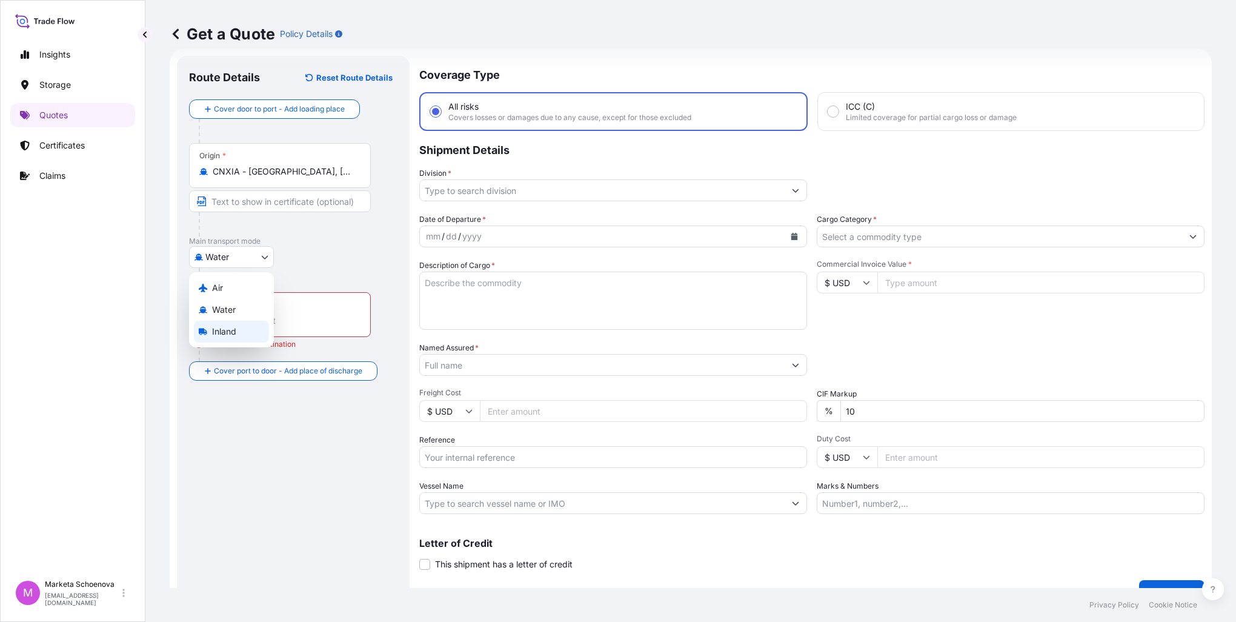
click at [221, 328] on span "Inland" at bounding box center [224, 331] width 24 height 12
select select "Inland"
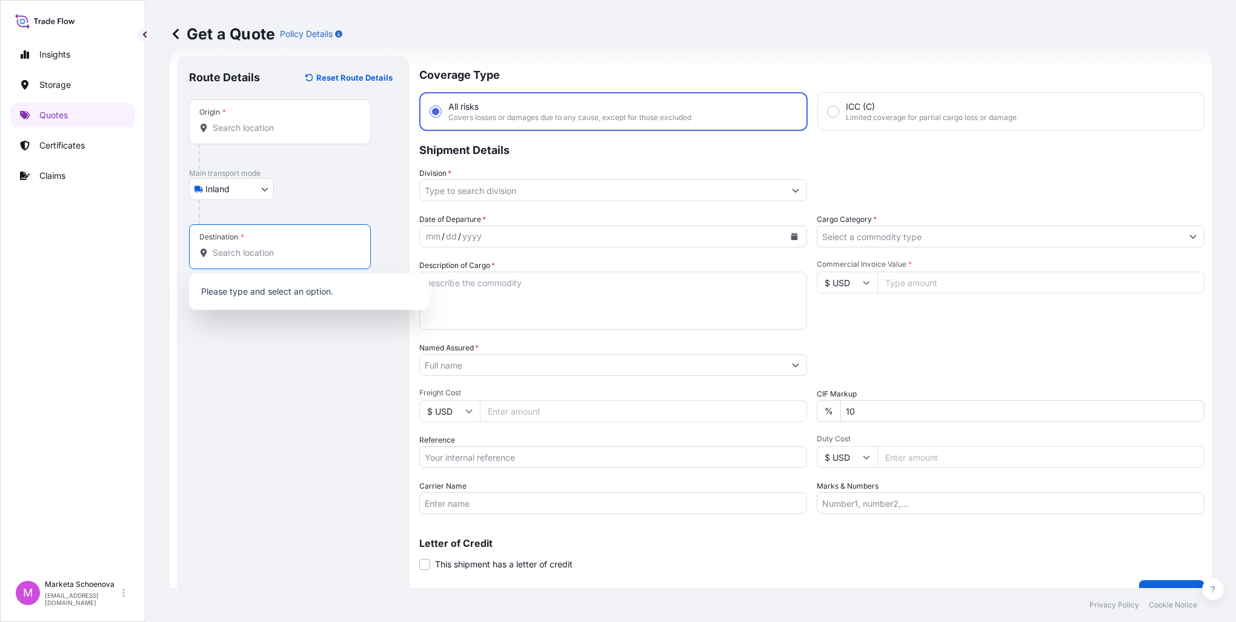
click at [264, 253] on input "Destination *" at bounding box center [284, 253] width 143 height 12
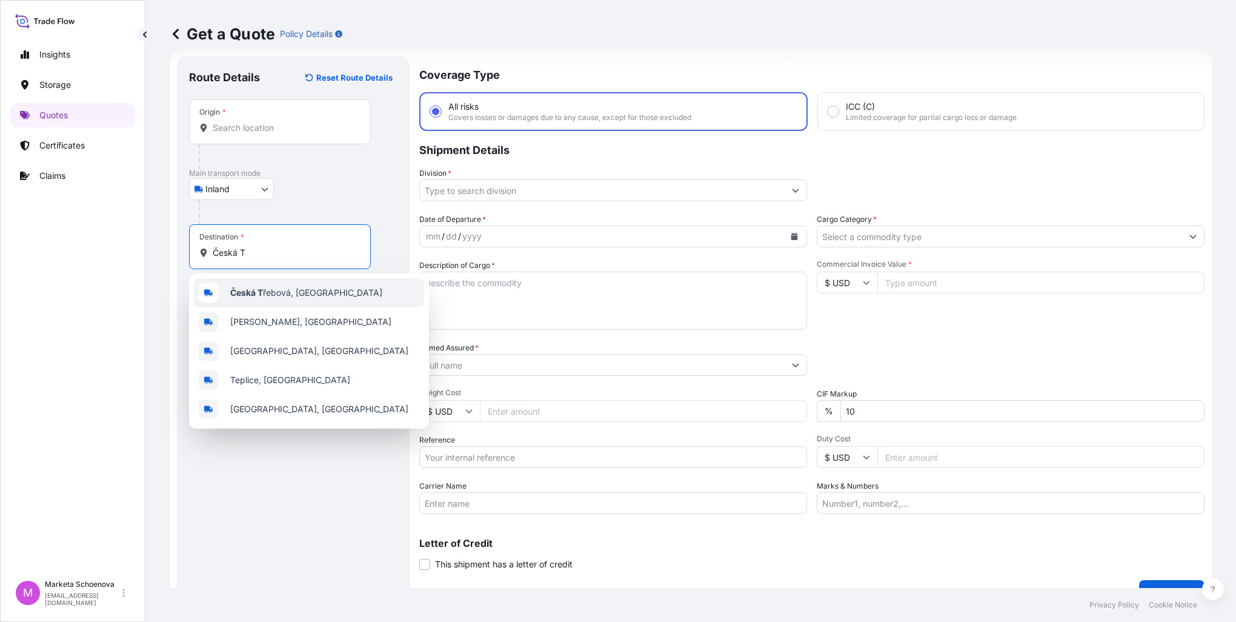
click at [292, 297] on span "Česká T řebová, [GEOGRAPHIC_DATA]" at bounding box center [306, 293] width 152 height 12
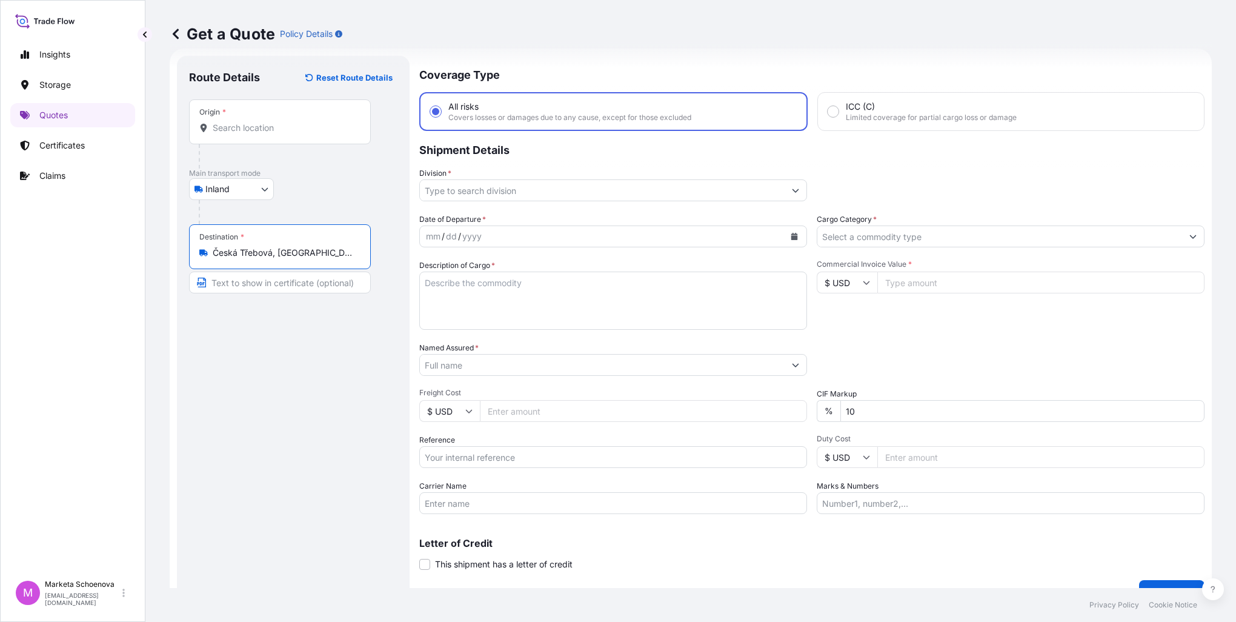
type input "Česká Třebová, [GEOGRAPHIC_DATA]"
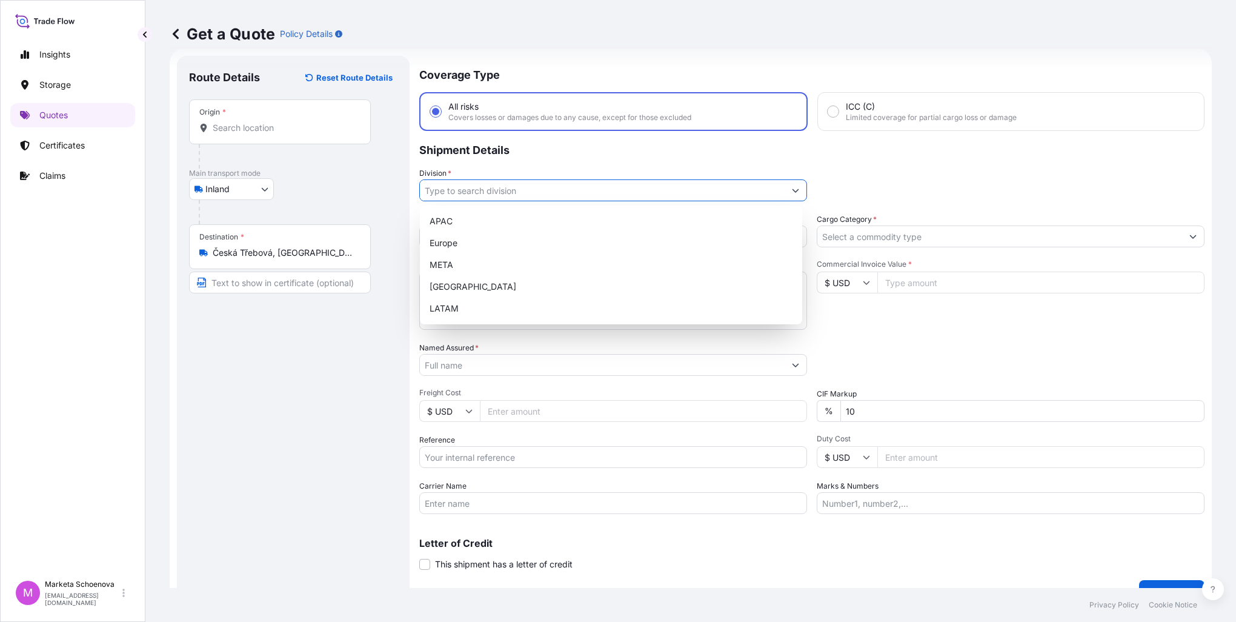
click at [548, 185] on input "Division *" at bounding box center [602, 190] width 365 height 22
click at [528, 242] on div "Europe" at bounding box center [611, 243] width 373 height 22
click at [437, 283] on div "[GEOGRAPHIC_DATA]" at bounding box center [611, 287] width 373 height 22
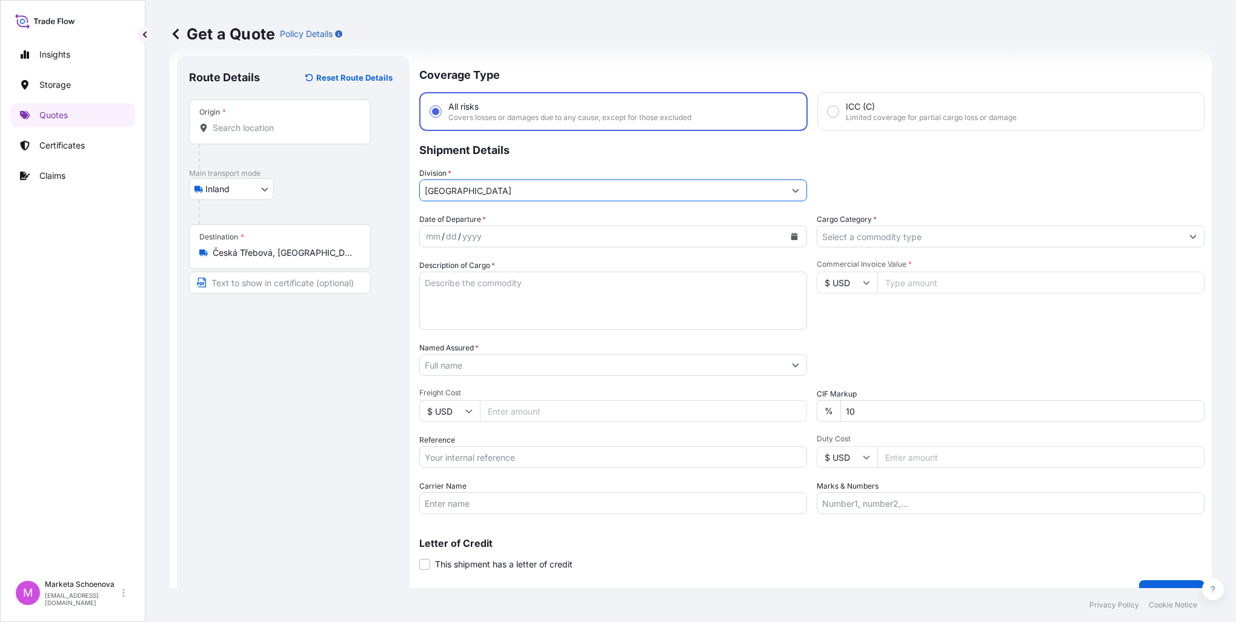
click at [795, 188] on button "Show suggestions" at bounding box center [796, 190] width 22 height 22
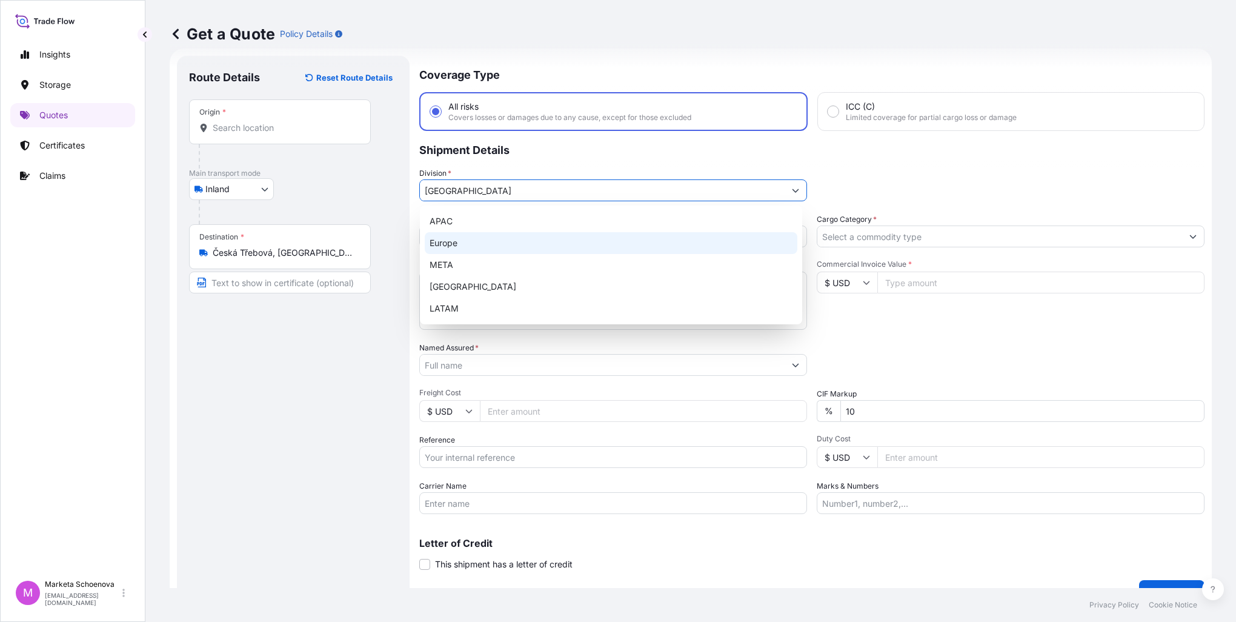
click at [578, 244] on div "Europe" at bounding box center [611, 243] width 373 height 22
type input "Europe"
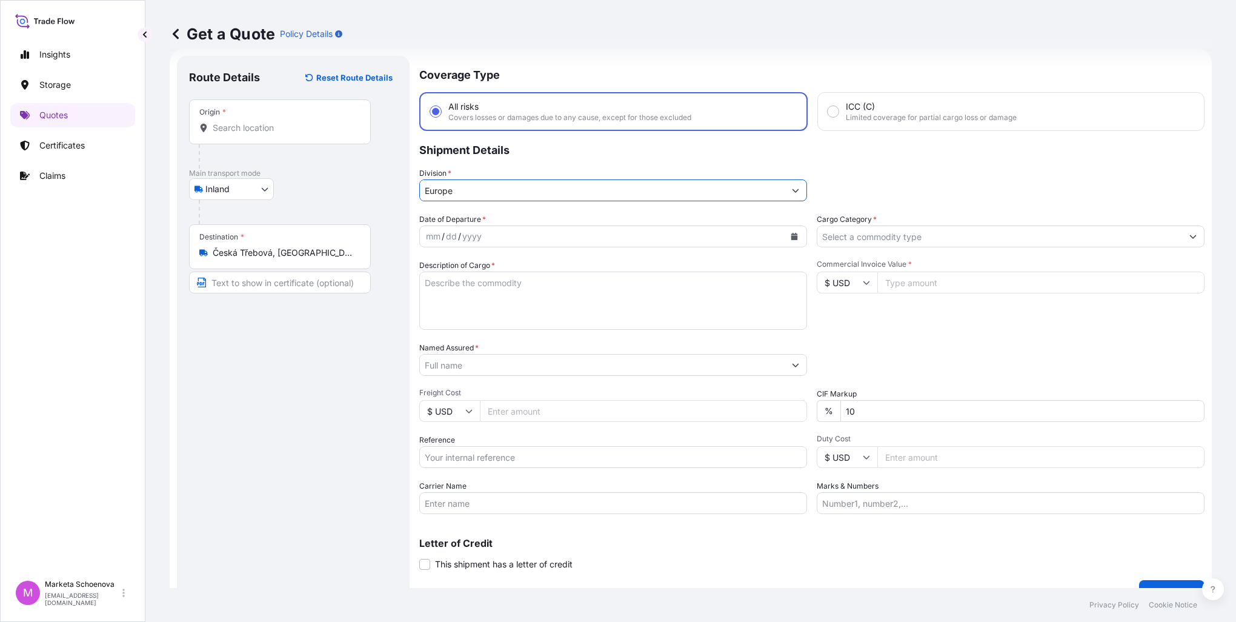
click at [513, 285] on textarea "Description of Cargo *" at bounding box center [613, 300] width 388 height 58
paste textarea "aluminum strips"
type textarea "aluminum strips"
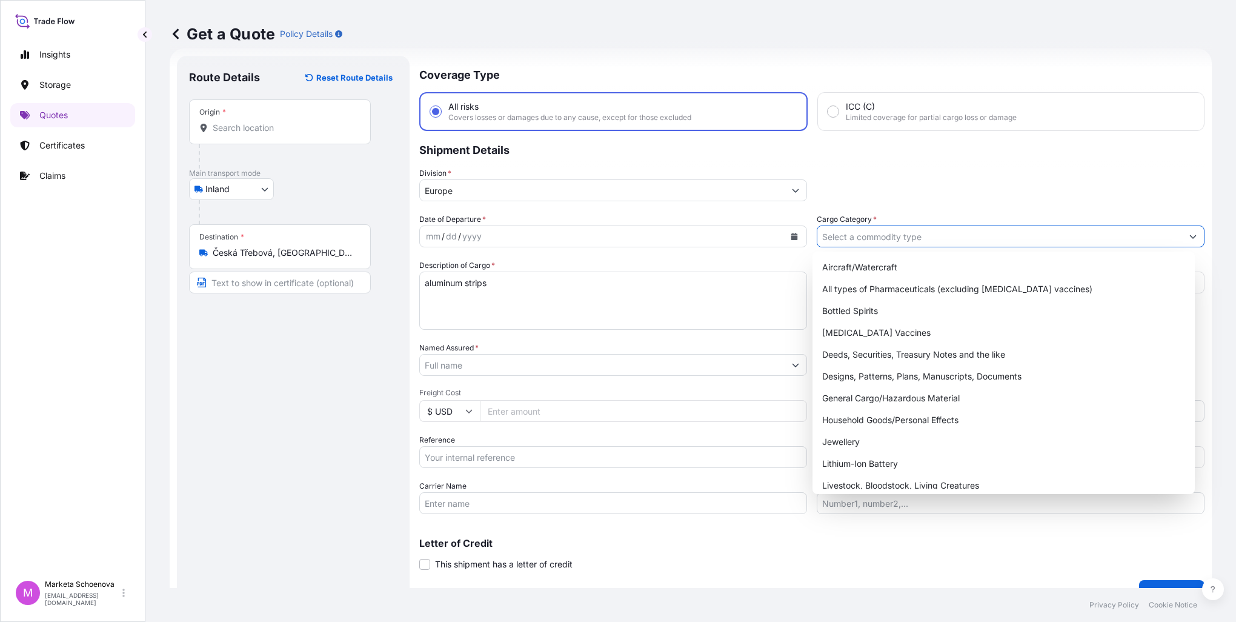
click at [851, 231] on input "Cargo Category *" at bounding box center [999, 236] width 365 height 22
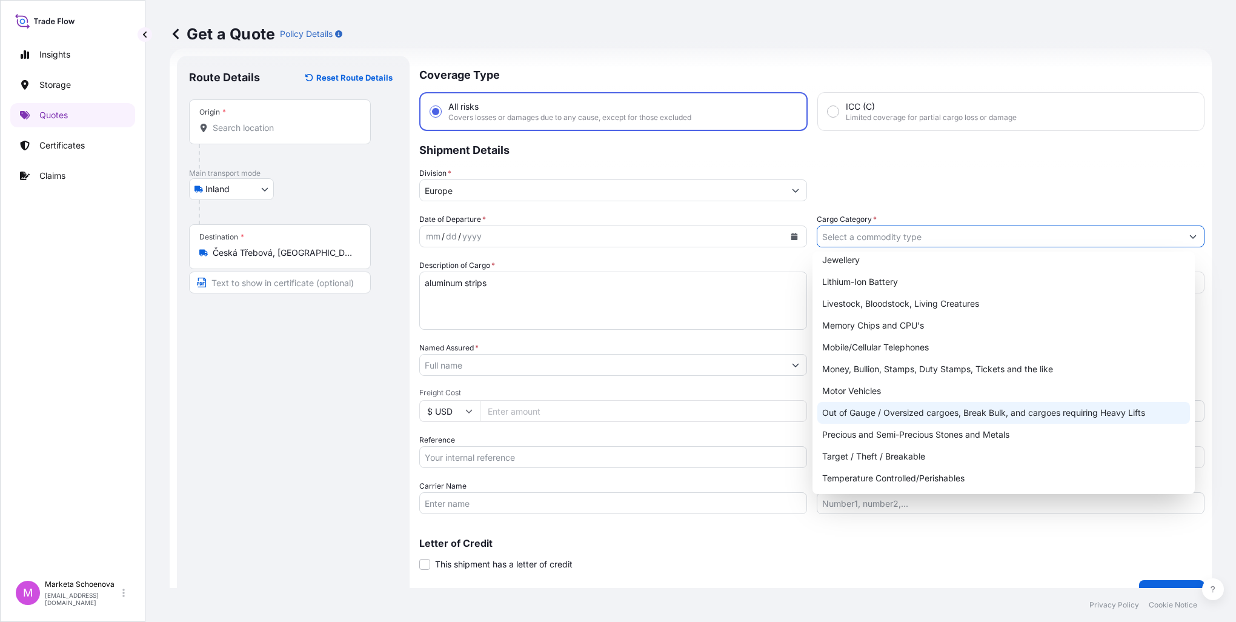
scroll to position [0, 0]
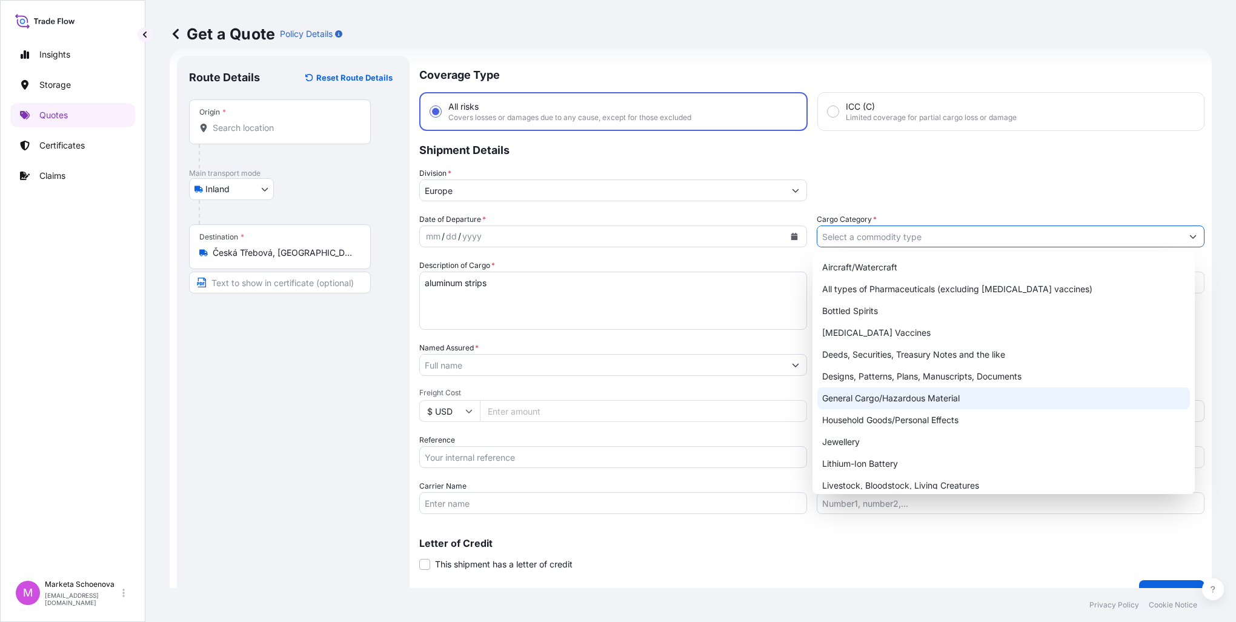
click at [853, 396] on div "General Cargo/Hazardous Material" at bounding box center [1003, 398] width 373 height 22
type input "General Cargo/Hazardous Material"
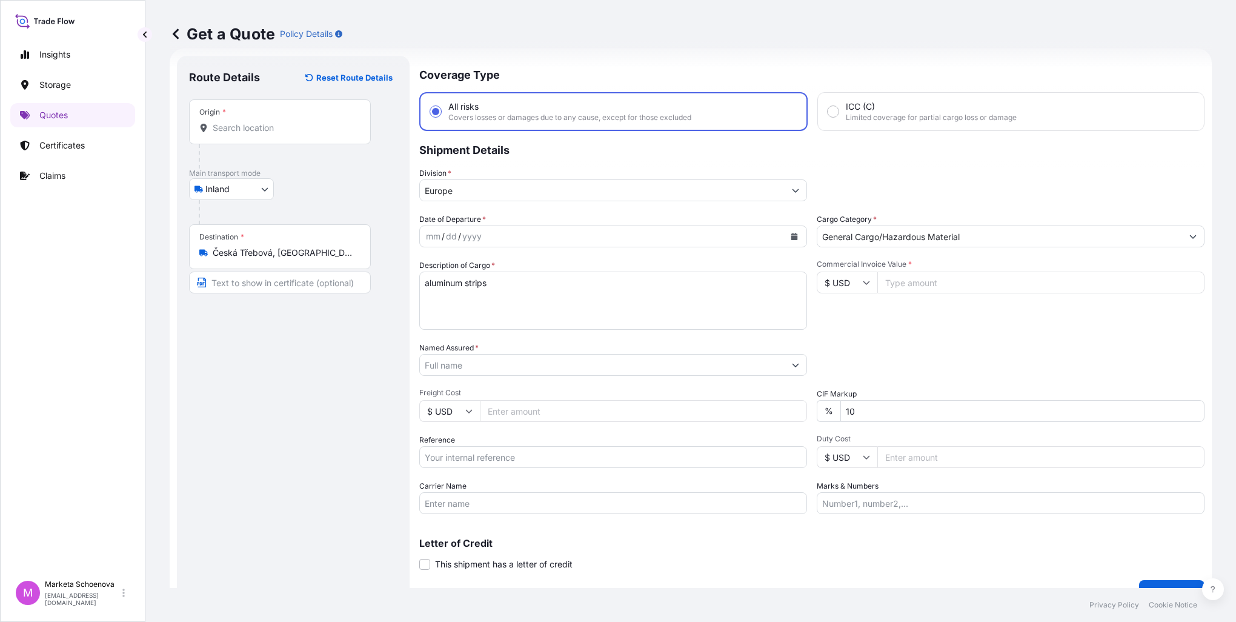
drag, startPoint x: 966, startPoint y: 282, endPoint x: 946, endPoint y: 277, distance: 21.3
click at [953, 281] on input "Commercial Invoice Value *" at bounding box center [1040, 282] width 327 height 22
click at [480, 452] on input "Reference" at bounding box center [613, 457] width 388 height 22
paste input "25TIAKM0363"
type input "25TIAKM0363"
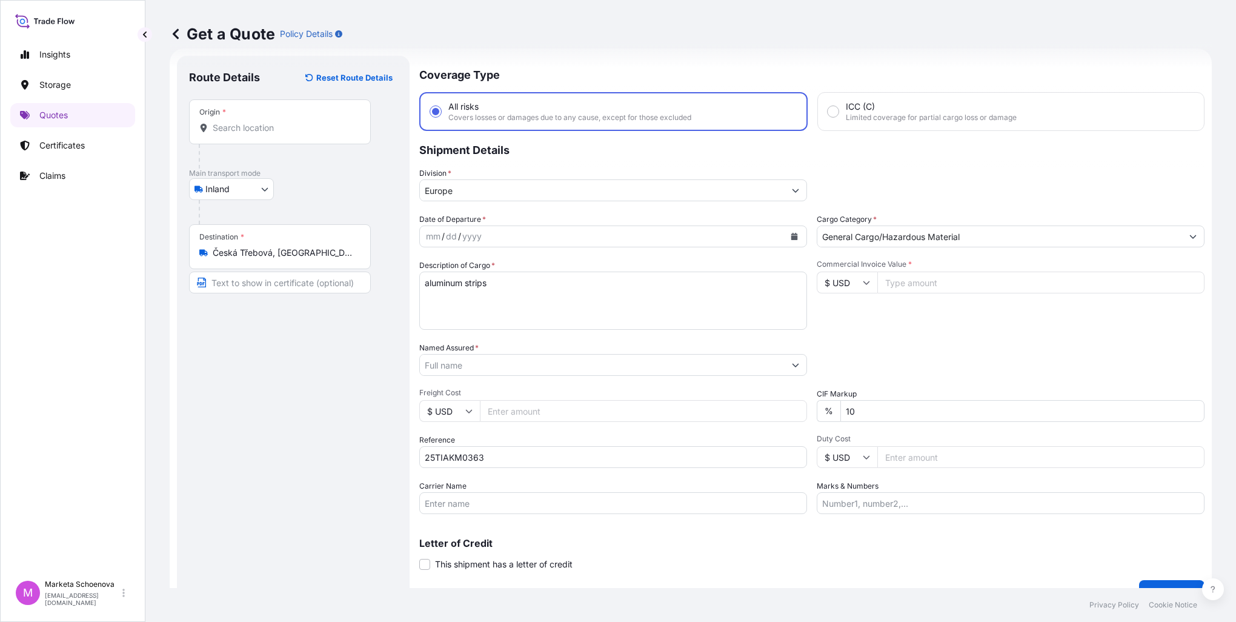
click at [951, 284] on input "Commercial Invoice Value *" at bounding box center [1040, 282] width 327 height 22
click at [918, 281] on input "Commercial Invoice Value *" at bounding box center [1040, 282] width 327 height 22
paste input "2624.2200"
type input "2624.2200"
click at [544, 402] on input "Freight Cost" at bounding box center [643, 411] width 327 height 22
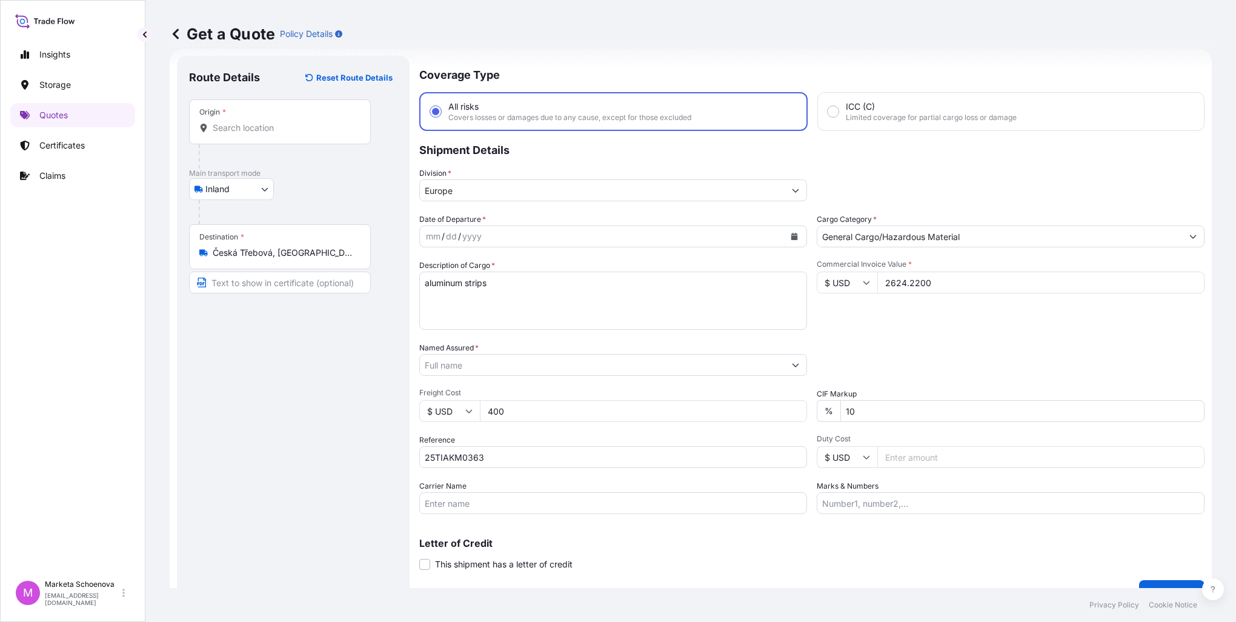
type input "400"
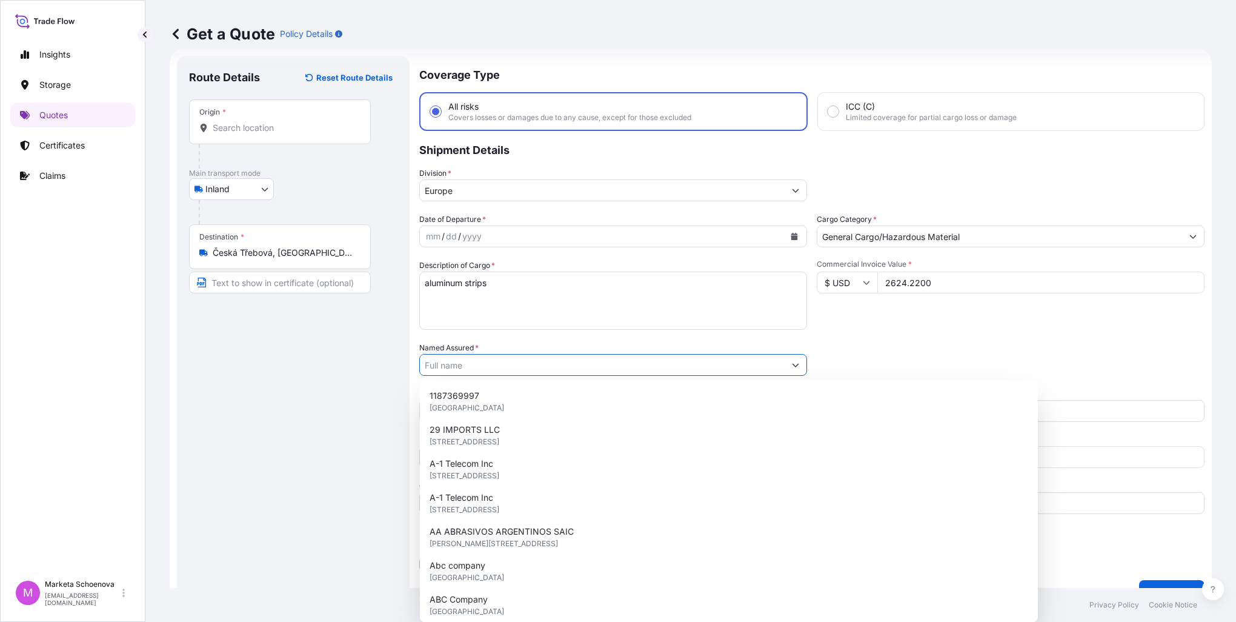
click at [511, 368] on input "Named Assured *" at bounding box center [602, 365] width 365 height 22
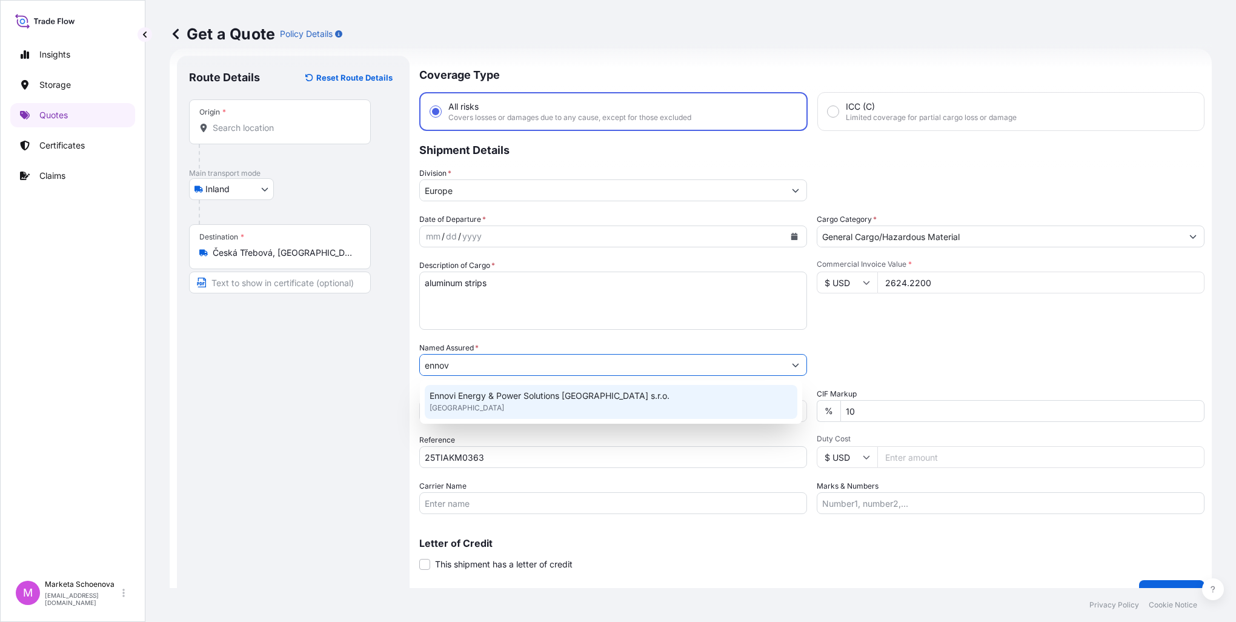
click at [500, 394] on span "Ennovi Energy & Power Solutions [GEOGRAPHIC_DATA] s.r.o." at bounding box center [550, 396] width 240 height 12
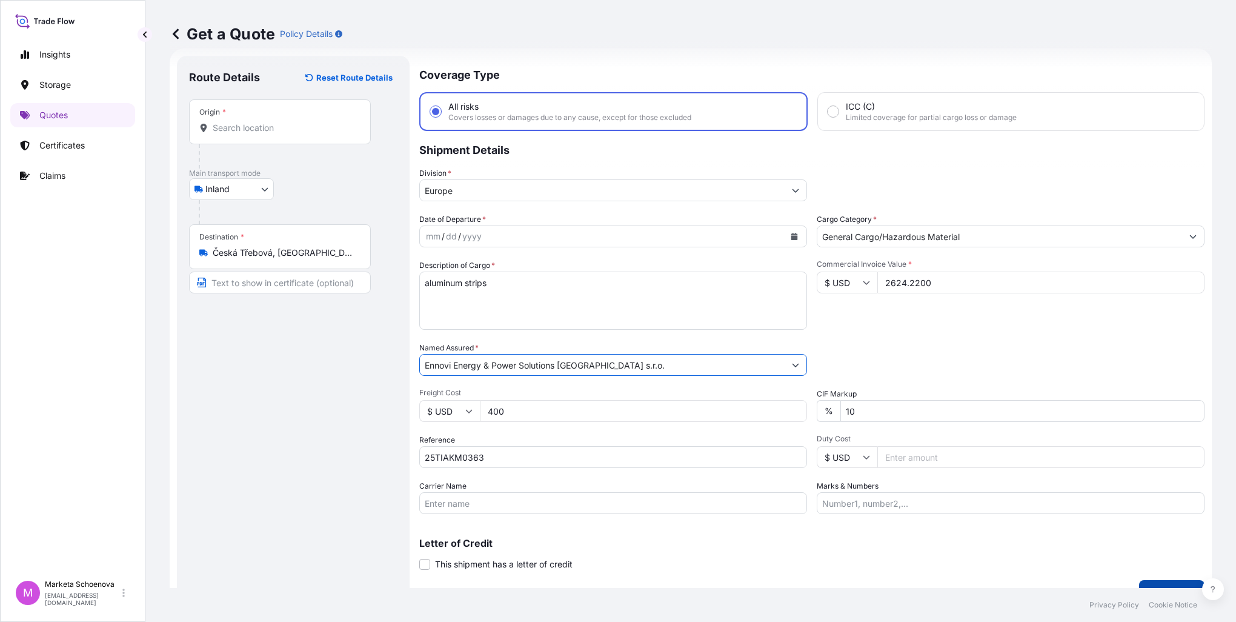
type input "Ennovi Energy & Power Solutions [GEOGRAPHIC_DATA] s.r.o."
click at [1155, 582] on button "Get a Quote" at bounding box center [1171, 592] width 65 height 24
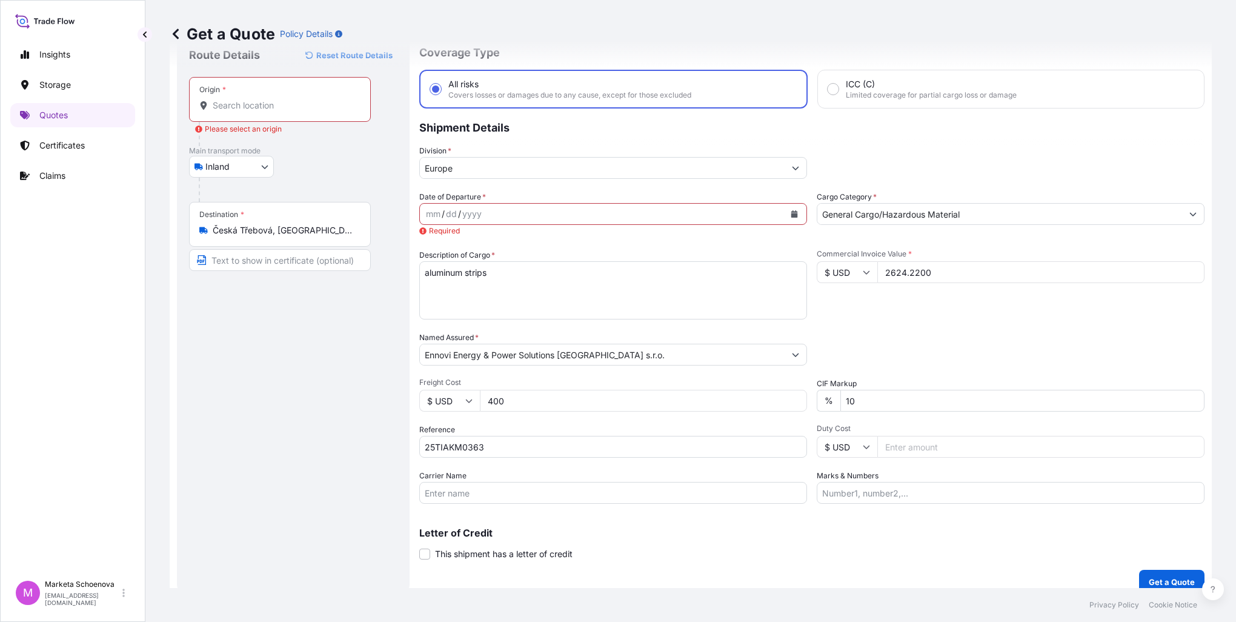
scroll to position [53, 0]
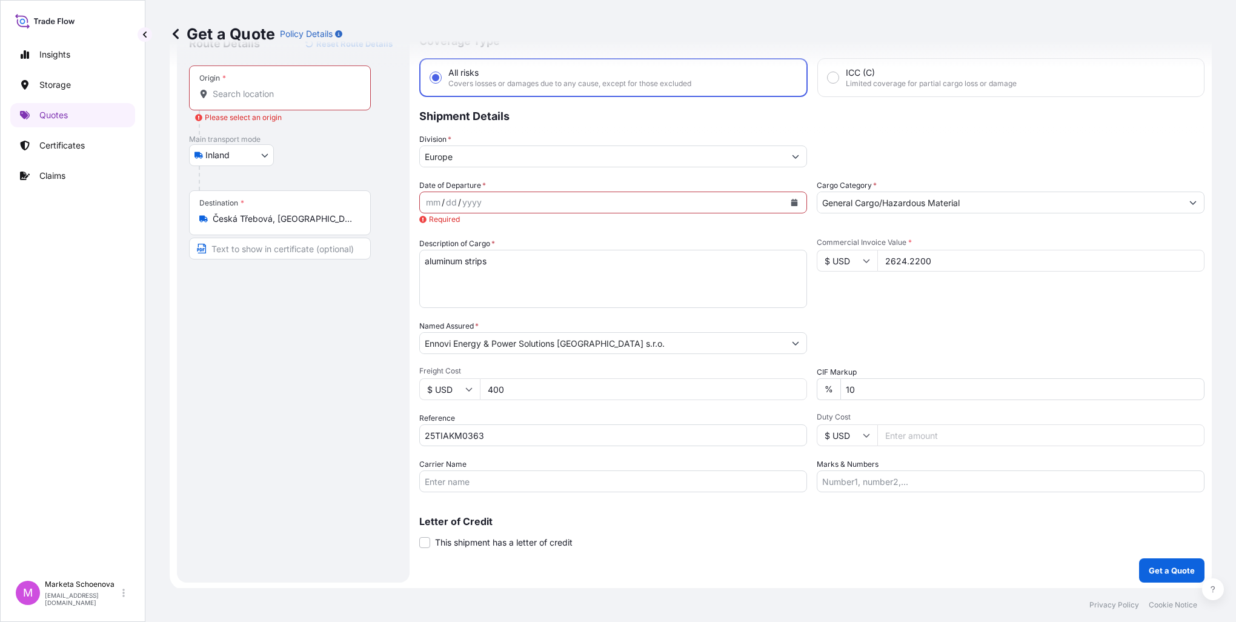
click at [635, 205] on div "mm / dd / yyyy" at bounding box center [602, 202] width 365 height 22
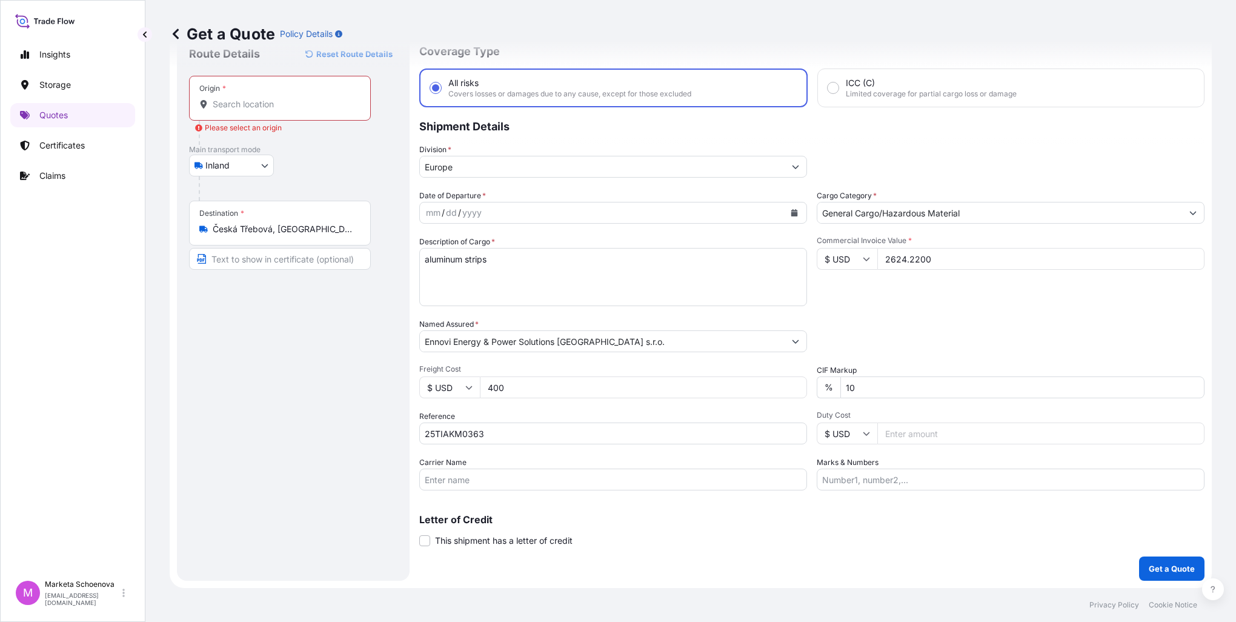
scroll to position [41, 0]
click at [791, 213] on icon "Calendar" at bounding box center [794, 214] width 7 height 7
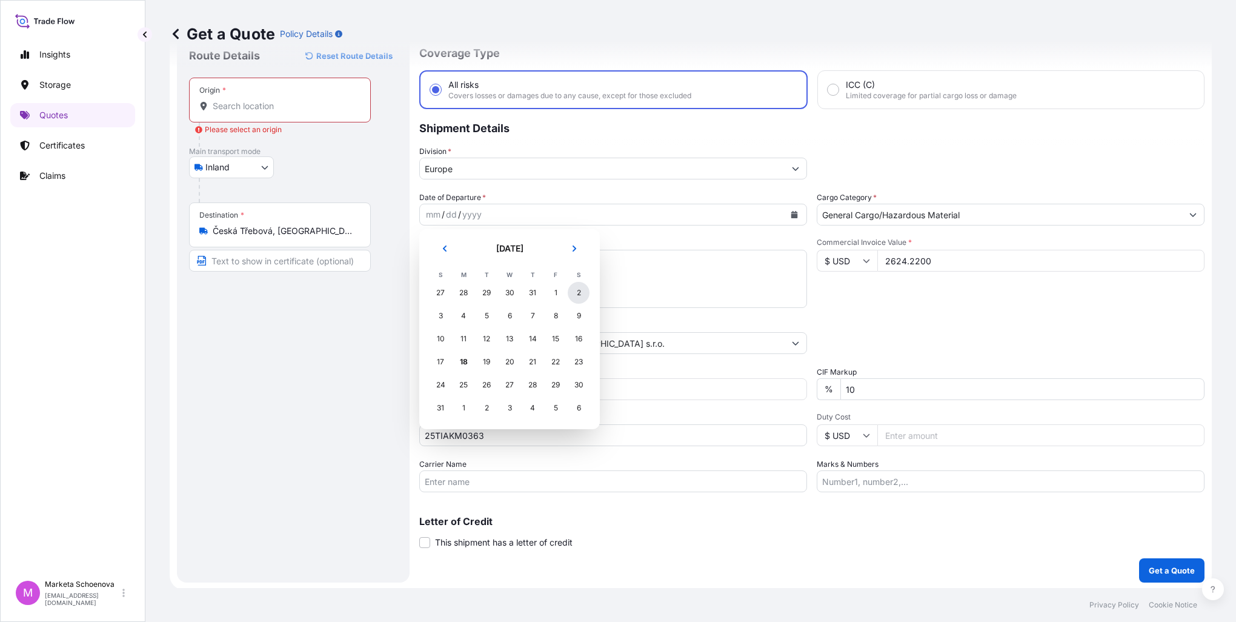
click at [577, 293] on div "2" at bounding box center [579, 293] width 22 height 22
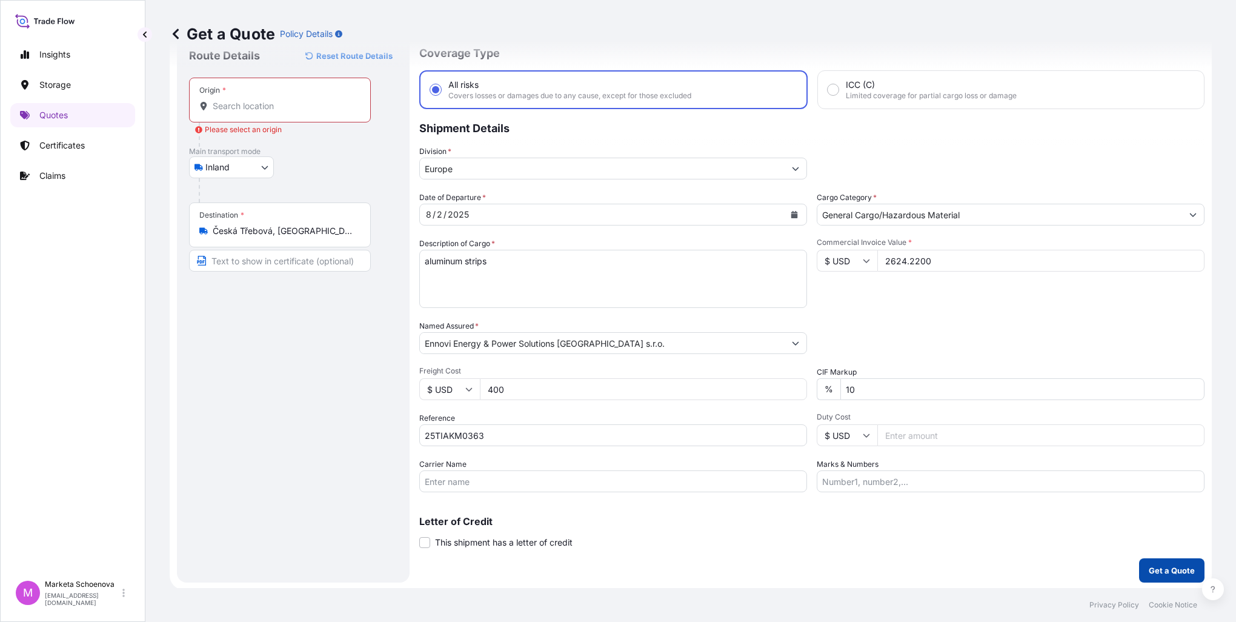
click at [1161, 564] on p "Get a Quote" at bounding box center [1172, 570] width 46 height 12
click at [252, 105] on input "Origin * Please select an origin" at bounding box center [284, 106] width 143 height 12
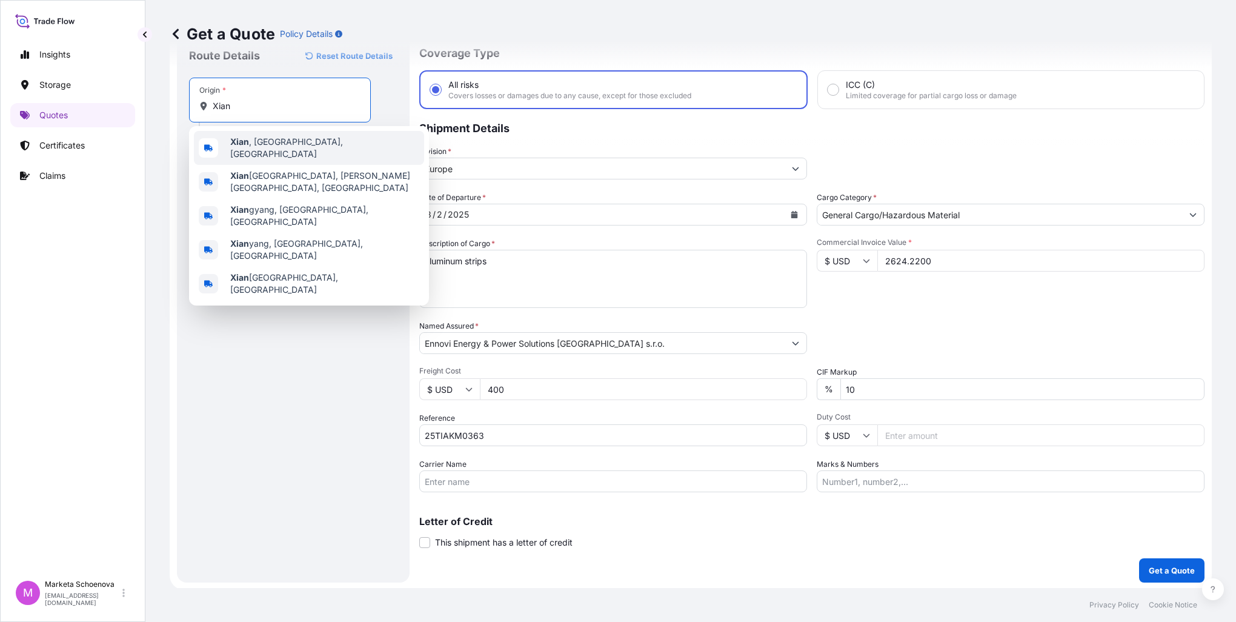
click at [296, 151] on div "[GEOGRAPHIC_DATA] , [GEOGRAPHIC_DATA], [GEOGRAPHIC_DATA]" at bounding box center [309, 148] width 230 height 34
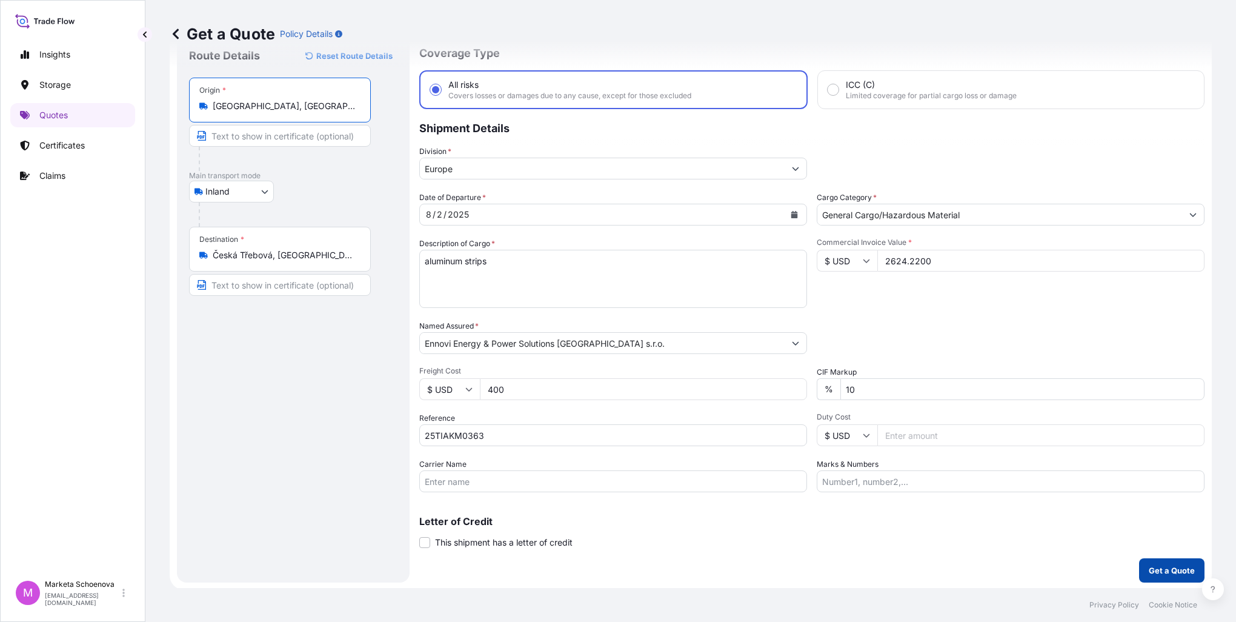
type input "[GEOGRAPHIC_DATA], [GEOGRAPHIC_DATA], [GEOGRAPHIC_DATA]"
click at [1156, 569] on p "Get a Quote" at bounding box center [1172, 570] width 46 height 12
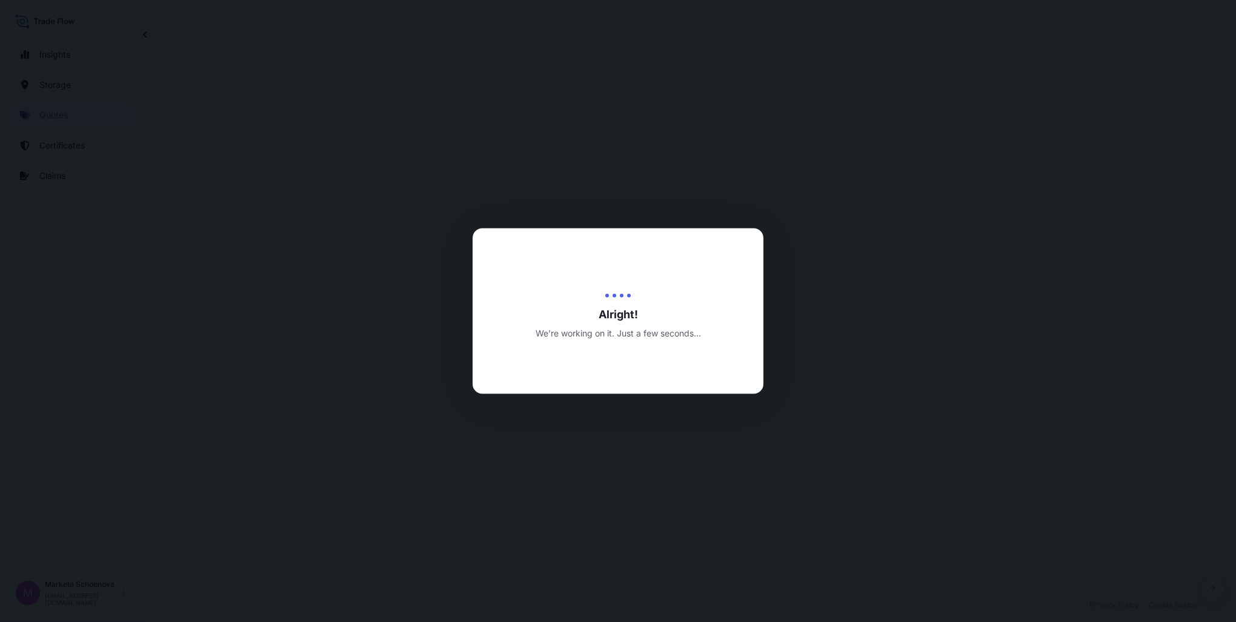
select select "Inland"
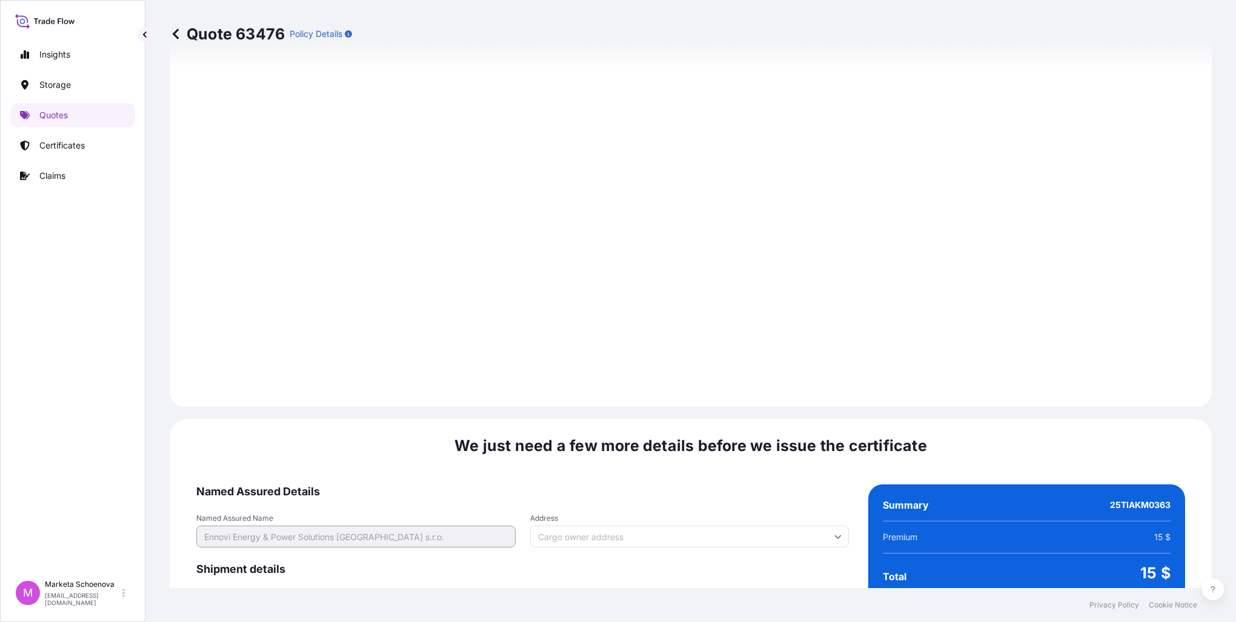
scroll to position [1634, 0]
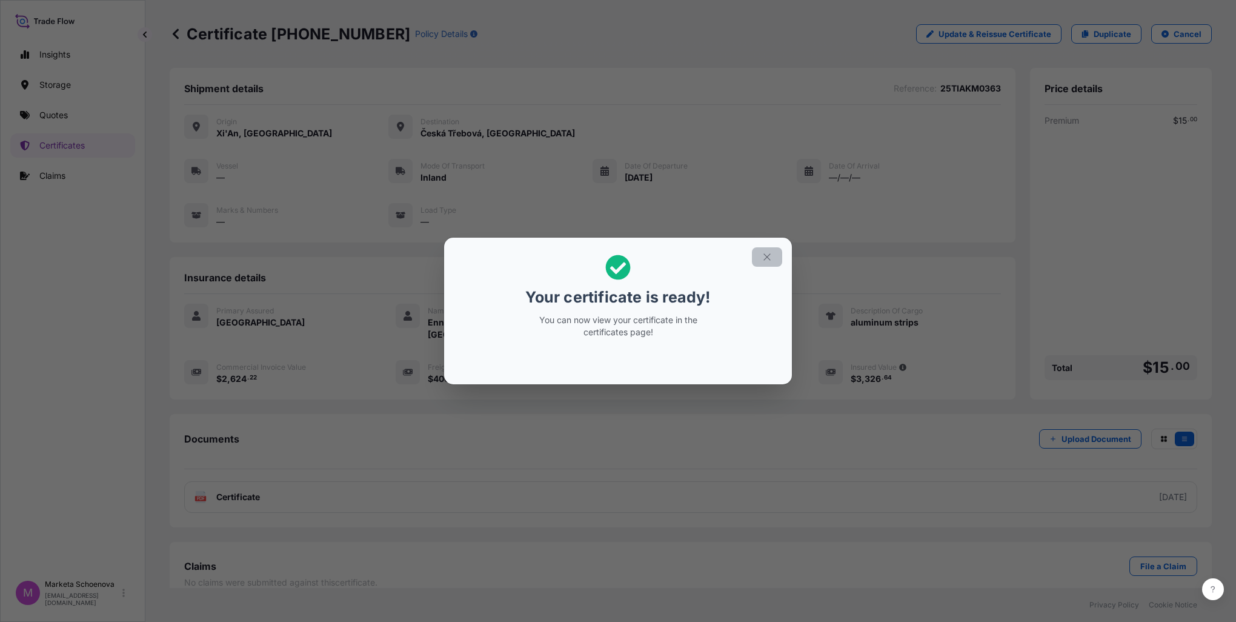
click at [764, 258] on icon "button" at bounding box center [767, 256] width 11 height 11
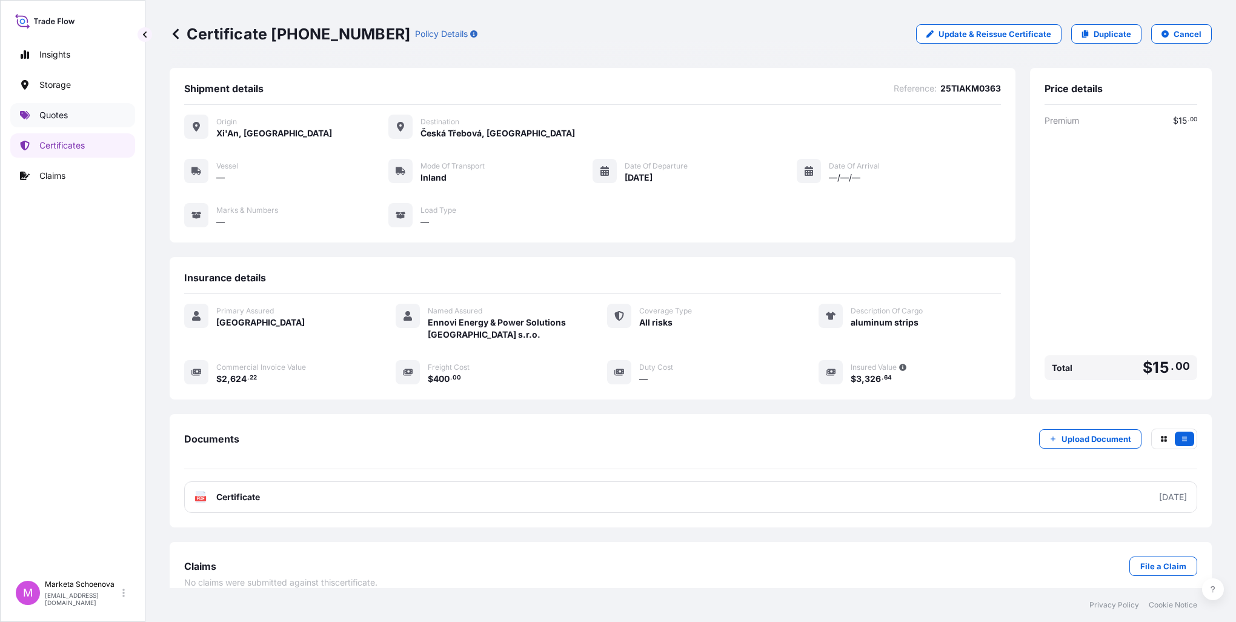
click at [46, 110] on p "Quotes" at bounding box center [53, 115] width 28 height 12
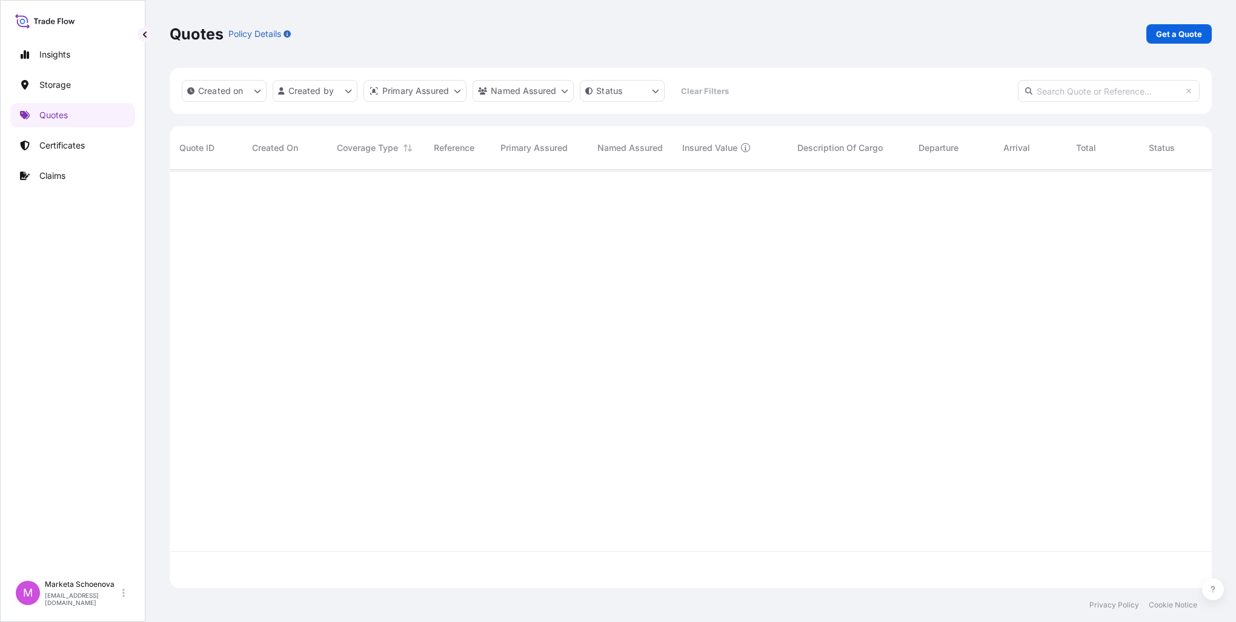
scroll to position [416, 1032]
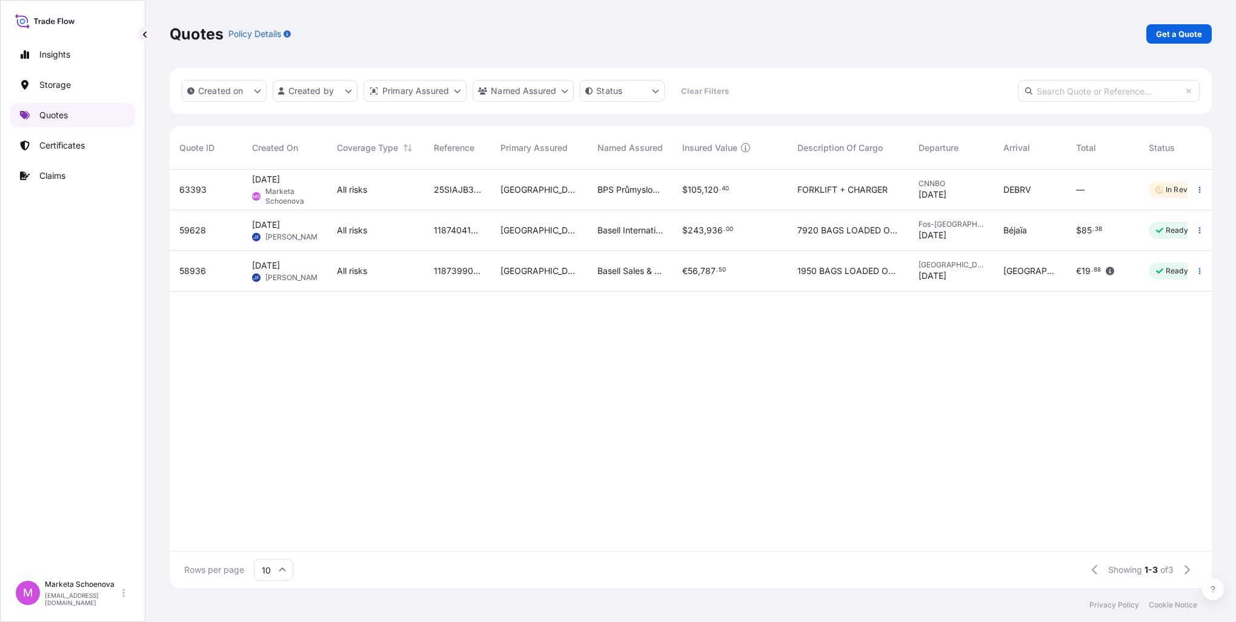
click at [62, 118] on p "Quotes" at bounding box center [53, 115] width 28 height 12
click at [1186, 33] on p "Get a Quote" at bounding box center [1179, 34] width 46 height 12
select select "Water"
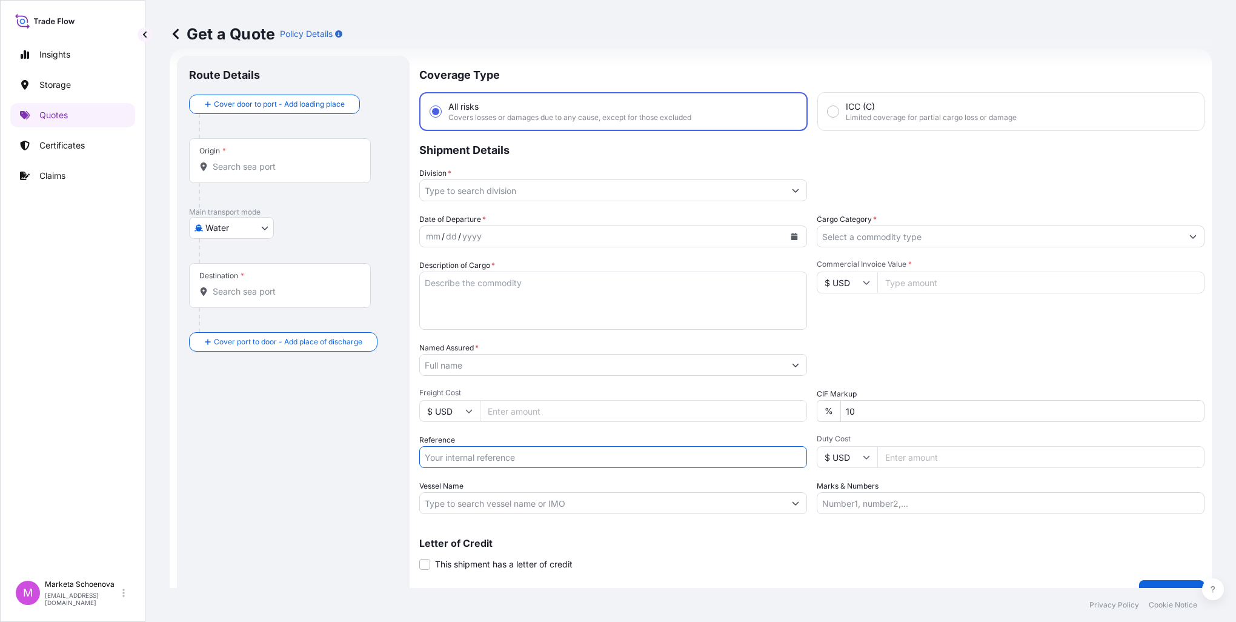
click at [505, 456] on input "Reference" at bounding box center [613, 457] width 388 height 22
paste input "25TIARS0329"
type input "25TIARS0329"
click at [791, 239] on icon "Calendar" at bounding box center [794, 236] width 7 height 7
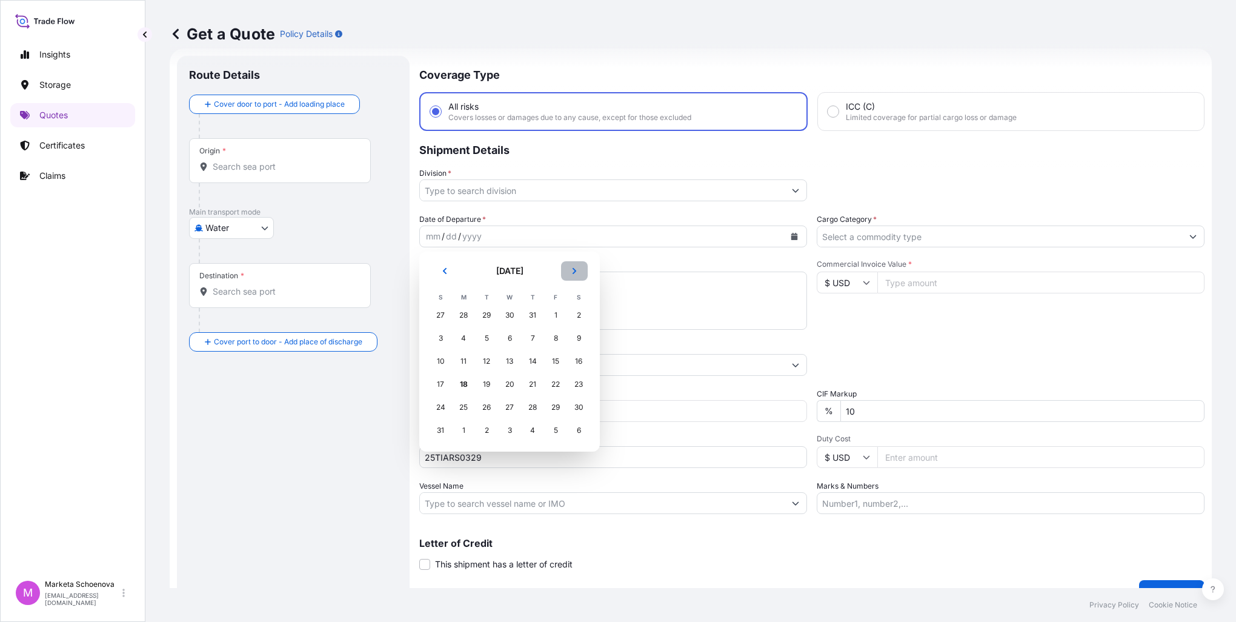
click at [574, 270] on icon "Next" at bounding box center [574, 270] width 7 height 7
click at [439, 267] on button "Previous" at bounding box center [444, 270] width 27 height 19
click at [536, 384] on div "24" at bounding box center [533, 384] width 22 height 22
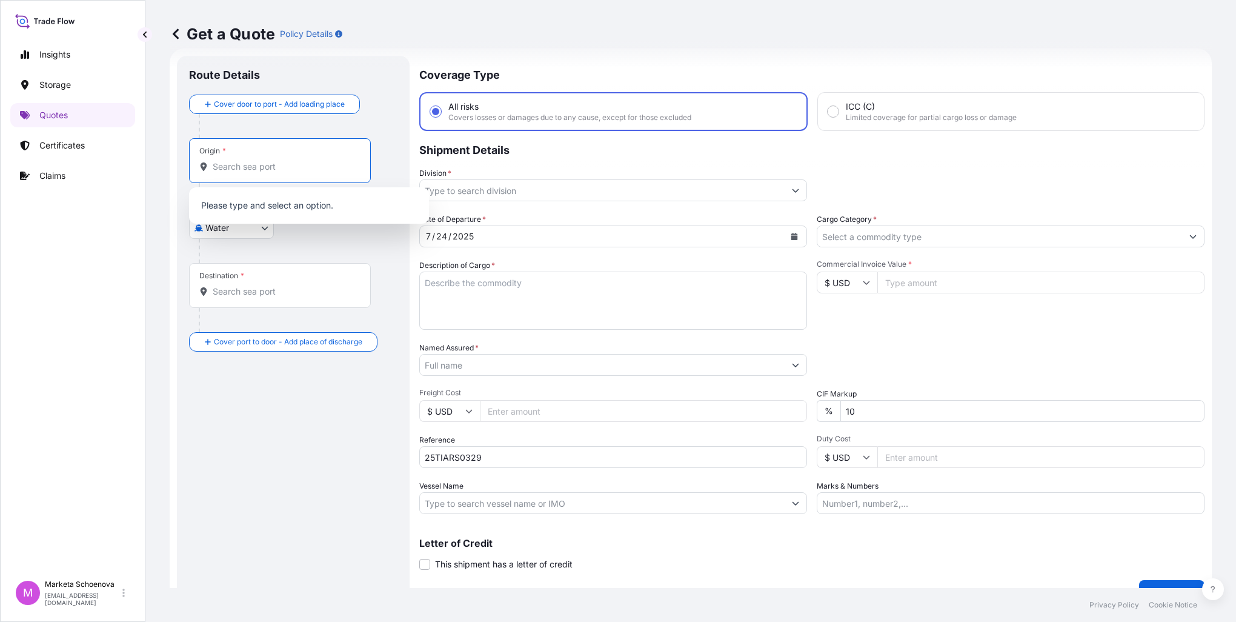
click at [266, 162] on input "Origin *" at bounding box center [284, 167] width 143 height 12
click at [265, 163] on input "Origin * Please select an origin" at bounding box center [284, 167] width 143 height 12
click at [256, 226] on body "0 options available. Insights Storage Quotes Certificates Claims M Marketa Scho…" at bounding box center [618, 311] width 1236 height 622
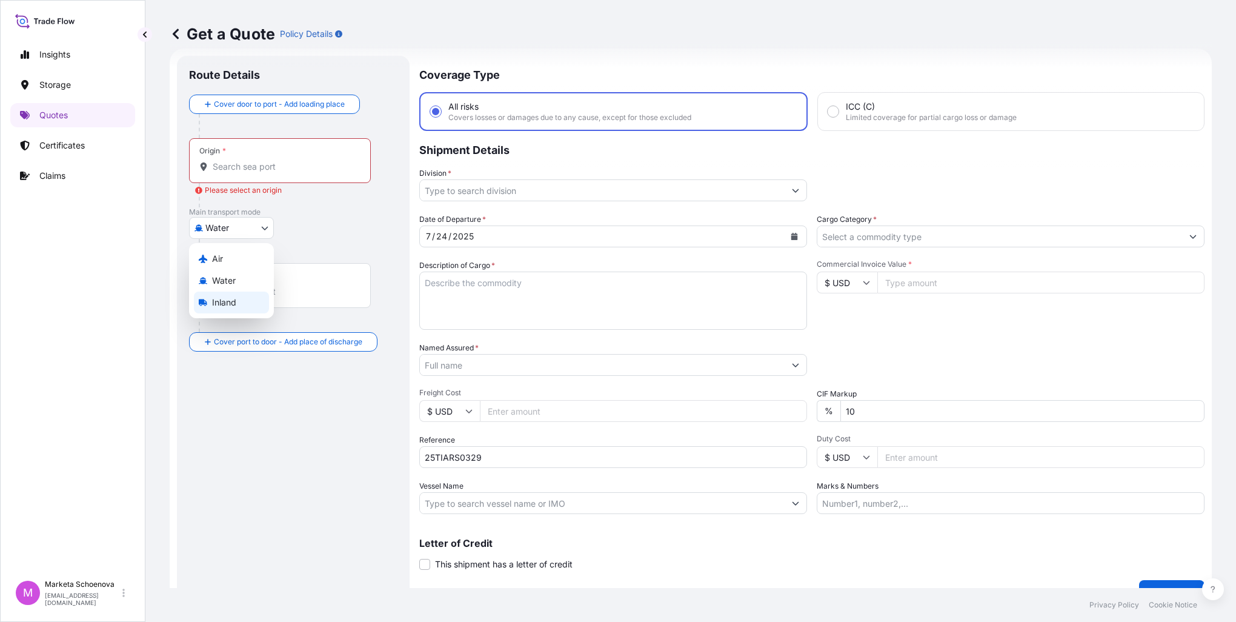
click at [223, 302] on span "Inland" at bounding box center [224, 302] width 24 height 12
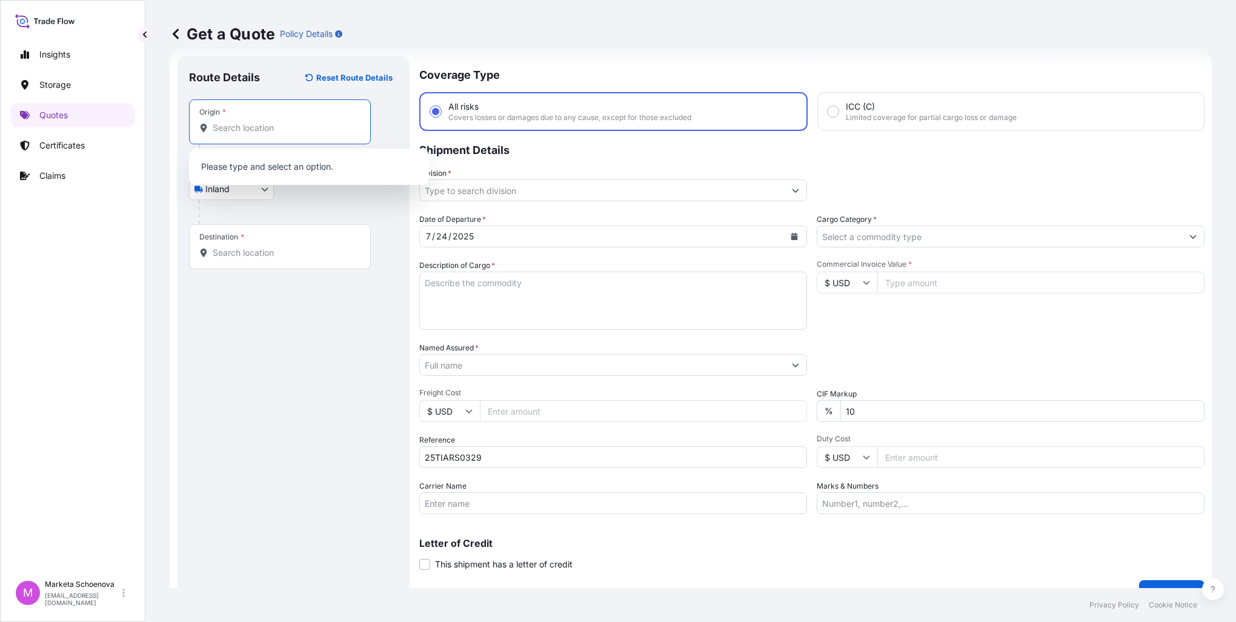
drag, startPoint x: 254, startPoint y: 127, endPoint x: 239, endPoint y: 129, distance: 14.7
click at [254, 127] on input "Origin *" at bounding box center [284, 128] width 143 height 12
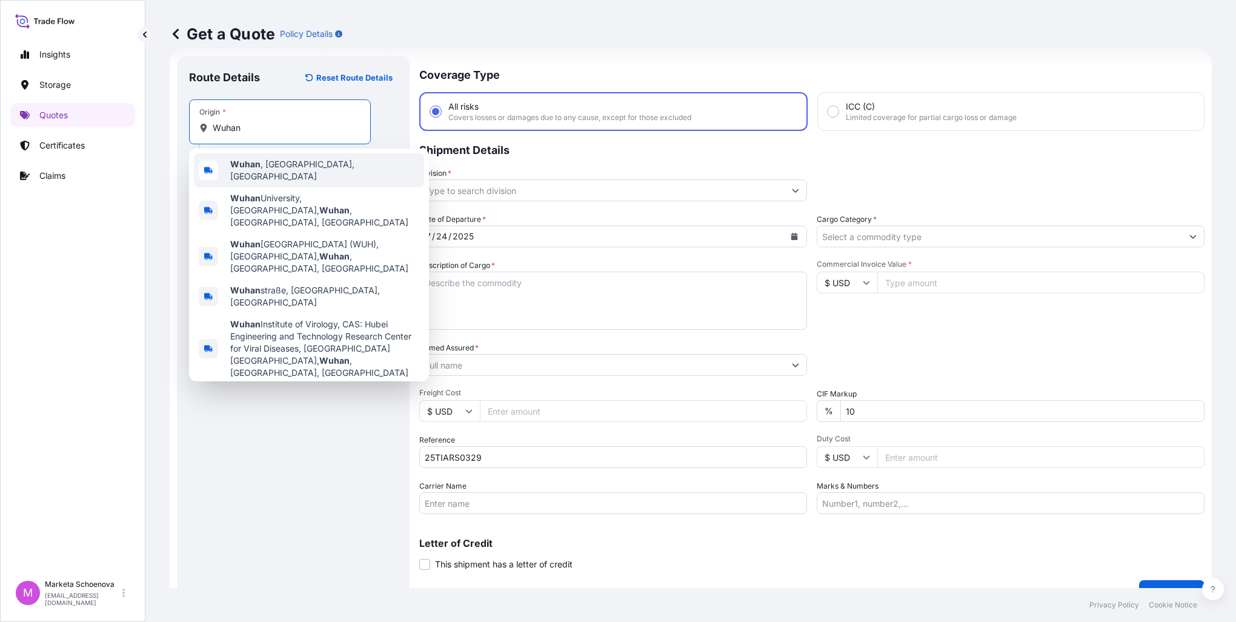
click at [259, 167] on span "Wuhan , [GEOGRAPHIC_DATA], [GEOGRAPHIC_DATA]" at bounding box center [324, 170] width 189 height 24
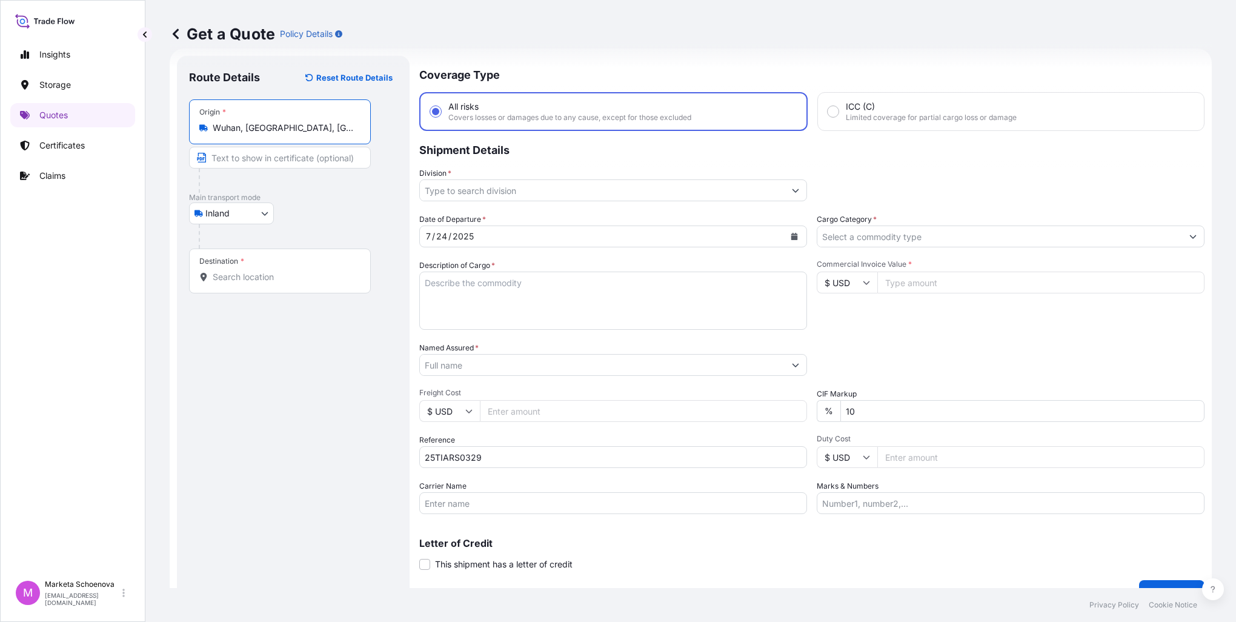
type input "Wuhan, [GEOGRAPHIC_DATA], [GEOGRAPHIC_DATA]"
click at [250, 280] on input "Destination *" at bounding box center [284, 277] width 143 height 12
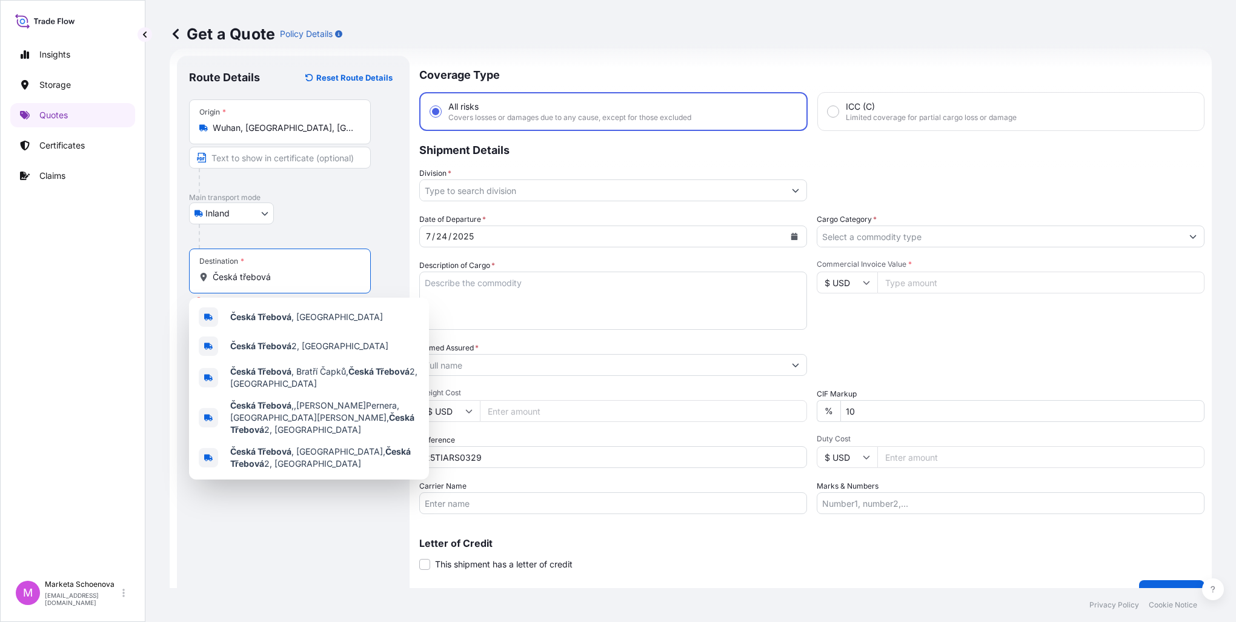
drag, startPoint x: 286, startPoint y: 274, endPoint x: 12, endPoint y: 257, distance: 274.4
click at [13, 257] on div "Insights Storage Quotes Certificates Claims M Marketa Schoenova [EMAIL_ADDRESS]…" at bounding box center [618, 311] width 1236 height 622
paste input "lákovice"
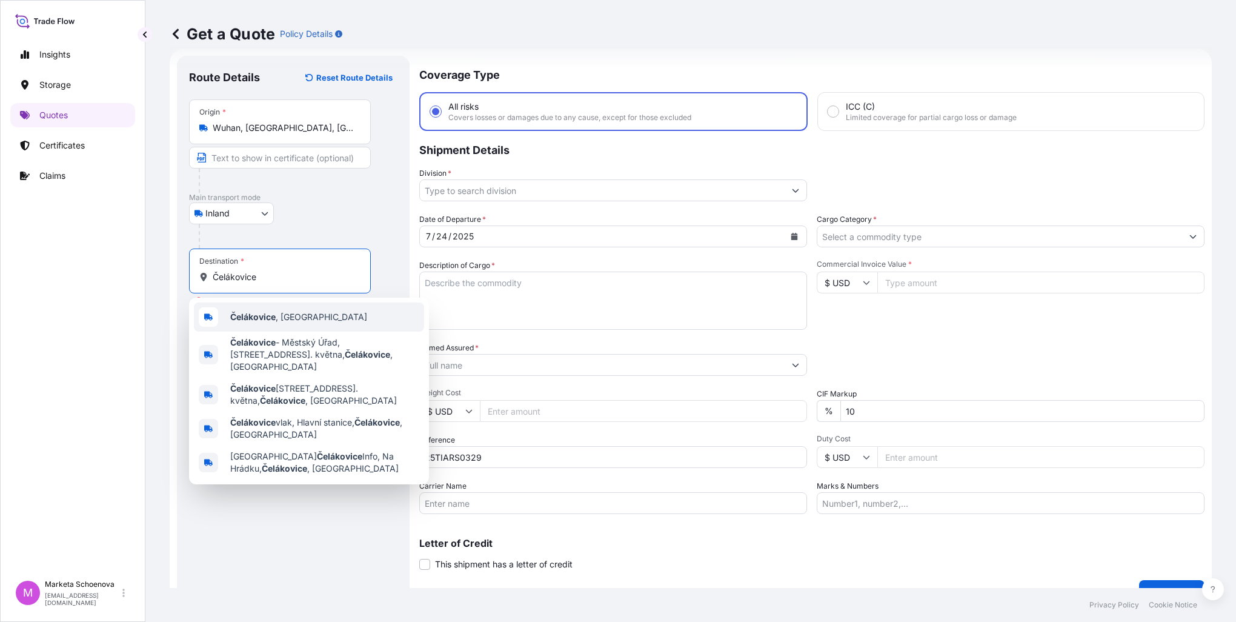
click at [288, 310] on div "Čelákovice , [GEOGRAPHIC_DATA]" at bounding box center [309, 316] width 230 height 29
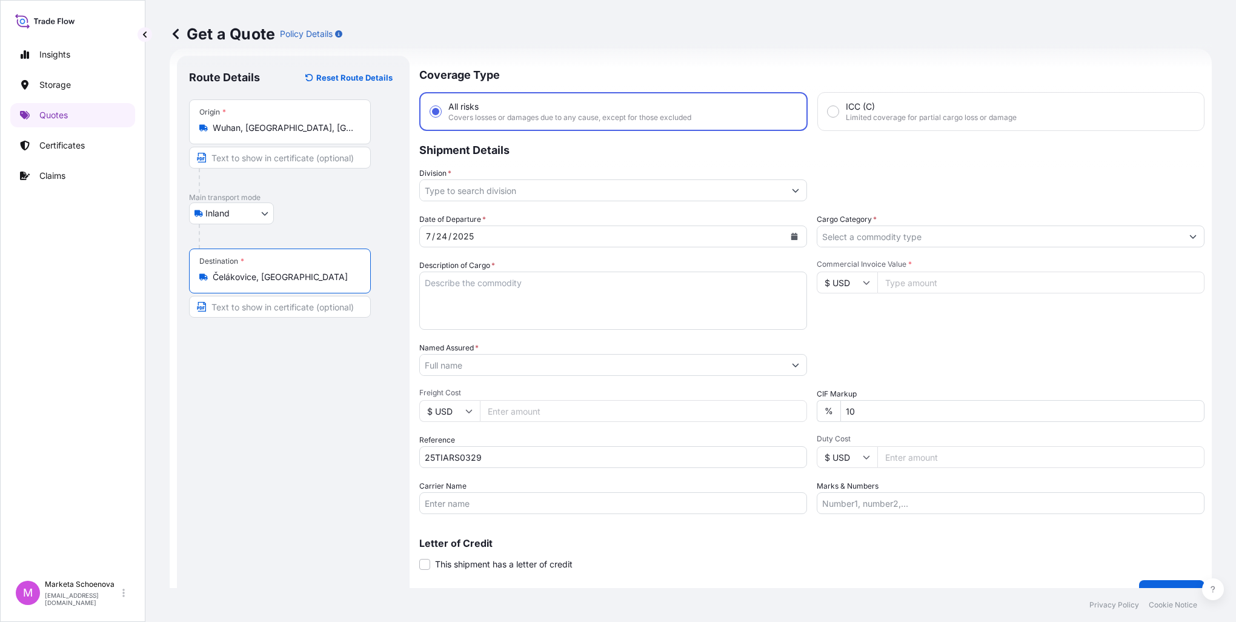
type input "Čelákovice, [GEOGRAPHIC_DATA]"
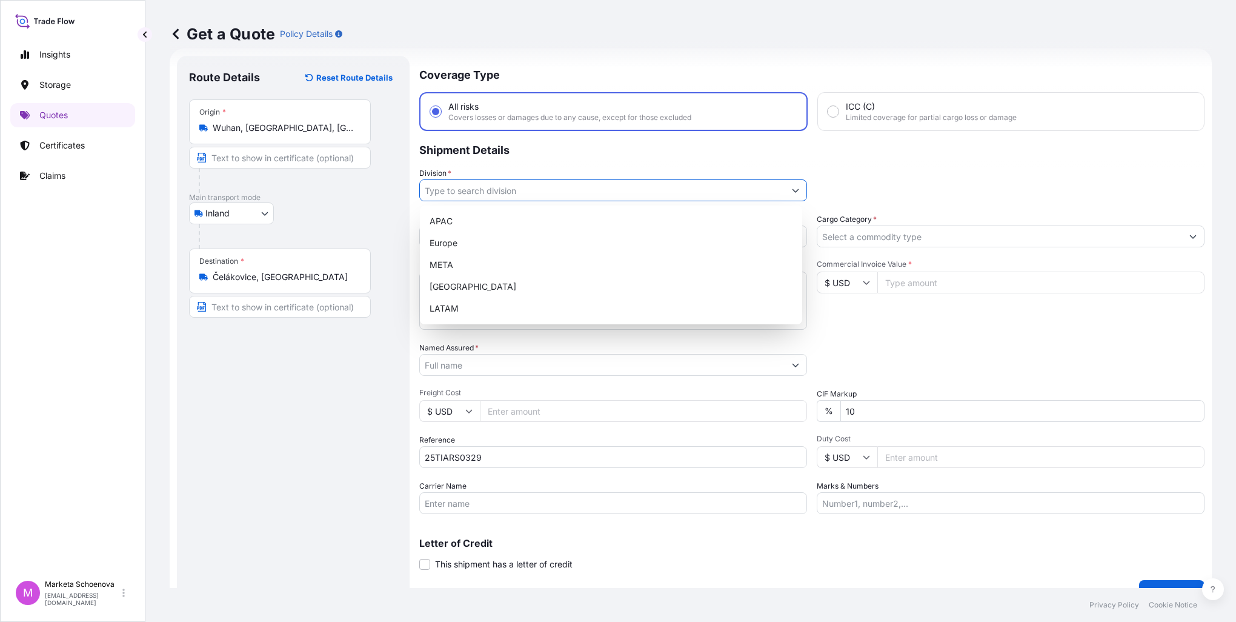
click at [792, 187] on icon "Show suggestions" at bounding box center [795, 190] width 7 height 7
click at [583, 242] on div "Europe" at bounding box center [611, 243] width 373 height 22
type input "Europe"
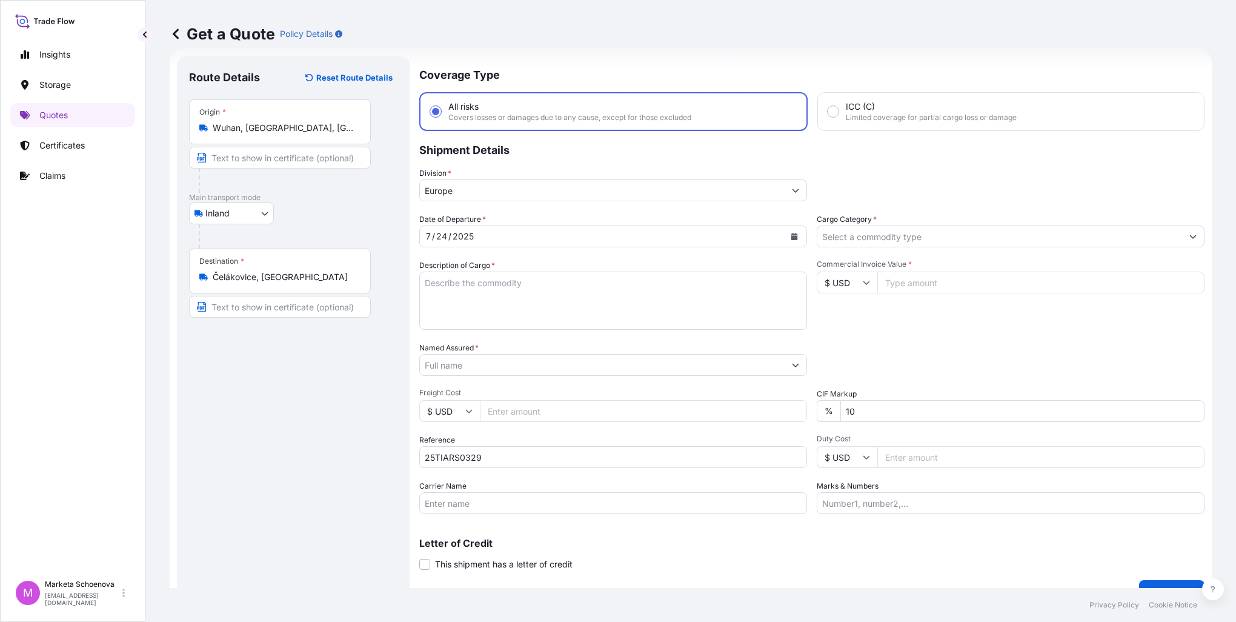
click at [900, 234] on input "Cargo Category *" at bounding box center [999, 236] width 365 height 22
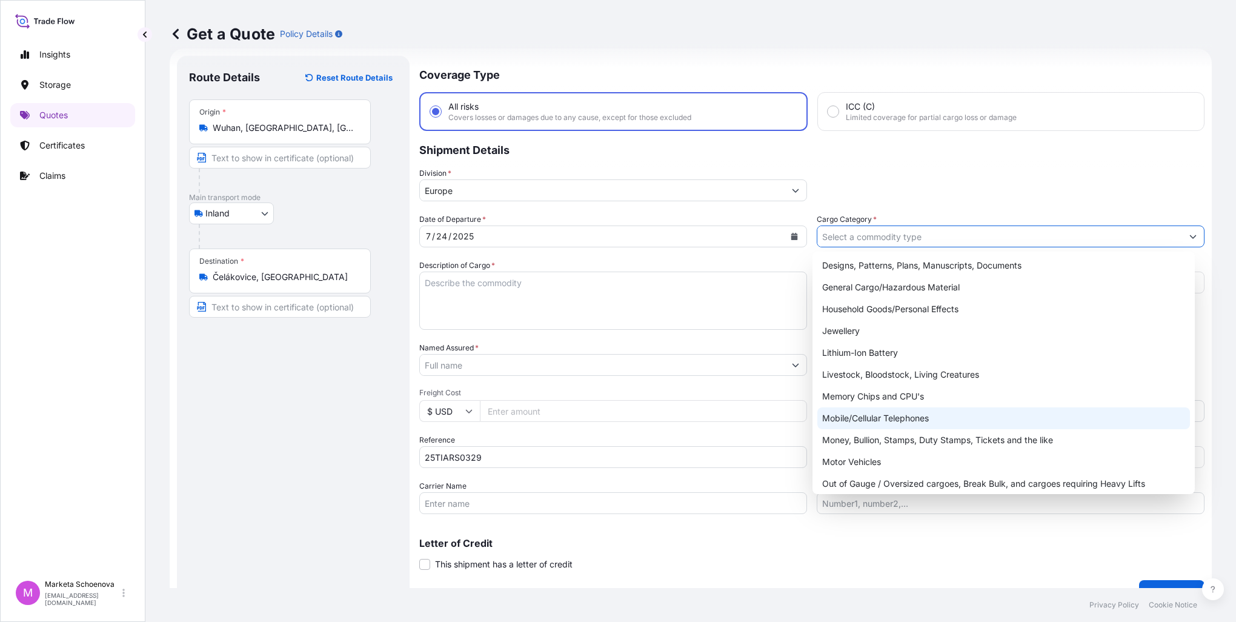
scroll to position [22, 0]
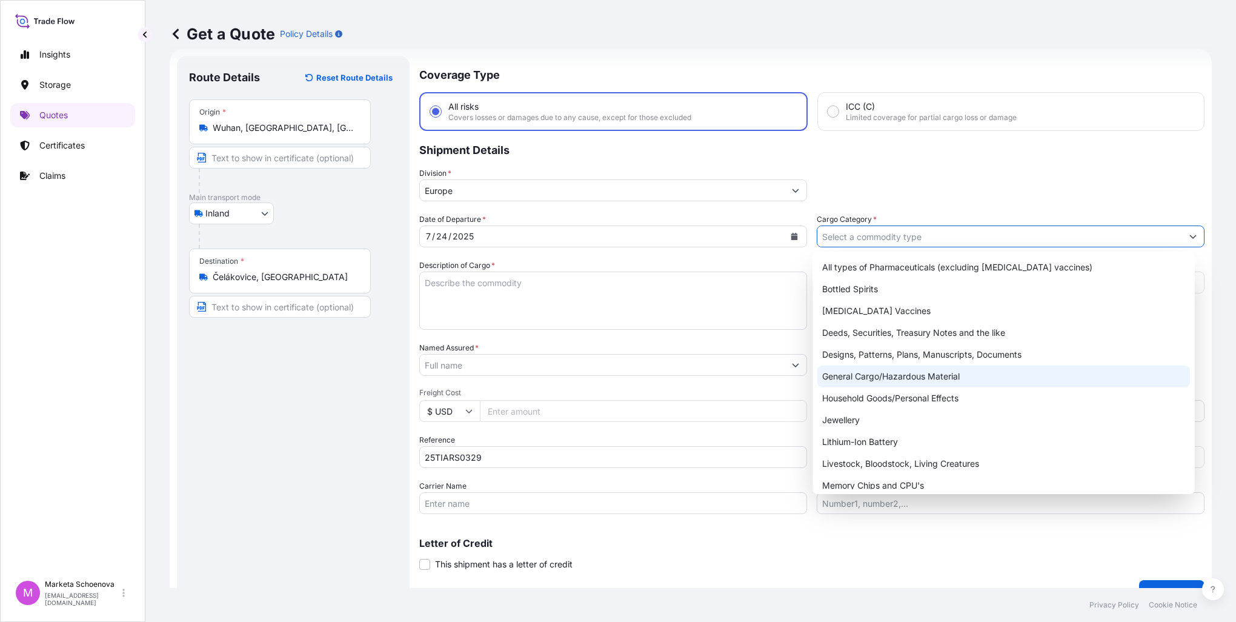
click at [847, 377] on div "General Cargo/Hazardous Material" at bounding box center [1003, 376] width 373 height 22
type input "General Cargo/Hazardous Material"
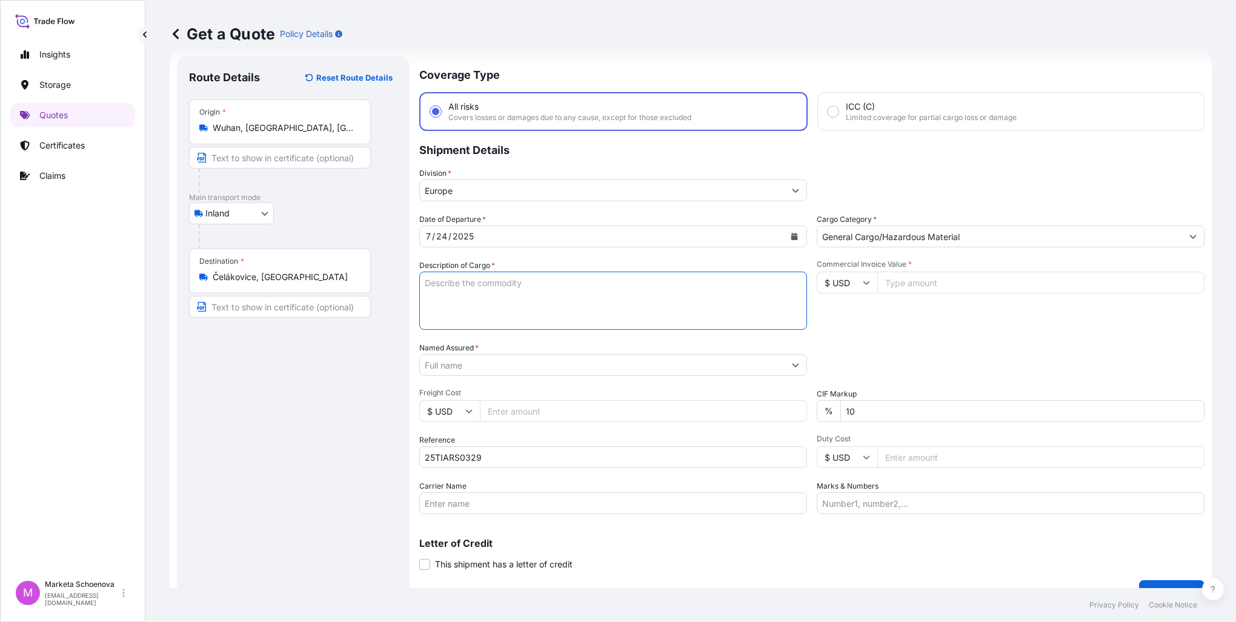
click at [615, 281] on textarea "Description of Cargo *" at bounding box center [613, 300] width 388 height 58
click at [526, 285] on textarea "Description of Cargo *" at bounding box center [613, 300] width 388 height 58
paste textarea "gardening equipment"
type textarea "gardening equipment"
click at [909, 272] on input "Commercial Invoice Value *" at bounding box center [1040, 282] width 327 height 22
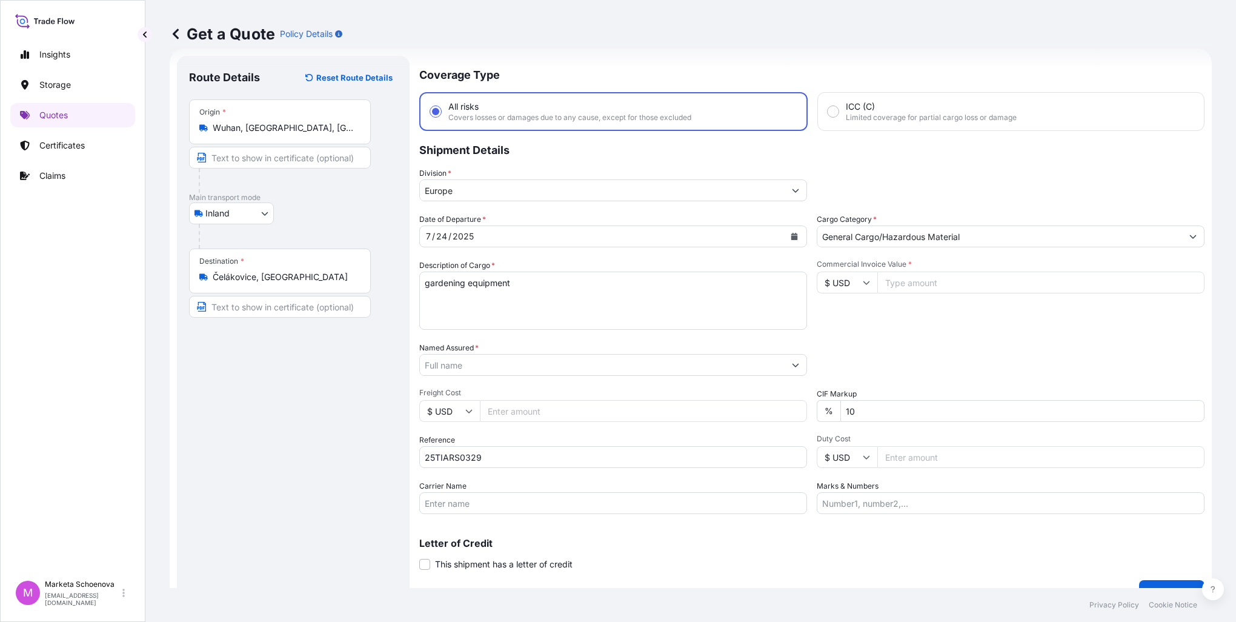
click at [927, 283] on input "Commercial Invoice Value *" at bounding box center [1040, 282] width 327 height 22
paste input "42675.0000"
type input "42675.0000"
click at [572, 405] on input "Freight Cost" at bounding box center [643, 411] width 327 height 22
type input "8915"
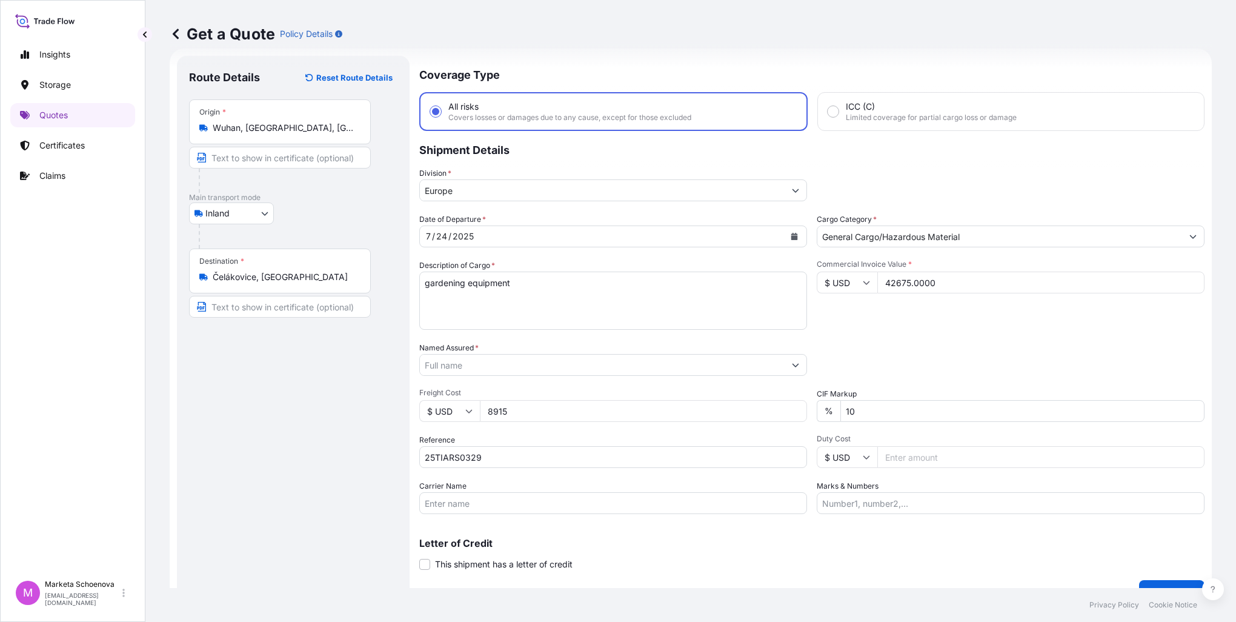
click at [792, 365] on icon "Show suggestions" at bounding box center [795, 364] width 7 height 7
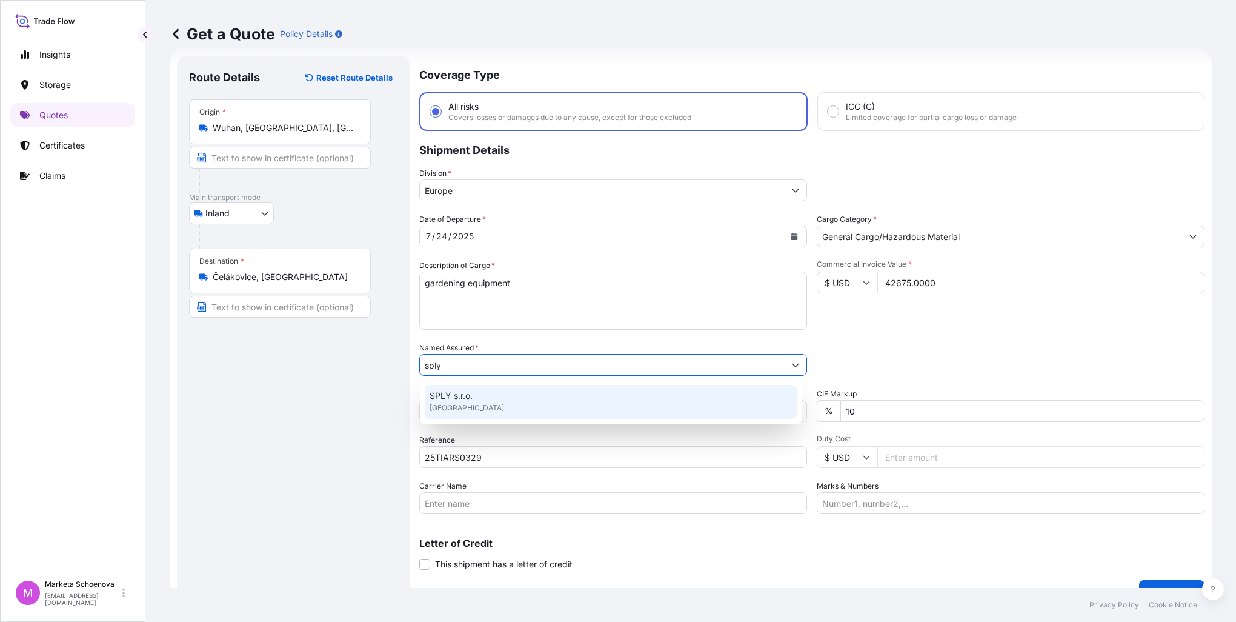
click at [491, 400] on div "SPLY s.r.o. [GEOGRAPHIC_DATA]" at bounding box center [611, 402] width 373 height 34
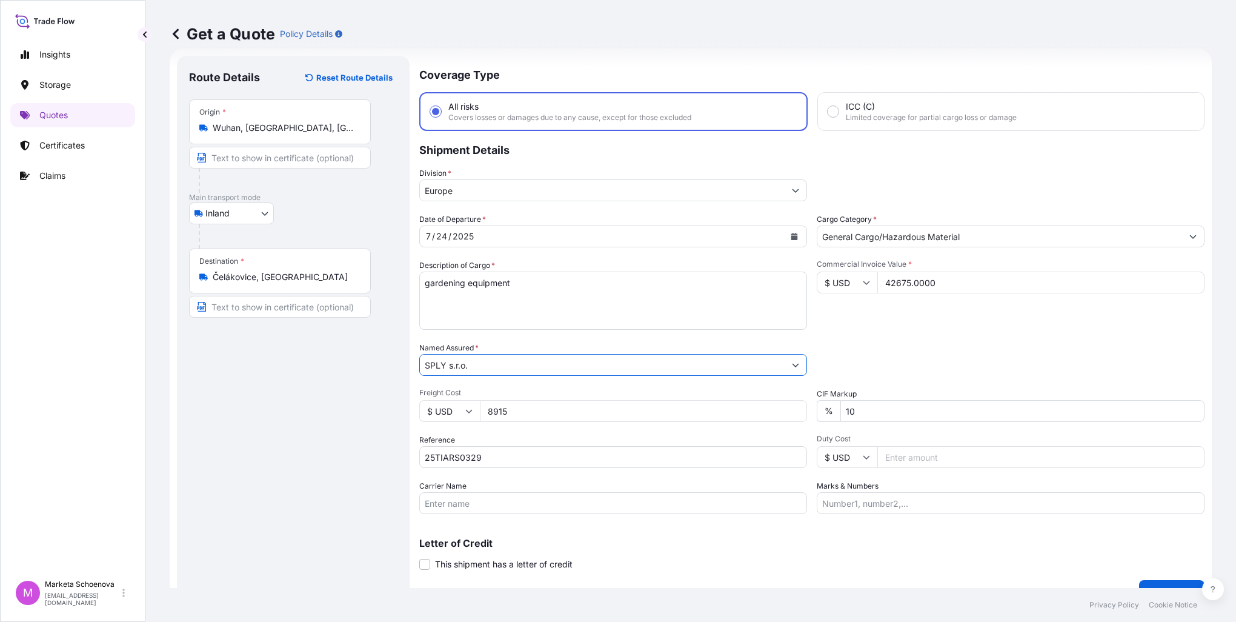
type input "SPLY s.r.o."
click at [1164, 581] on button "Get a Quote" at bounding box center [1171, 592] width 65 height 24
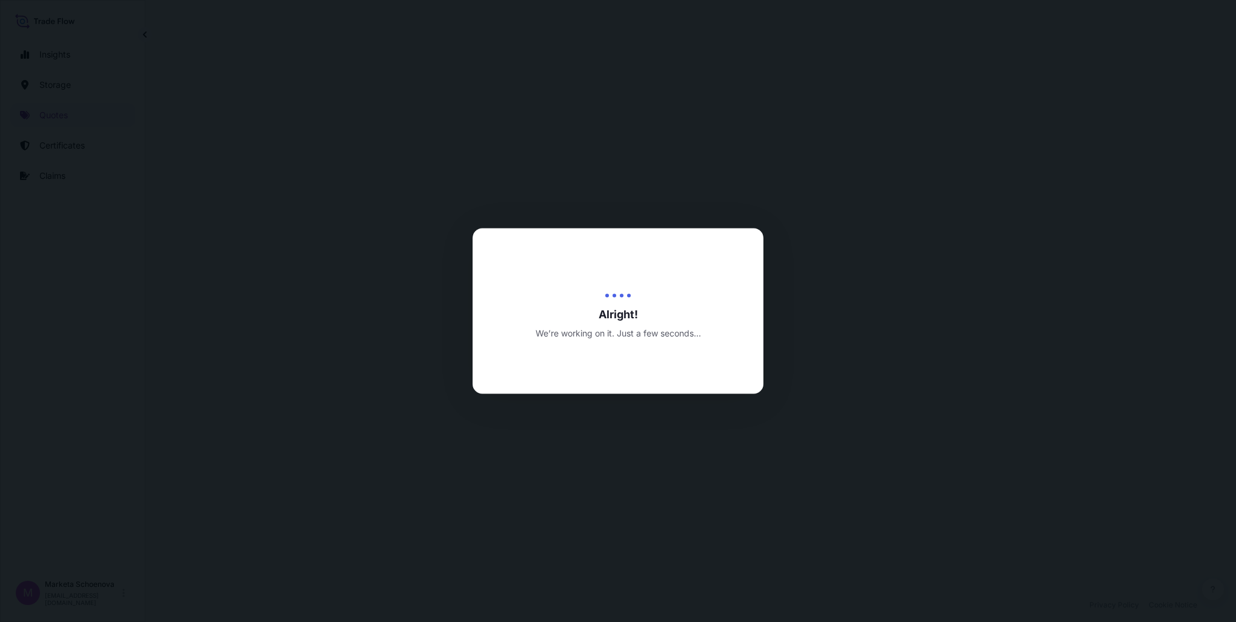
select select "Inland"
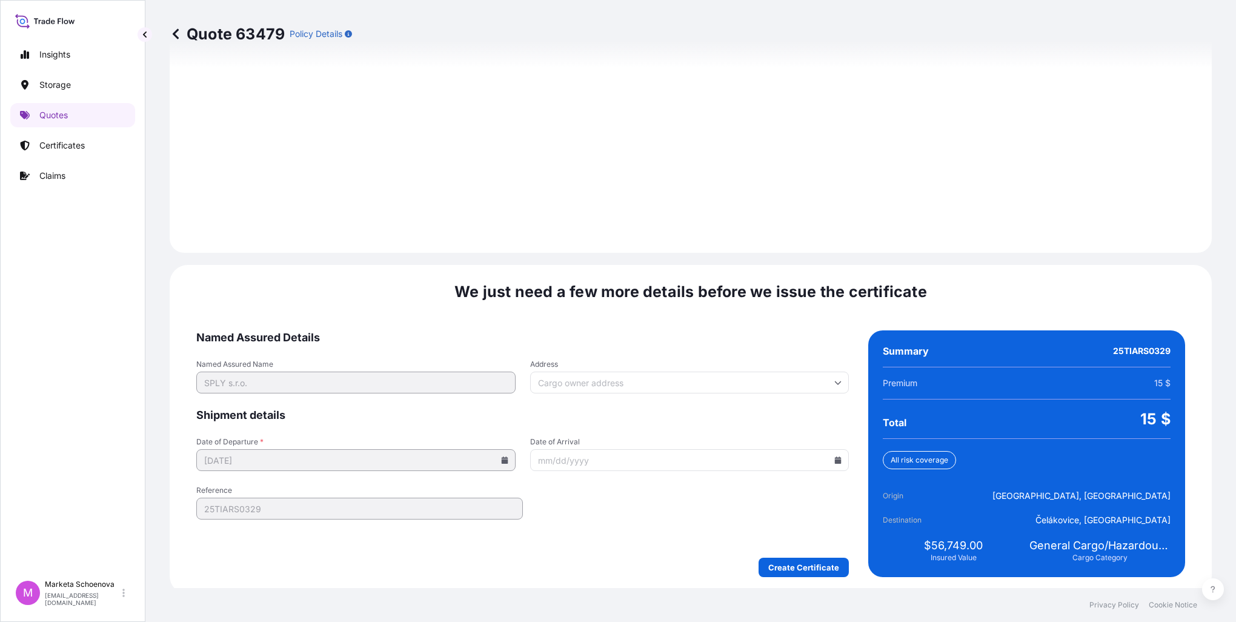
scroll to position [1634, 0]
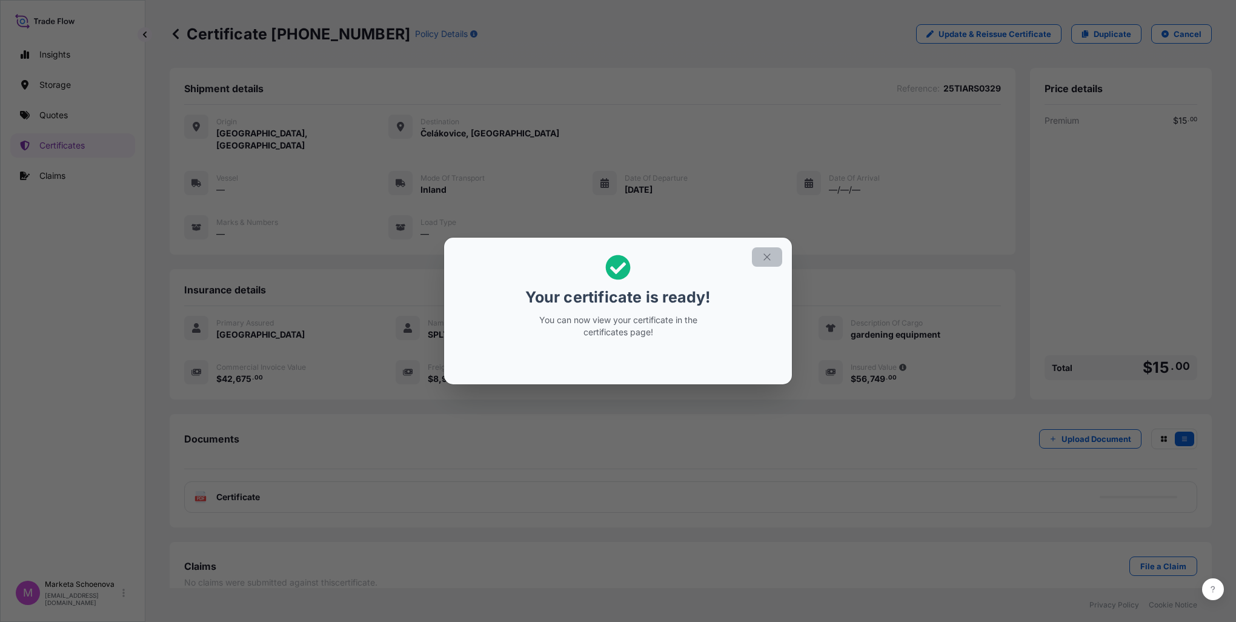
click at [769, 257] on icon "button" at bounding box center [767, 256] width 11 height 11
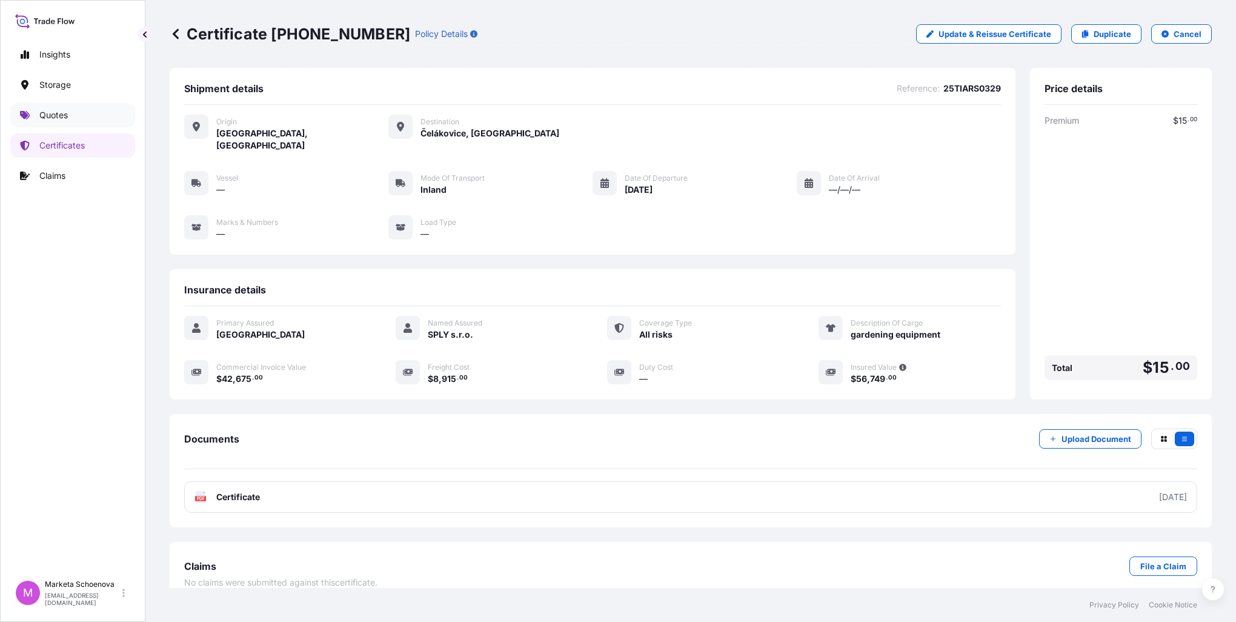
click at [73, 116] on link "Quotes" at bounding box center [72, 115] width 125 height 24
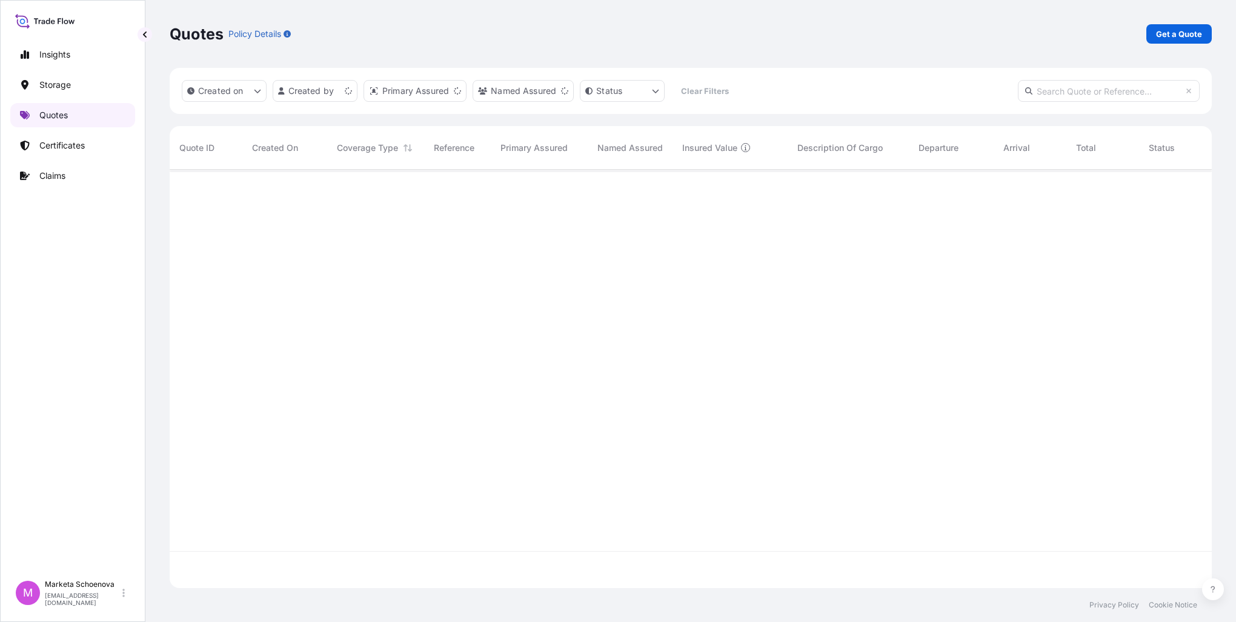
scroll to position [416, 1032]
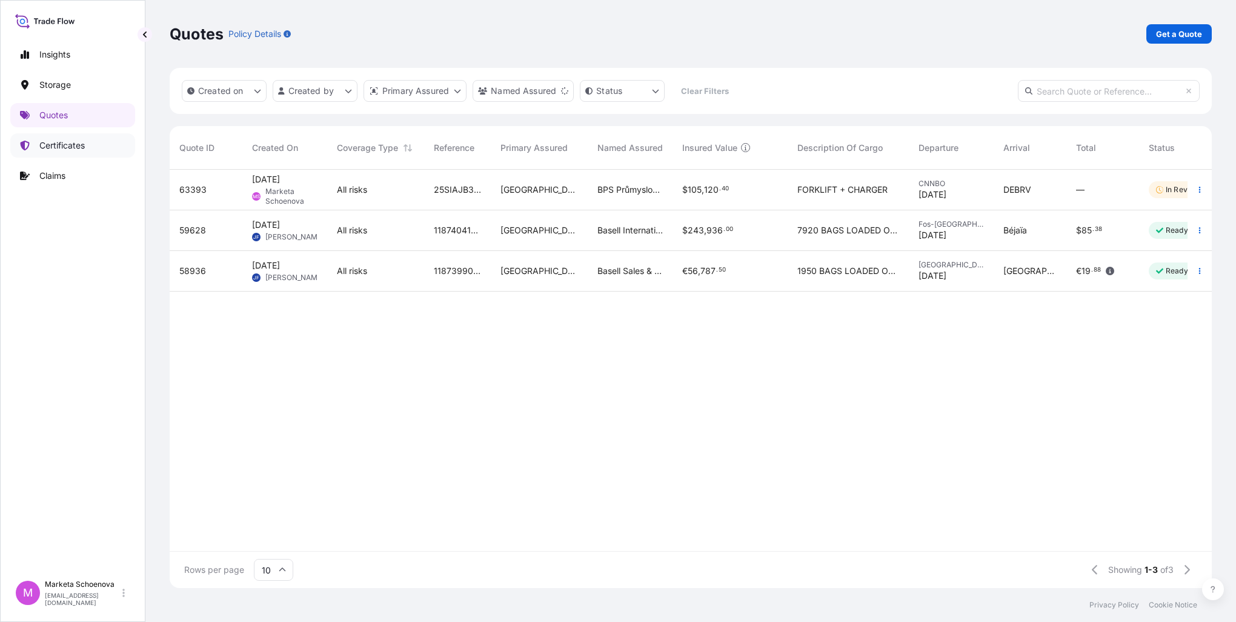
click at [113, 149] on link "Certificates" at bounding box center [72, 145] width 125 height 24
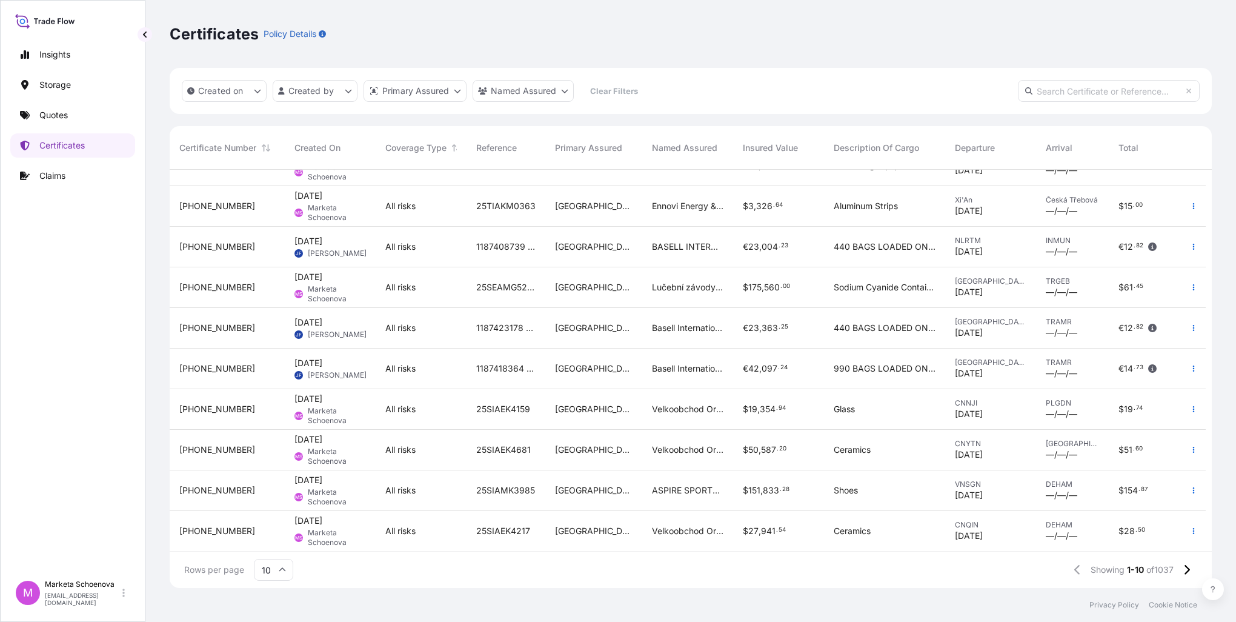
scroll to position [33, 0]
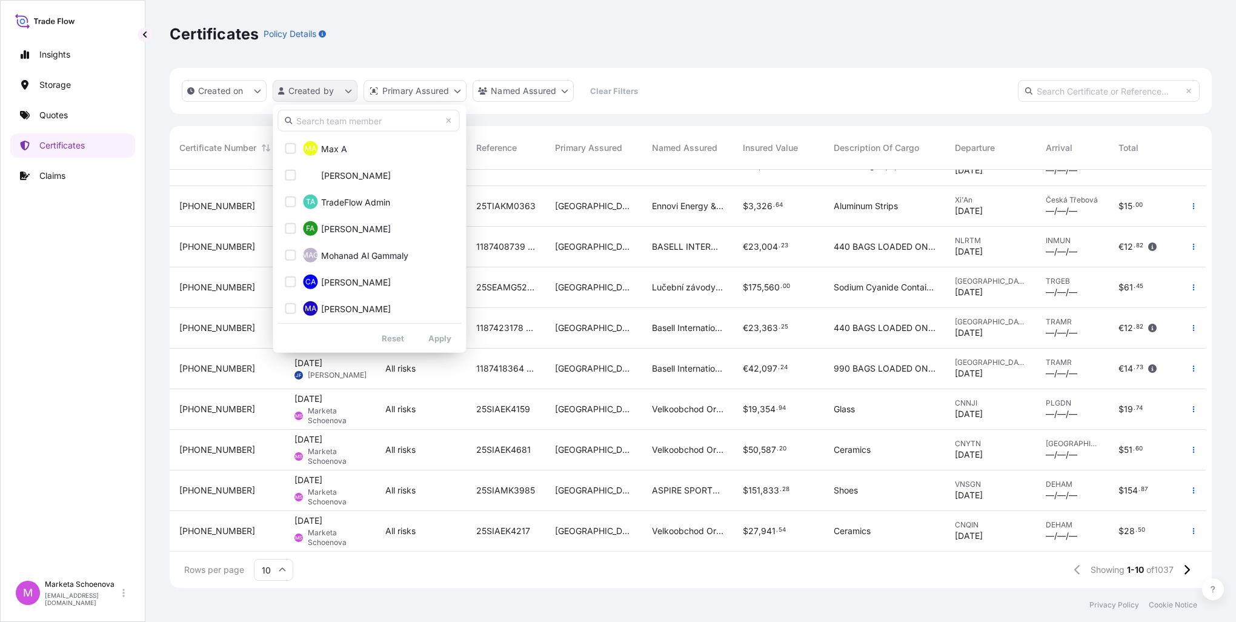
click at [315, 93] on html "Insights Storage Quotes Certificates Claims M Marketa Schoenova [EMAIL_ADDRESS]…" at bounding box center [618, 311] width 1236 height 622
click at [378, 125] on input "text" at bounding box center [368, 121] width 182 height 22
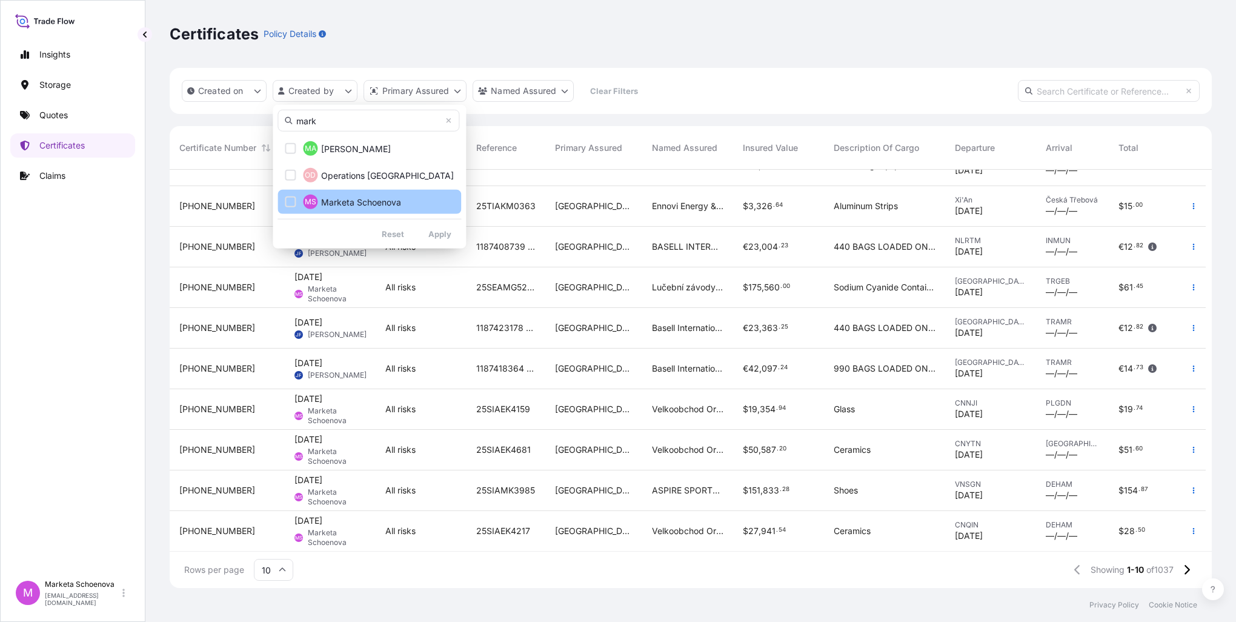
type input "mark"
click at [291, 200] on div "Select Option" at bounding box center [290, 201] width 11 height 11
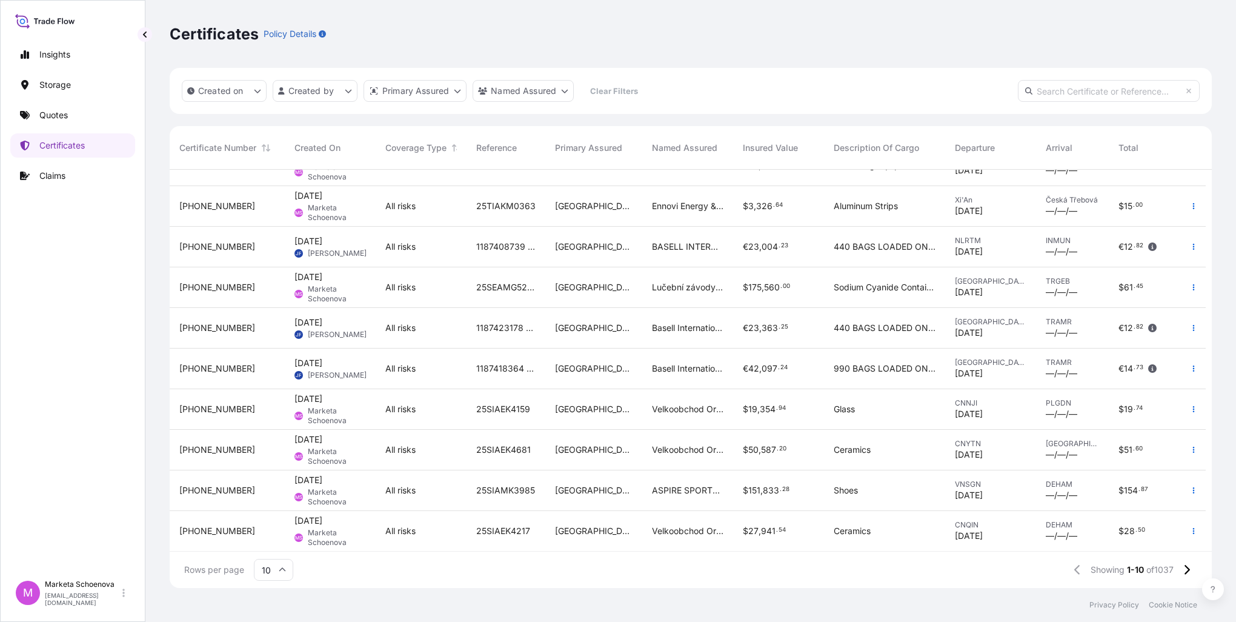
click at [702, 91] on html "Insights Storage Quotes Certificates Claims M Marketa Schoenova [EMAIL_ADDRESS]…" at bounding box center [618, 311] width 1236 height 622
click at [321, 86] on html "Insights Storage Quotes Certificates Claims M Marketa Schoenova [EMAIL_ADDRESS]…" at bounding box center [618, 311] width 1236 height 622
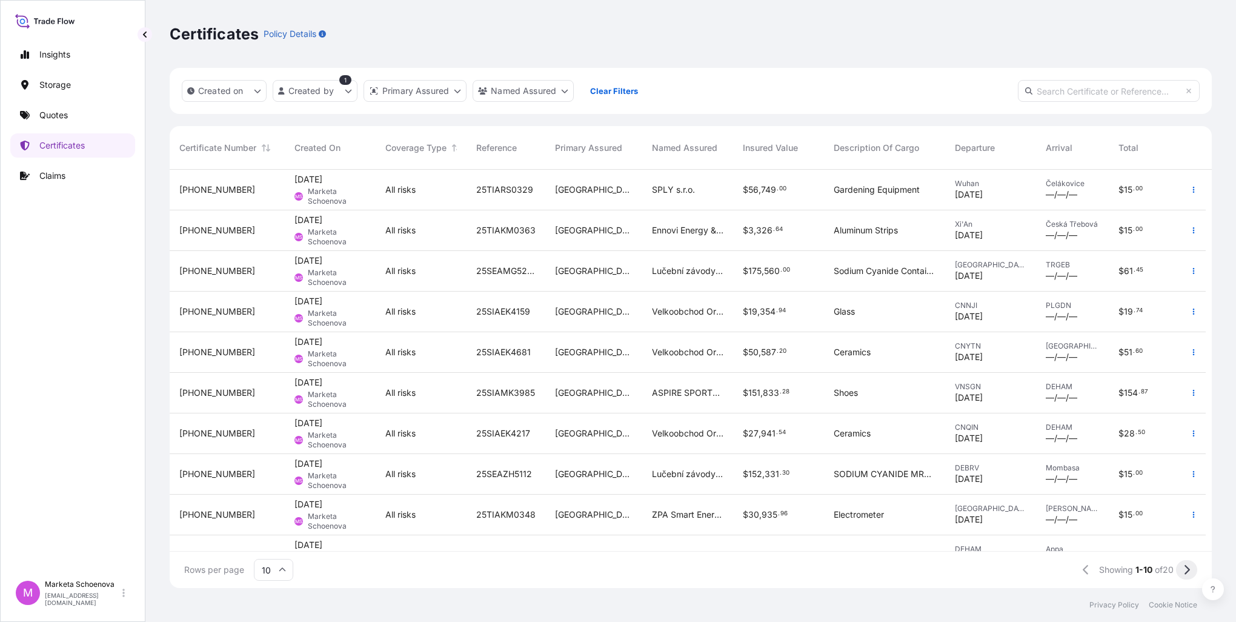
click at [1187, 571] on icon at bounding box center [1186, 570] width 5 height 10
click at [1074, 570] on button at bounding box center [1080, 569] width 21 height 19
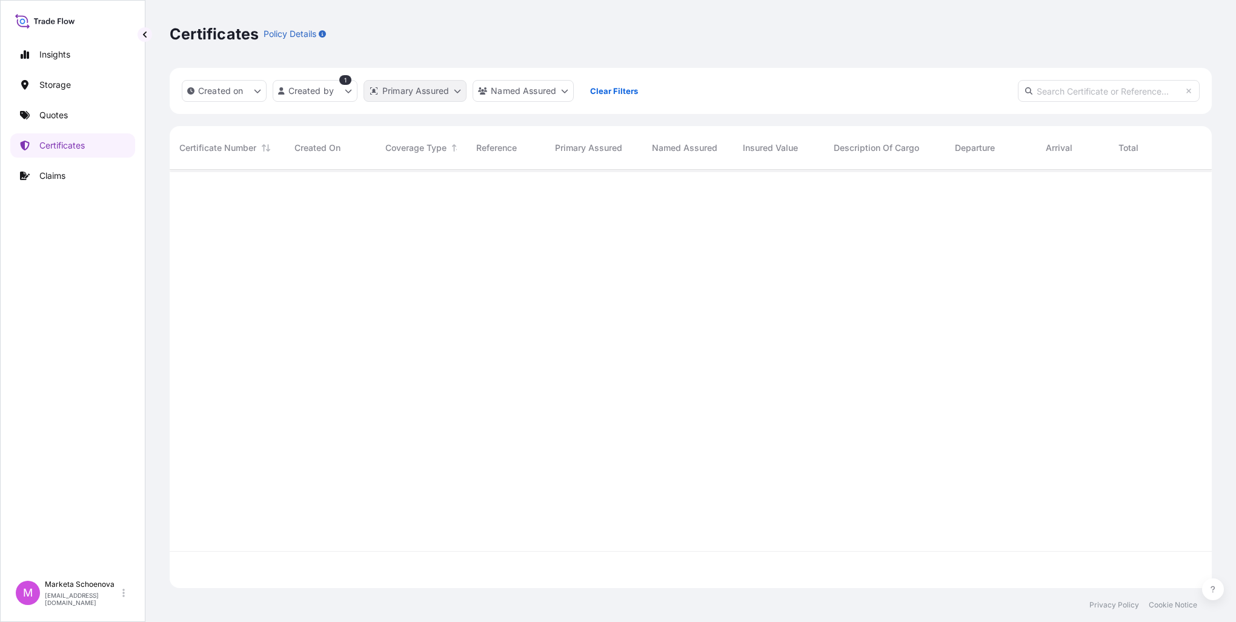
click at [444, 90] on html "Insights Storage Quotes Certificates Claims M Marketa Schoenova [EMAIL_ADDRESS]…" at bounding box center [618, 311] width 1236 height 622
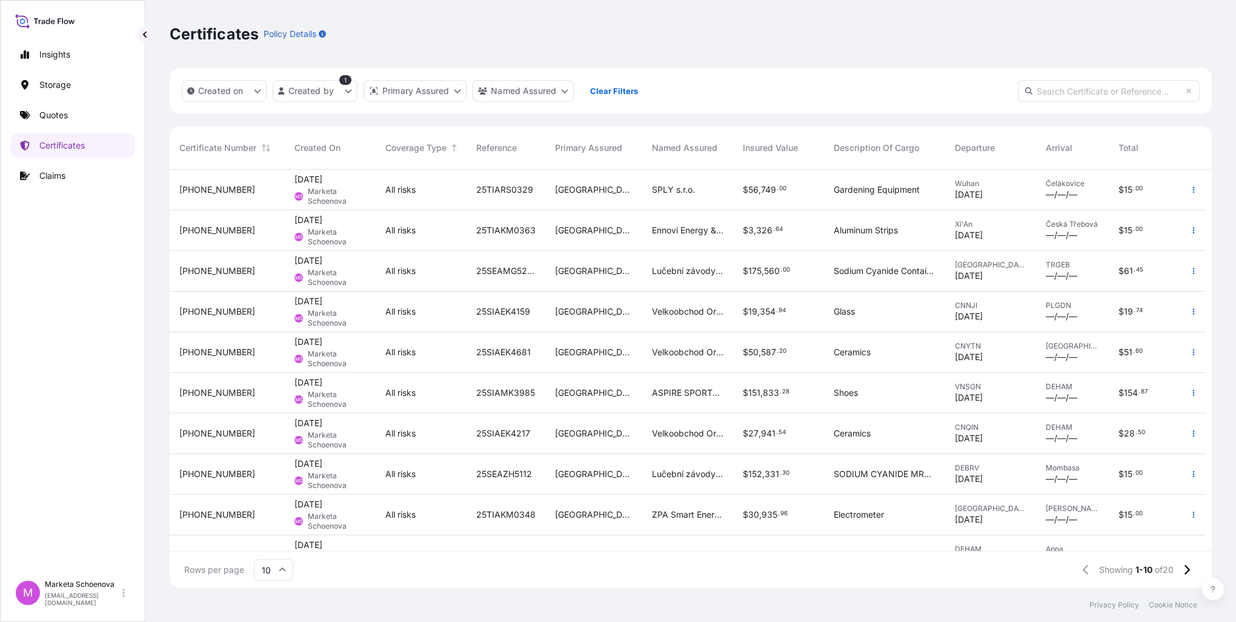
click at [528, 88] on html "Insights Storage Quotes Certificates Claims M Marketa Schoenova [EMAIL_ADDRESS]…" at bounding box center [618, 311] width 1236 height 622
click at [570, 87] on html "Insights Storage Quotes Certificates Claims M Marketa Schoenova [EMAIL_ADDRESS]…" at bounding box center [618, 311] width 1236 height 622
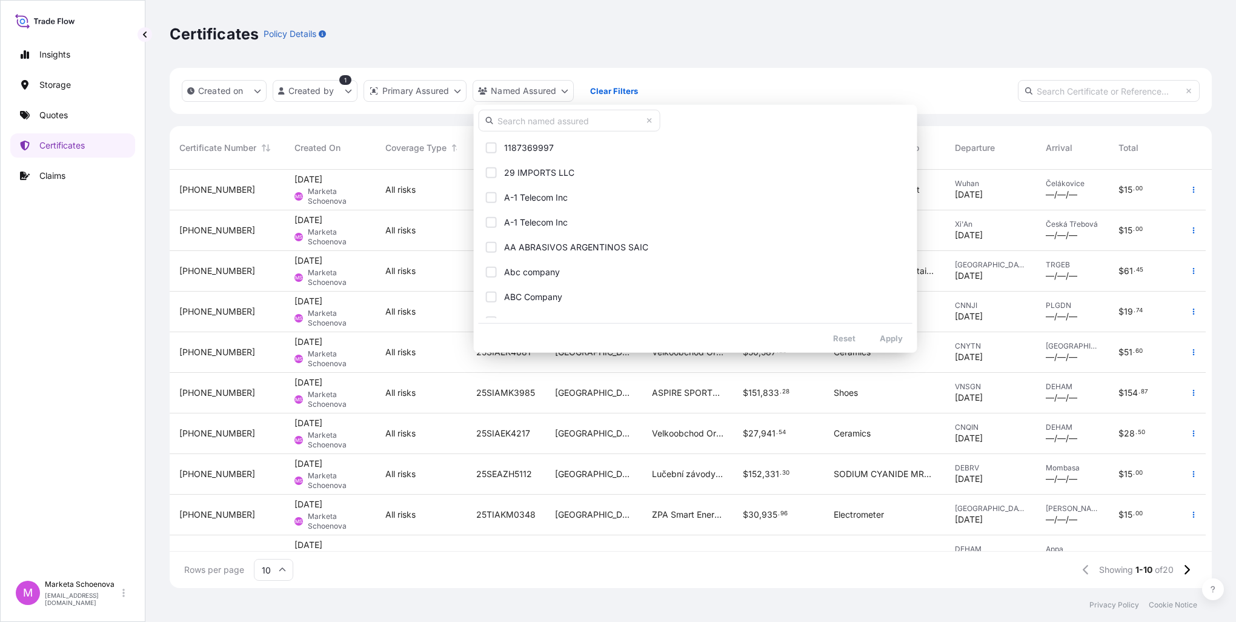
click at [517, 118] on input "text" at bounding box center [570, 121] width 182 height 22
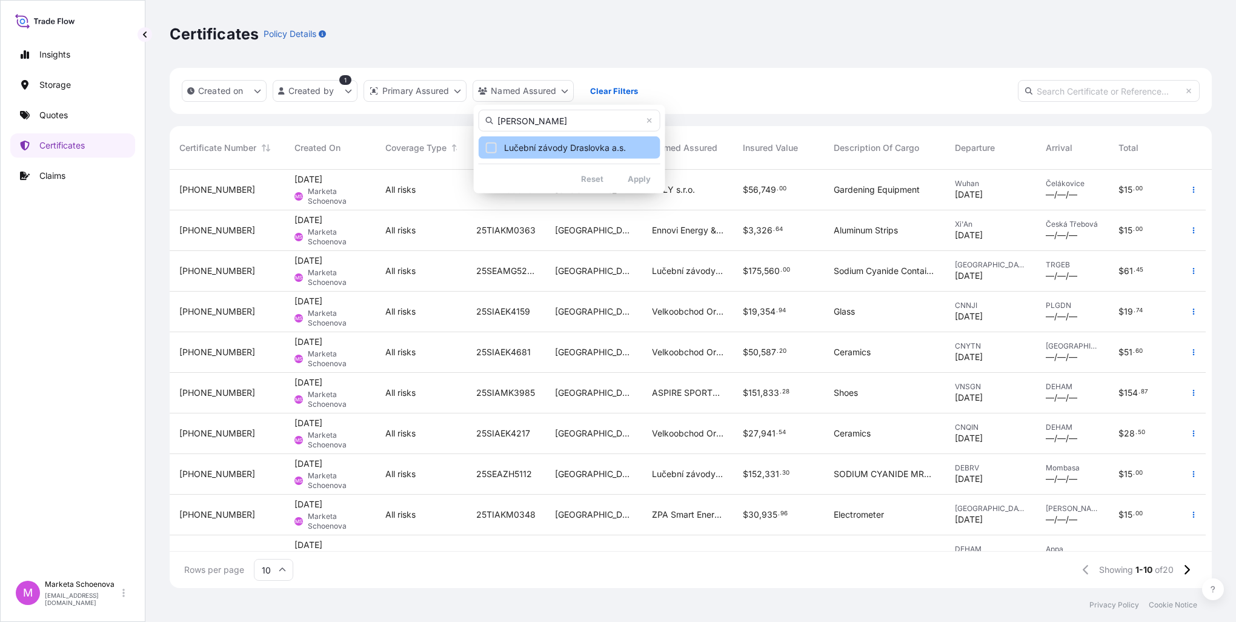
type input "[PERSON_NAME]"
click at [594, 151] on span "Lučební závody Draslovka a.s." at bounding box center [565, 148] width 122 height 12
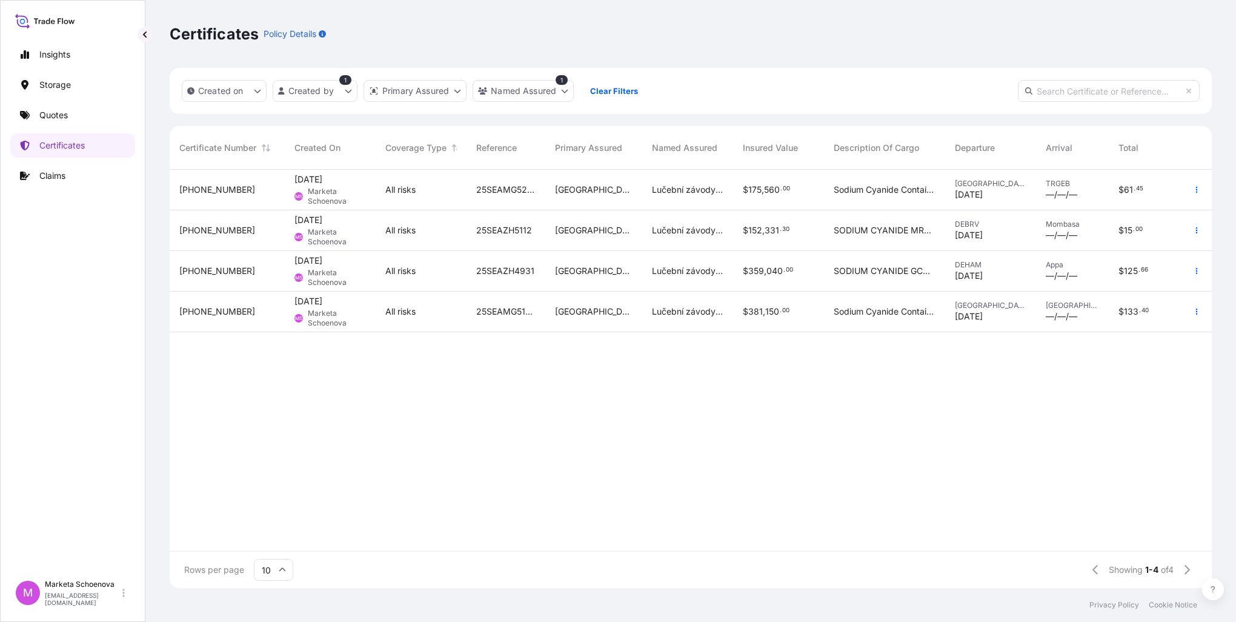
click at [199, 229] on span "[PHONE_NUMBER]" at bounding box center [217, 230] width 76 height 12
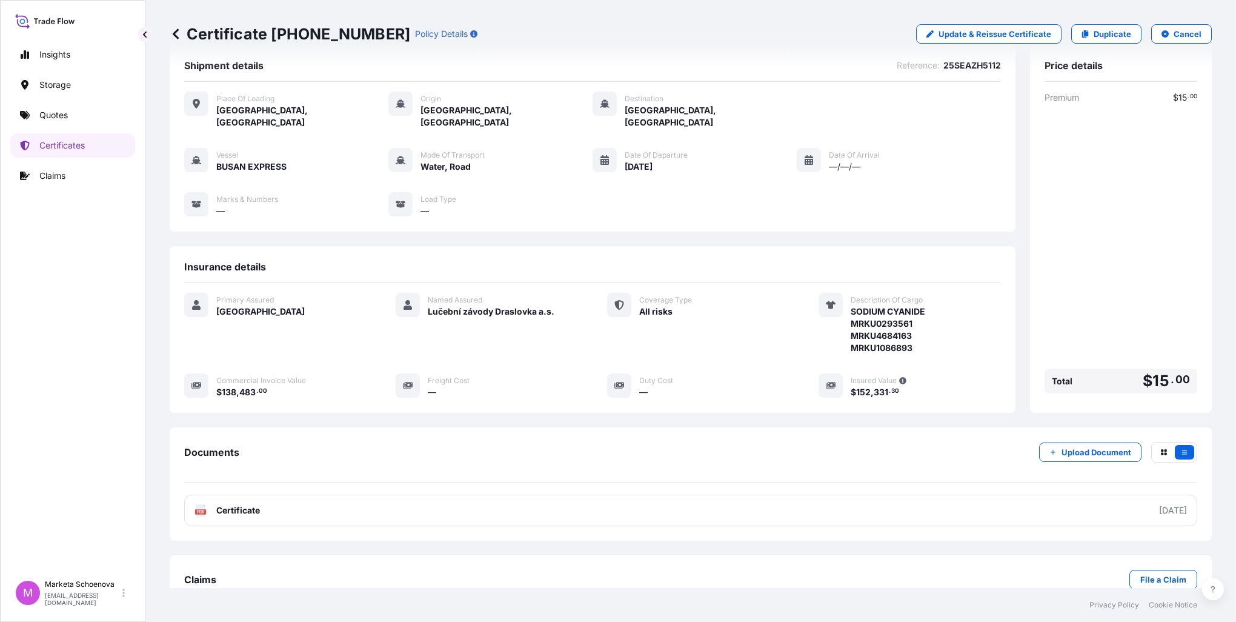
scroll to position [35, 0]
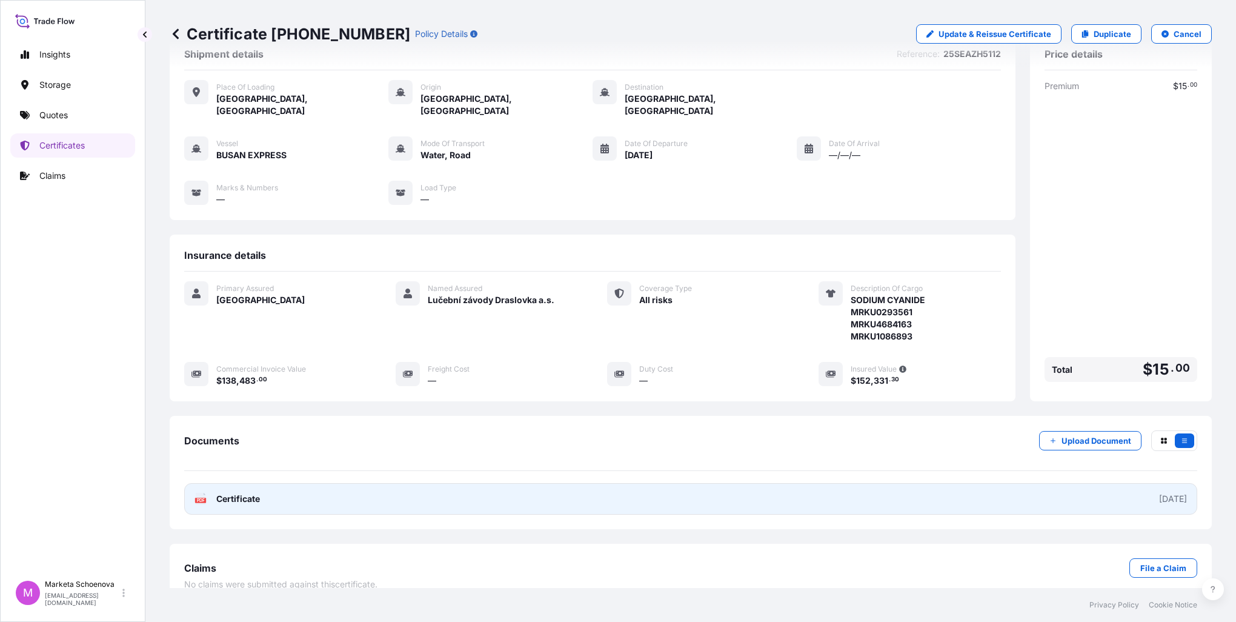
click at [1159, 493] on div "[DATE]" at bounding box center [1173, 499] width 28 height 12
click at [1115, 483] on link "PDF Certificate [DATE]" at bounding box center [690, 499] width 1013 height 32
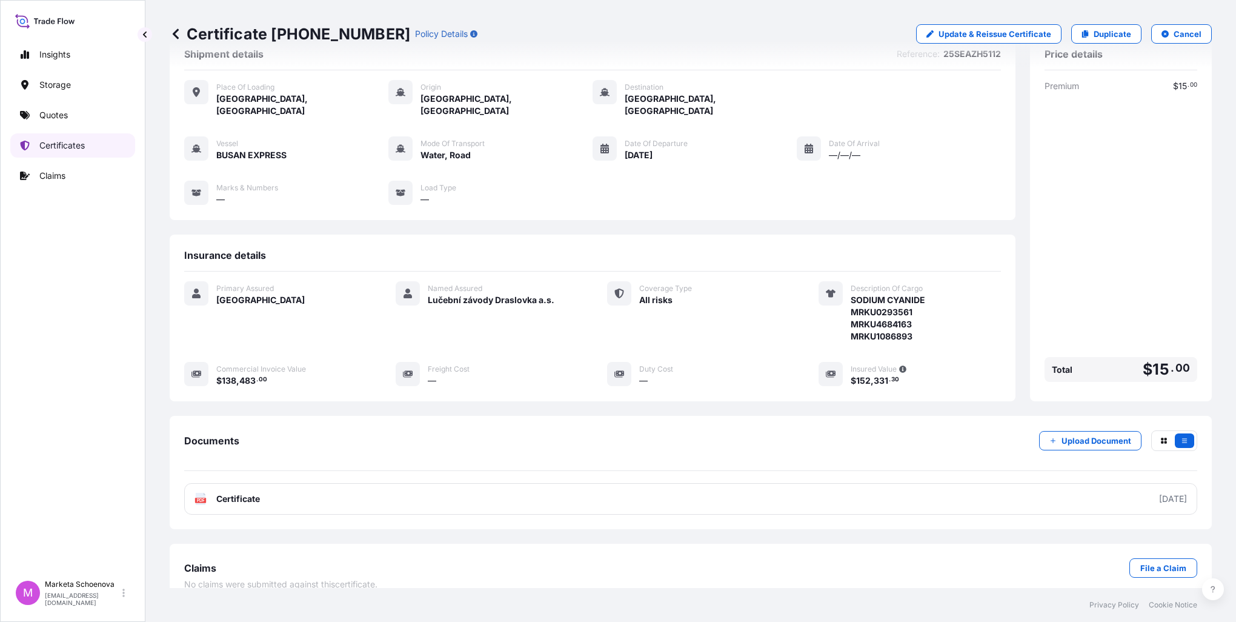
click at [101, 150] on link "Certificates" at bounding box center [72, 145] width 125 height 24
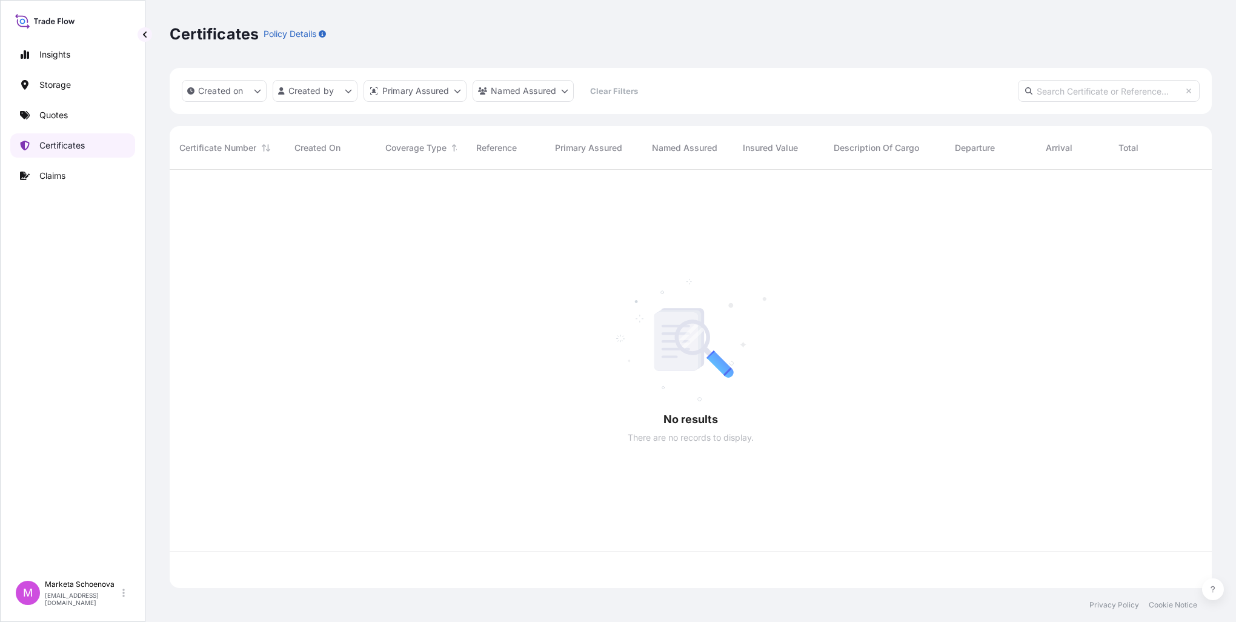
scroll to position [416, 1032]
click at [516, 98] on html "Insights Storage Quotes Certificates Claims M Marketa Schoenova [EMAIL_ADDRESS]…" at bounding box center [618, 311] width 1236 height 622
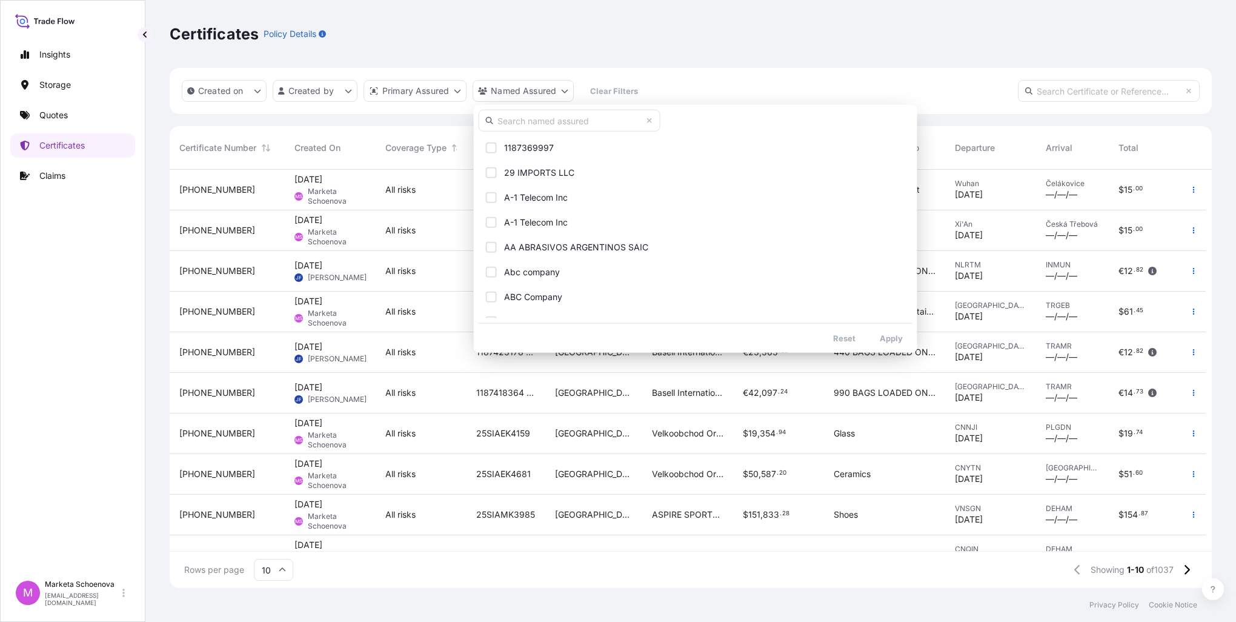
click at [519, 119] on input "text" at bounding box center [570, 121] width 182 height 22
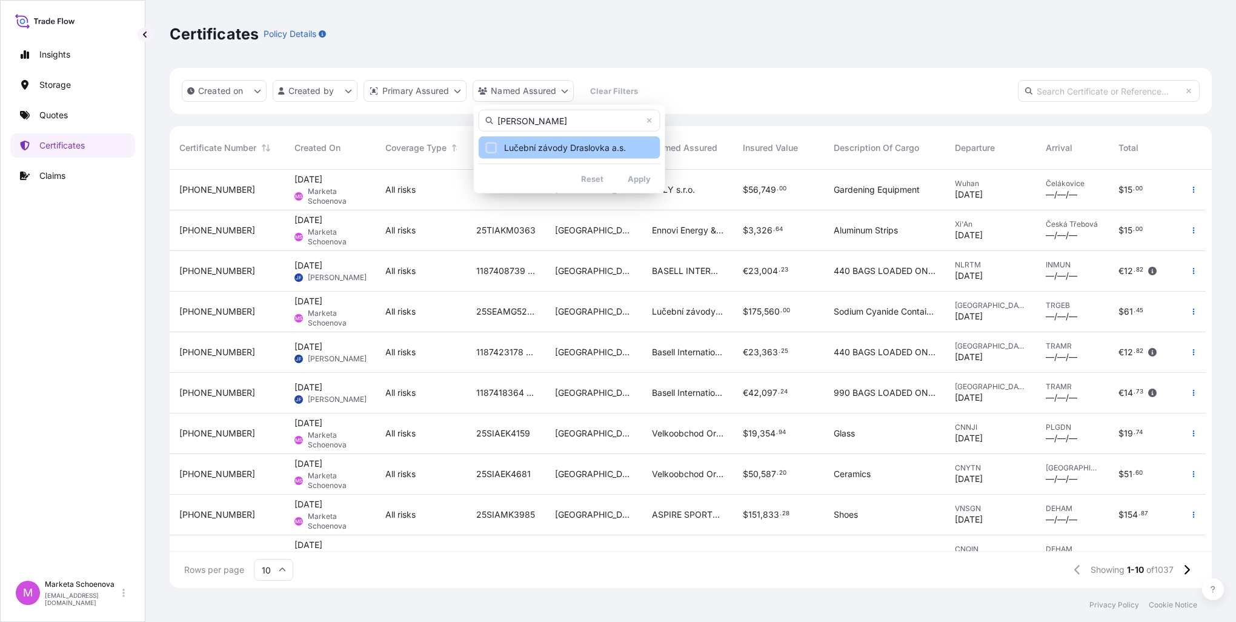
type input "[PERSON_NAME]"
click at [563, 144] on span "Lučební závody Draslovka a.s." at bounding box center [565, 148] width 122 height 12
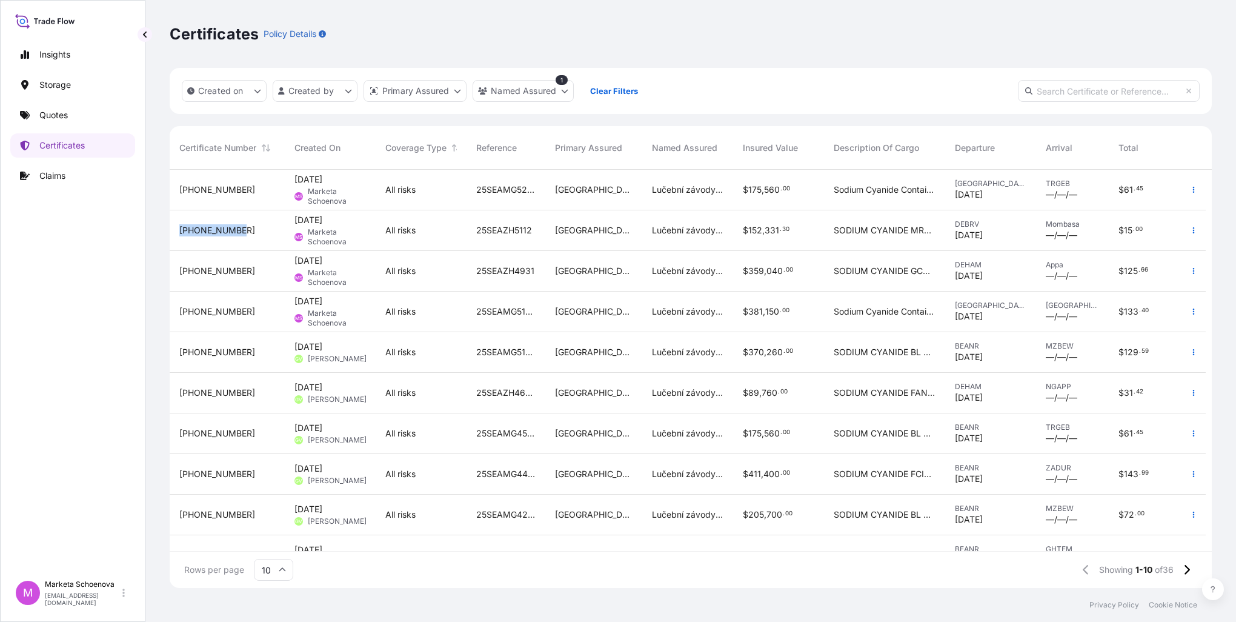
drag, startPoint x: 238, startPoint y: 230, endPoint x: 171, endPoint y: 233, distance: 66.7
click at [171, 233] on div "[PHONE_NUMBER]" at bounding box center [227, 230] width 115 height 41
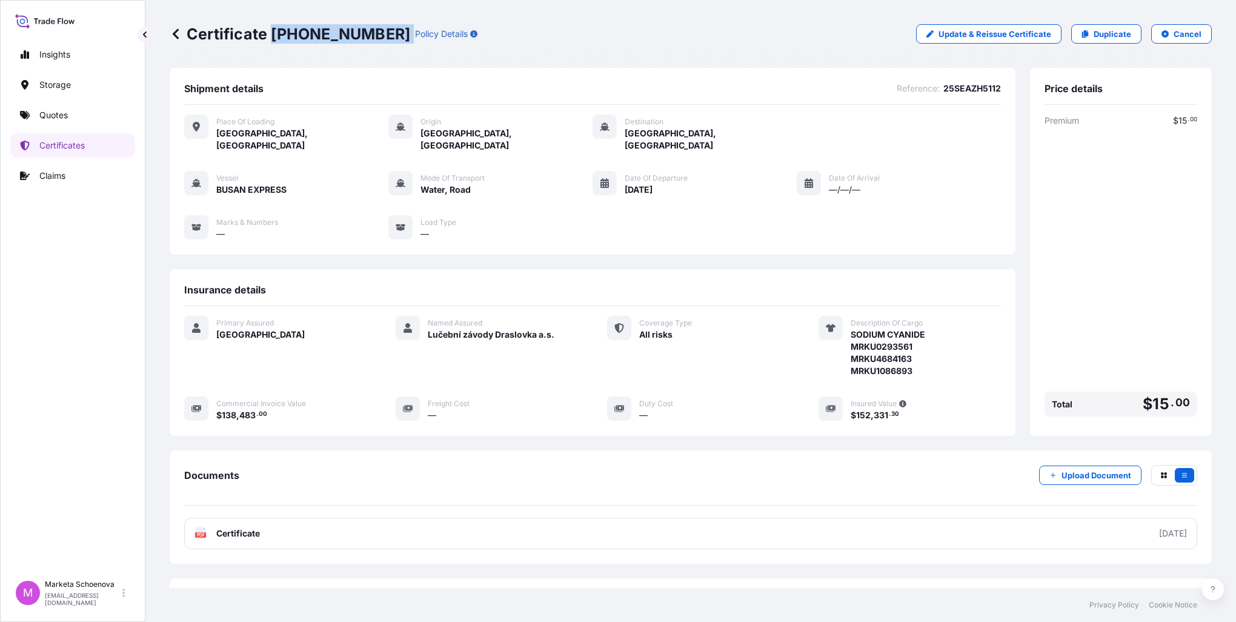
drag, startPoint x: 269, startPoint y: 29, endPoint x: 374, endPoint y: 30, distance: 104.8
click at [374, 30] on div "Certificate [PHONE_NUMBER] Policy Details" at bounding box center [324, 33] width 308 height 19
copy p "[PHONE_NUMBER]"
